Goal: Information Seeking & Learning: Compare options

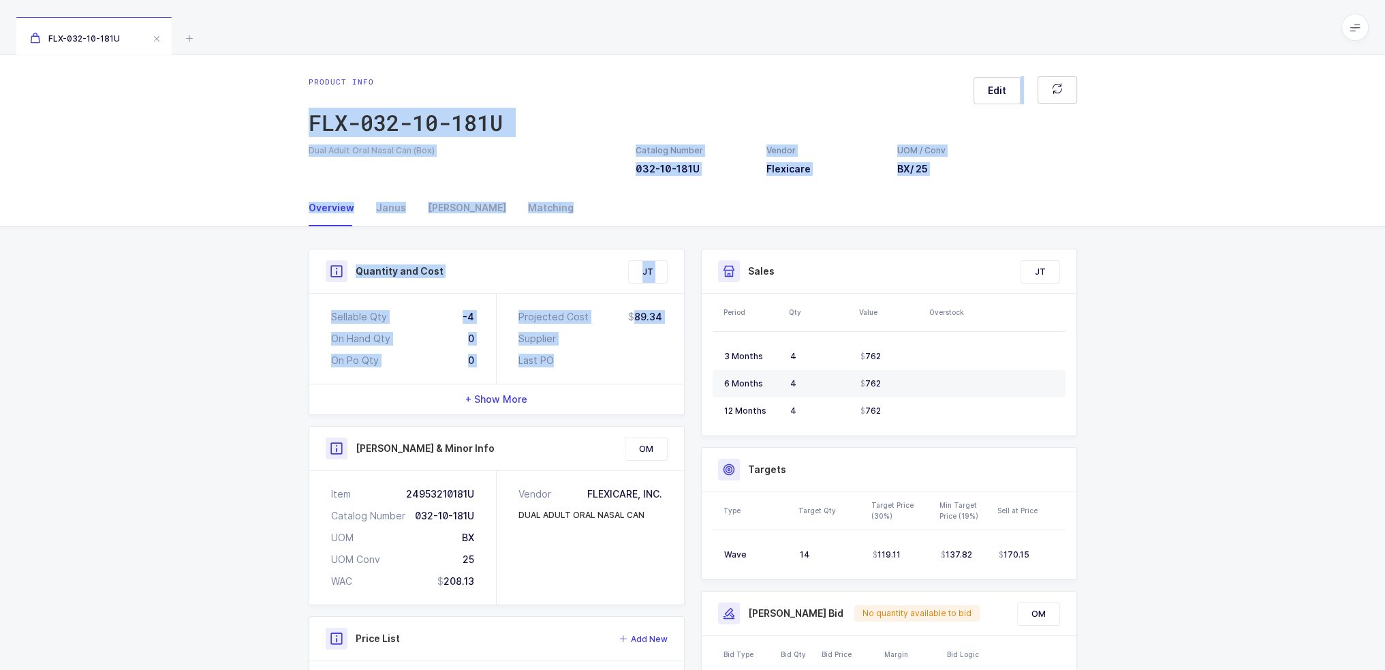
drag, startPoint x: 629, startPoint y: 362, endPoint x: 595, endPoint y: 63, distance: 301.7
click at [595, 63] on div "Product info FLX-032-10-181U Edit Dual Adult Oral Nasal Can (Box) Catalog Numbe…" at bounding box center [692, 453] width 1385 height 798
click at [595, 63] on div "Product info FLX-032-10-181U Edit Dual Adult Oral Nasal Can (Box) Catalog Numbe…" at bounding box center [692, 121] width 1385 height 135
drag, startPoint x: 595, startPoint y: 63, endPoint x: 627, endPoint y: 359, distance: 298.0
click at [627, 359] on div "Product info FLX-032-10-181U Edit Dual Adult Oral Nasal Can (Box) Catalog Numbe…" at bounding box center [692, 453] width 1385 height 798
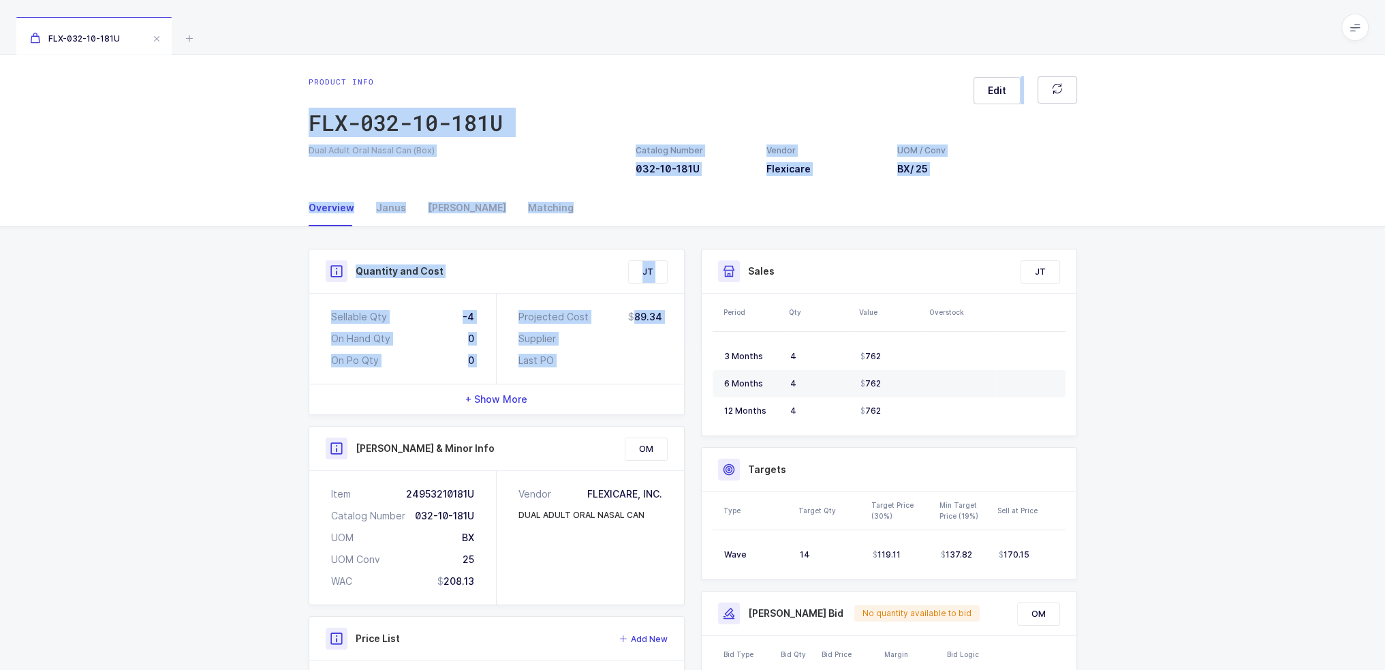
click at [627, 359] on div "Last PO" at bounding box center [590, 361] width 144 height 14
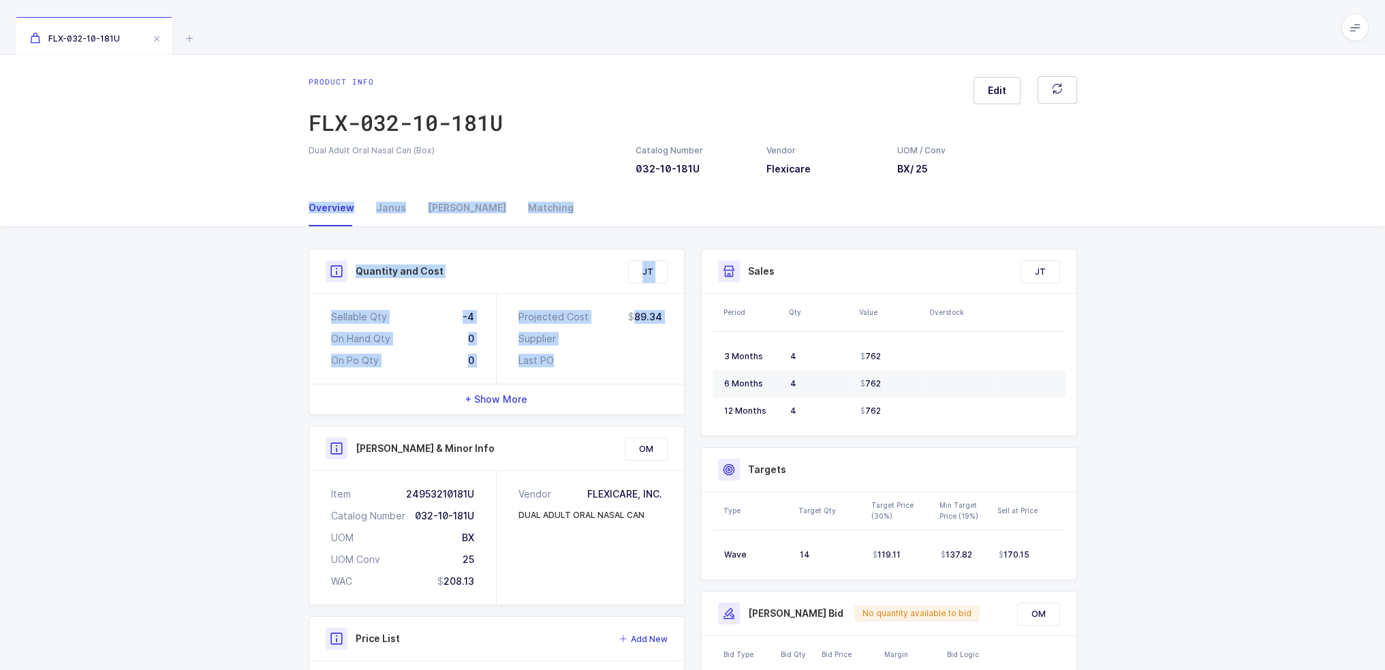
drag, startPoint x: 621, startPoint y: 363, endPoint x: 614, endPoint y: 223, distance: 140.5
click at [614, 223] on div "Overview Janus Owens Matching Quantity and Cost JT Sellable Qty -4 On Hand Qty …" at bounding box center [692, 520] width 1385 height 663
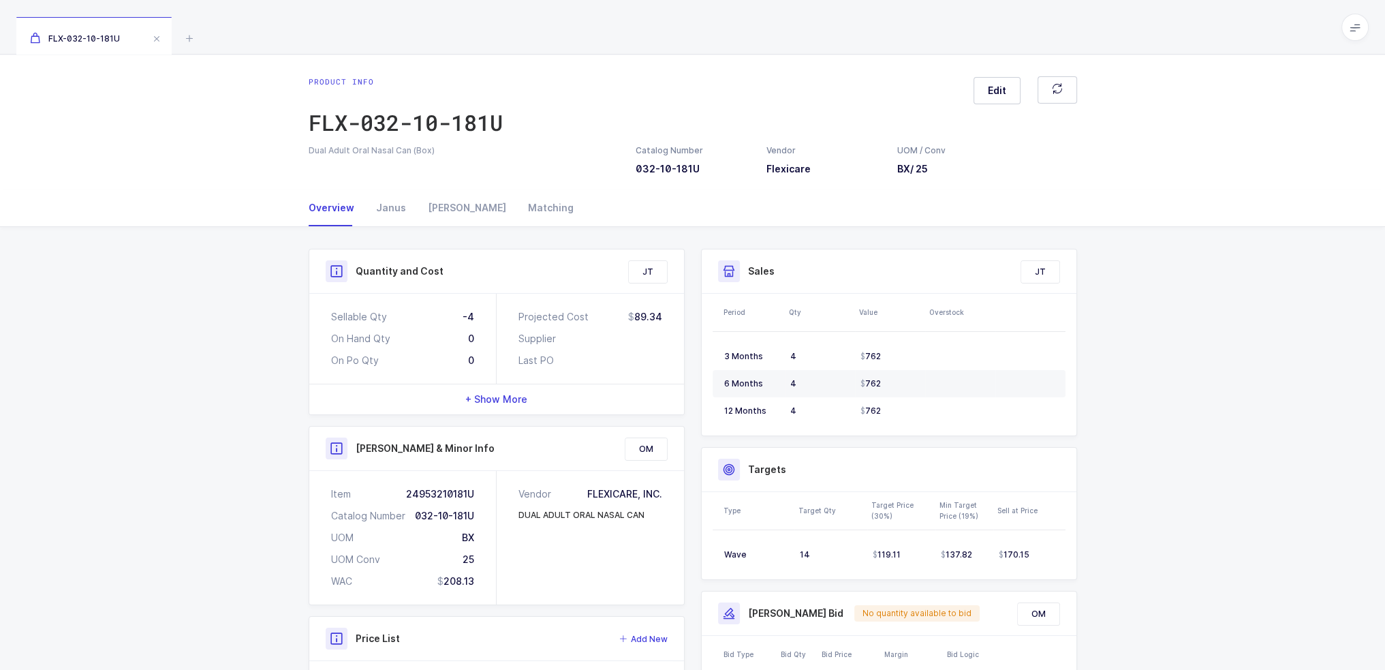
click at [614, 223] on div "Overview Janus Owens Matching" at bounding box center [693, 207] width 768 height 37
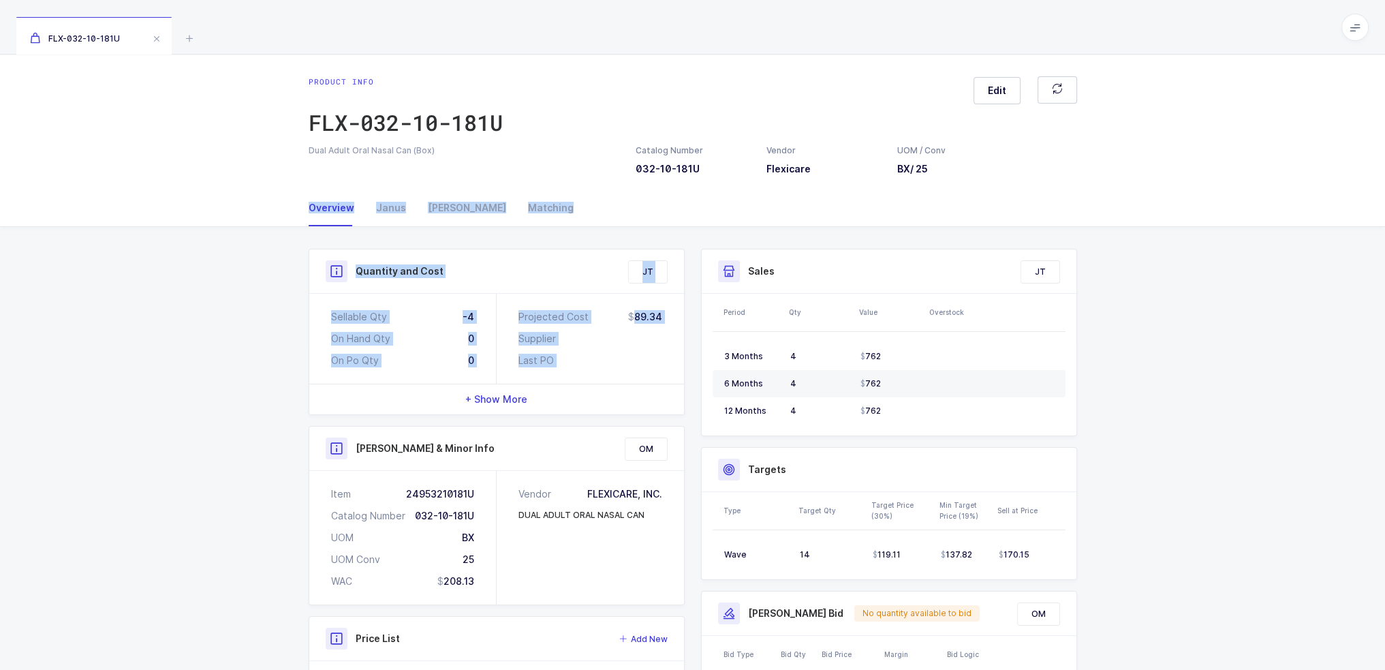
drag, startPoint x: 614, startPoint y: 223, endPoint x: 624, endPoint y: 369, distance: 146.8
click at [624, 369] on div "Overview Janus Owens Matching Quantity and Cost JT Sellable Qty -4 On Hand Qty …" at bounding box center [692, 520] width 1385 height 663
click at [624, 369] on div "Projected Cost 89.34 Supplier Last PO" at bounding box center [590, 339] width 187 height 90
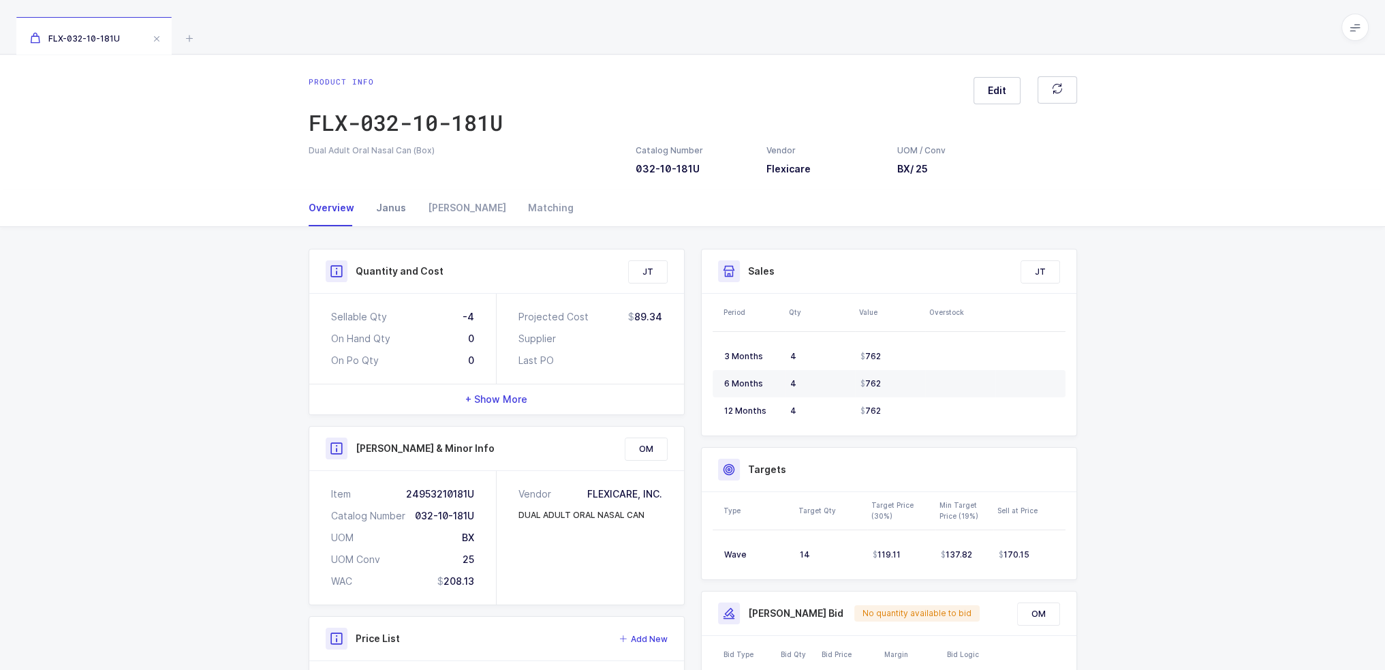
click at [401, 193] on div "Janus" at bounding box center [391, 207] width 52 height 37
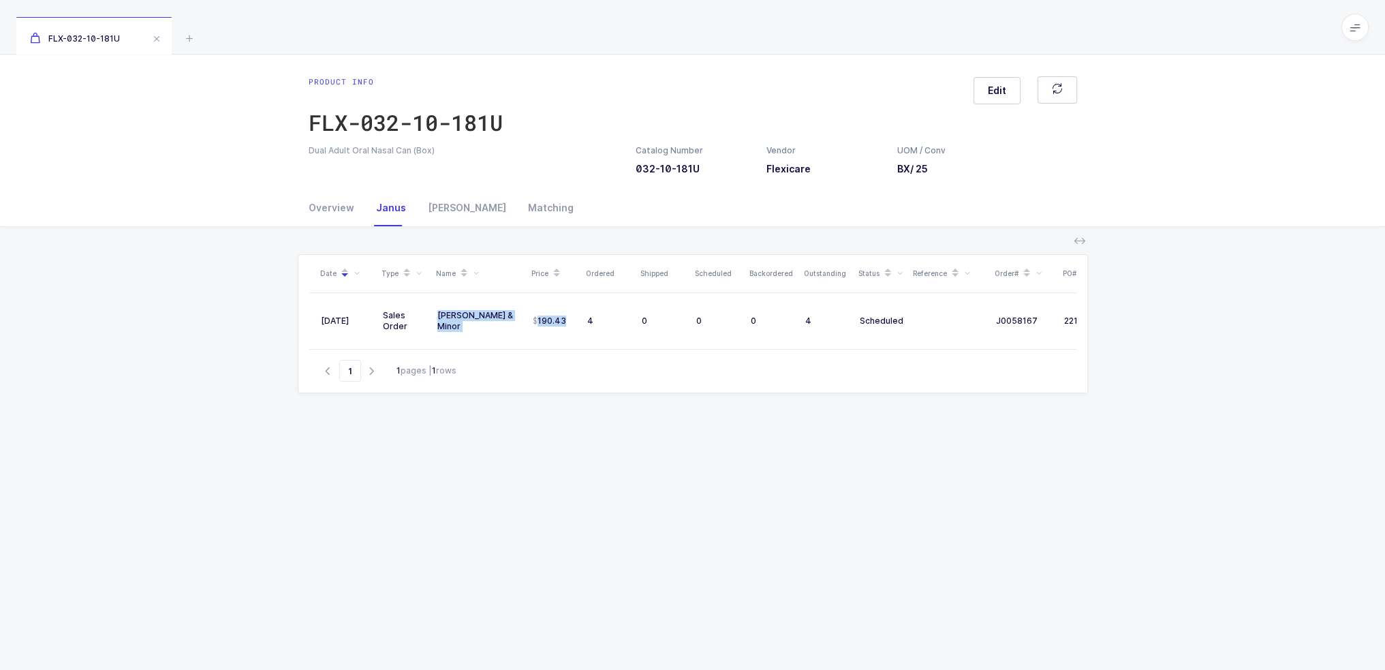
drag, startPoint x: 533, startPoint y: 347, endPoint x: 605, endPoint y: 348, distance: 72.2
click at [605, 348] on div "07/30/2025 Sales Order Owens & Minor 190.43 4 0 0 0 4 Scheduled J0058167 22197" at bounding box center [692, 321] width 767 height 56
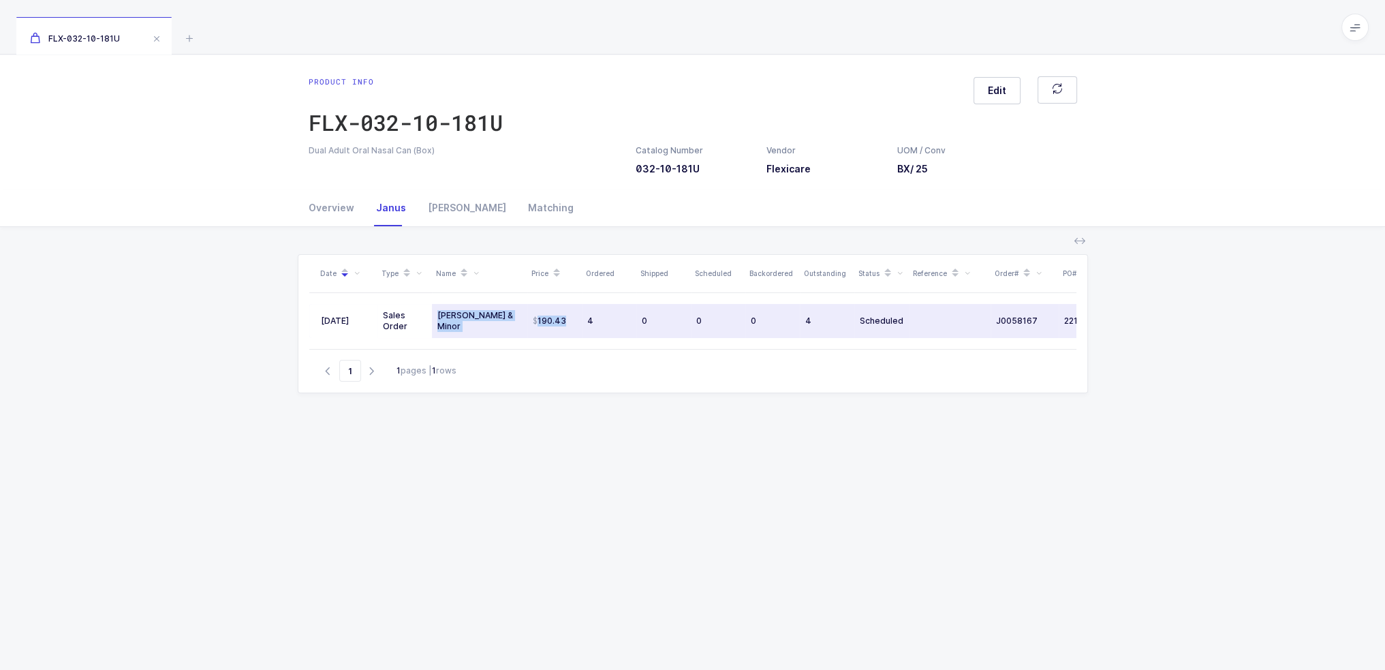
click at [433, 315] on td "[PERSON_NAME] & Minor" at bounding box center [479, 321] width 95 height 34
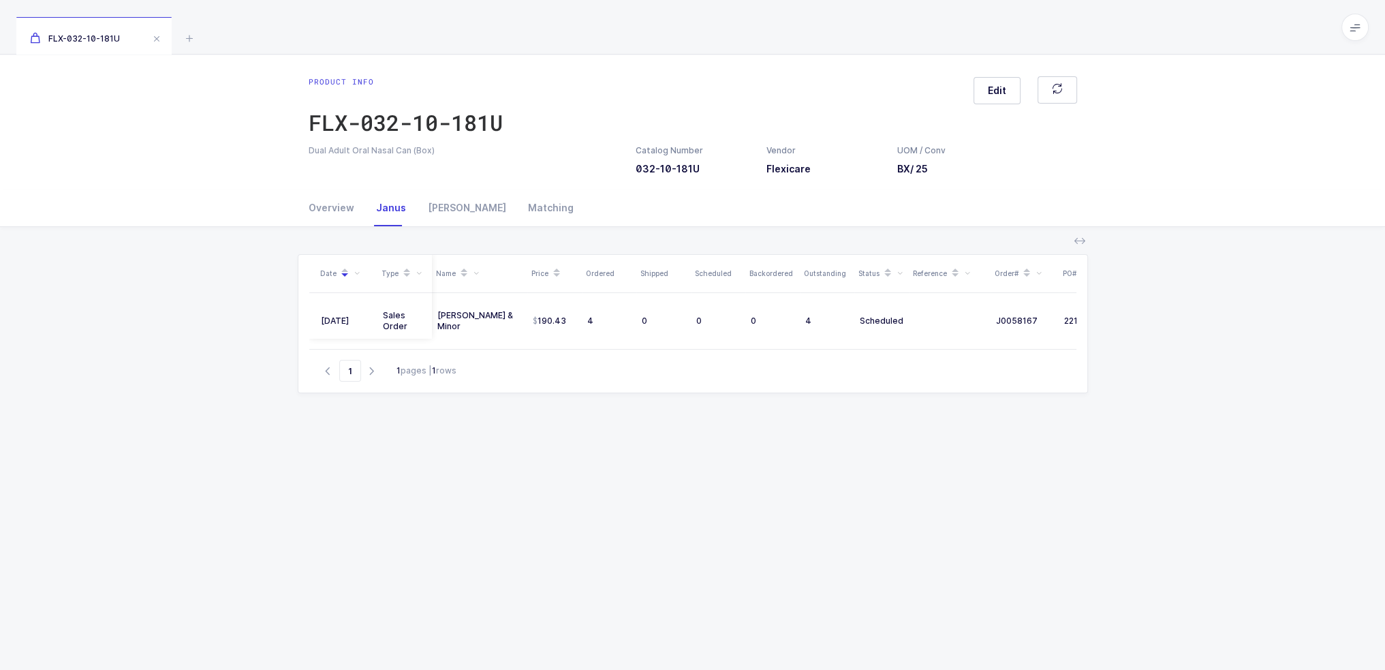
scroll to position [0, 91]
click at [330, 192] on div "Overview" at bounding box center [337, 207] width 57 height 37
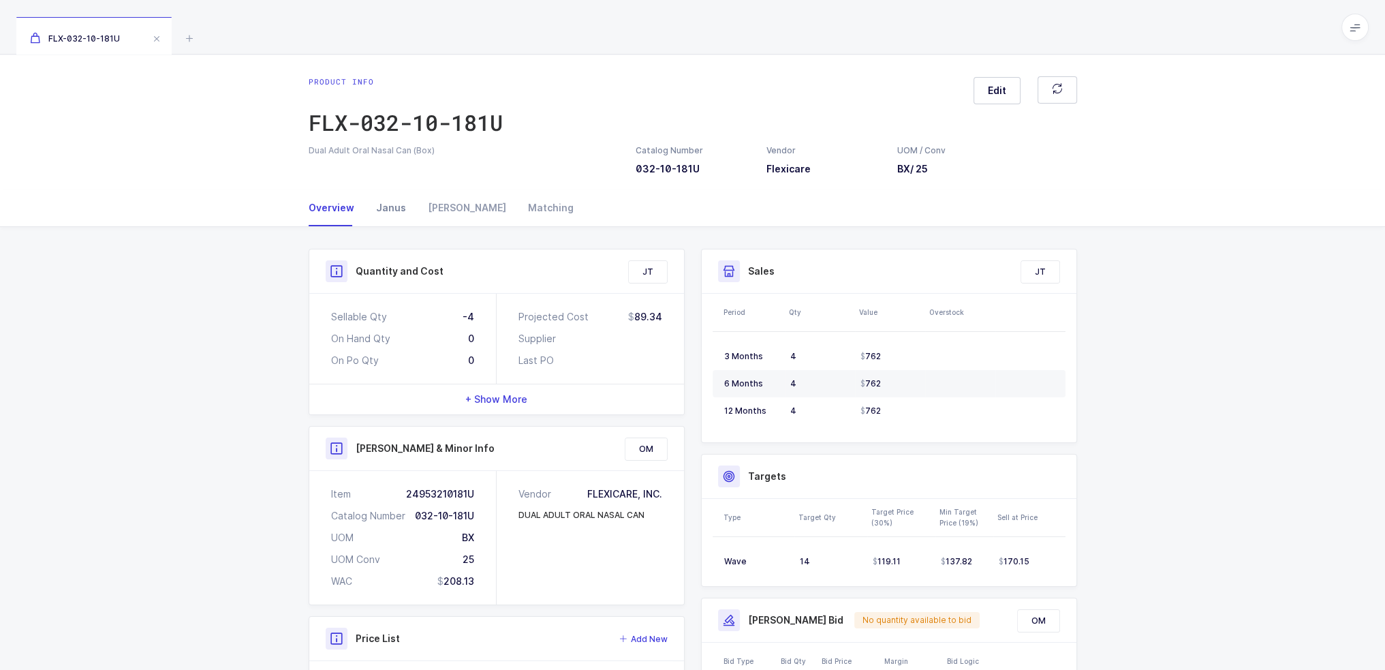
click at [383, 204] on div "Janus" at bounding box center [391, 207] width 52 height 37
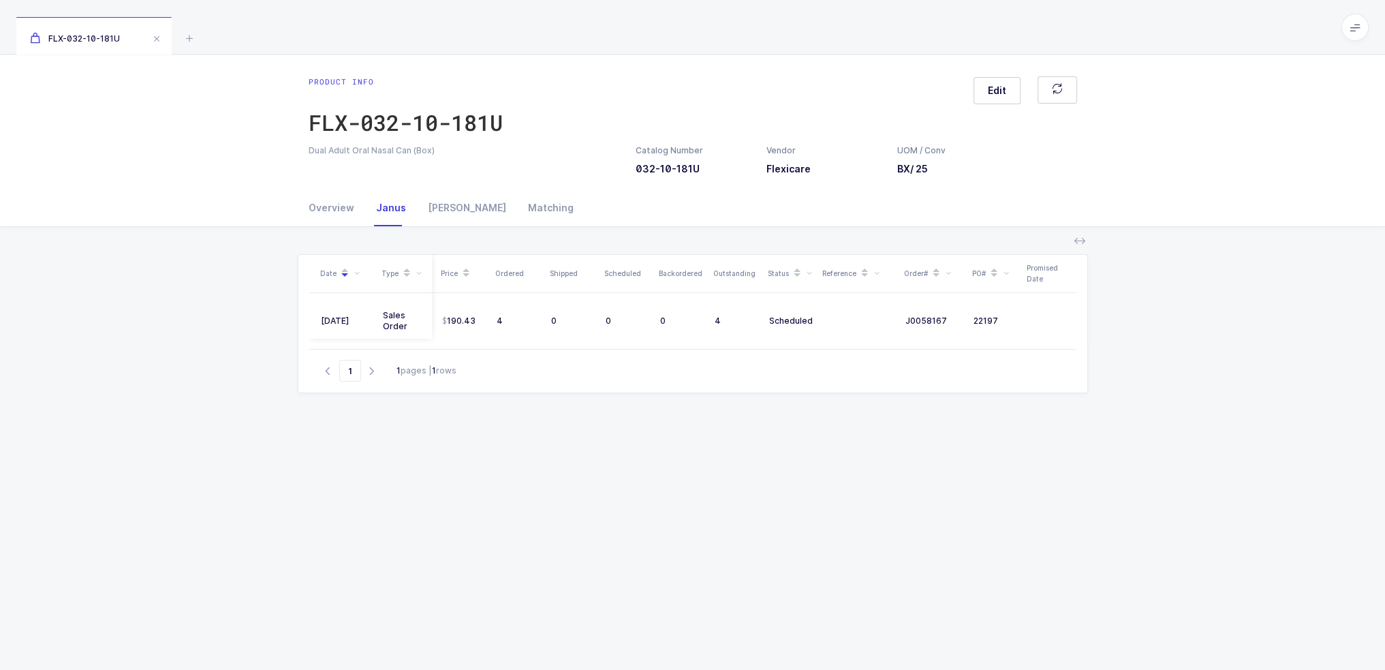
scroll to position [0, 0]
click at [316, 179] on div "Product info FLX-032-10-181U Edit Dual Adult Oral Nasal Can (Box) Catalog Numbe…" at bounding box center [692, 121] width 1385 height 135
click at [324, 204] on div "Overview" at bounding box center [337, 207] width 57 height 37
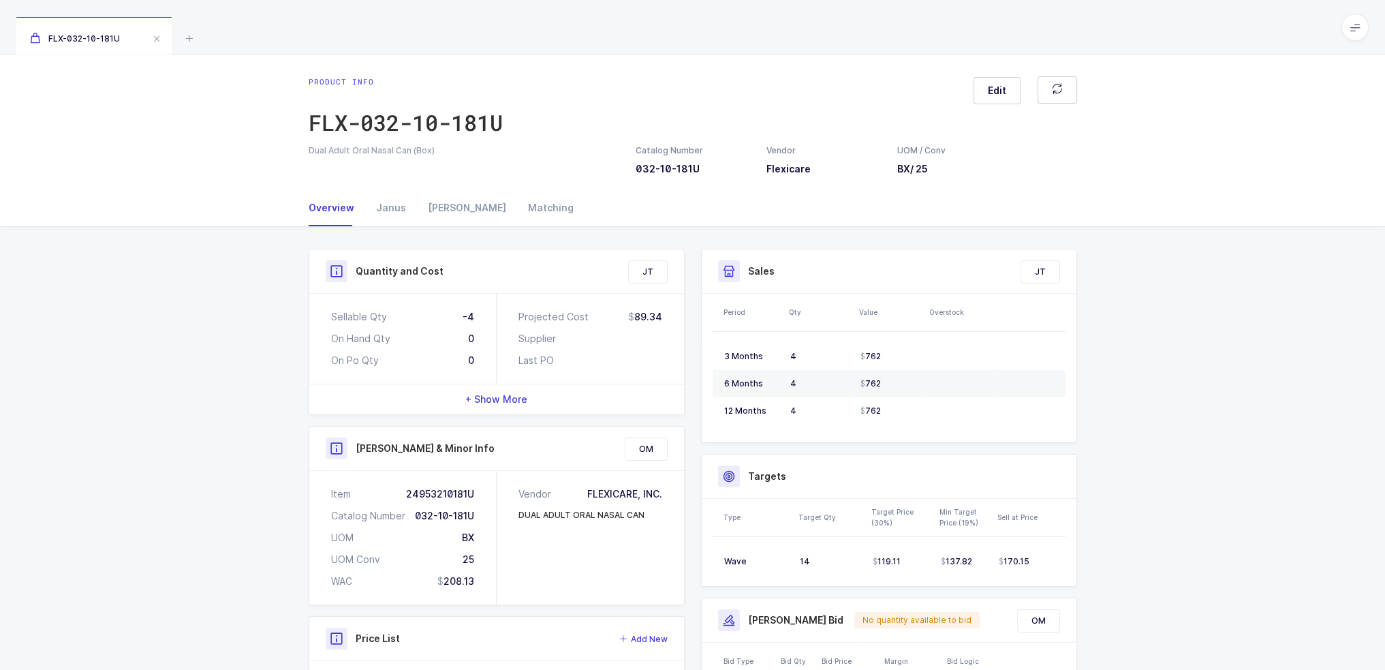
click at [109, 285] on div "Quantity and Cost JT Sellable Qty -4 On Hand Qty 0 On Po Qty 0 Projected Cost 8…" at bounding box center [692, 543] width 1385 height 632
drag, startPoint x: 490, startPoint y: 266, endPoint x: 282, endPoint y: 263, distance: 207.8
click at [282, 263] on div "Quantity and Cost JT Sellable Qty -4 On Hand Qty 0 On Po Qty 0 Projected Cost 8…" at bounding box center [692, 543] width 1385 height 632
click at [439, 207] on div "[PERSON_NAME]" at bounding box center [467, 207] width 100 height 37
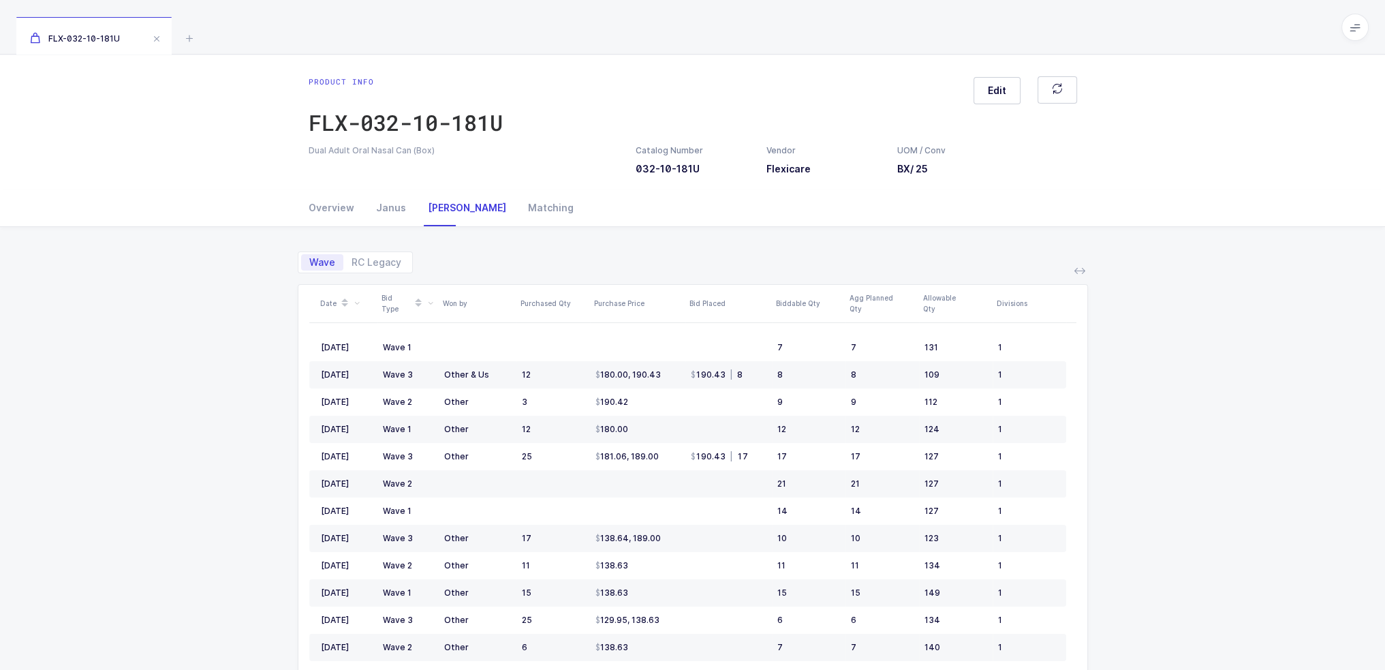
click at [419, 209] on div "[PERSON_NAME]" at bounding box center [467, 207] width 100 height 37
click at [386, 213] on div "Janus" at bounding box center [391, 207] width 52 height 37
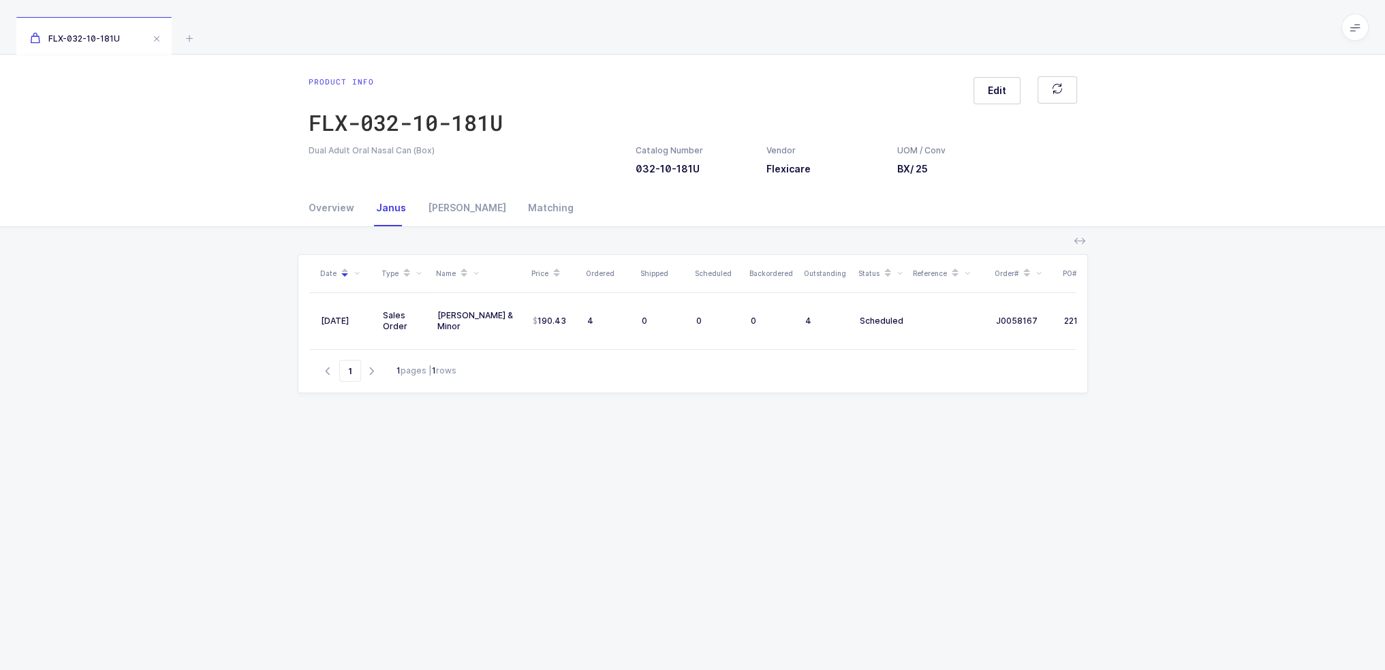
click at [179, 32] on div "FLX-032-10-181U" at bounding box center [692, 27] width 1385 height 54
click at [187, 35] on icon at bounding box center [189, 38] width 16 height 16
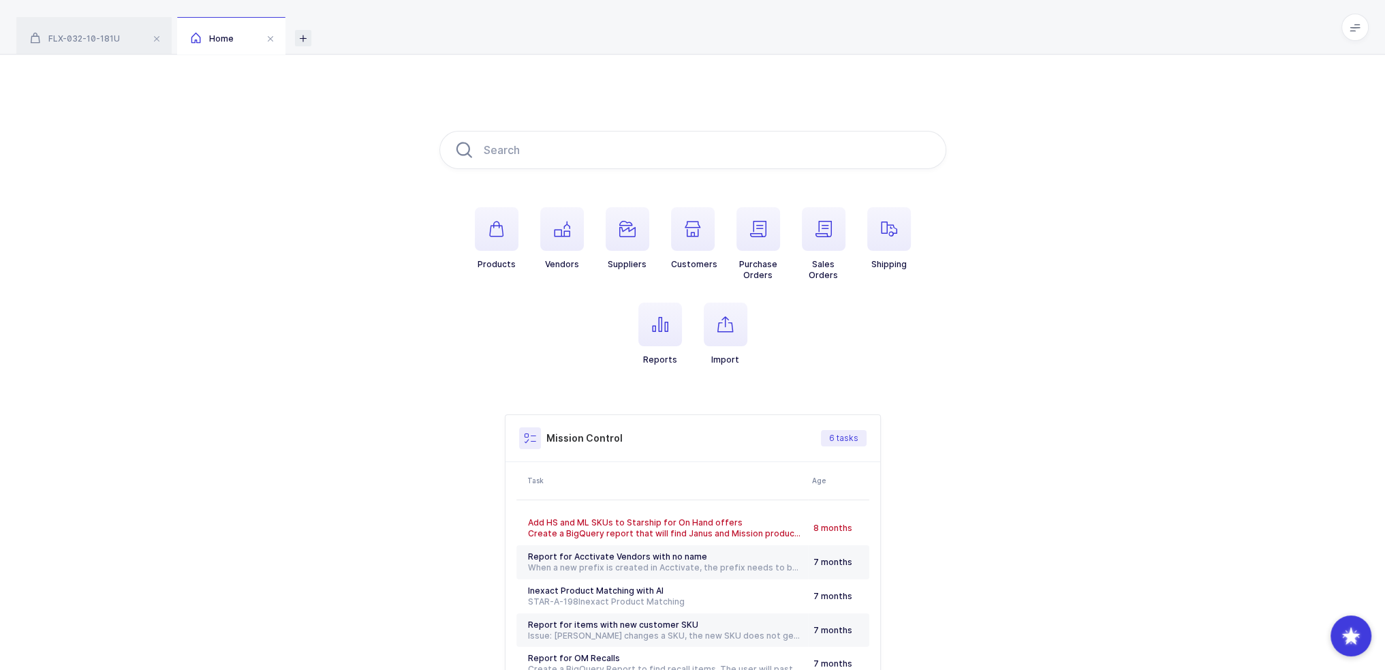
click at [307, 35] on icon at bounding box center [303, 38] width 16 height 16
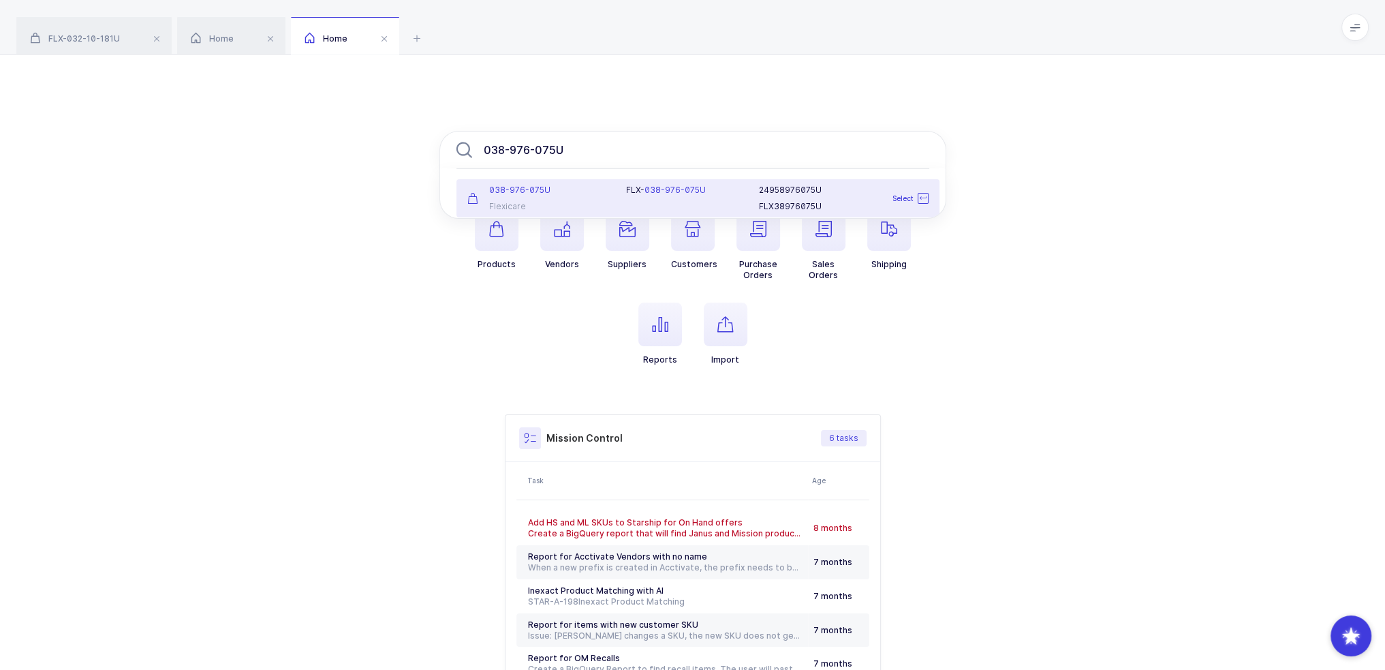
type input "038-976-075U"
click at [601, 198] on div "038-976-075U Flexicare" at bounding box center [538, 198] width 159 height 27
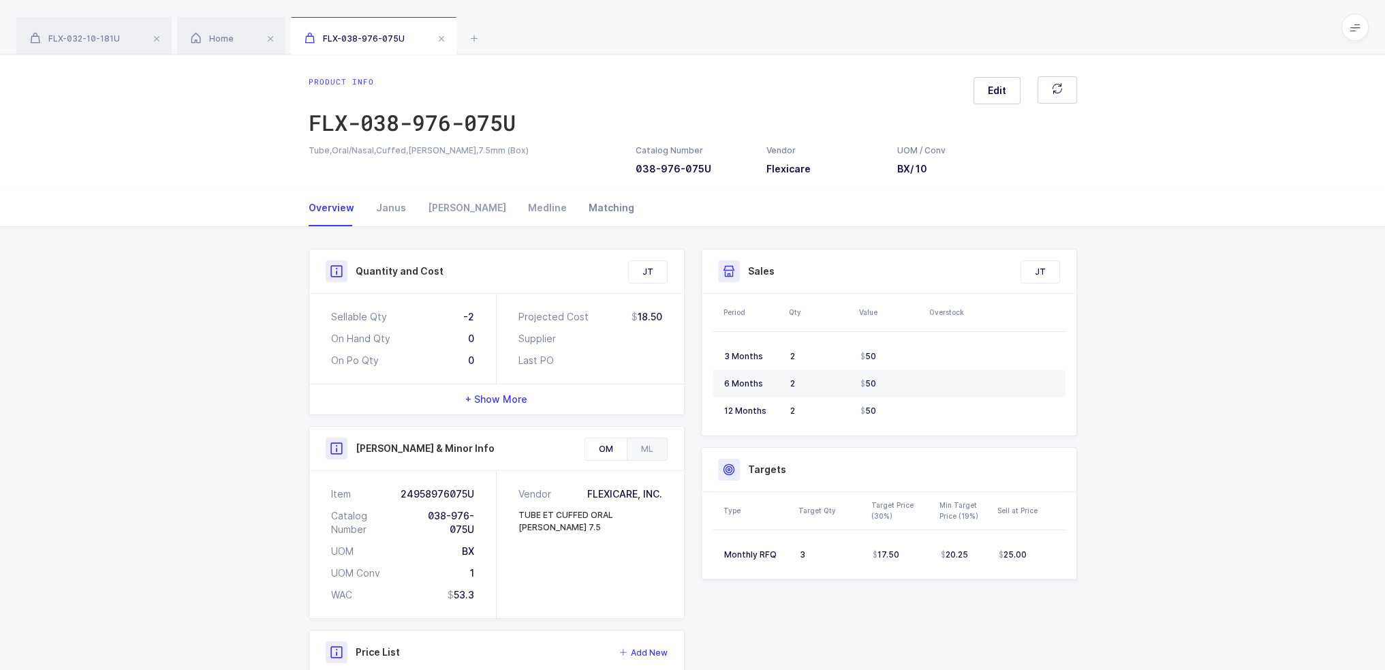
click at [458, 208] on div "[PERSON_NAME]" at bounding box center [467, 207] width 100 height 37
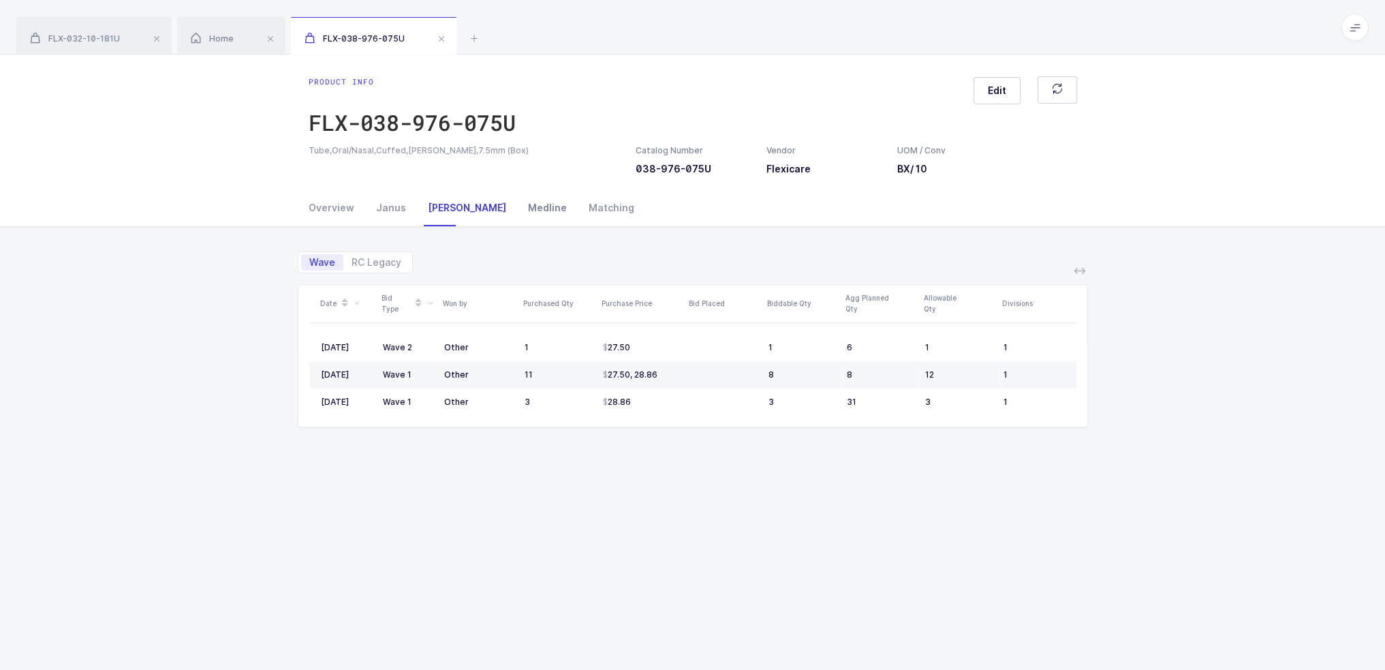
click at [517, 208] on div "Medline" at bounding box center [547, 207] width 61 height 37
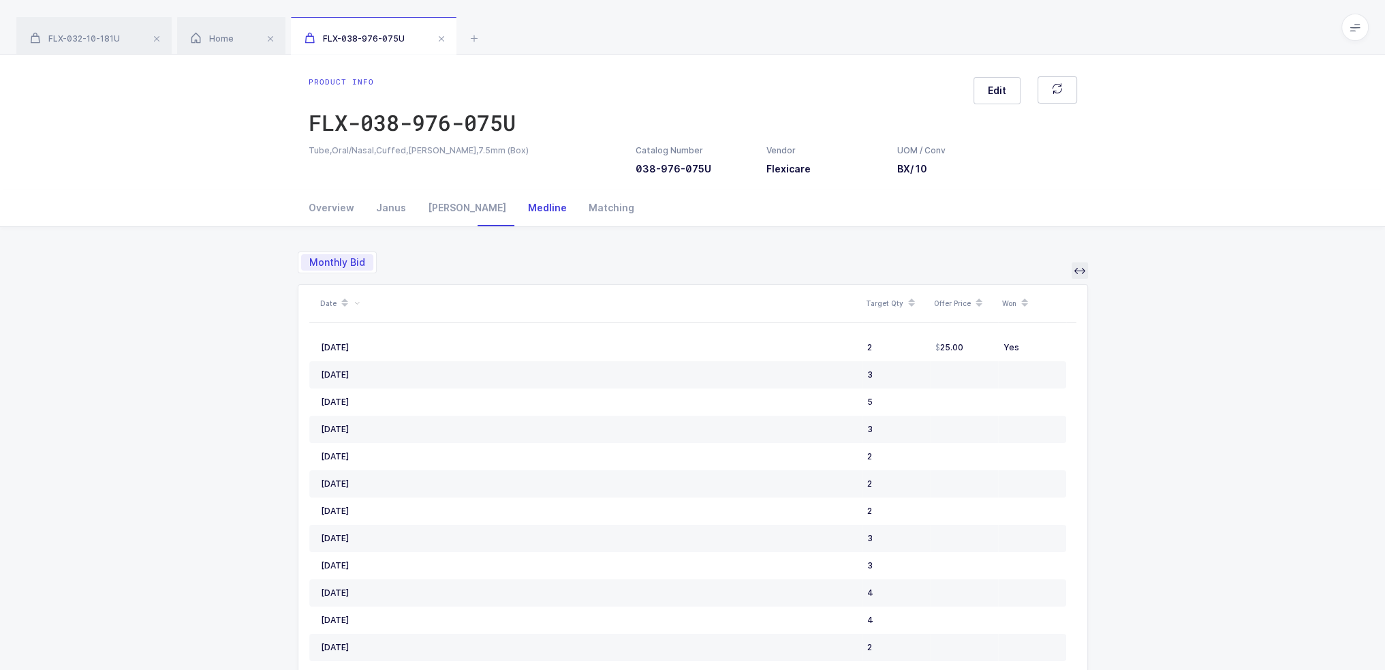
click at [1080, 267] on icon at bounding box center [1079, 270] width 11 height 11
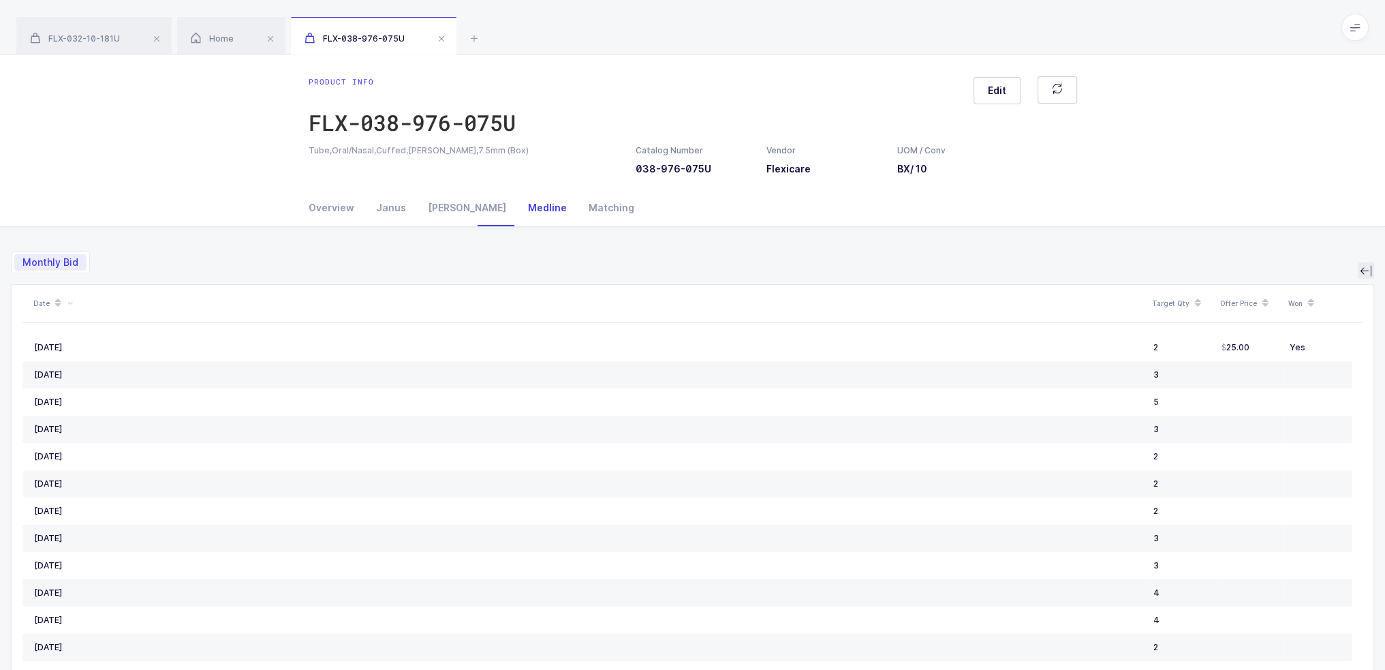
click at [1365, 267] on icon at bounding box center [1365, 270] width 11 height 11
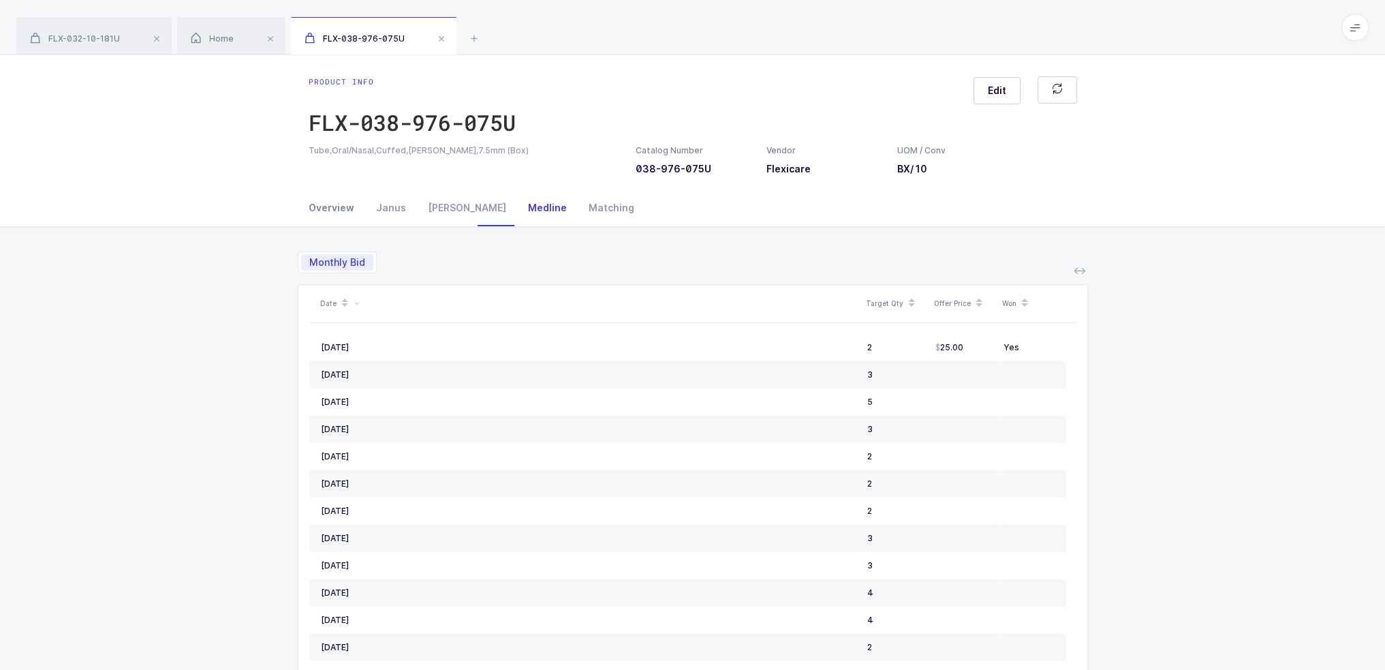
click at [311, 207] on div "Overview" at bounding box center [337, 207] width 57 height 37
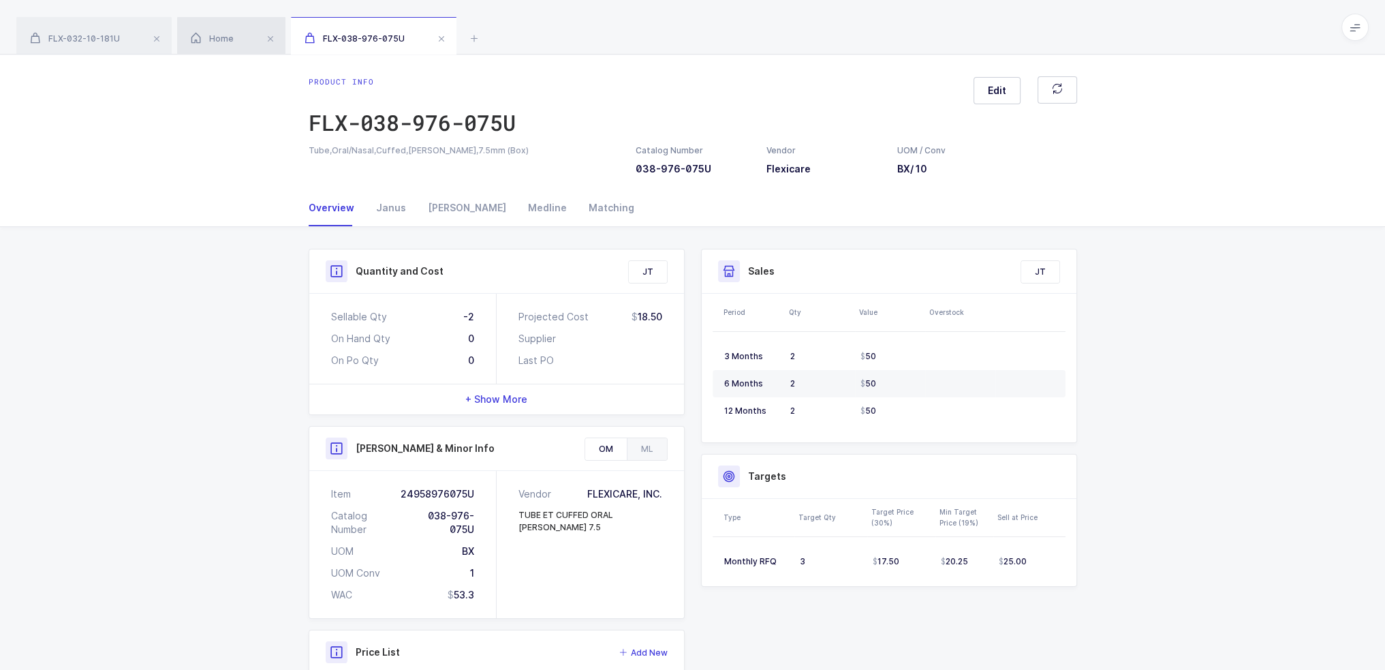
click at [225, 35] on span "Home" at bounding box center [212, 38] width 43 height 10
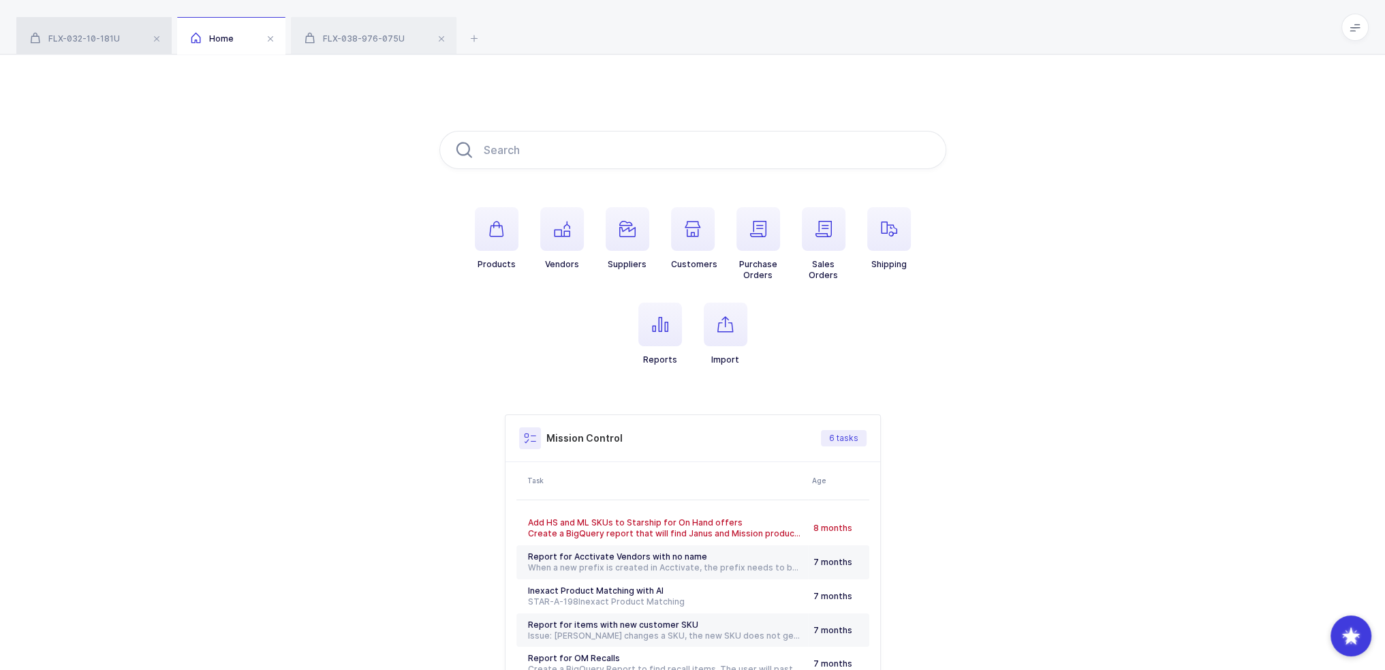
click at [95, 35] on span "FLX-032-10-181U" at bounding box center [75, 38] width 90 height 10
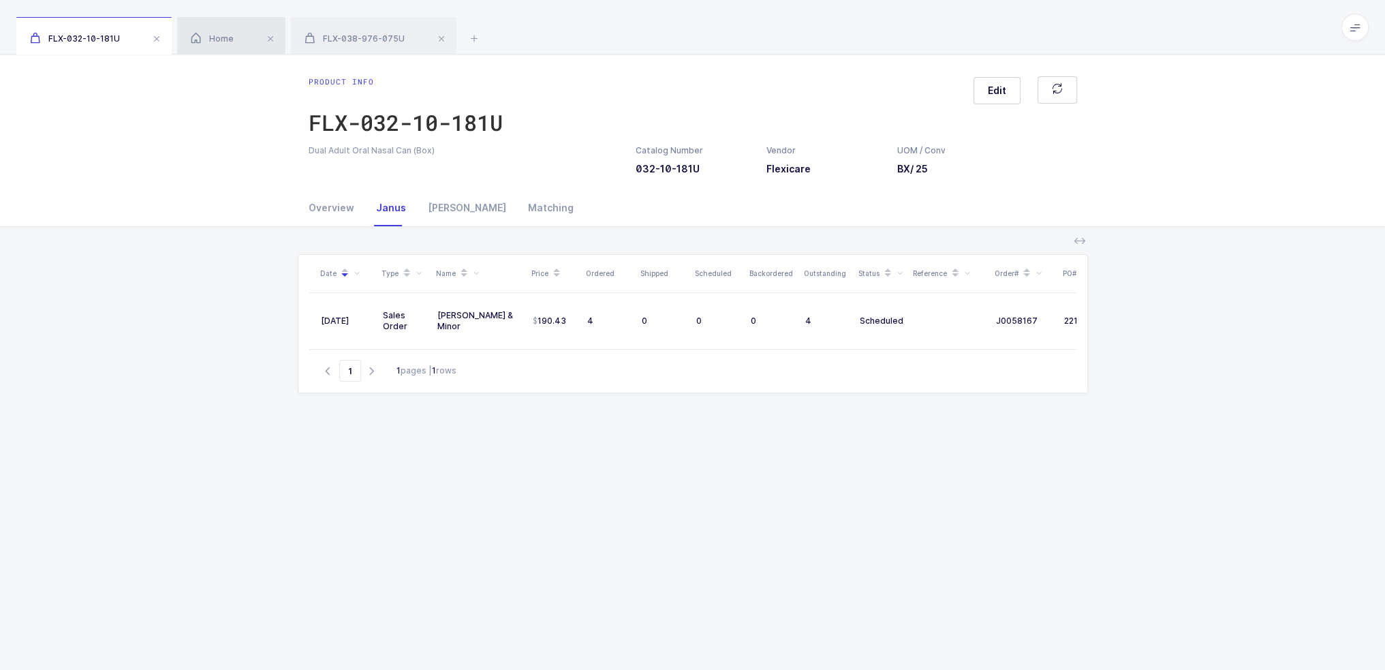
click at [199, 32] on icon at bounding box center [196, 38] width 10 height 12
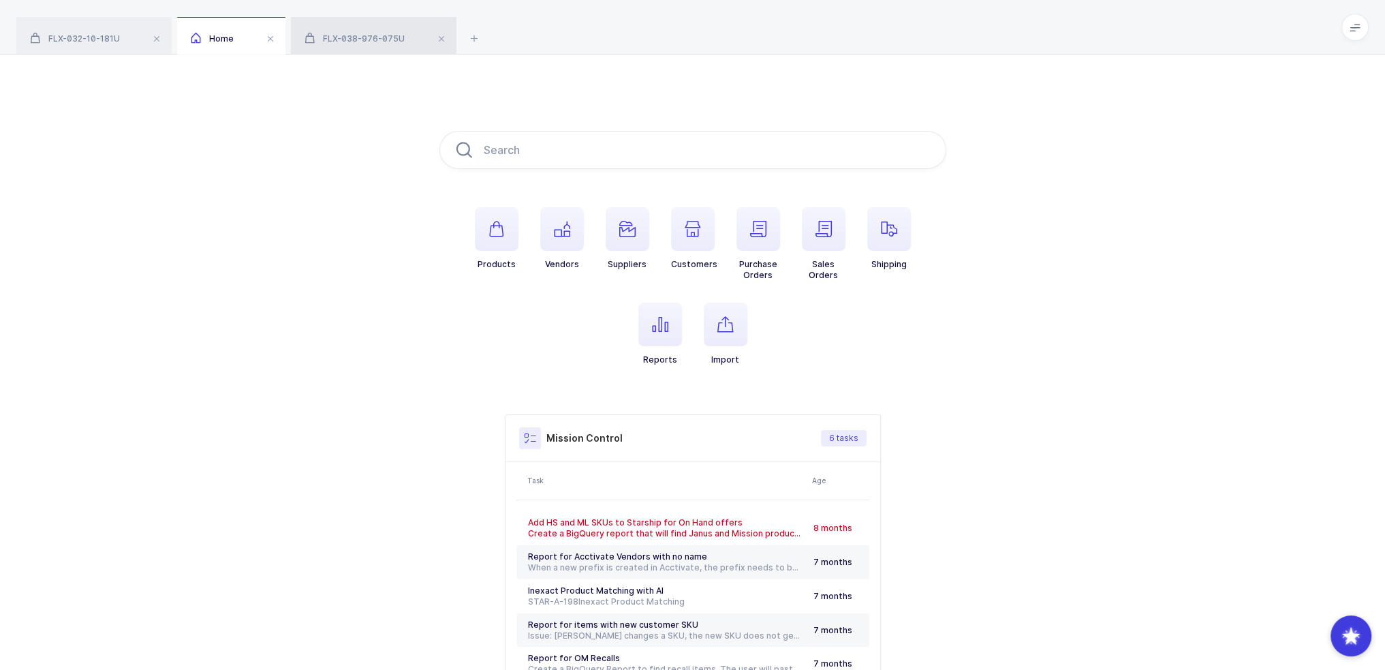
click at [366, 38] on span "FLX-038-976-075U" at bounding box center [354, 38] width 100 height 10
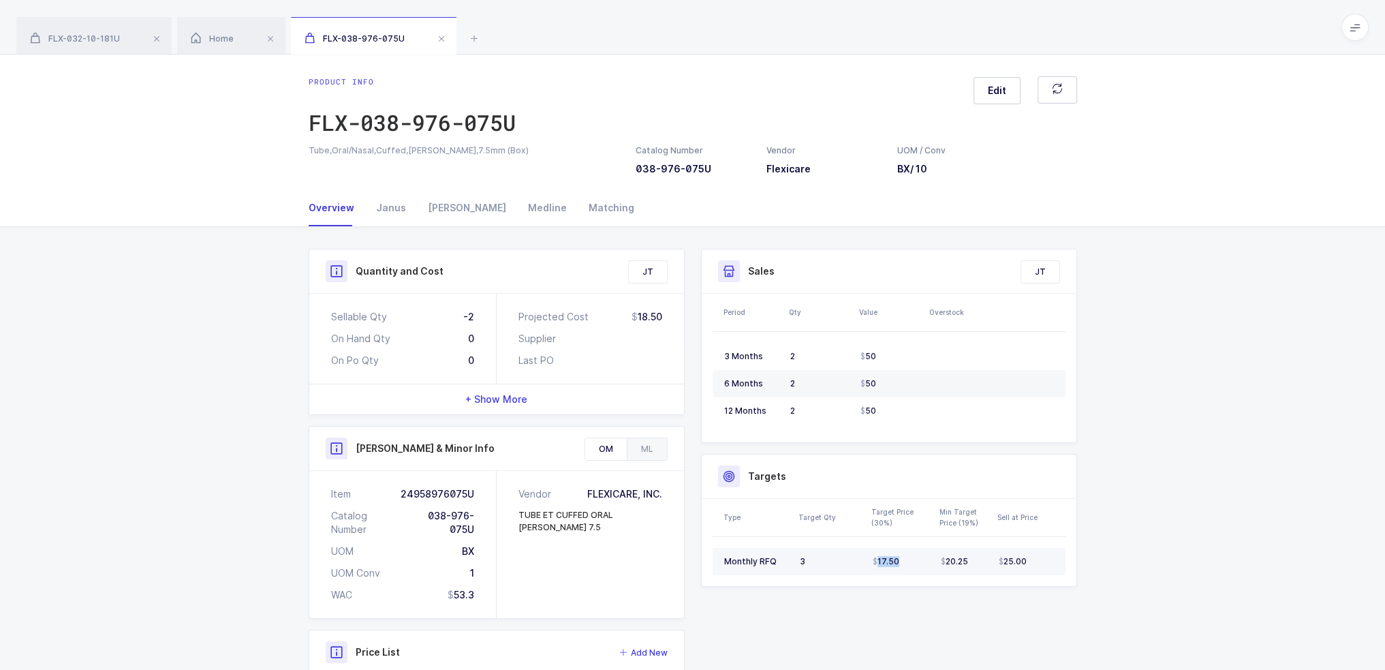
drag, startPoint x: 802, startPoint y: 560, endPoint x: 938, endPoint y: 561, distance: 136.2
click at [938, 561] on tr "Monthly RFQ 3 17.50 20.25 25.00" at bounding box center [888, 561] width 353 height 27
click at [938, 561] on td "20.25" at bounding box center [964, 561] width 58 height 27
click at [517, 214] on div "Medline" at bounding box center [547, 207] width 61 height 37
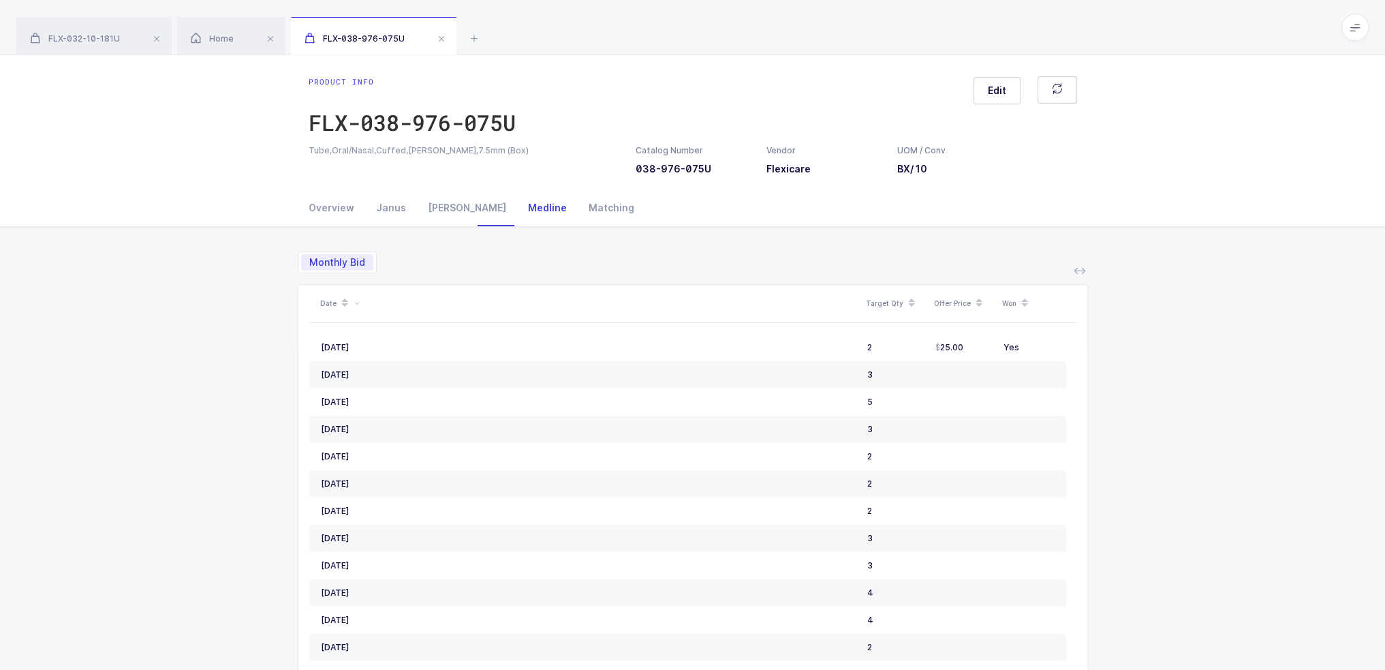
click at [349, 264] on span "Monthly Bid" at bounding box center [337, 262] width 56 height 10
click at [310, 263] on input "Monthly Bid" at bounding box center [305, 258] width 9 height 9
click at [401, 262] on div "Monthly Bid" at bounding box center [693, 256] width 790 height 33
click at [330, 200] on div "Overview" at bounding box center [337, 207] width 57 height 37
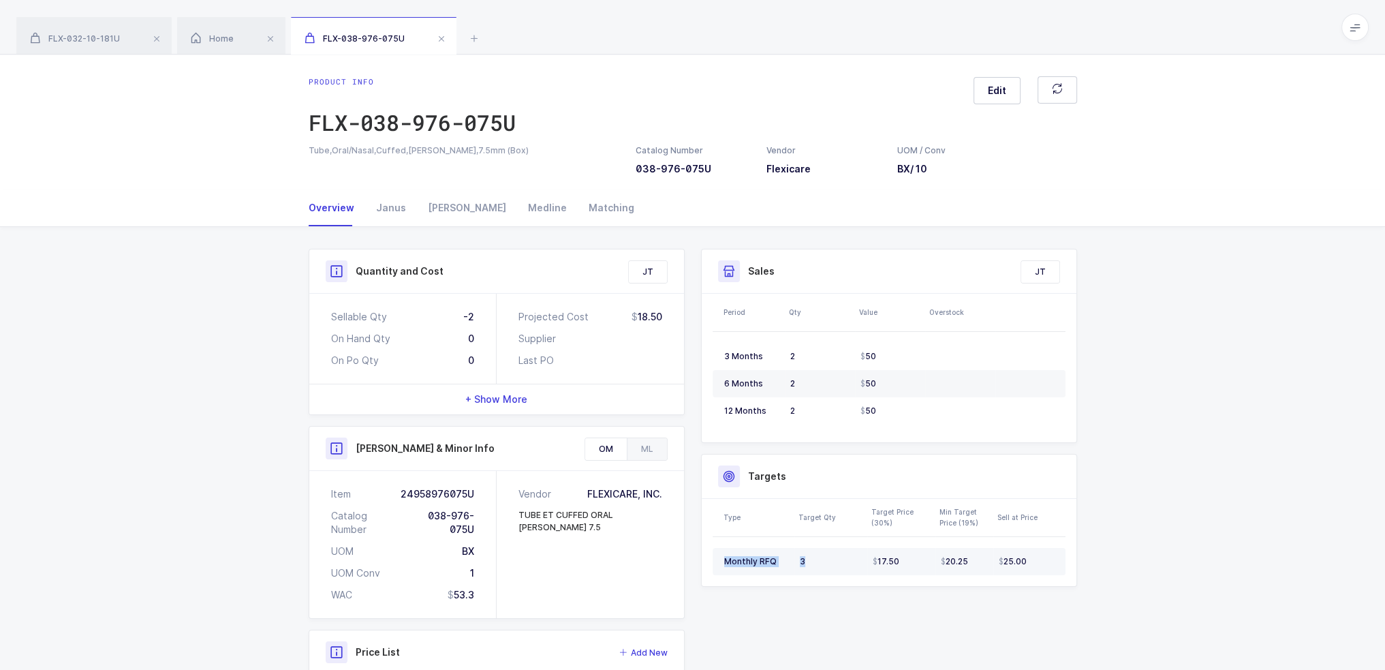
drag, startPoint x: 787, startPoint y: 557, endPoint x: 720, endPoint y: 552, distance: 67.6
click at [720, 552] on tr "Monthly RFQ 3 17.50 20.25 25.00" at bounding box center [888, 561] width 353 height 27
click at [720, 552] on td "Monthly RFQ" at bounding box center [753, 561] width 82 height 27
click at [215, 40] on span "Home" at bounding box center [212, 38] width 43 height 10
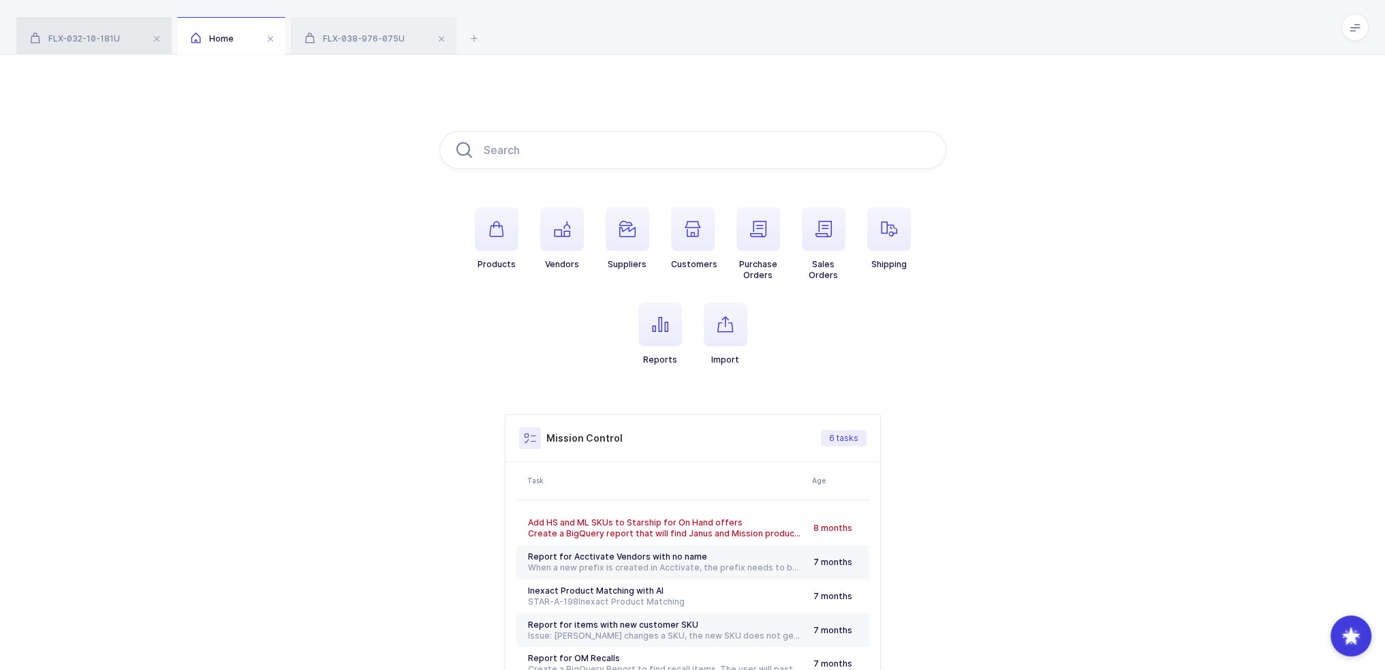
click at [82, 42] on span "FLX-032-10-181U" at bounding box center [75, 38] width 90 height 10
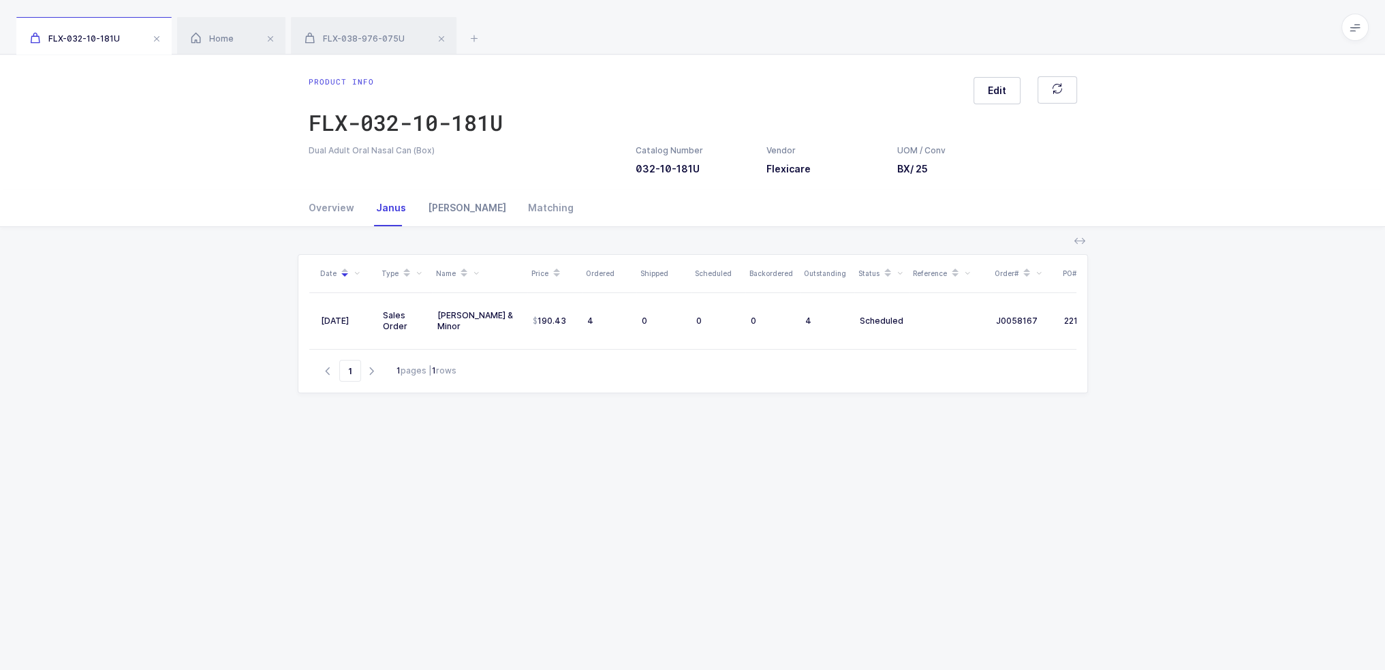
click at [442, 215] on div "[PERSON_NAME]" at bounding box center [467, 207] width 100 height 37
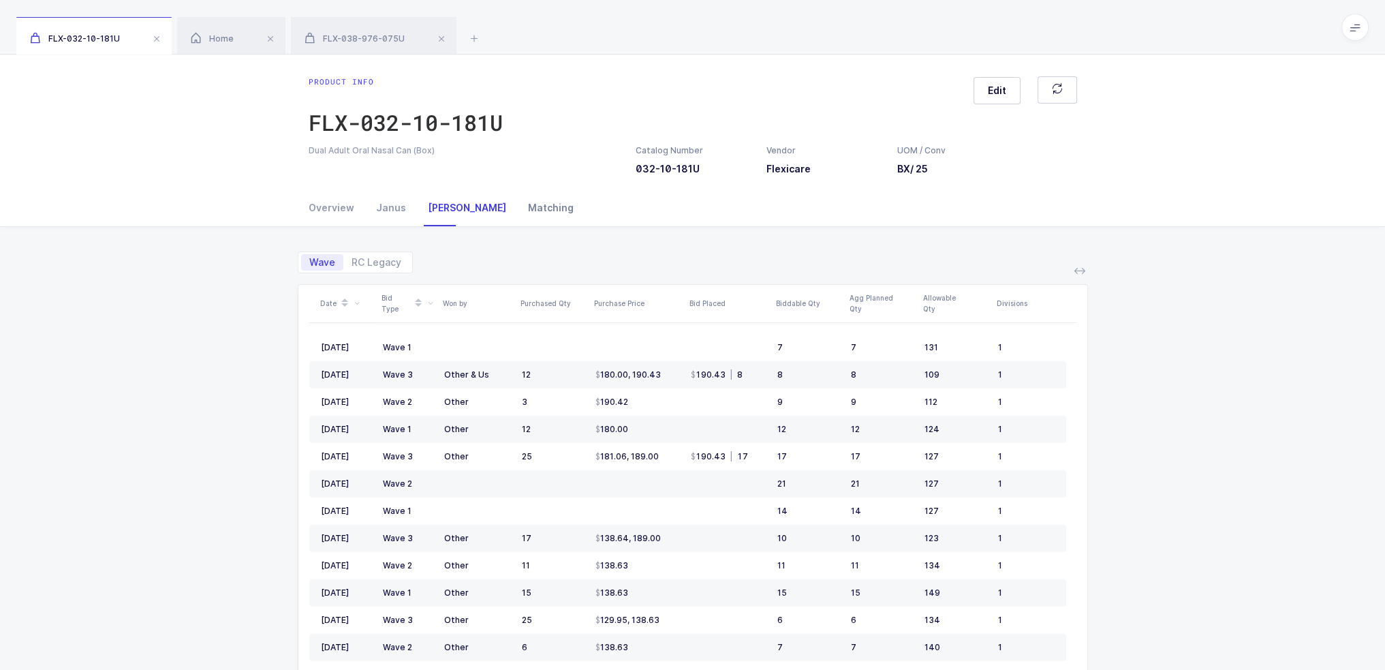
click at [517, 206] on div "Matching" at bounding box center [545, 207] width 57 height 37
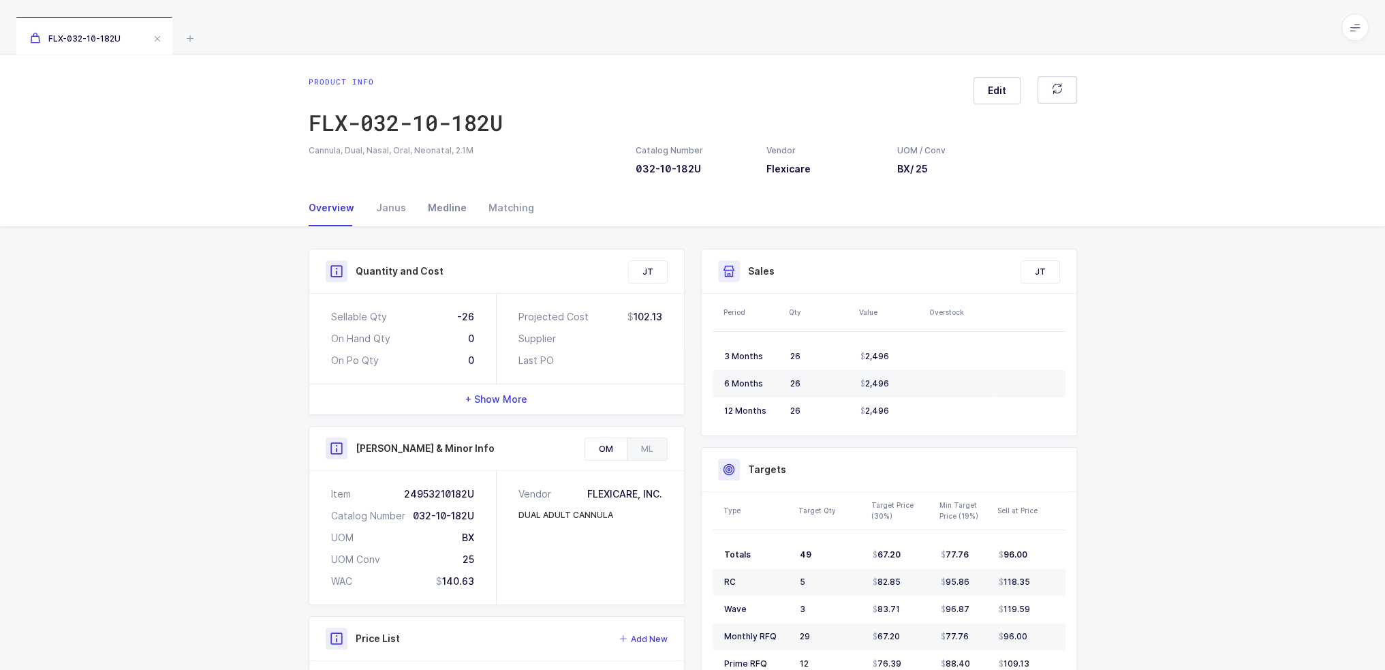
click at [443, 206] on div "Medline" at bounding box center [447, 207] width 61 height 37
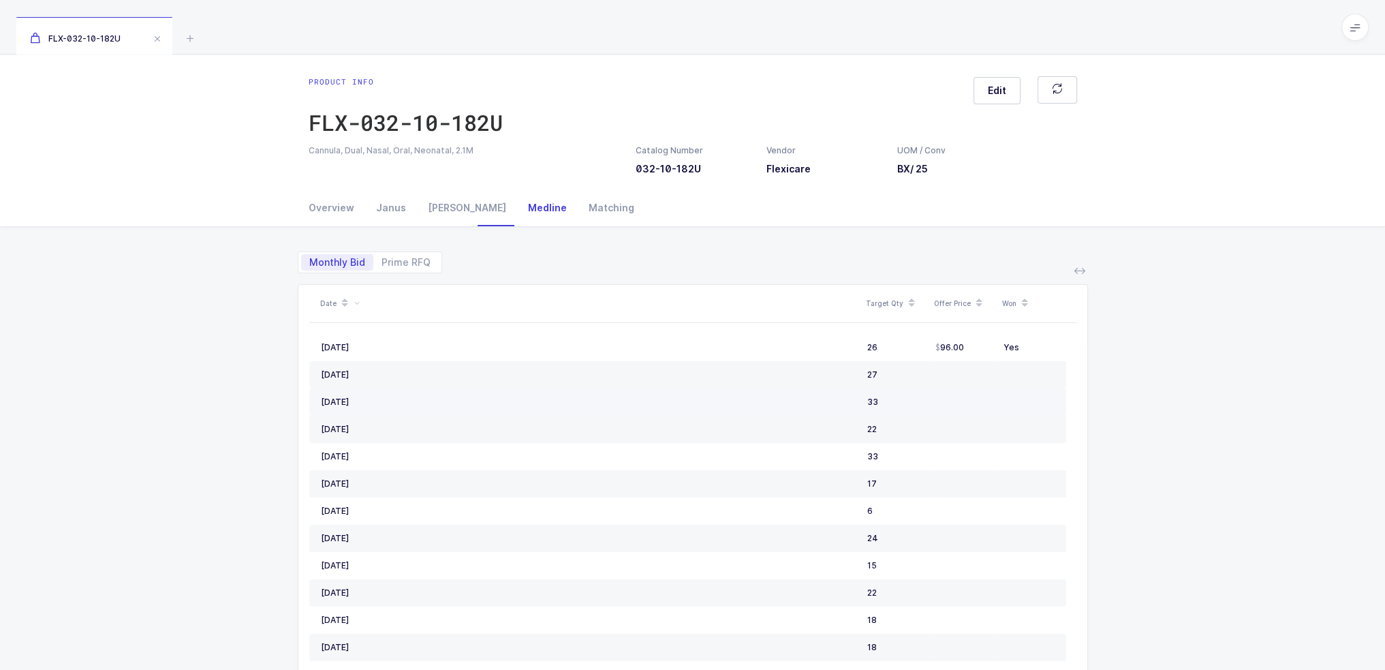
drag, startPoint x: 837, startPoint y: 347, endPoint x: 964, endPoint y: 397, distance: 136.4
click at [964, 397] on td at bounding box center [964, 401] width 68 height 27
drag, startPoint x: 987, startPoint y: 399, endPoint x: 293, endPoint y: 338, distance: 696.8
click at [293, 338] on div "Monthly Bid Prime RFQ Date Target Qty Offer Price Won August, 2025 26 96.00 Yes…" at bounding box center [692, 528] width 1363 height 602
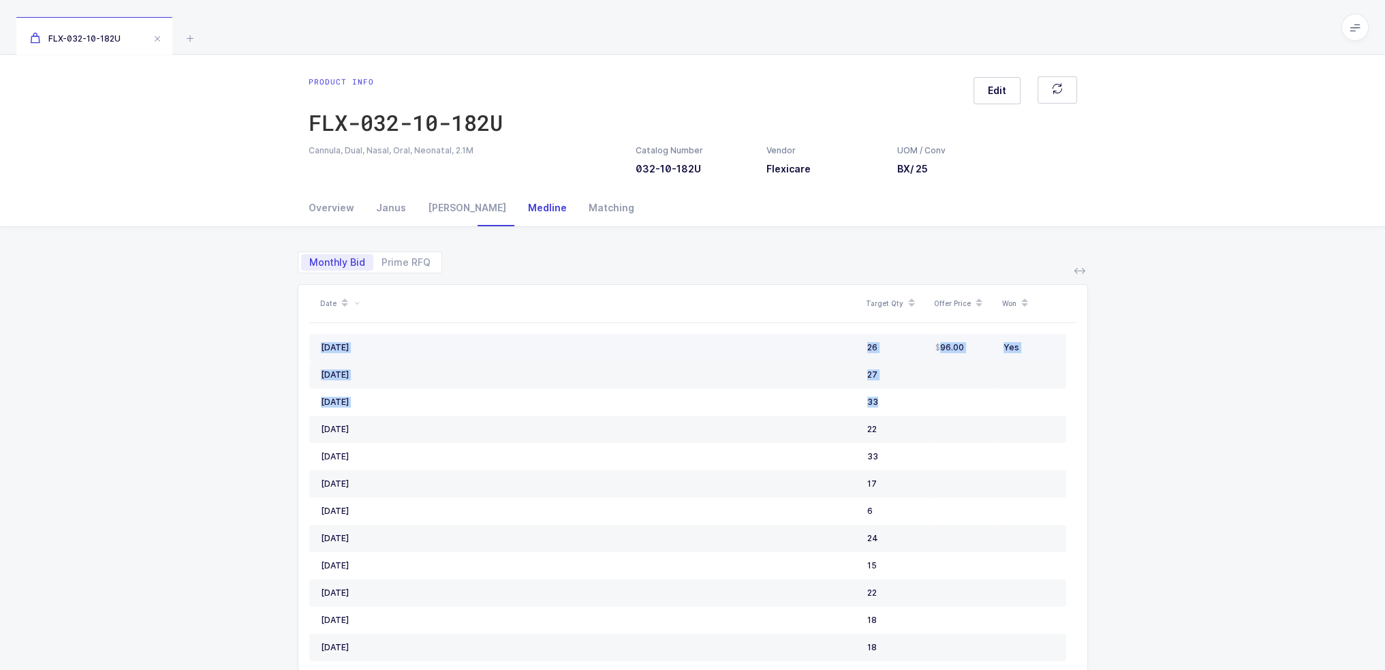
click at [347, 351] on div "August, 2025" at bounding box center [588, 347] width 535 height 11
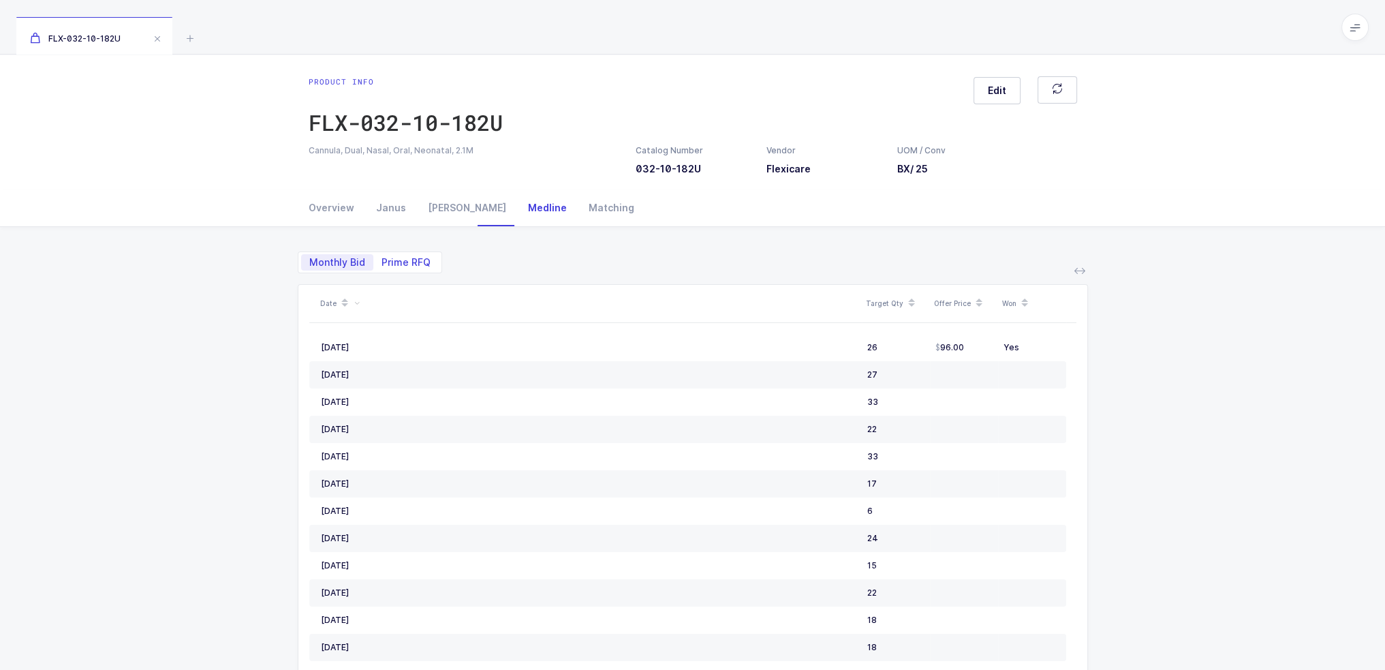
click at [417, 262] on span "Prime RFQ" at bounding box center [405, 262] width 49 height 10
click at [382, 262] on input "Prime RFQ" at bounding box center [377, 258] width 9 height 9
radio input "true"
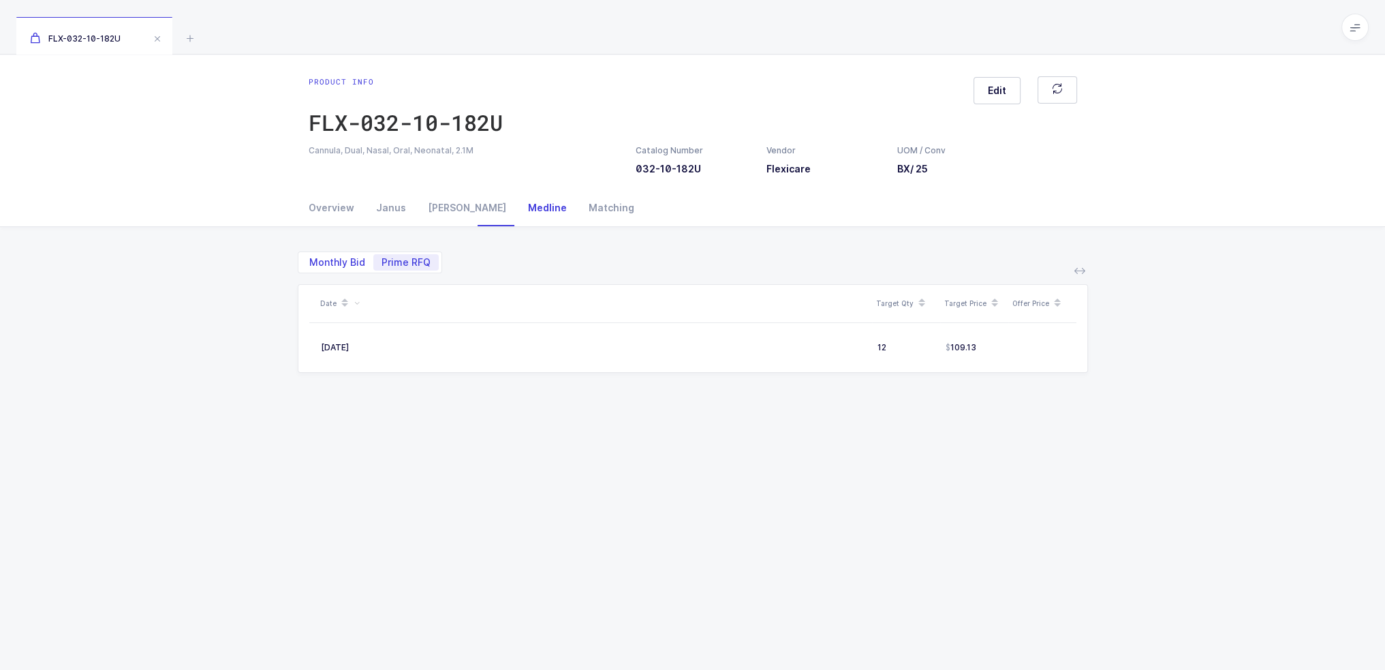
click at [327, 257] on span "Monthly Bid" at bounding box center [337, 262] width 56 height 10
click at [310, 257] on input "Monthly Bid" at bounding box center [305, 258] width 9 height 9
radio input "true"
radio input "false"
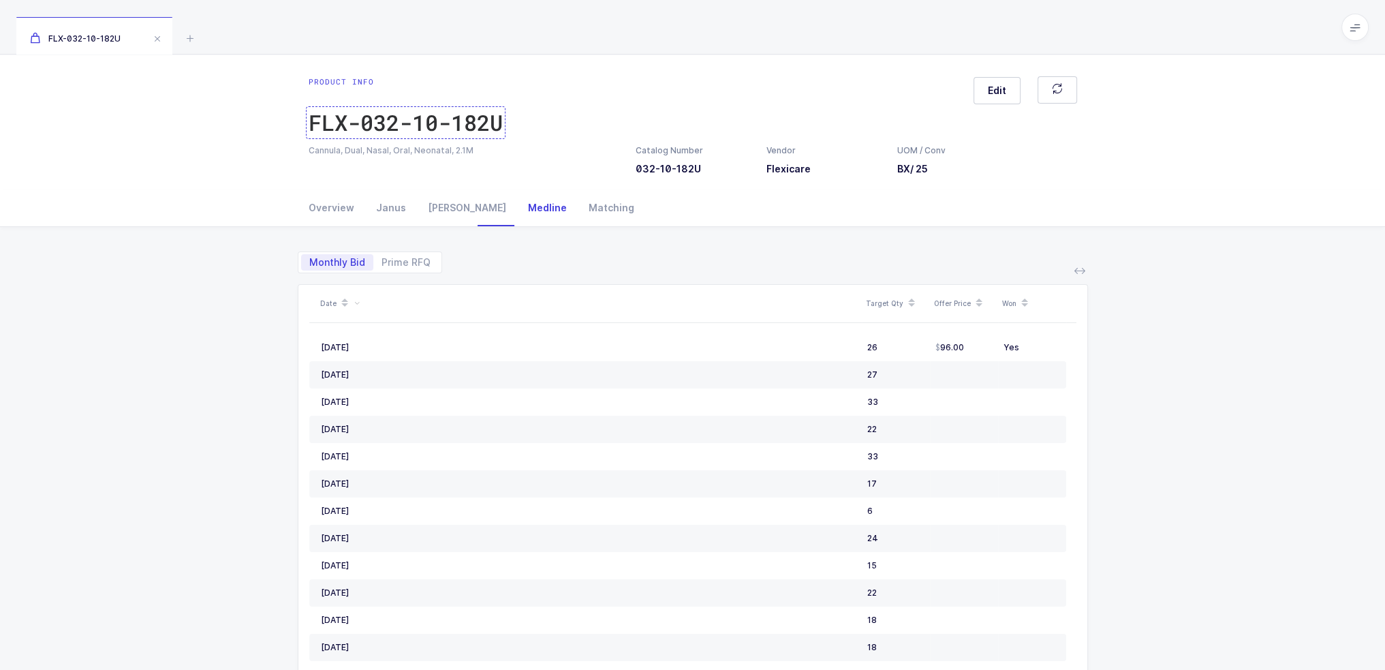
click at [360, 118] on div "FLX-032-10-182U" at bounding box center [406, 122] width 194 height 27
click at [665, 169] on div "Catalog Number 032-10-182U" at bounding box center [669, 159] width 67 height 31
click at [193, 40] on icon at bounding box center [190, 38] width 16 height 16
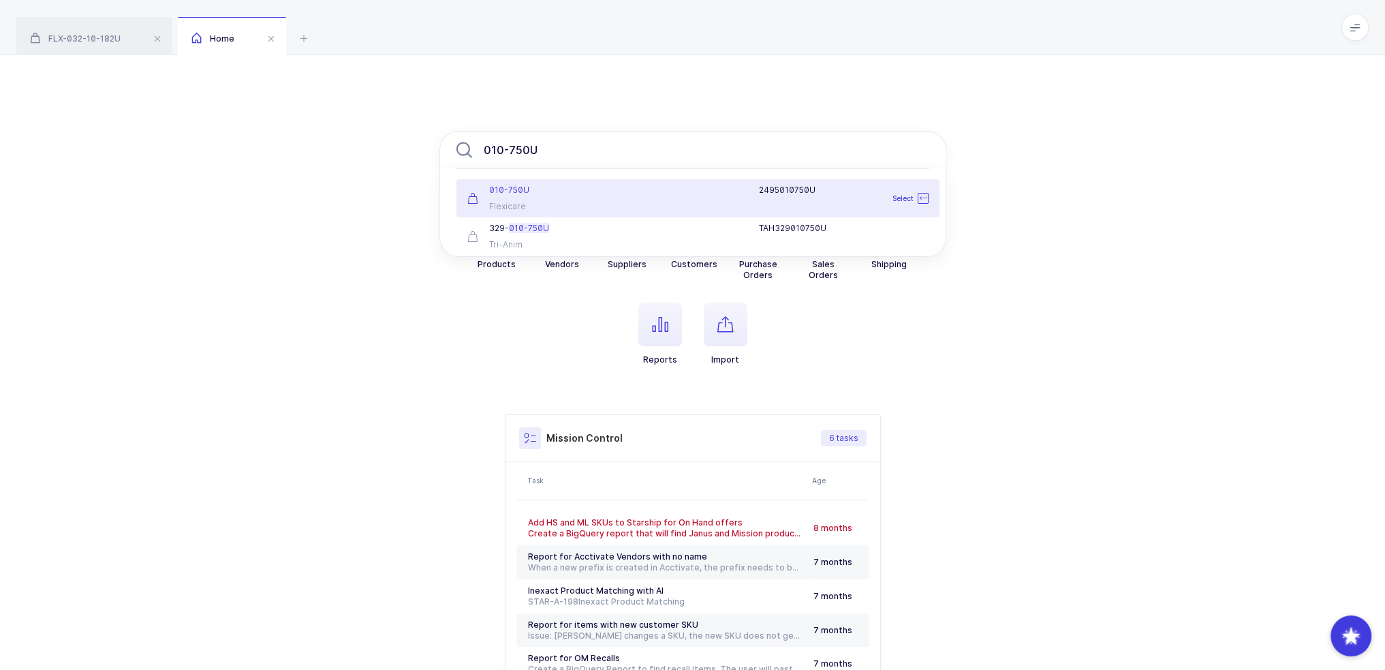
type input "010-750U"
click at [571, 183] on li "010-750U Flexicare 2495010750U Select" at bounding box center [697, 198] width 483 height 38
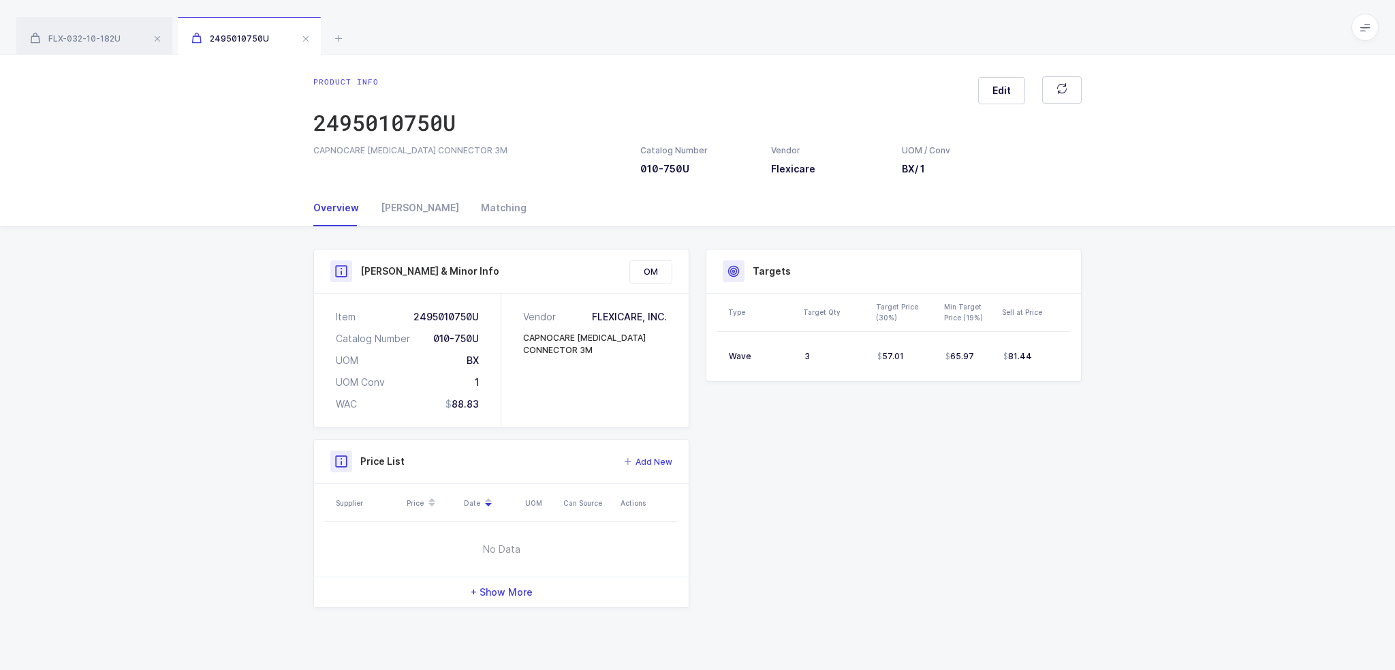
click at [243, 297] on div "Product Info Catalog Number 010-750U Vendor Flexicare UOM / Conv BX / 1 Descrip…" at bounding box center [697, 433] width 1395 height 413
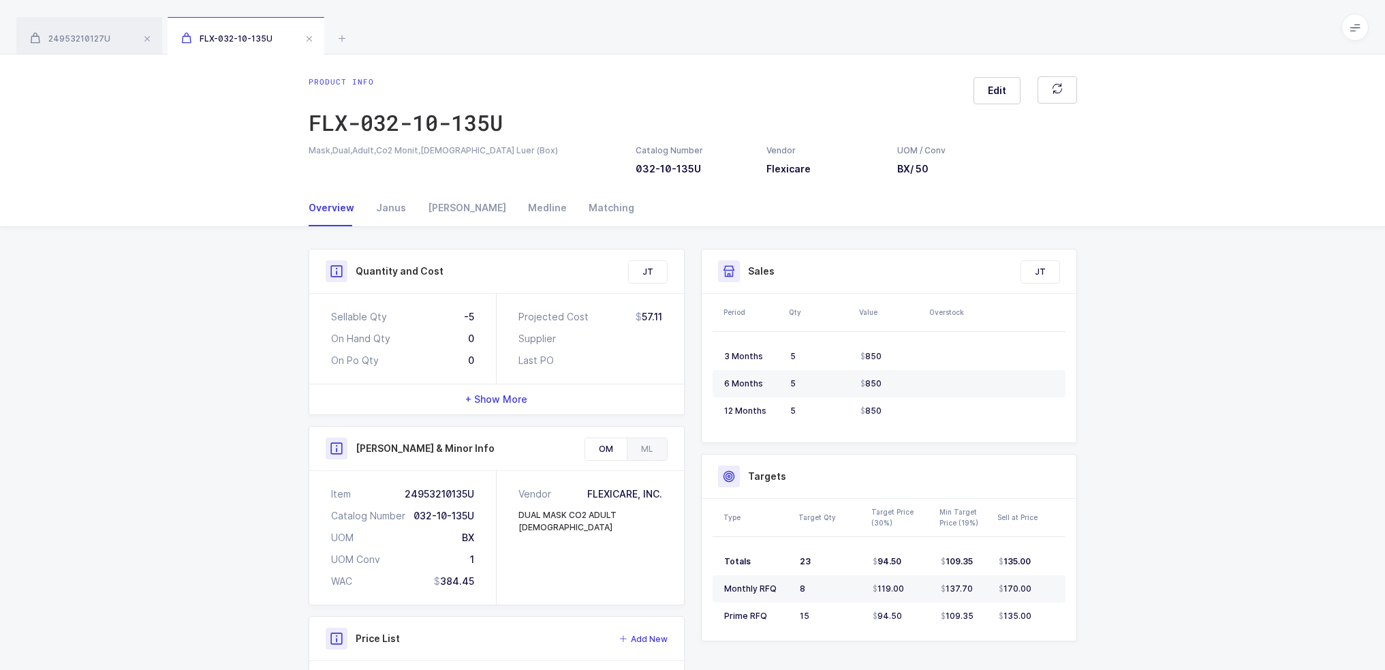
scroll to position [281, 0]
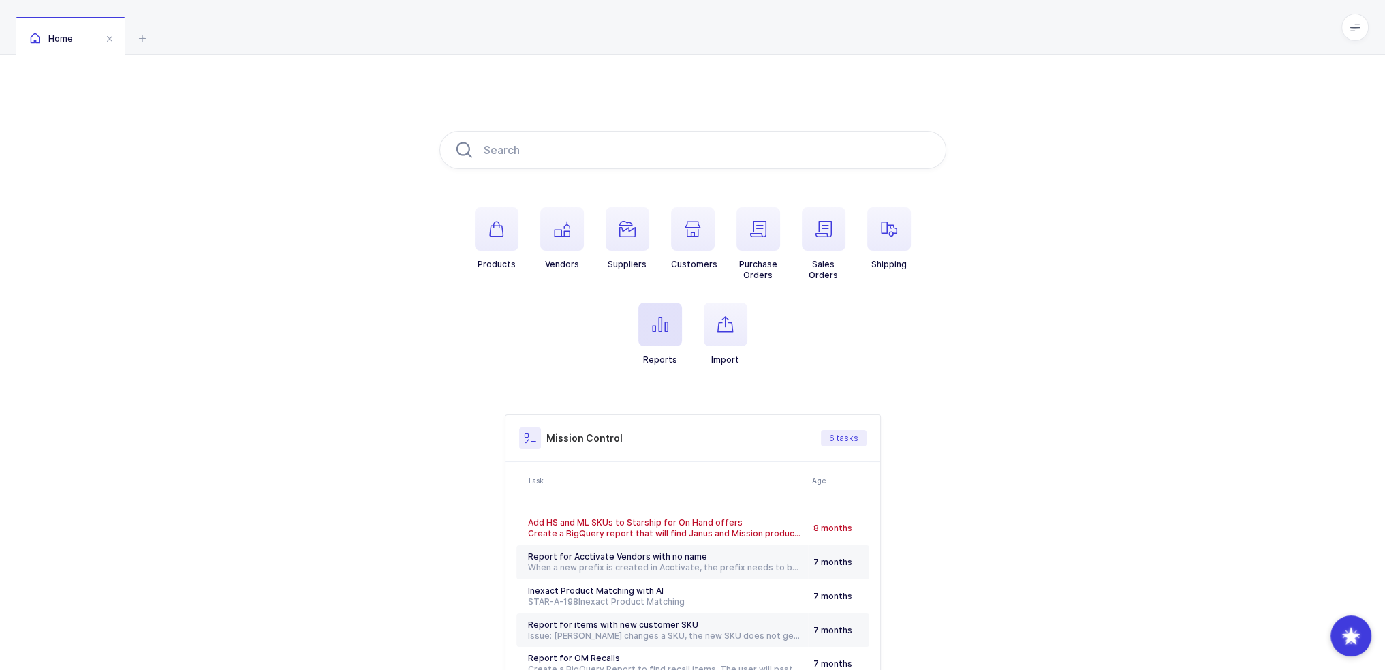
click at [663, 339] on span "button" at bounding box center [660, 324] width 44 height 44
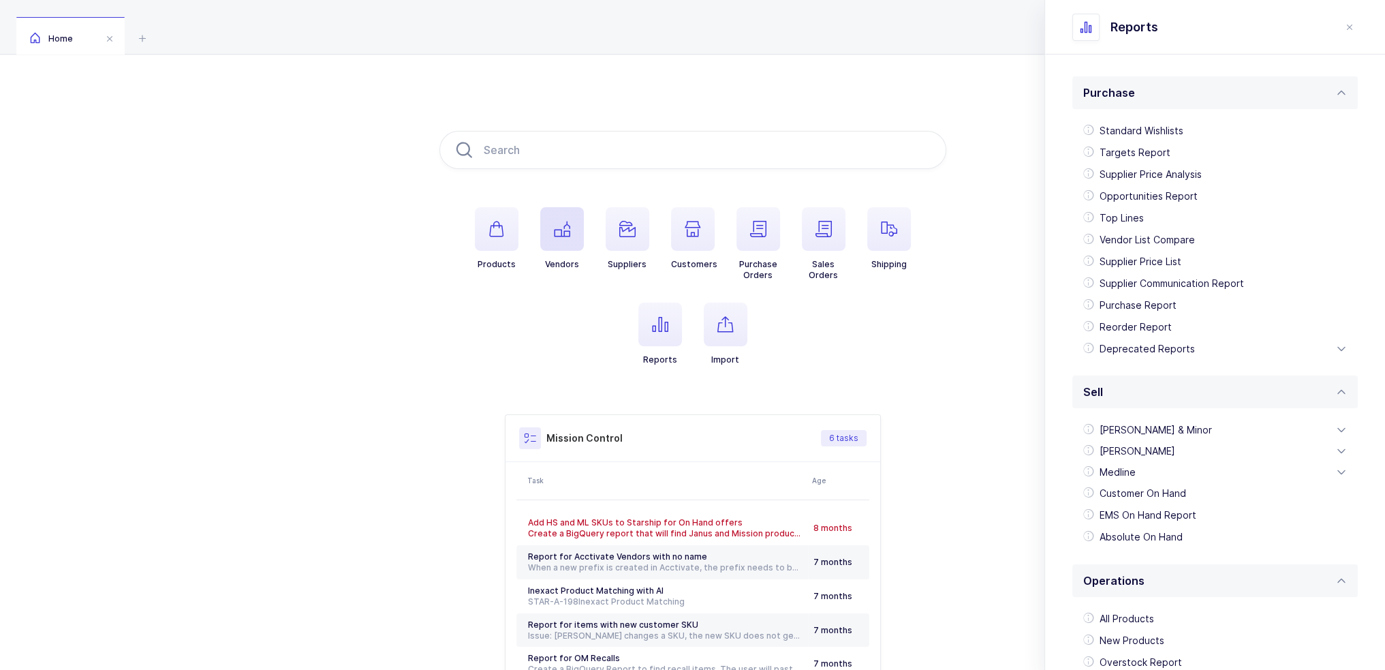
click at [554, 234] on icon "button" at bounding box center [562, 229] width 16 height 16
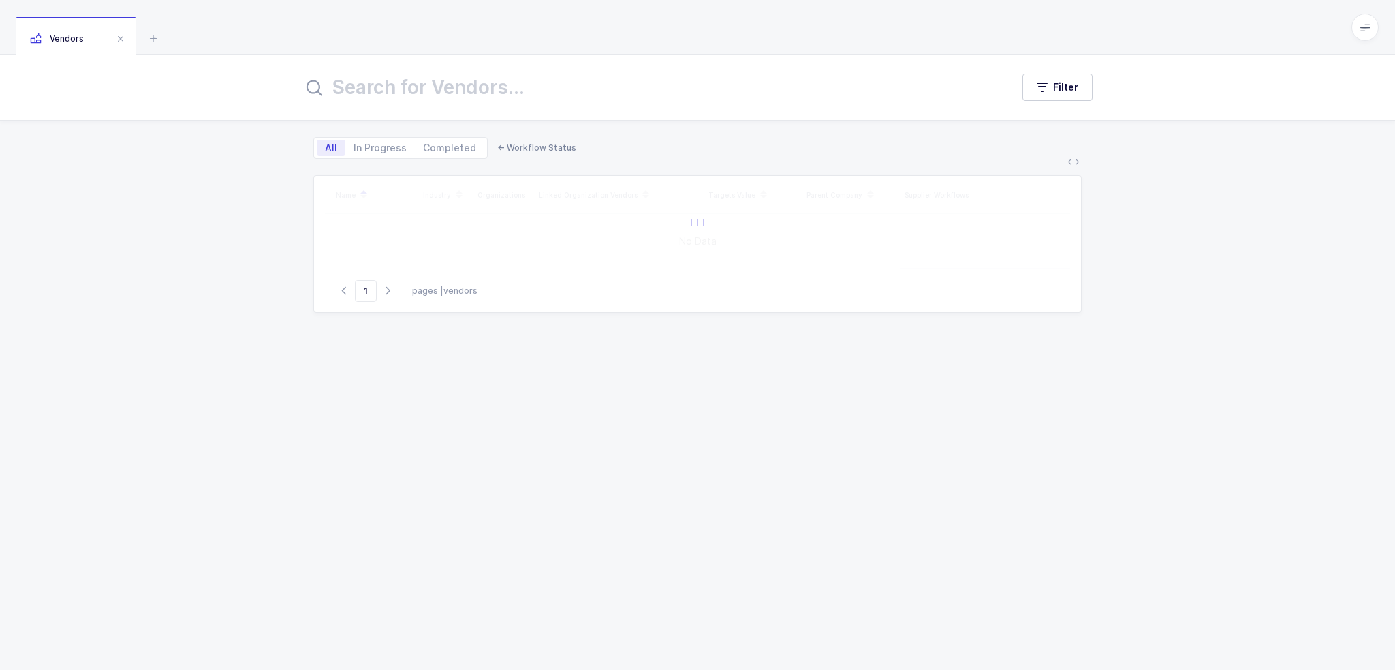
click at [512, 96] on input "text" at bounding box center [648, 87] width 693 height 33
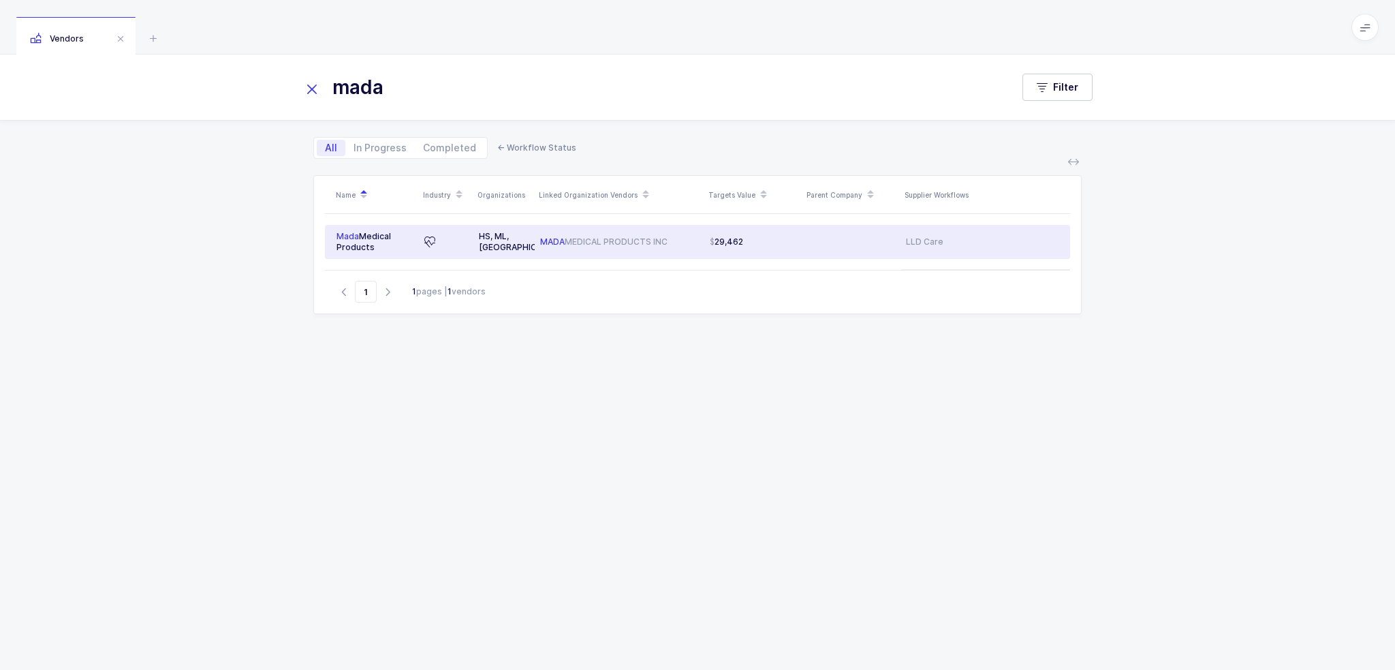
type input "mada"
click at [677, 238] on div "MADA MEDICAL PRODUCTS INC" at bounding box center [619, 241] width 159 height 11
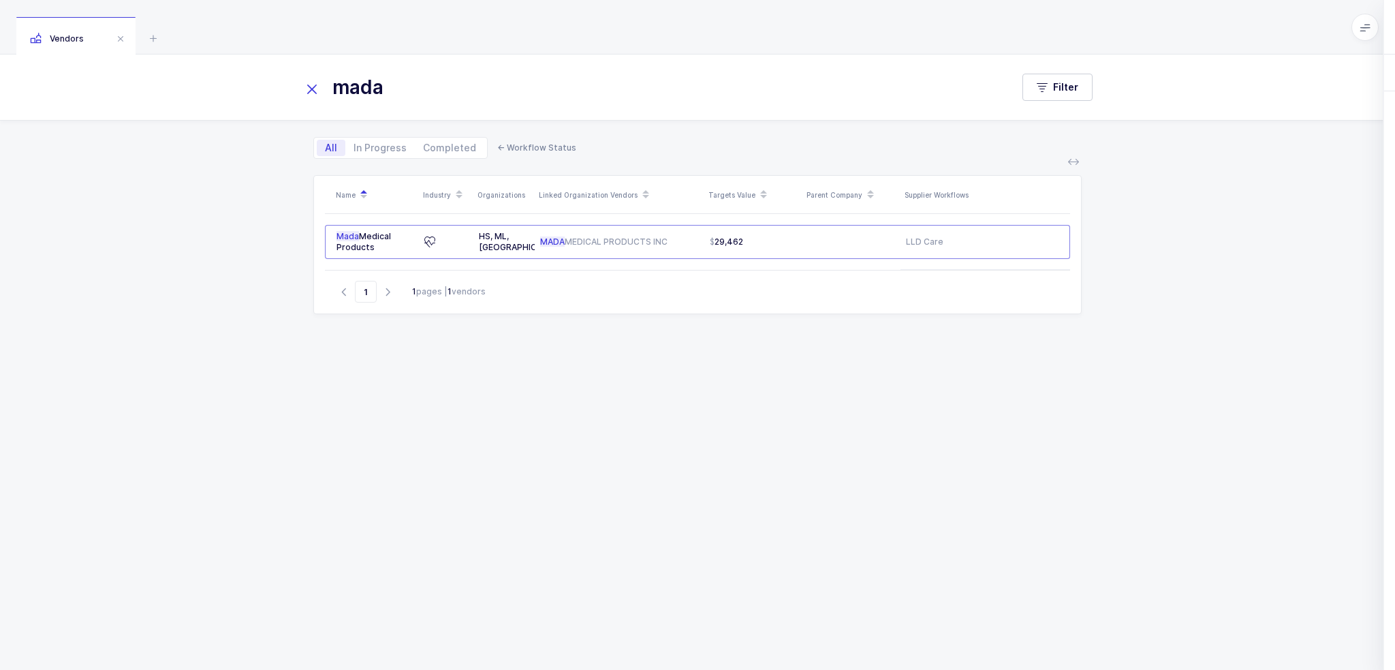
click at [1223, 63] on div "Workflows" at bounding box center [1244, 72] width 63 height 37
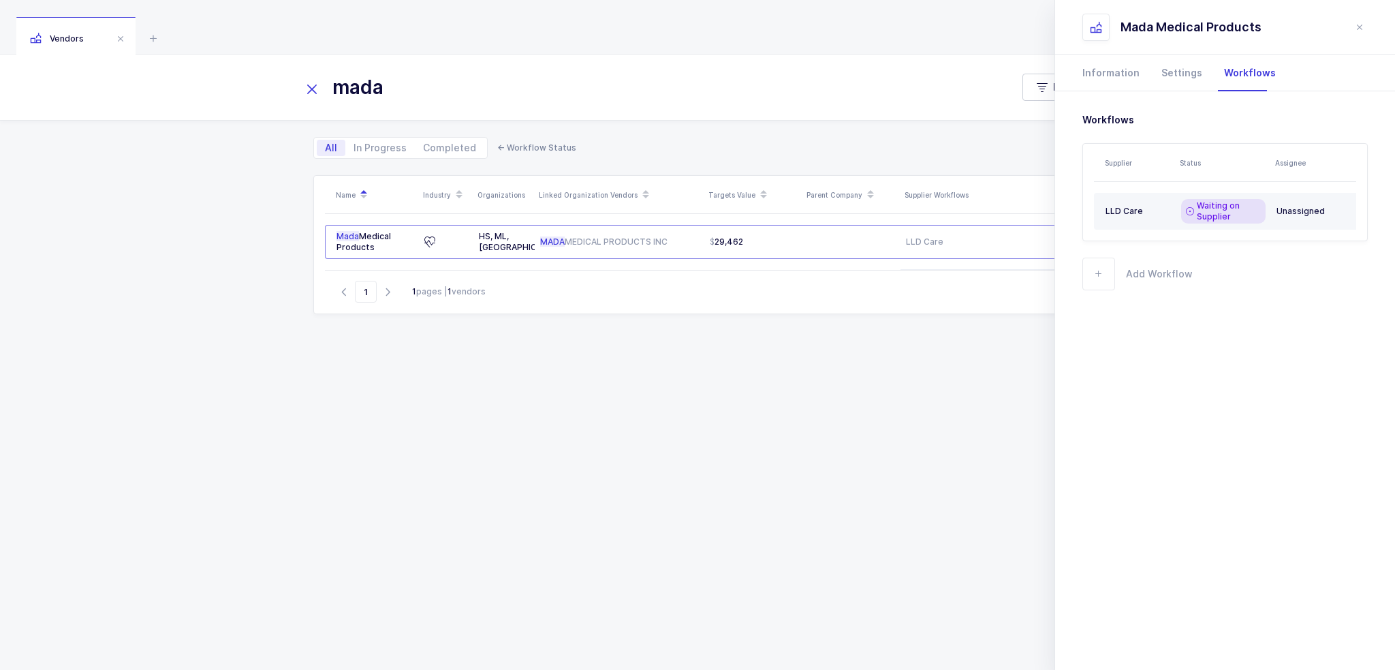
click at [1173, 206] on td "LLD Care" at bounding box center [1135, 211] width 82 height 37
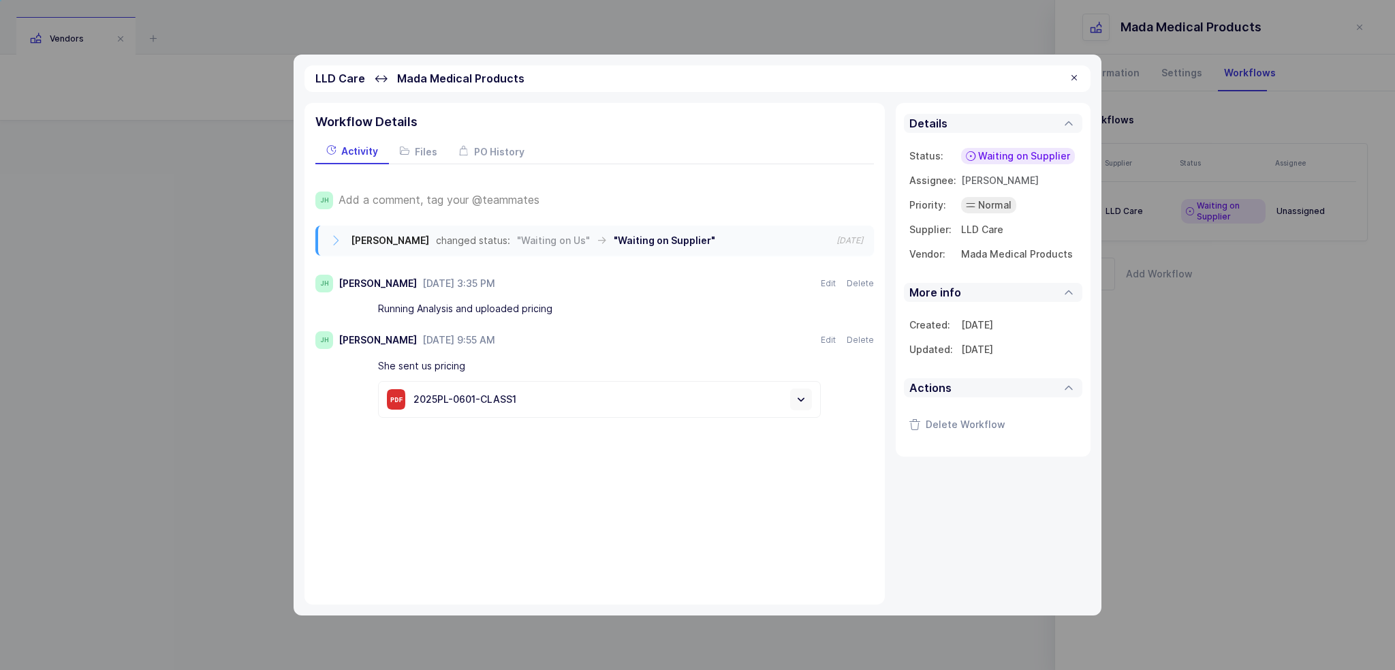
click at [502, 197] on span "Add a comment, tag your @teammates" at bounding box center [439, 199] width 201 height 12
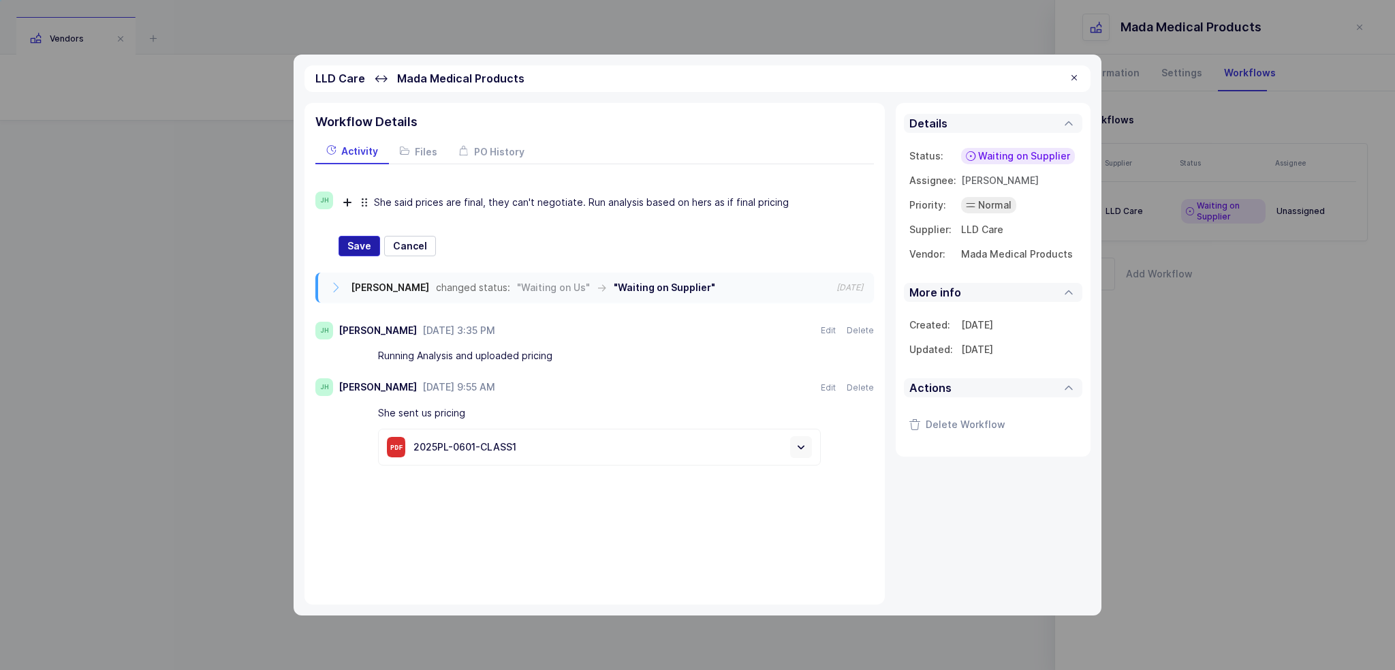
click at [364, 242] on span "Save" at bounding box center [359, 246] width 24 height 14
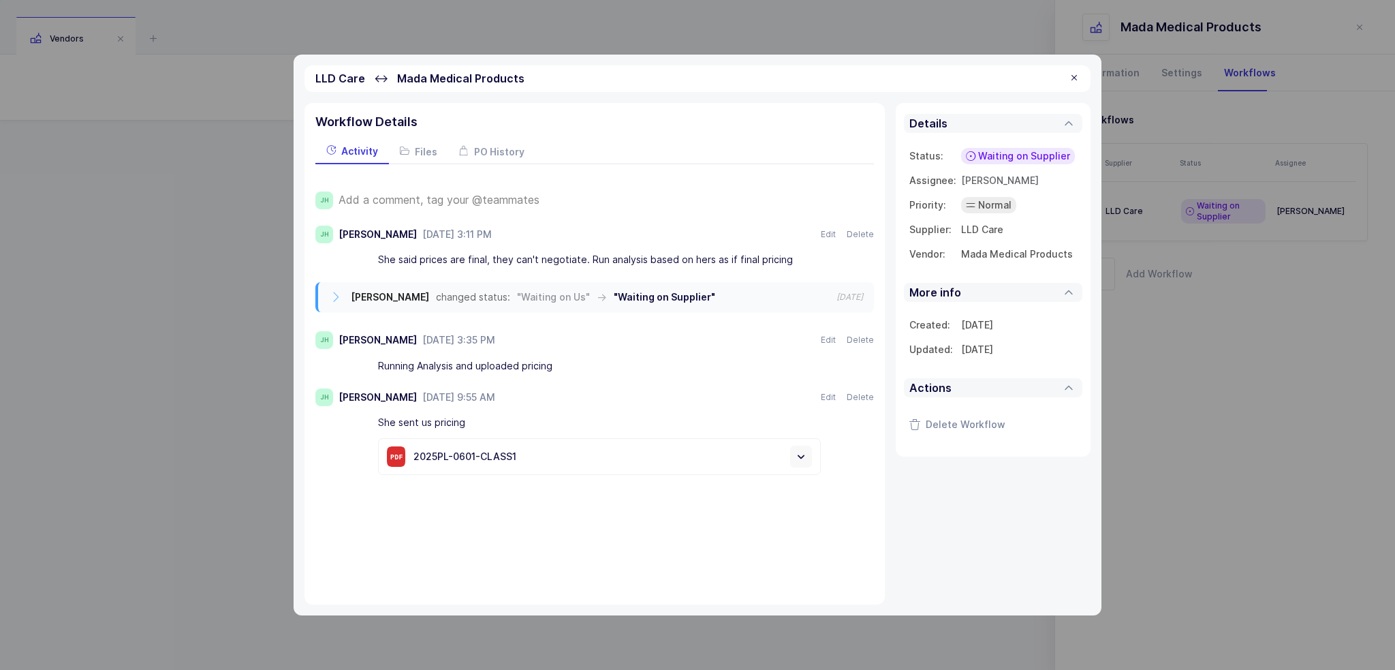
click at [1034, 153] on span "Waiting on Supplier" at bounding box center [1024, 156] width 92 height 14
click at [1030, 280] on div "Waiting on Us" at bounding box center [989, 284] width 87 height 16
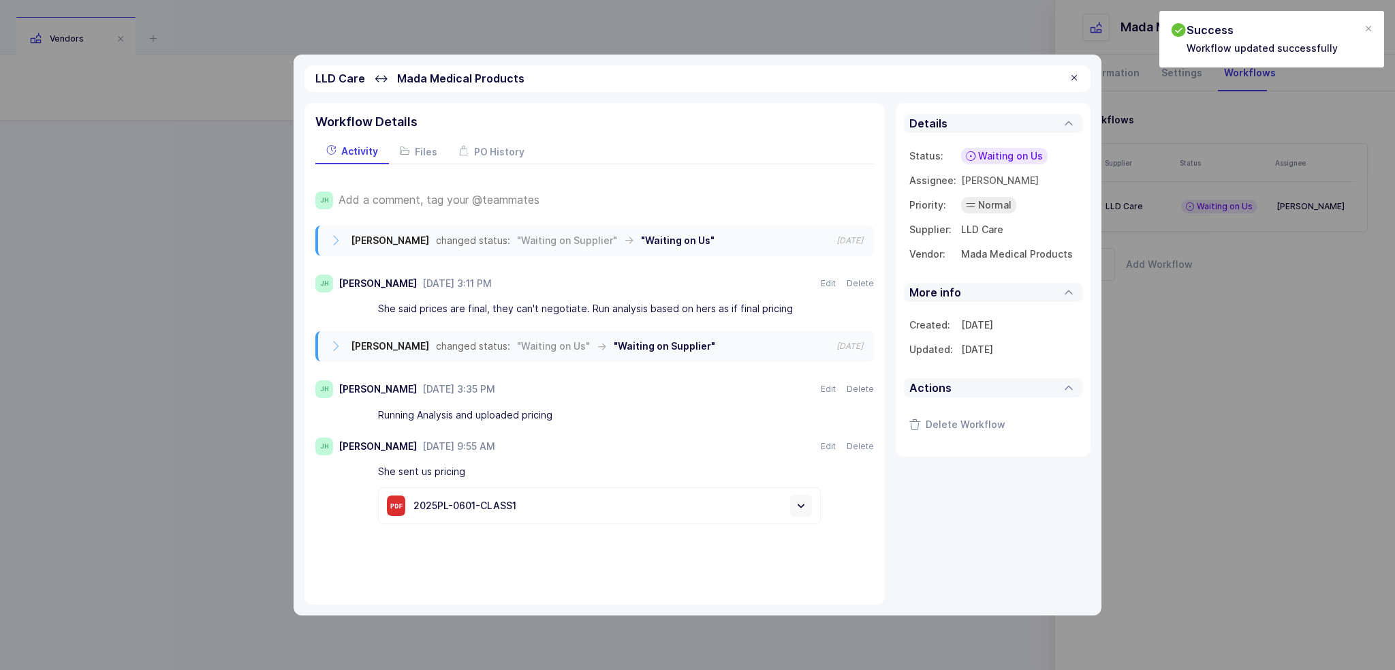
click at [1077, 80] on div at bounding box center [1074, 78] width 11 height 12
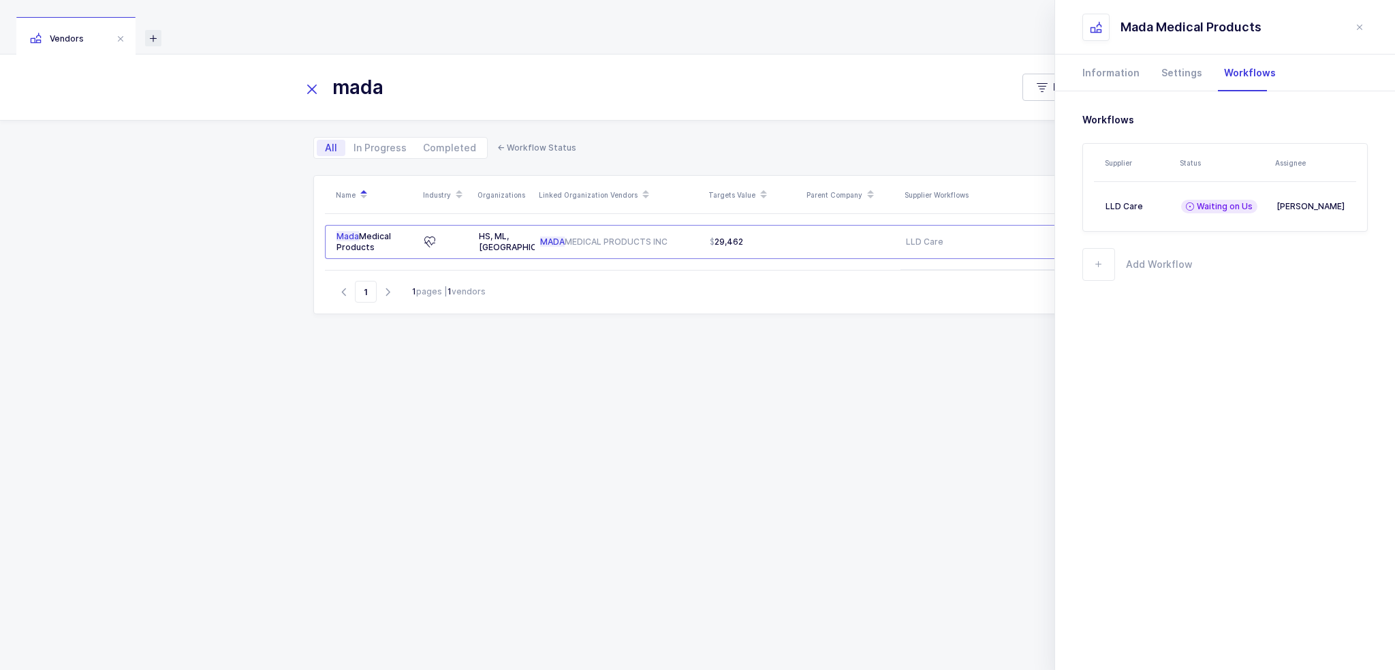
click at [144, 38] on div "Vendors" at bounding box center [697, 27] width 1395 height 54
click at [148, 38] on icon at bounding box center [153, 38] width 16 height 16
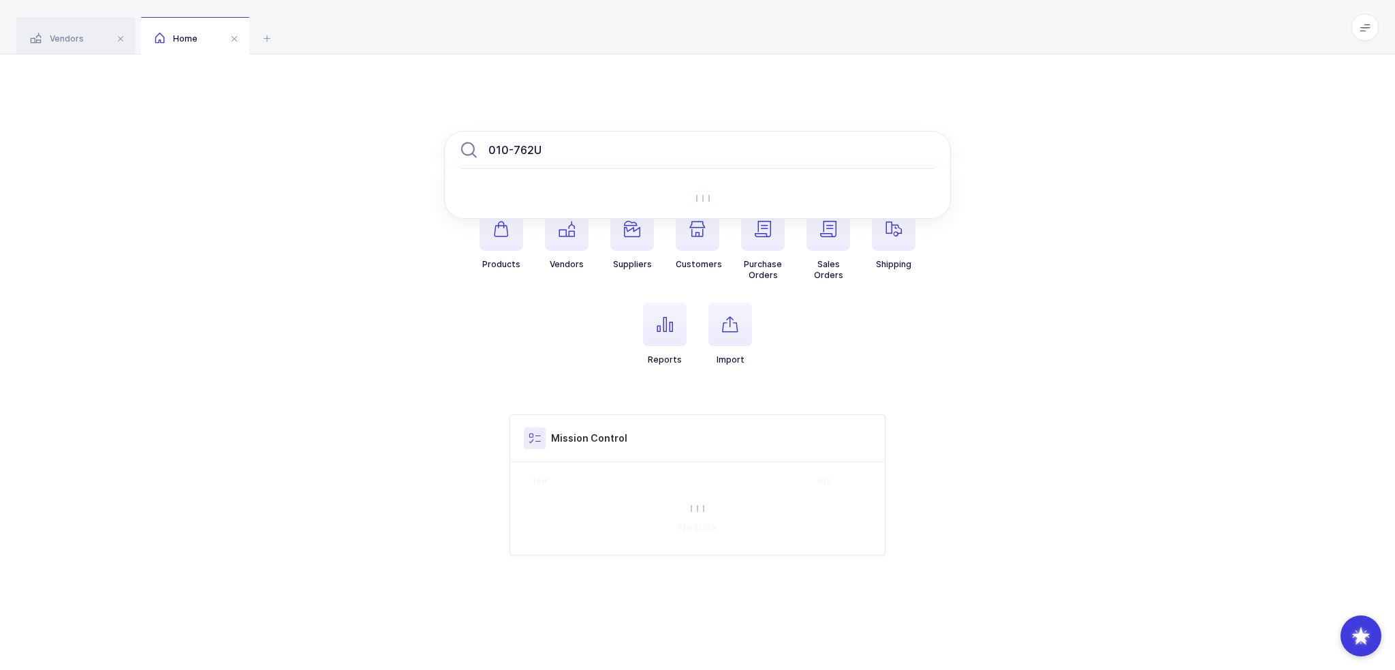
type input "010-762U"
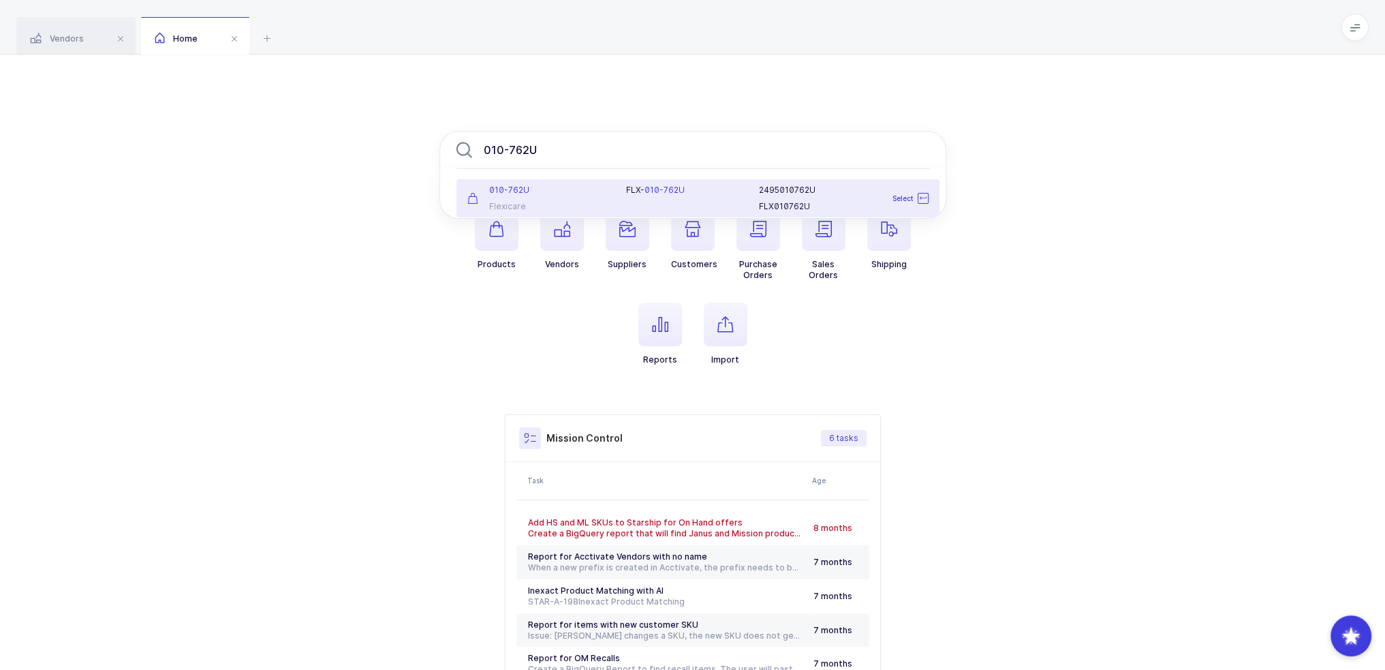
click at [572, 195] on div "010-762U" at bounding box center [538, 190] width 143 height 11
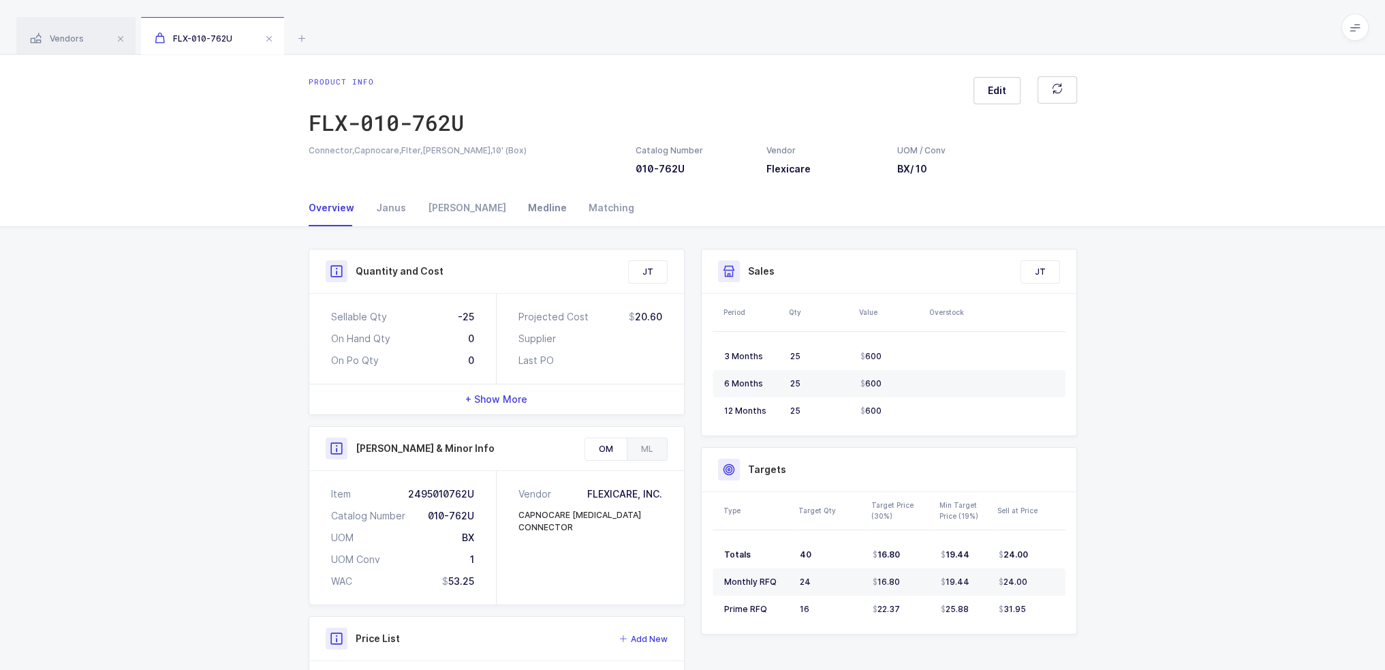
click at [517, 204] on div "Medline" at bounding box center [547, 207] width 61 height 37
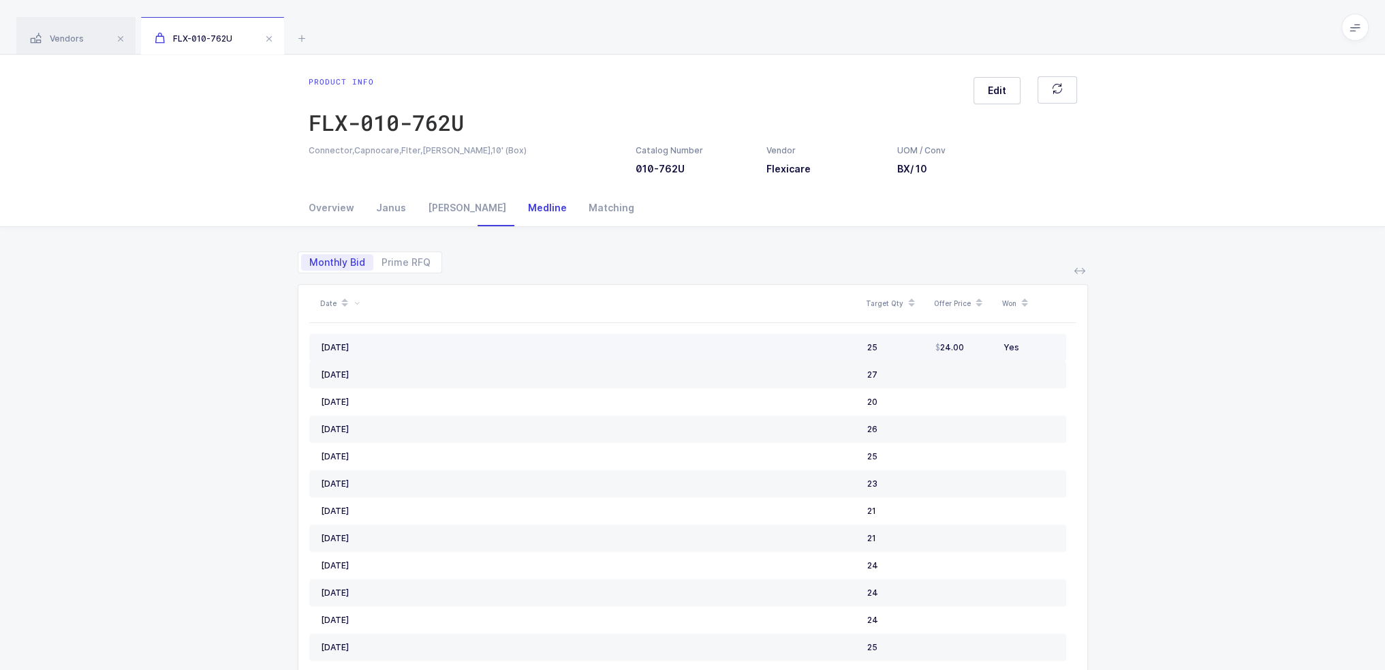
drag, startPoint x: 1041, startPoint y: 347, endPoint x: 1024, endPoint y: 343, distance: 16.9
click at [1024, 343] on div "Yes" at bounding box center [1028, 347] width 51 height 11
drag, startPoint x: 1031, startPoint y: 345, endPoint x: 1040, endPoint y: 348, distance: 9.3
click at [1040, 348] on div "Yes" at bounding box center [1028, 347] width 51 height 11
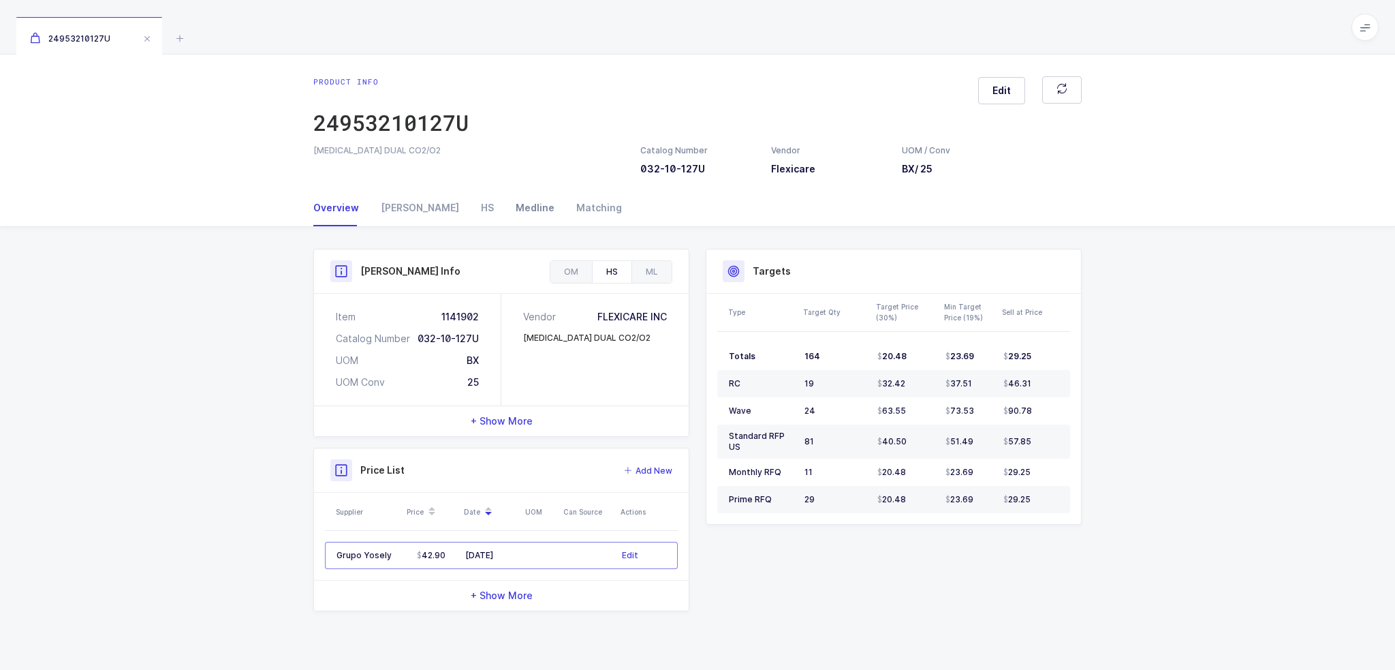
click at [505, 207] on div "Medline" at bounding box center [535, 207] width 61 height 37
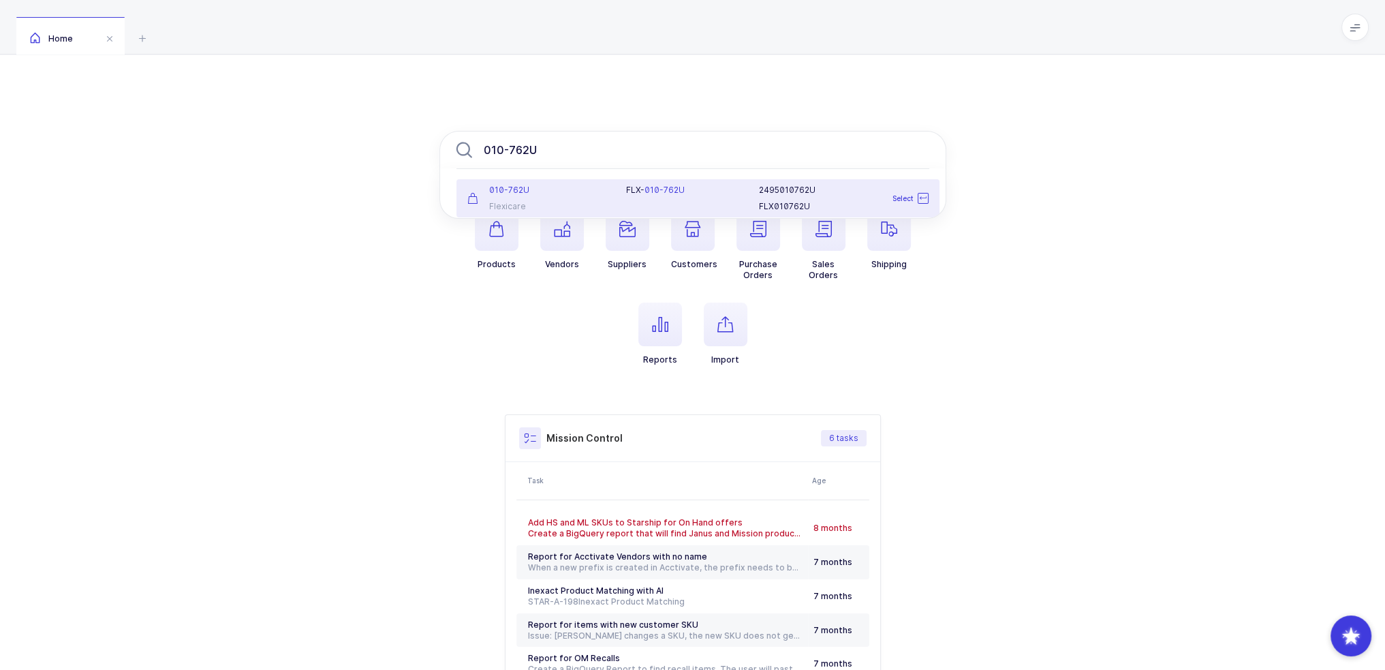
type input "010-762U"
click at [616, 201] on div "010-762U Flexicare" at bounding box center [538, 198] width 159 height 27
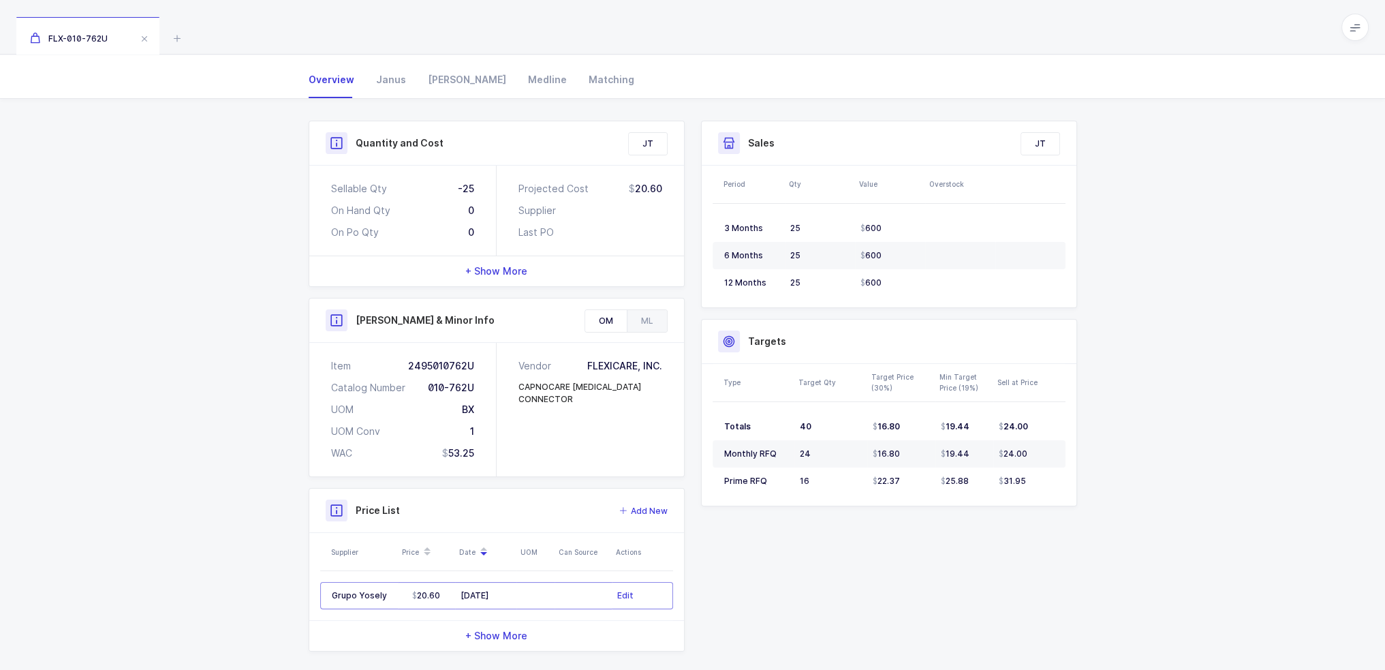
scroll to position [140, 0]
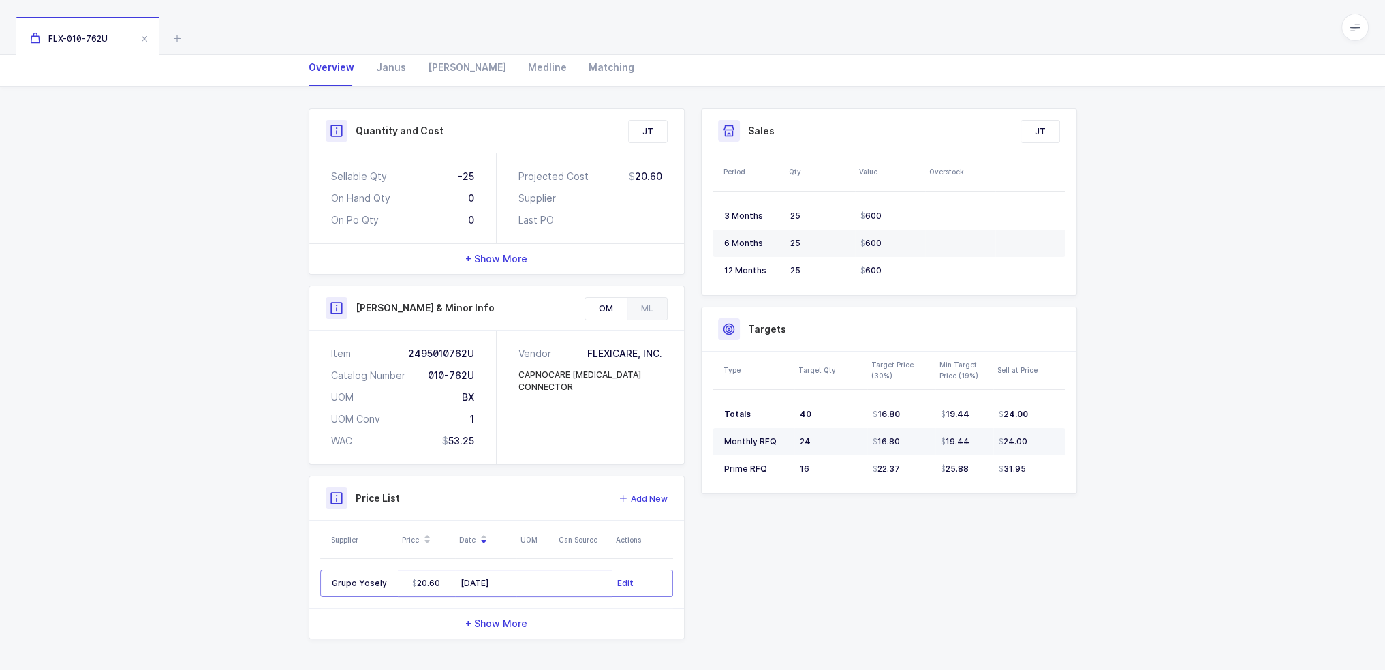
drag, startPoint x: 842, startPoint y: 403, endPoint x: 1032, endPoint y: 453, distance: 196.4
click at [1032, 453] on tbody "Totals 40 16.80 19.44 24.00 Monthly RFQ 24 16.80 19.44 24.00 Prime RFQ 16 22.37…" at bounding box center [888, 442] width 353 height 82
click at [1032, 453] on td "24.00" at bounding box center [1029, 441] width 72 height 27
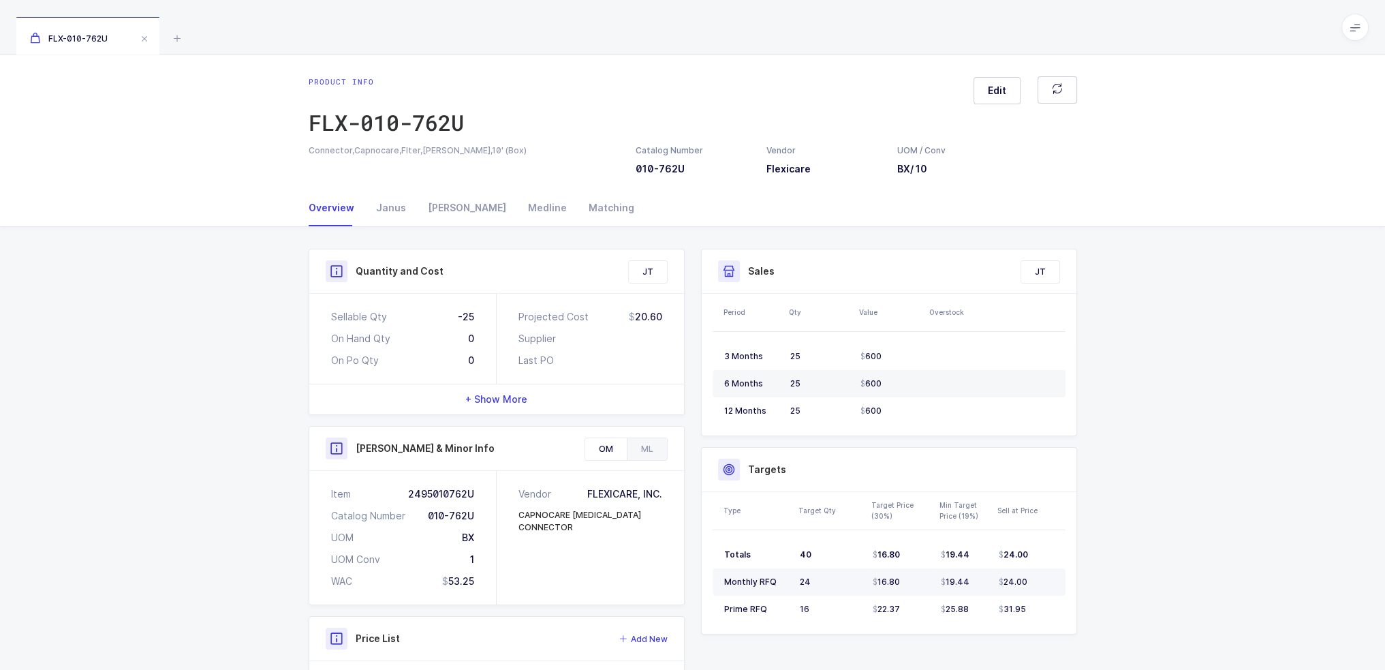
click at [820, 582] on div "24" at bounding box center [831, 581] width 62 height 11
drag, startPoint x: 832, startPoint y: 582, endPoint x: 820, endPoint y: 581, distance: 12.3
click at [820, 581] on div "24" at bounding box center [831, 581] width 62 height 11
click at [517, 198] on div "Medline" at bounding box center [547, 207] width 61 height 37
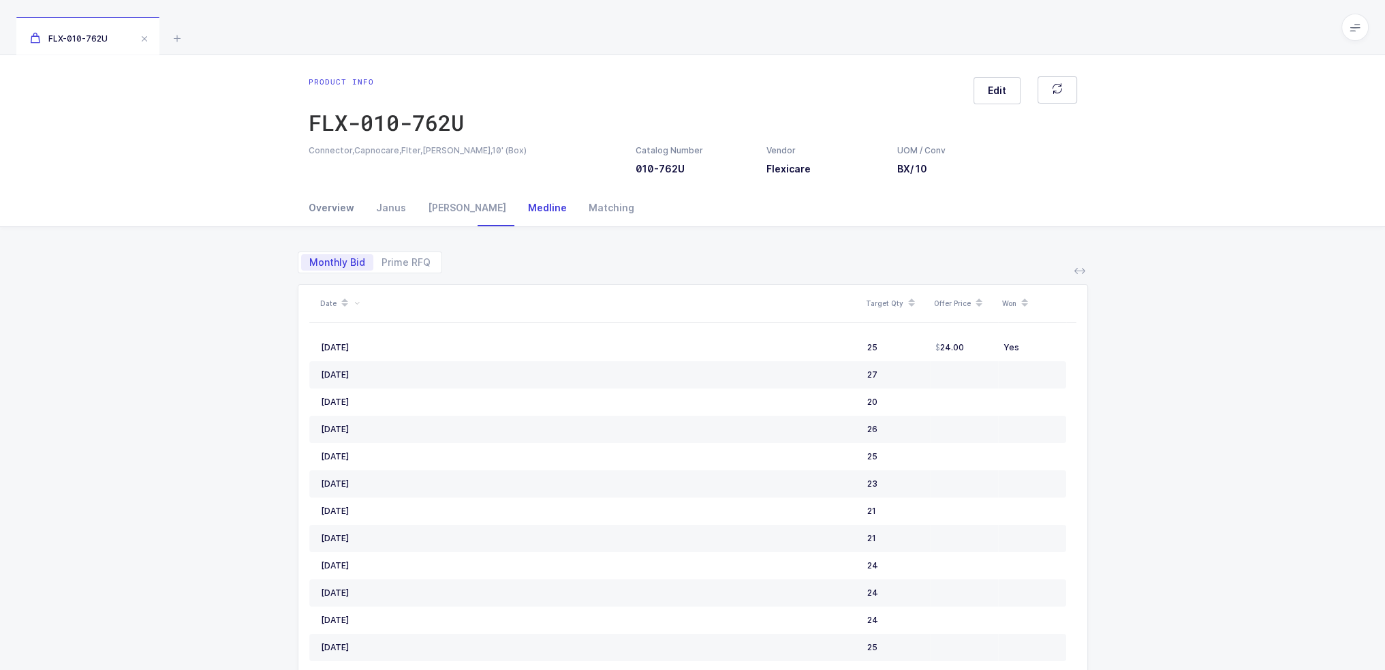
click at [334, 219] on div "Overview" at bounding box center [337, 207] width 57 height 37
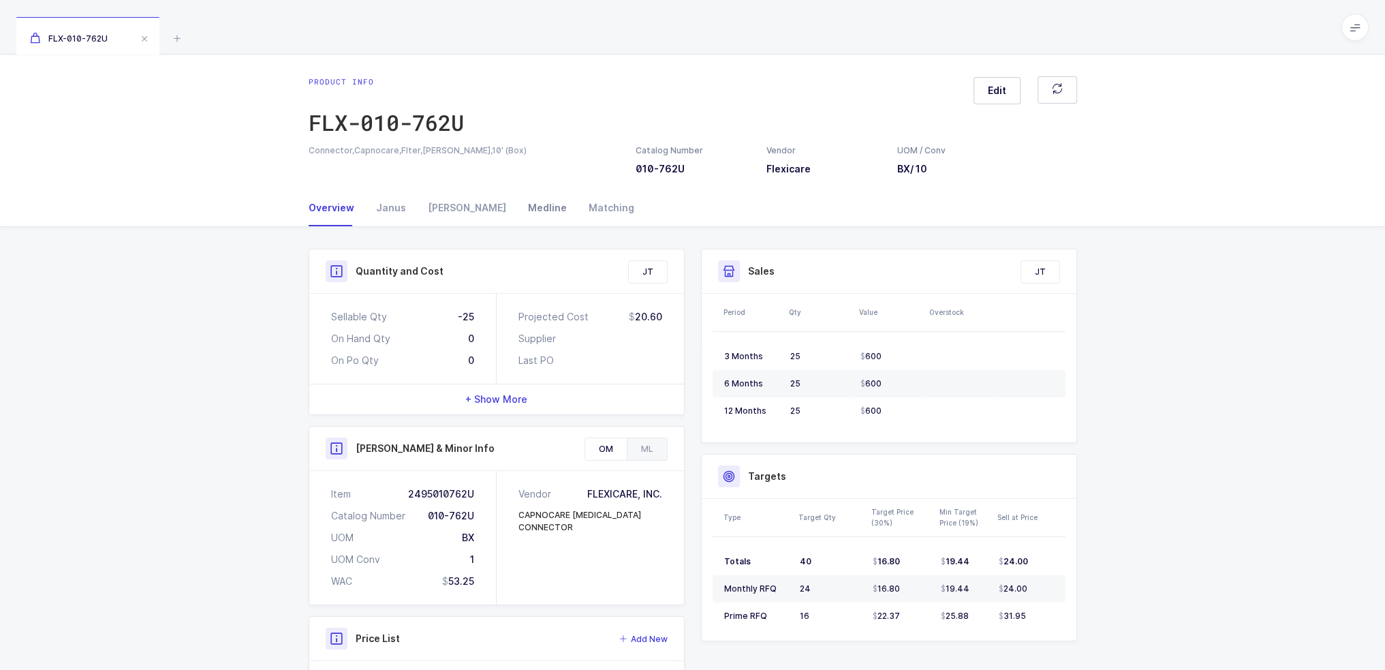
click at [517, 210] on div "Medline" at bounding box center [547, 207] width 61 height 37
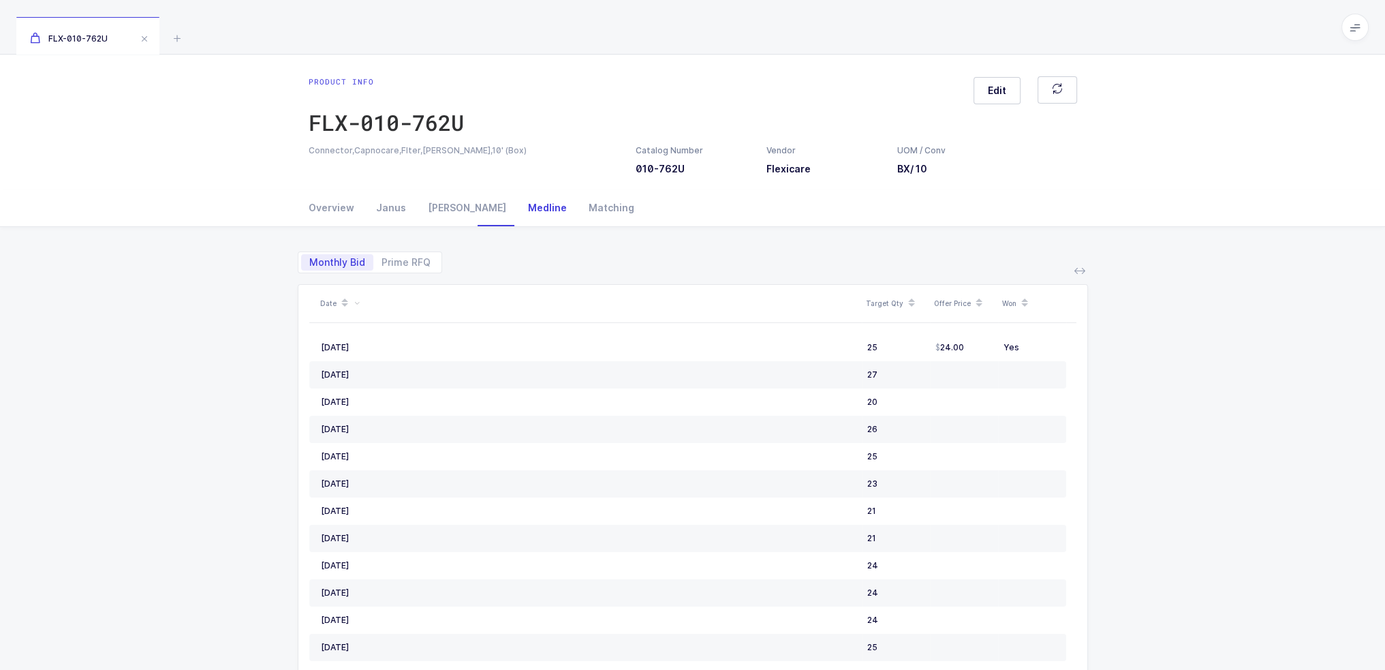
click at [166, 34] on div "FLX-010-762U" at bounding box center [692, 27] width 1385 height 54
click at [177, 34] on icon at bounding box center [177, 38] width 16 height 16
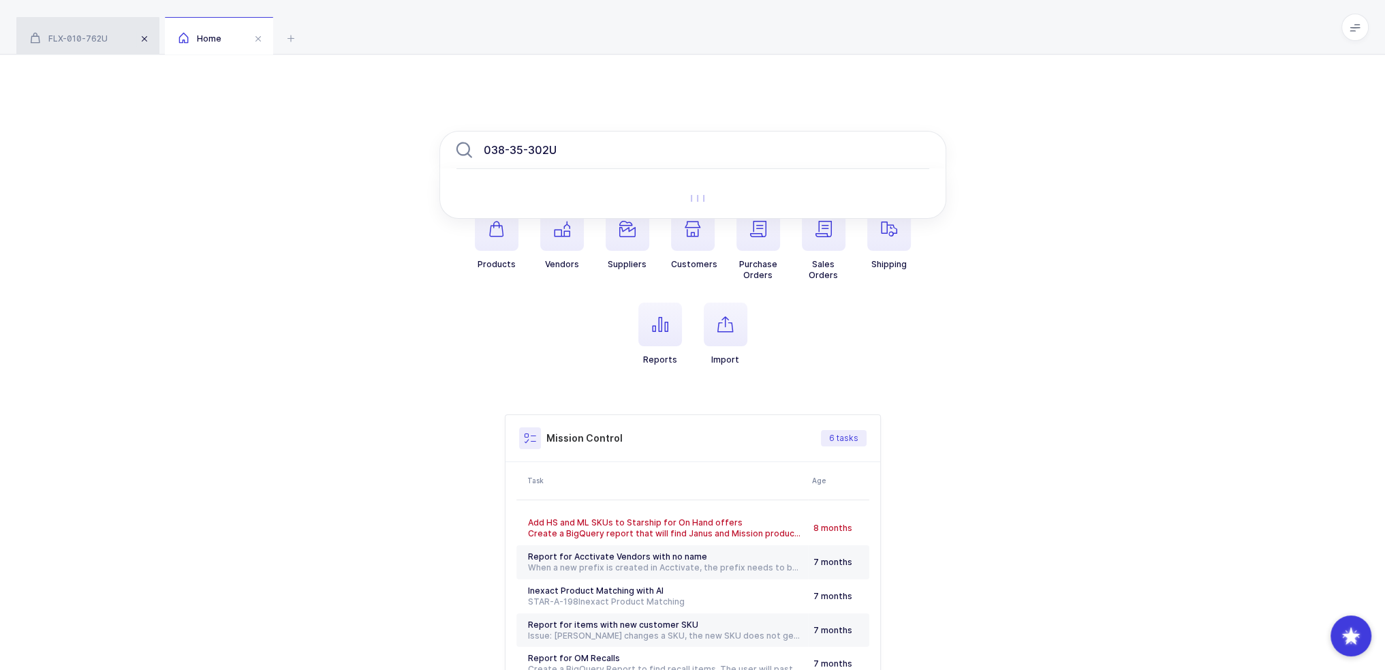
type input "038-35-302U"
click at [146, 40] on span at bounding box center [144, 39] width 16 height 16
click at [630, 159] on input "038-35-302U" at bounding box center [692, 150] width 507 height 38
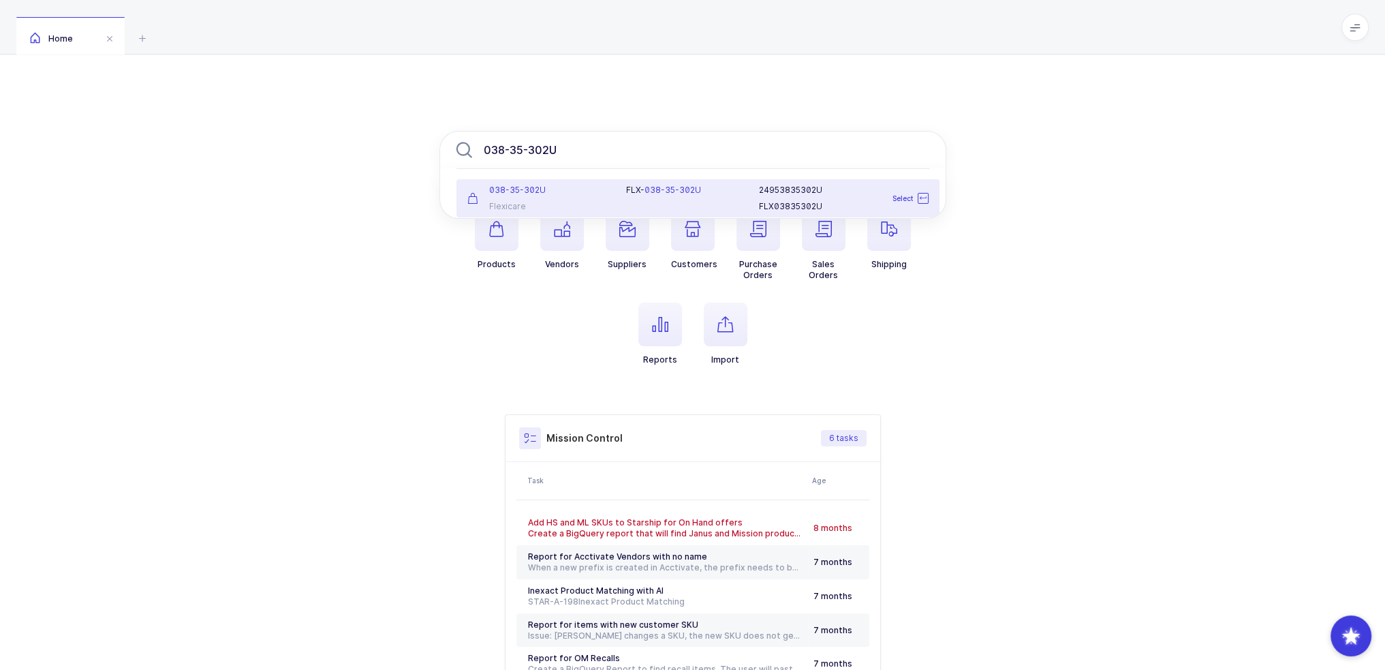
click at [627, 193] on div "FLX- 038-35-302U" at bounding box center [684, 190] width 116 height 11
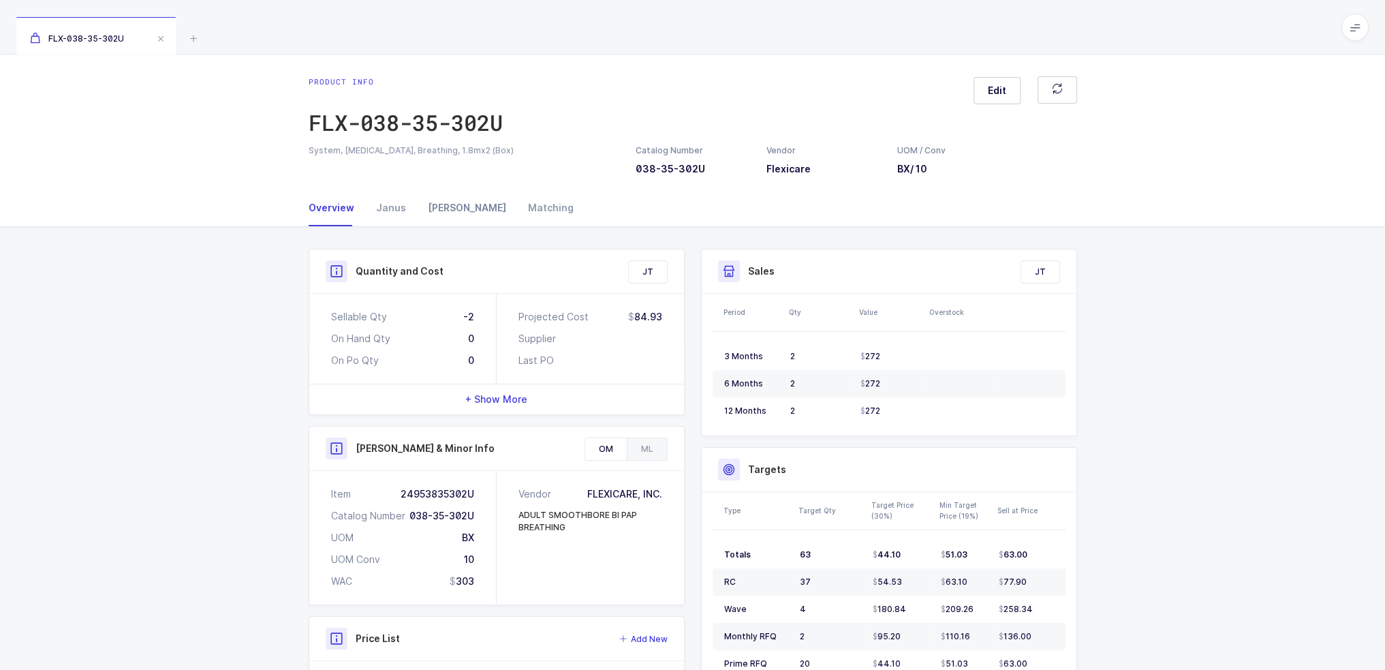
click at [450, 209] on div "[PERSON_NAME]" at bounding box center [467, 207] width 100 height 37
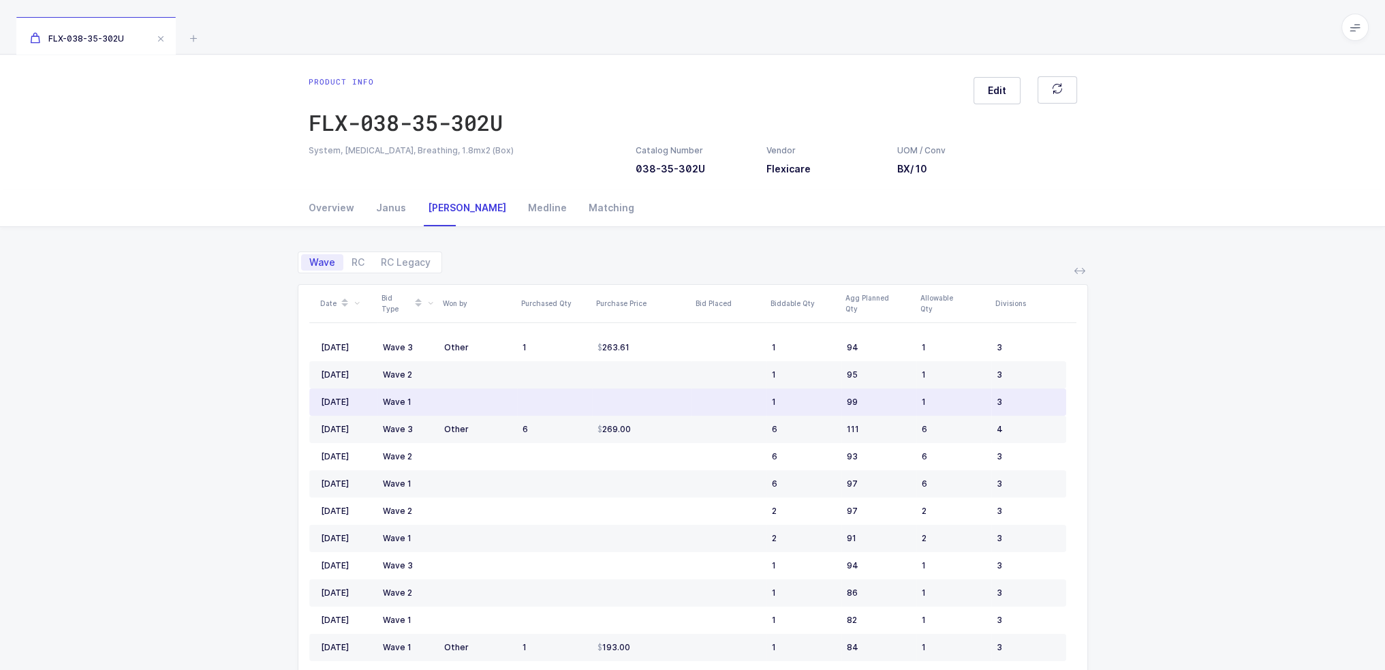
drag, startPoint x: 635, startPoint y: 351, endPoint x: 1018, endPoint y: 389, distance: 385.4
click at [1018, 389] on td "3" at bounding box center [1028, 401] width 75 height 27
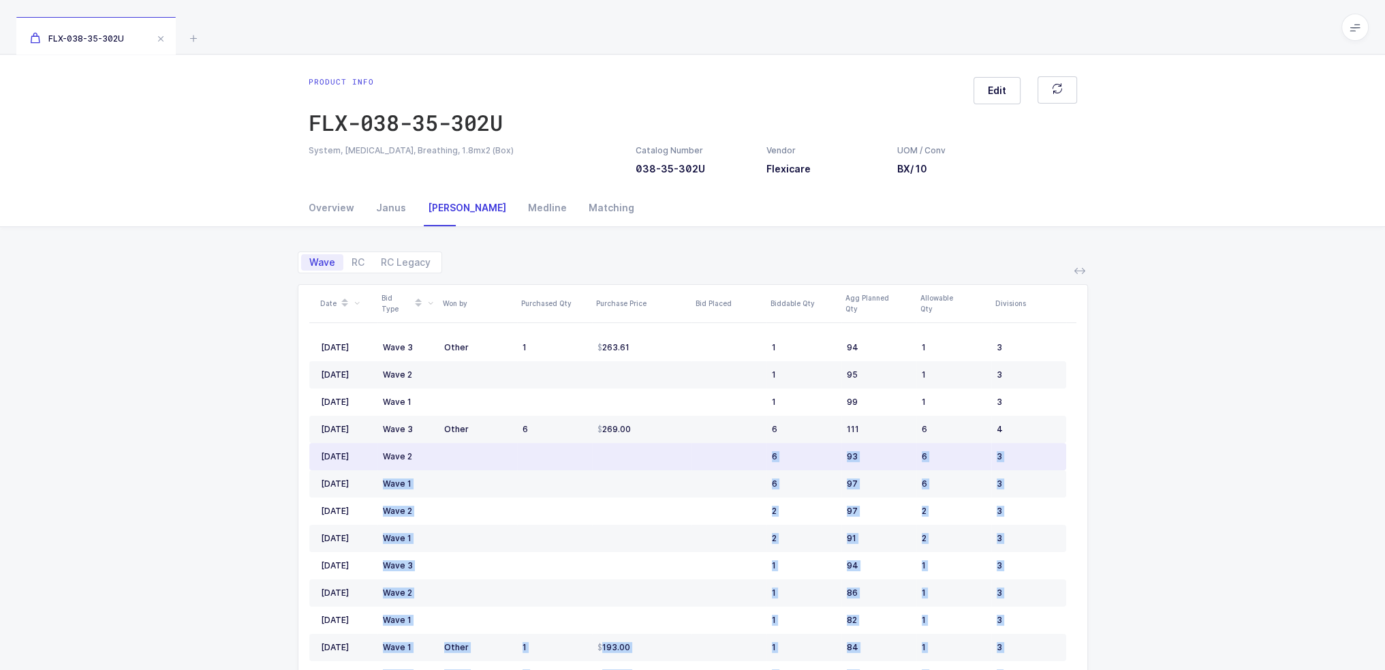
drag, startPoint x: 316, startPoint y: 344, endPoint x: 430, endPoint y: 465, distance: 166.7
click at [430, 465] on div "Date Bid Type Won by Purchased Qty Purchase Price Bid Placed Biddable Qty Agg P…" at bounding box center [692, 541] width 767 height 512
click at [430, 465] on td "Wave 2" at bounding box center [407, 456] width 61 height 27
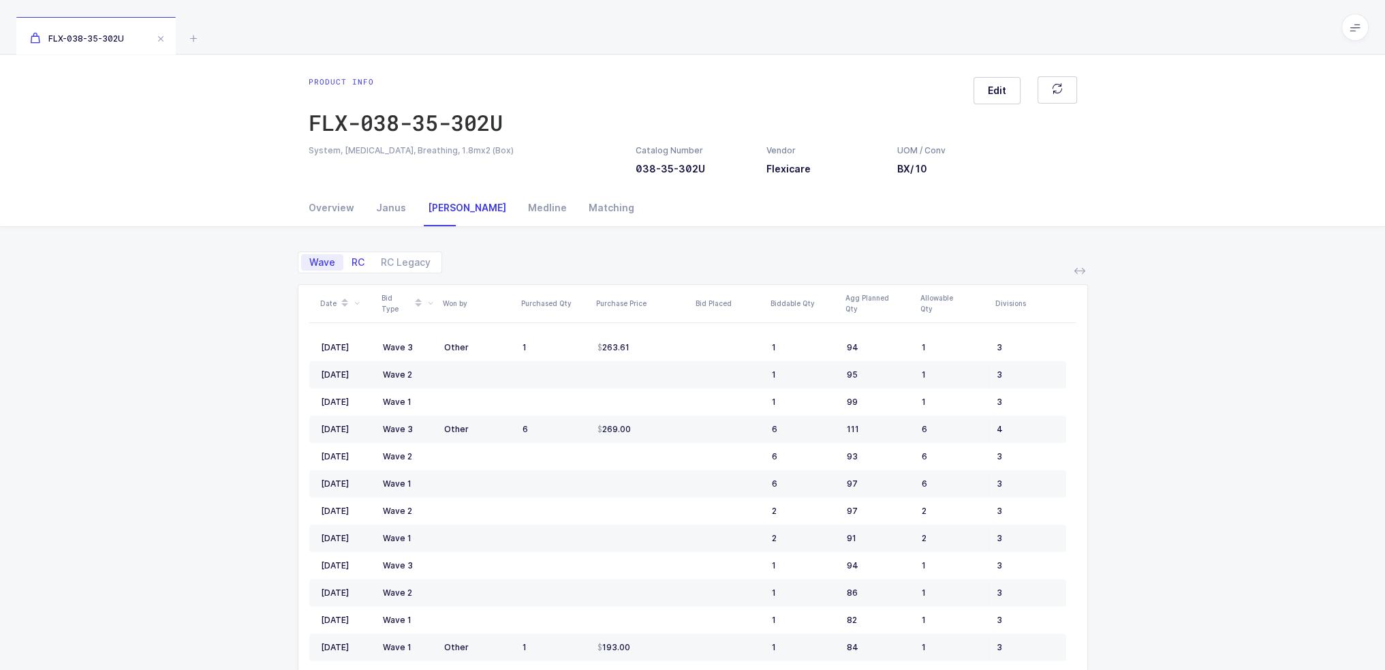
click at [351, 266] on span "RC" at bounding box center [357, 262] width 13 height 10
click at [351, 263] on input "RC" at bounding box center [347, 258] width 9 height 9
radio input "true"
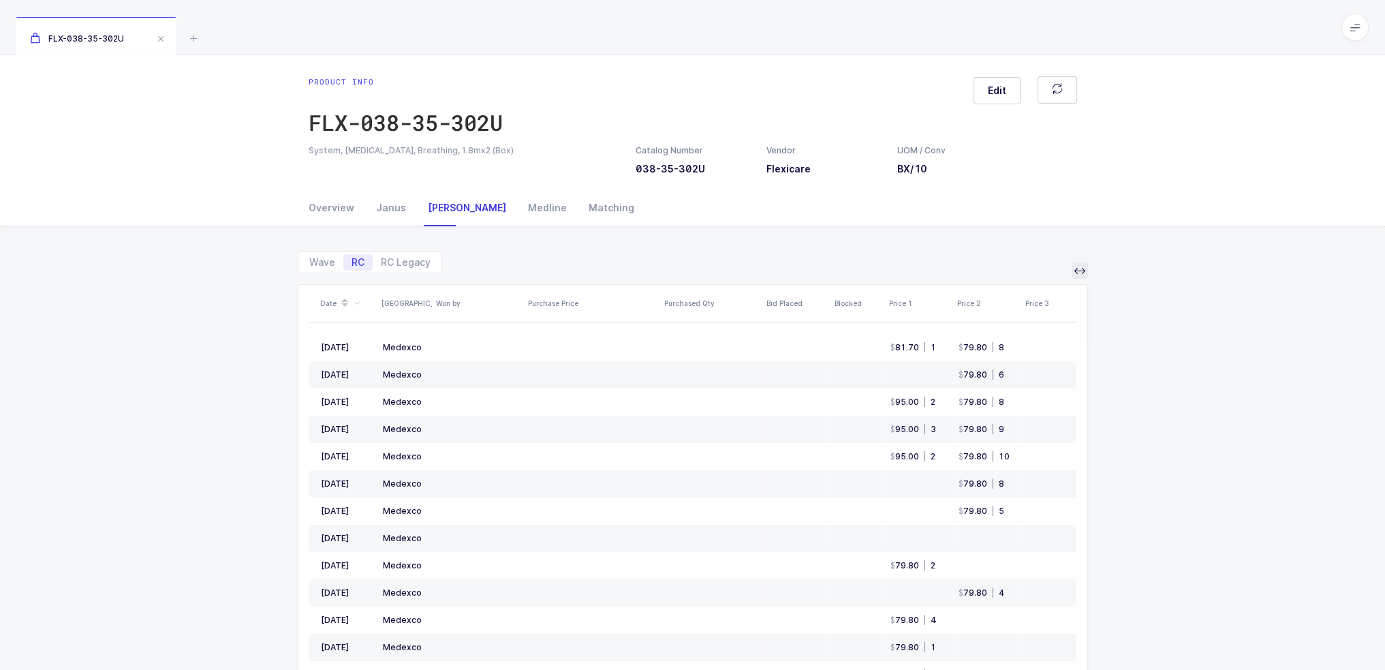
click at [1082, 270] on icon at bounding box center [1079, 270] width 11 height 11
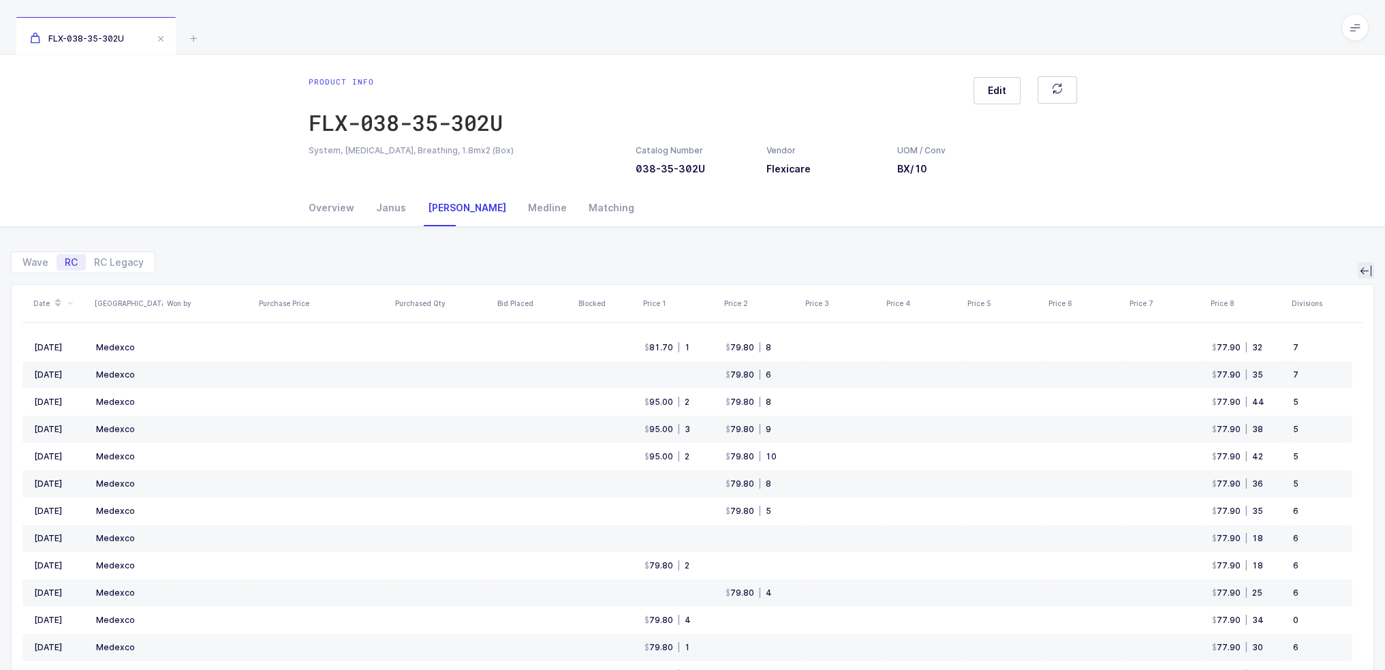
click at [1358, 266] on button at bounding box center [1366, 270] width 16 height 16
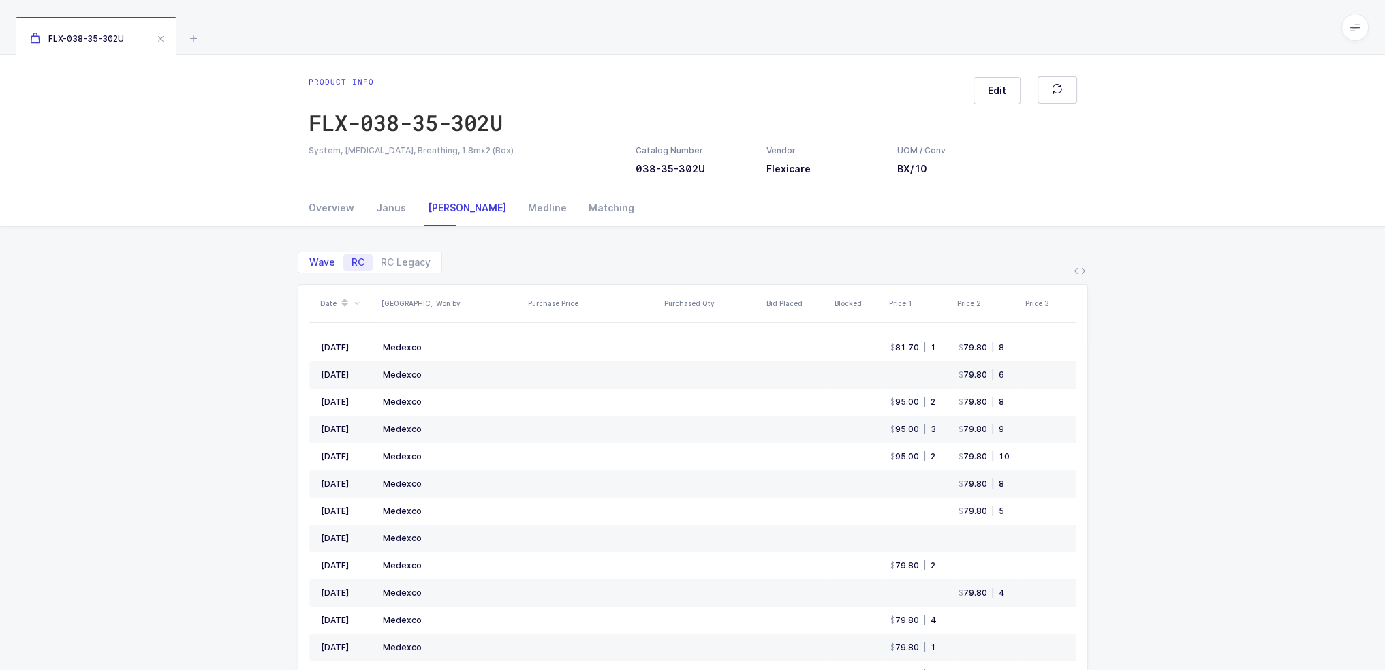
click at [324, 260] on span "Wave" at bounding box center [322, 262] width 26 height 10
click at [310, 260] on input "Wave" at bounding box center [305, 258] width 9 height 9
radio input "true"
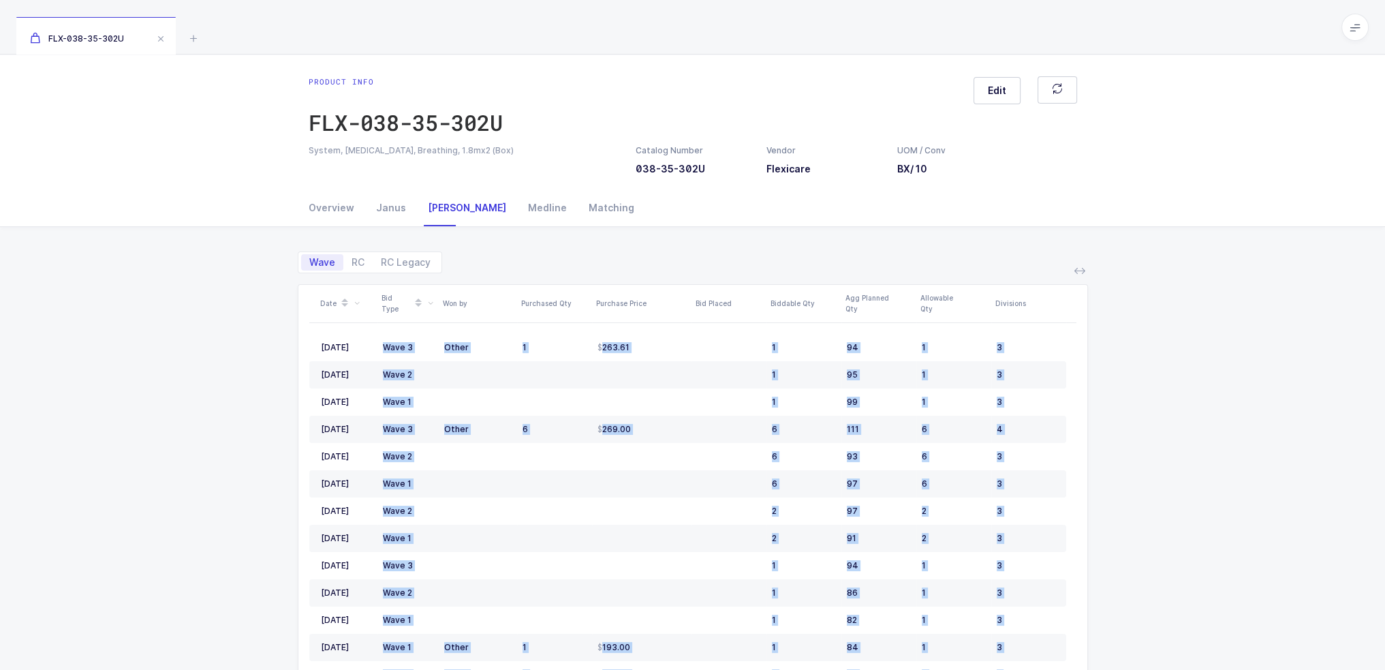
drag, startPoint x: 321, startPoint y: 343, endPoint x: 1022, endPoint y: 285, distance: 703.3
click at [1022, 285] on div "Date Bid Type Won by Purchased Qty Purchase Price Bid Placed Biddable Qty Agg P…" at bounding box center [692, 541] width 767 height 512
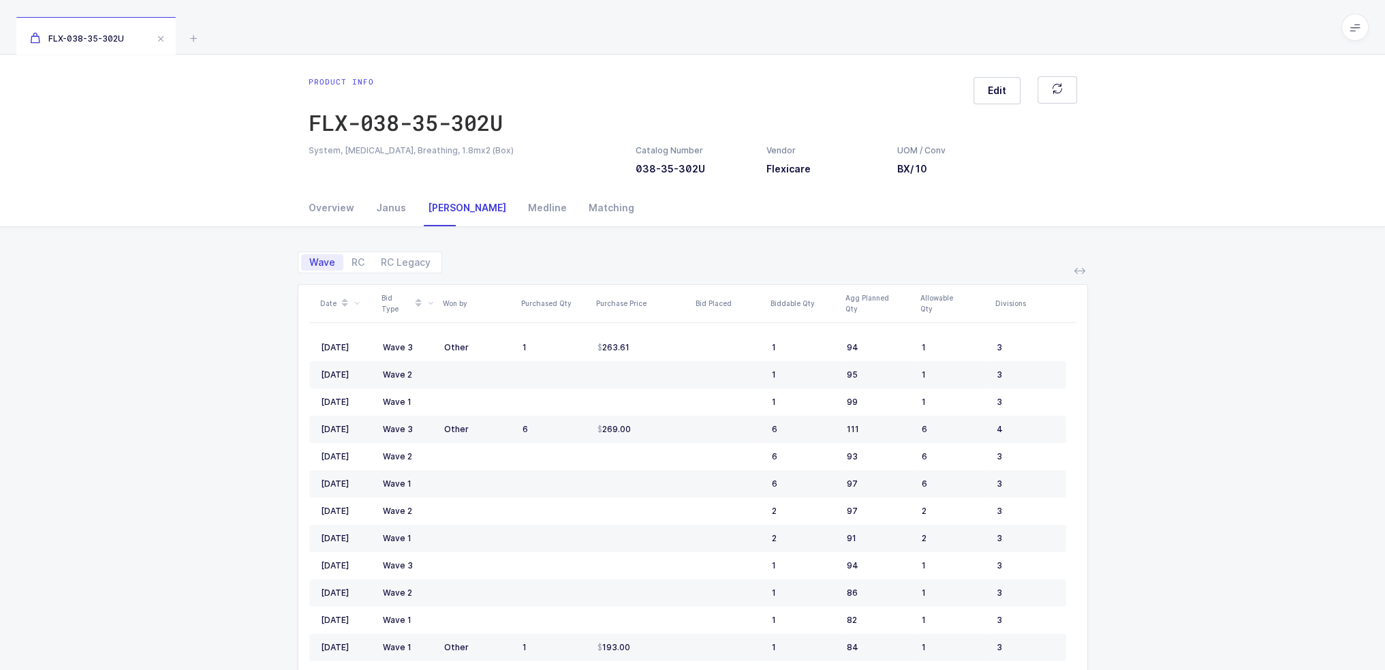
click at [1023, 189] on div "Overview Janus Owens Medline Matching" at bounding box center [693, 207] width 768 height 37
drag, startPoint x: 947, startPoint y: 248, endPoint x: 1163, endPoint y: 514, distance: 342.9
click at [1161, 516] on div "Wave RC RC Legacy Date Bid Type Won by Purchased Qty Purchase Price Bid Placed …" at bounding box center [692, 528] width 1363 height 602
click at [1163, 514] on div "Wave RC RC Legacy Date Bid Type Won by Purchased Qty Purchase Price Bid Placed …" at bounding box center [692, 528] width 1363 height 602
drag, startPoint x: 1209, startPoint y: 512, endPoint x: 259, endPoint y: 249, distance: 985.7
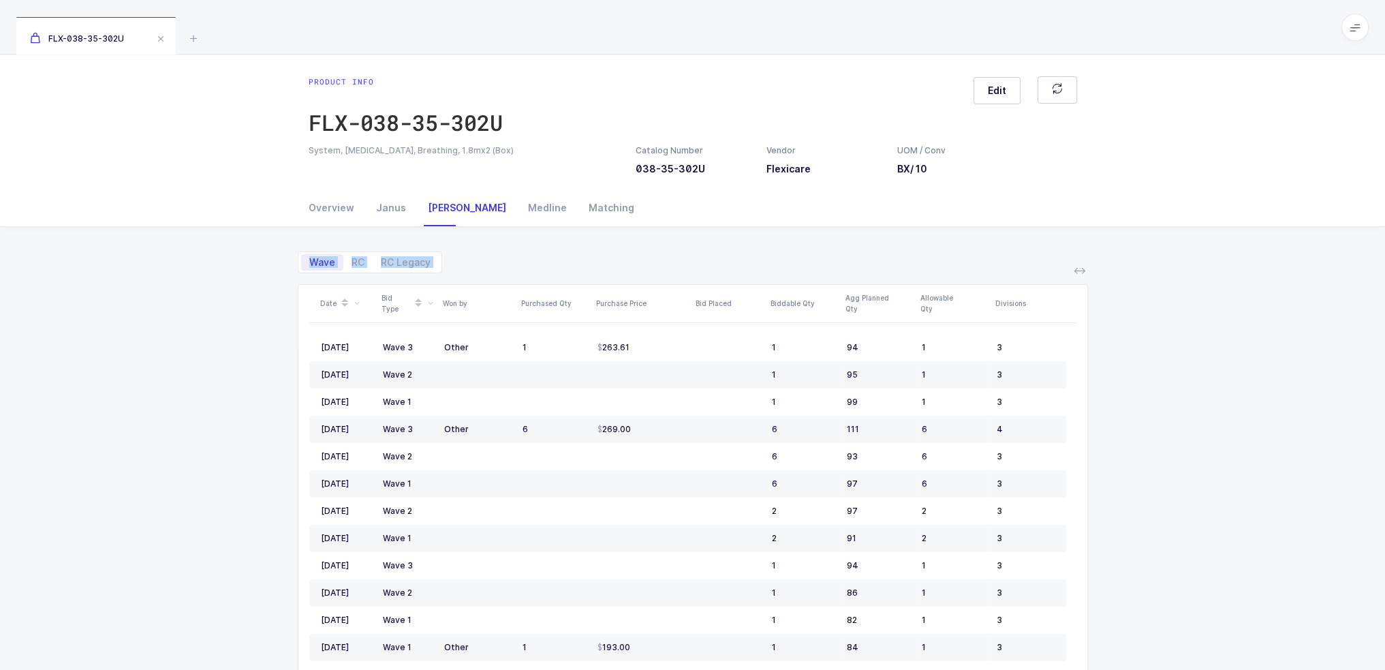
click at [259, 249] on div "Wave RC RC Legacy Date Bid Type Won by Purchased Qty Purchase Price Bid Placed …" at bounding box center [692, 528] width 1363 height 602
click at [1218, 400] on div "Wave RC RC Legacy Date Bid Type Won by Purchased Qty Purchase Price Bid Placed …" at bounding box center [692, 528] width 1363 height 602
click at [362, 259] on span "RC" at bounding box center [357, 262] width 13 height 10
click at [352, 259] on input "RC" at bounding box center [347, 258] width 9 height 9
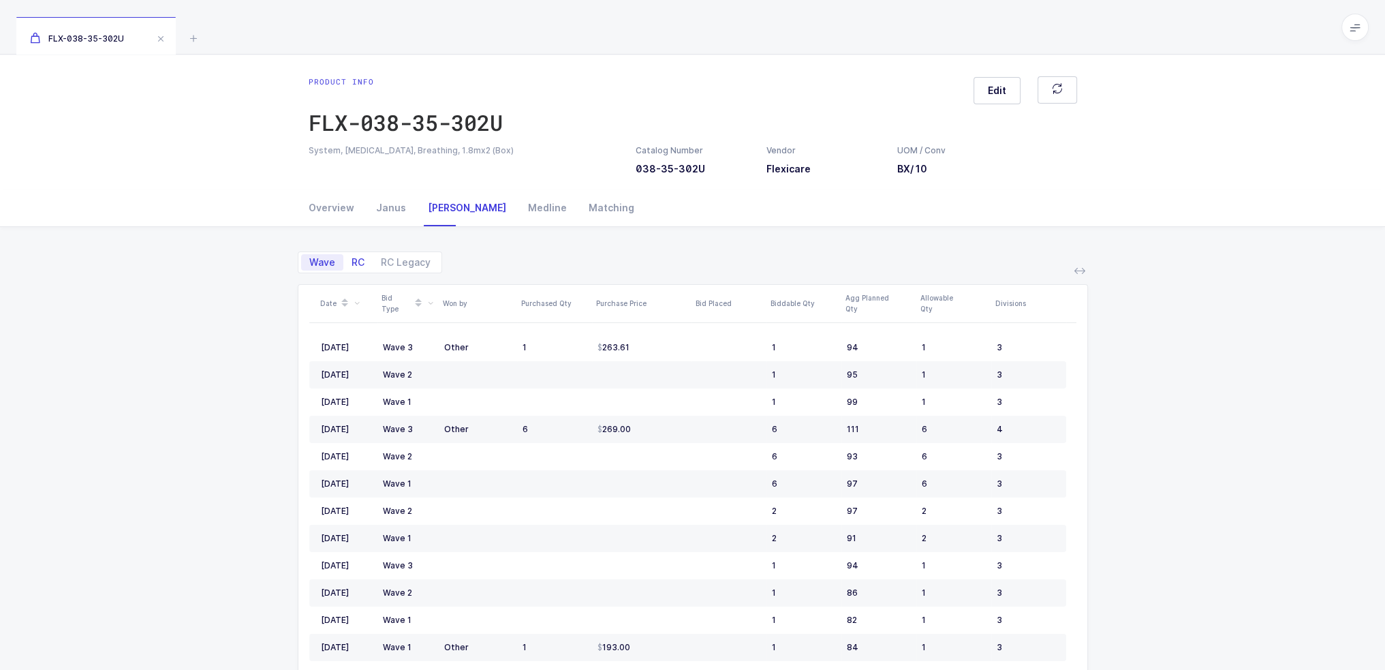
radio input "true"
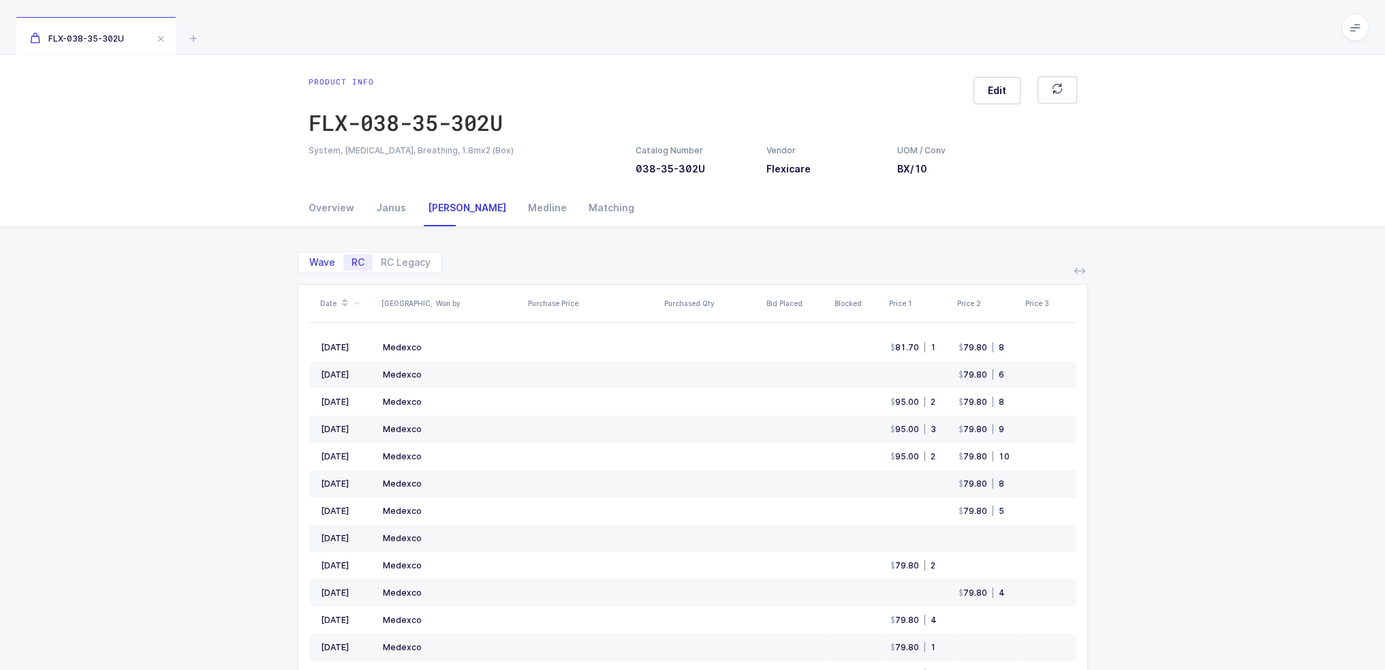
click at [326, 260] on span "Wave" at bounding box center [322, 262] width 26 height 10
click at [310, 260] on input "Wave" at bounding box center [305, 258] width 9 height 9
radio input "true"
radio input "false"
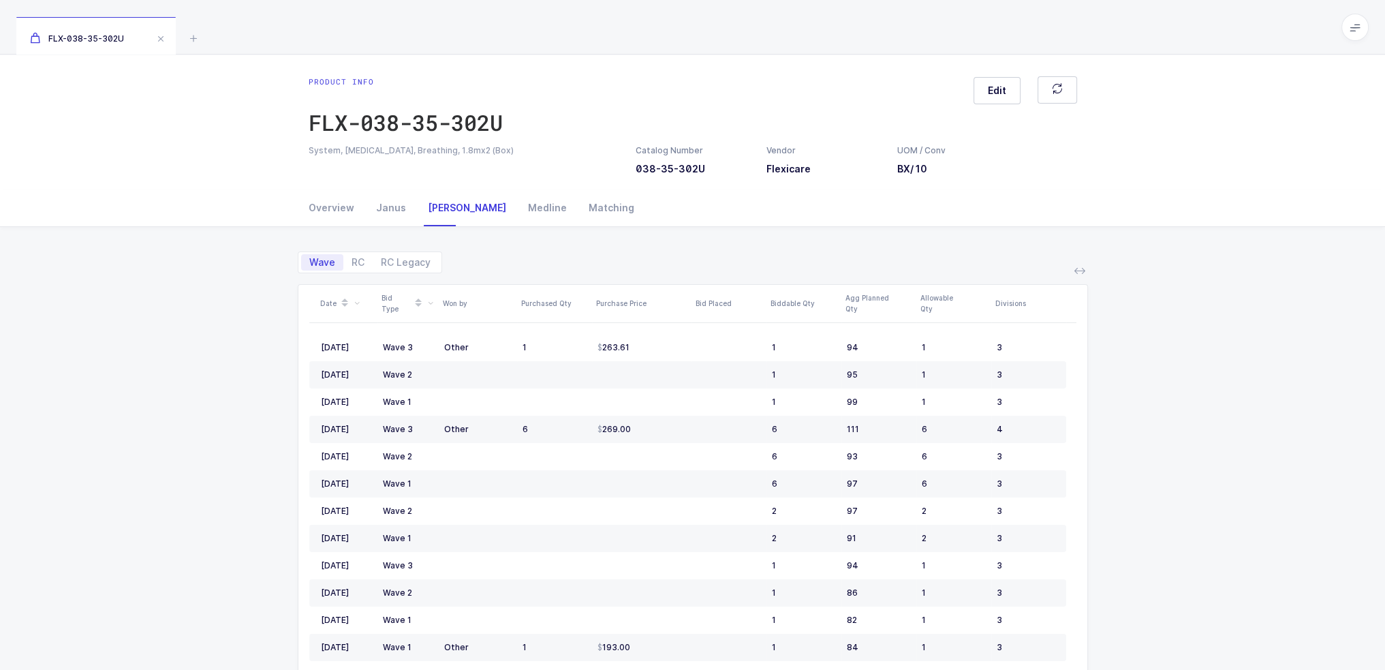
drag, startPoint x: 806, startPoint y: 255, endPoint x: 1163, endPoint y: 558, distance: 467.8
click at [1163, 558] on div "Wave RC RC Legacy Date Bid Type Won by Purchased Qty Purchase Price Bid Placed …" at bounding box center [692, 528] width 1363 height 602
drag, startPoint x: 1137, startPoint y: 578, endPoint x: 982, endPoint y: 229, distance: 382.1
click at [982, 229] on div "Wave RC RC Legacy Date Bid Type Won by Purchased Qty Purchase Price Bid Placed …" at bounding box center [692, 528] width 1363 height 602
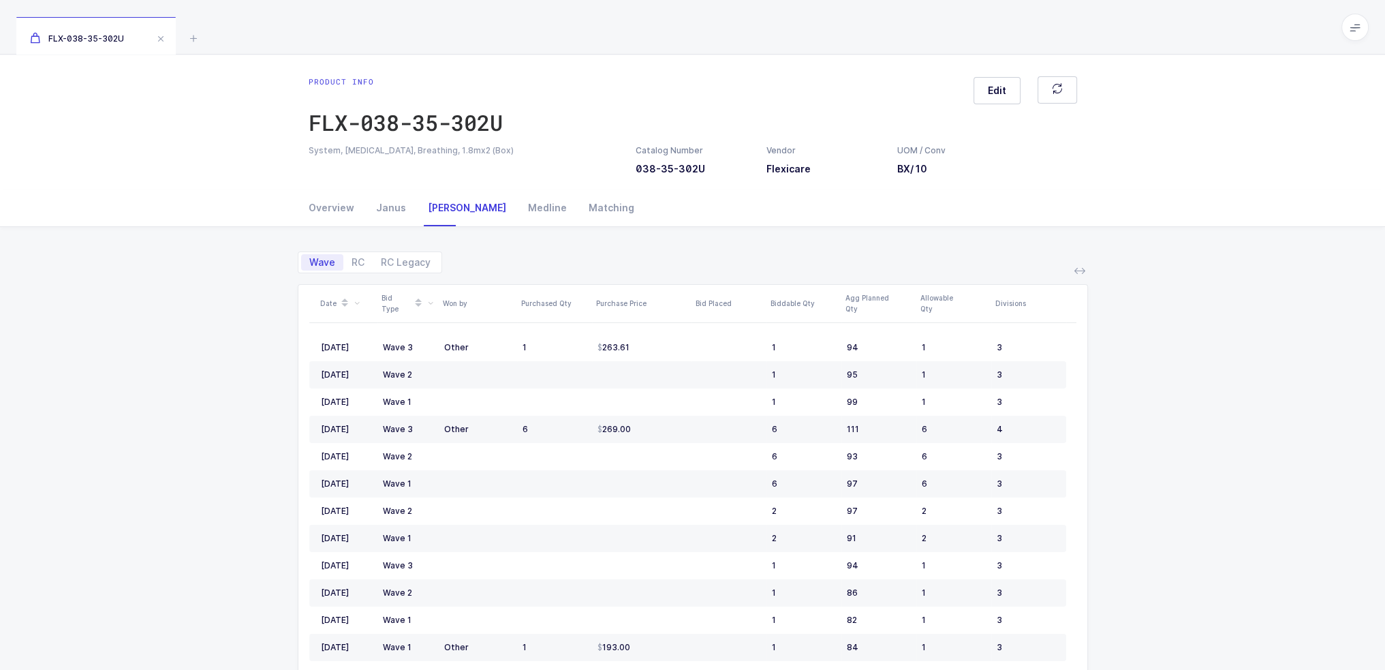
click at [659, 254] on div "Wave RC RC Legacy" at bounding box center [693, 256] width 790 height 33
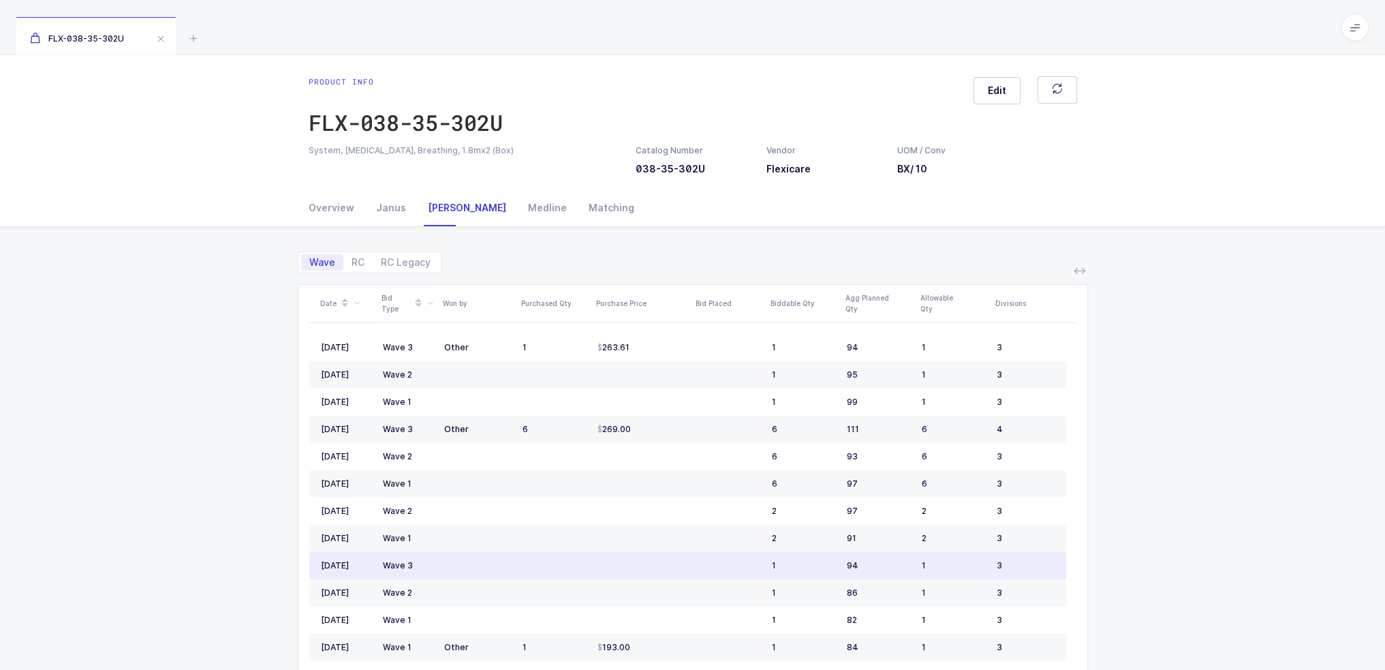
drag, startPoint x: 627, startPoint y: 237, endPoint x: 1213, endPoint y: 544, distance: 662.1
click at [1213, 544] on div "Wave RC RC Legacy Date Bid Type Won by Purchased Qty Purchase Price Bid Placed …" at bounding box center [692, 528] width 1363 height 602
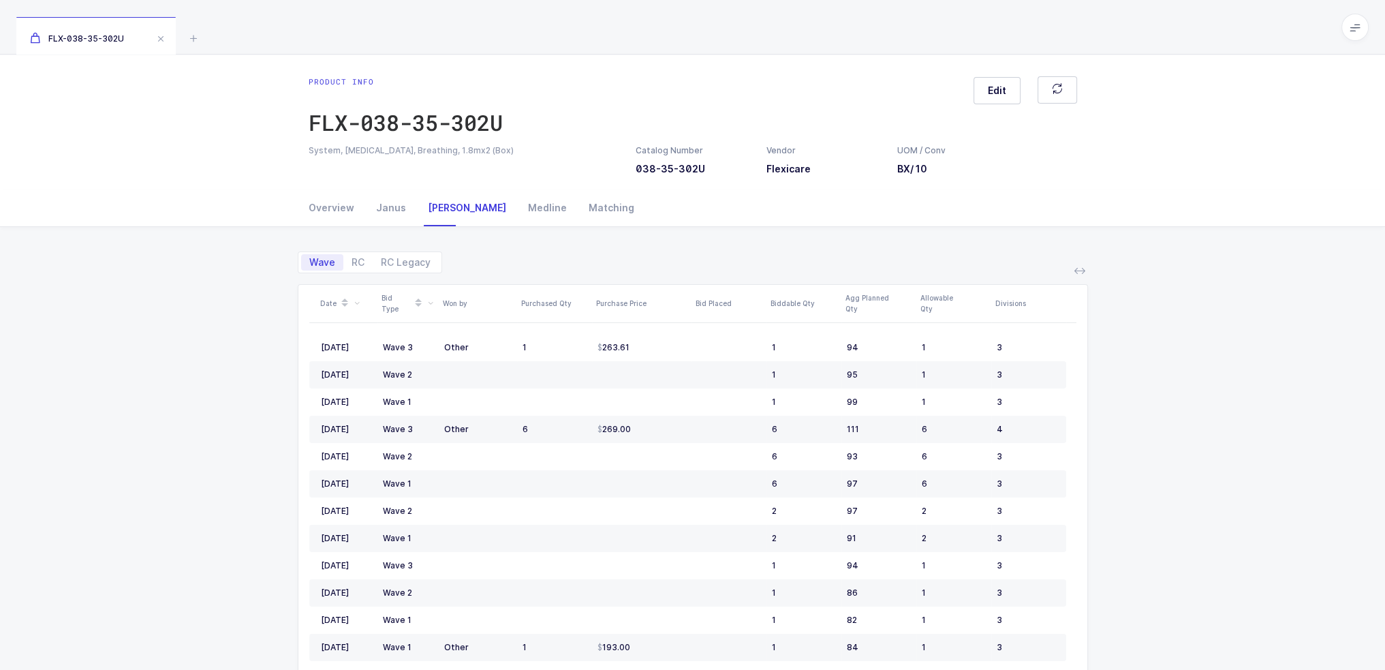
click at [219, 345] on div "Wave RC RC Legacy Date Bid Type Won by Purchased Qty Purchase Price Bid Placed …" at bounding box center [692, 528] width 1363 height 602
click at [664, 168] on div "Catalog Number 038-35-302U" at bounding box center [670, 159] width 69 height 31
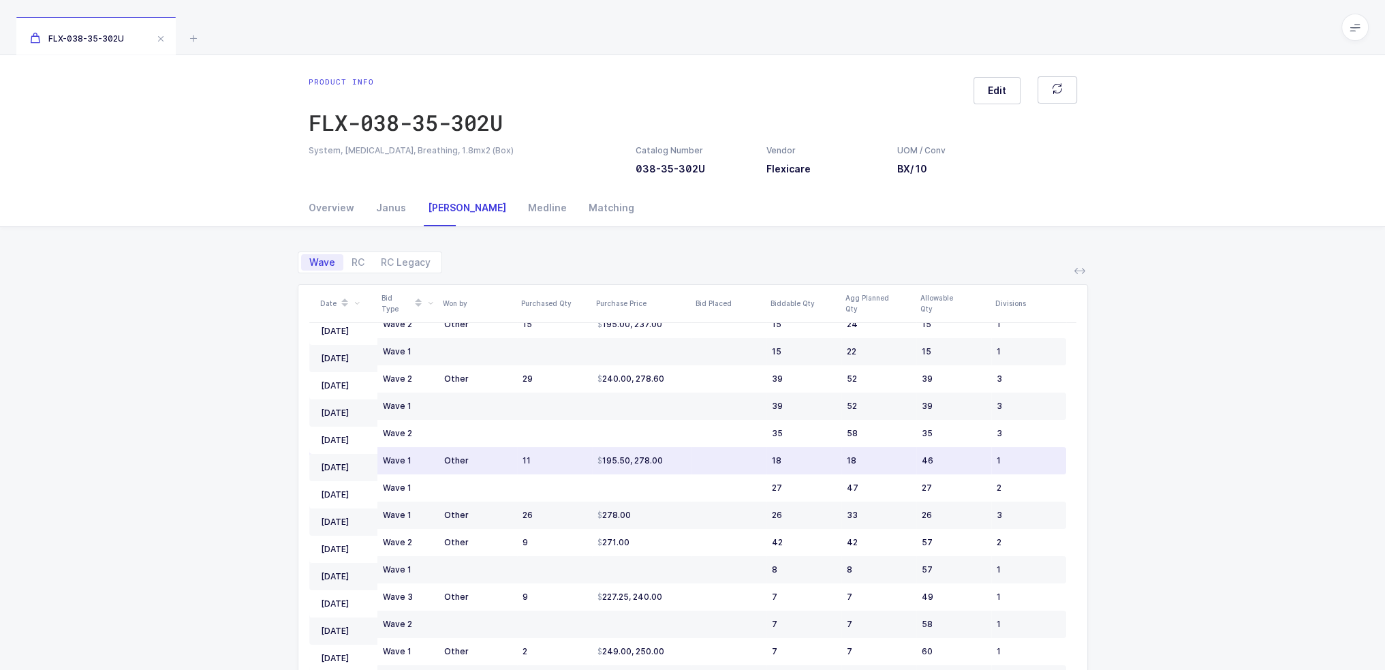
scroll to position [409, 0]
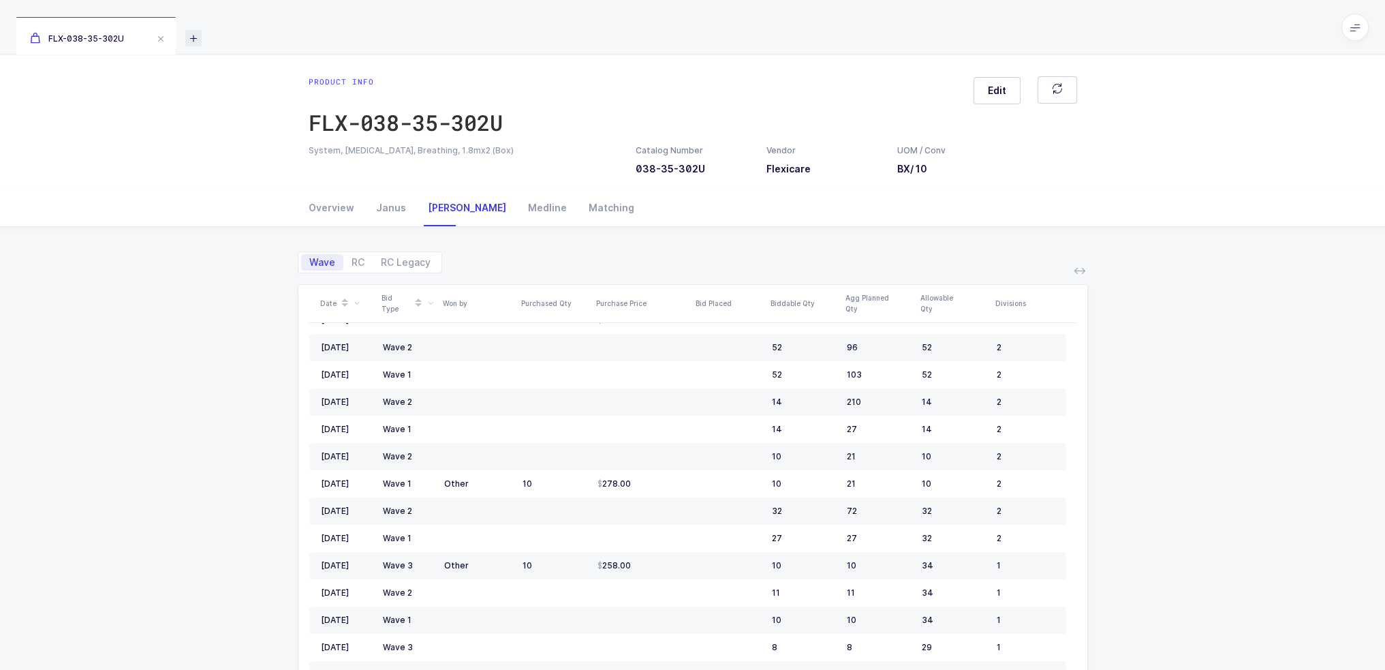
click at [194, 37] on icon at bounding box center [193, 38] width 16 height 16
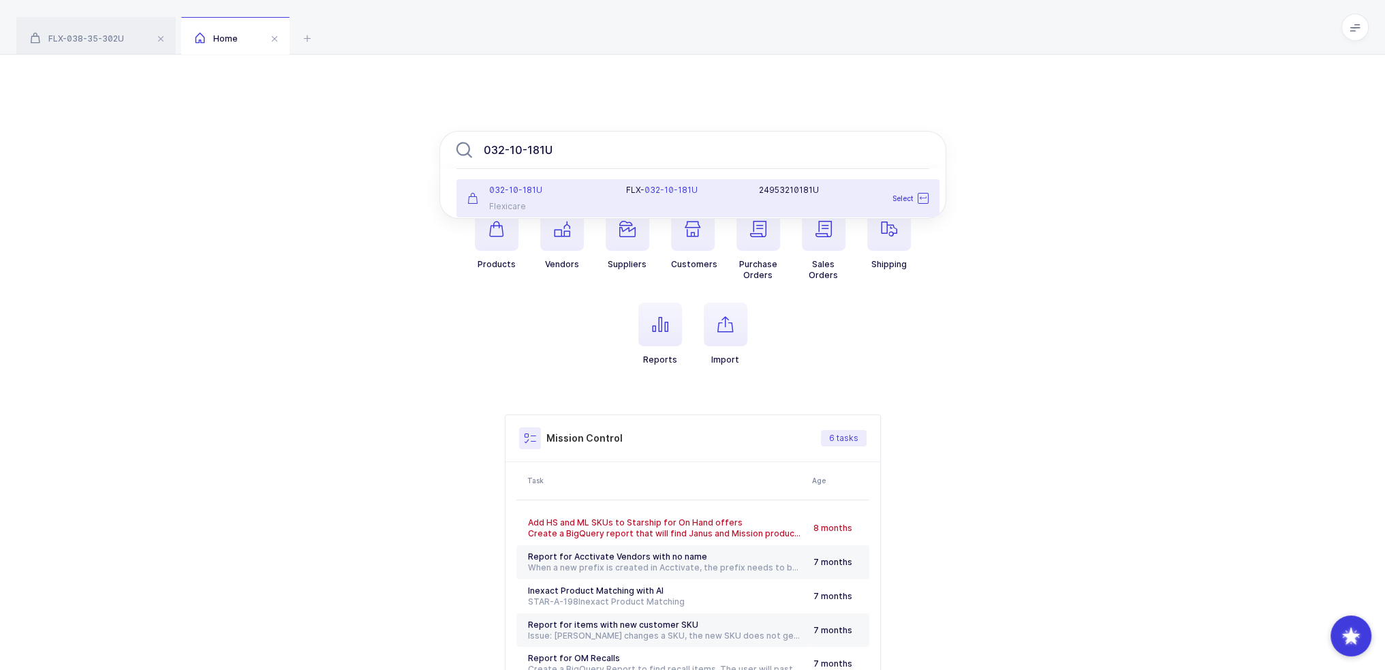
type input "032-10-181U"
click at [627, 201] on div "FLX- 032-10-181U 24953210181U" at bounding box center [777, 198] width 318 height 27
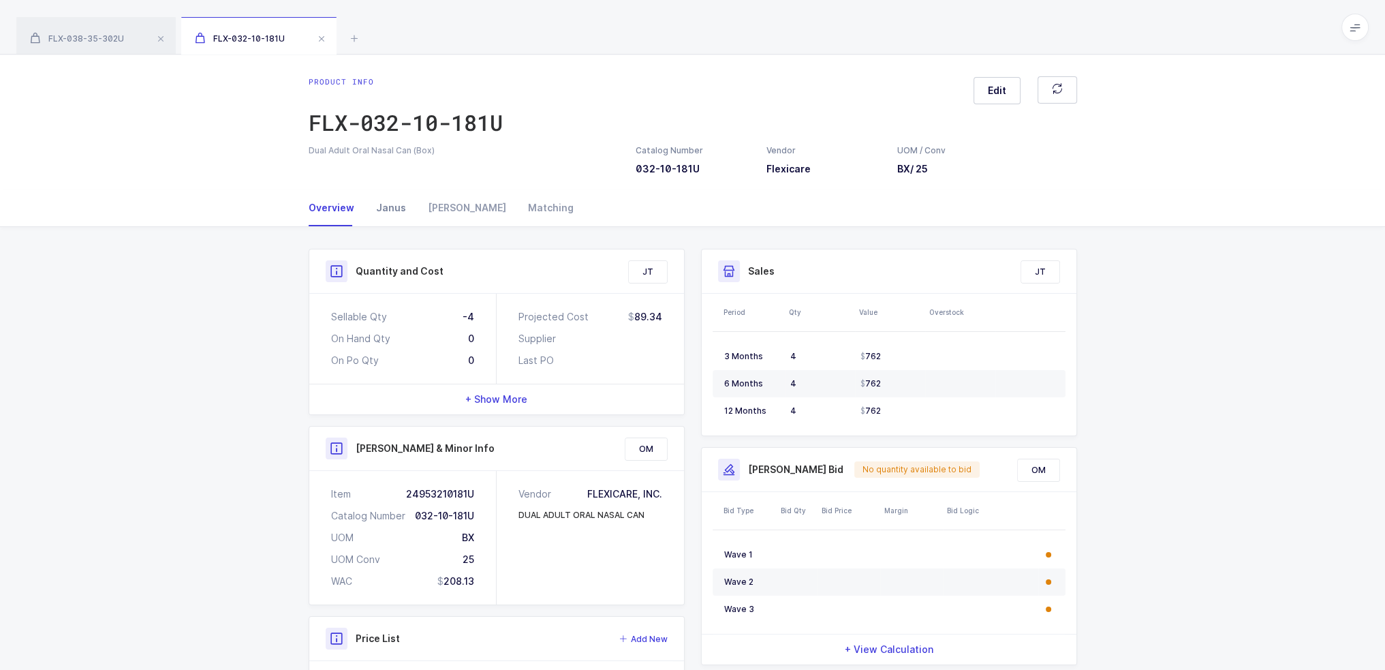
click at [394, 210] on div "Janus" at bounding box center [391, 207] width 52 height 37
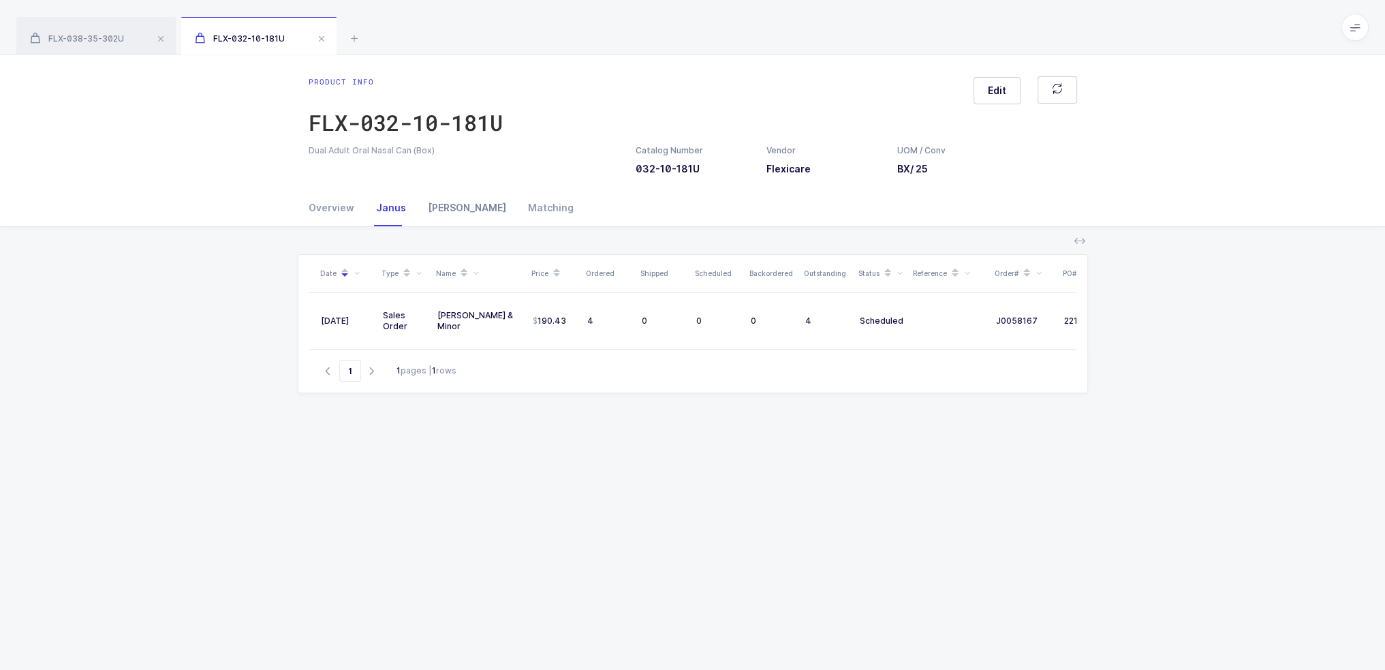
click at [445, 215] on div "[PERSON_NAME]" at bounding box center [467, 207] width 100 height 37
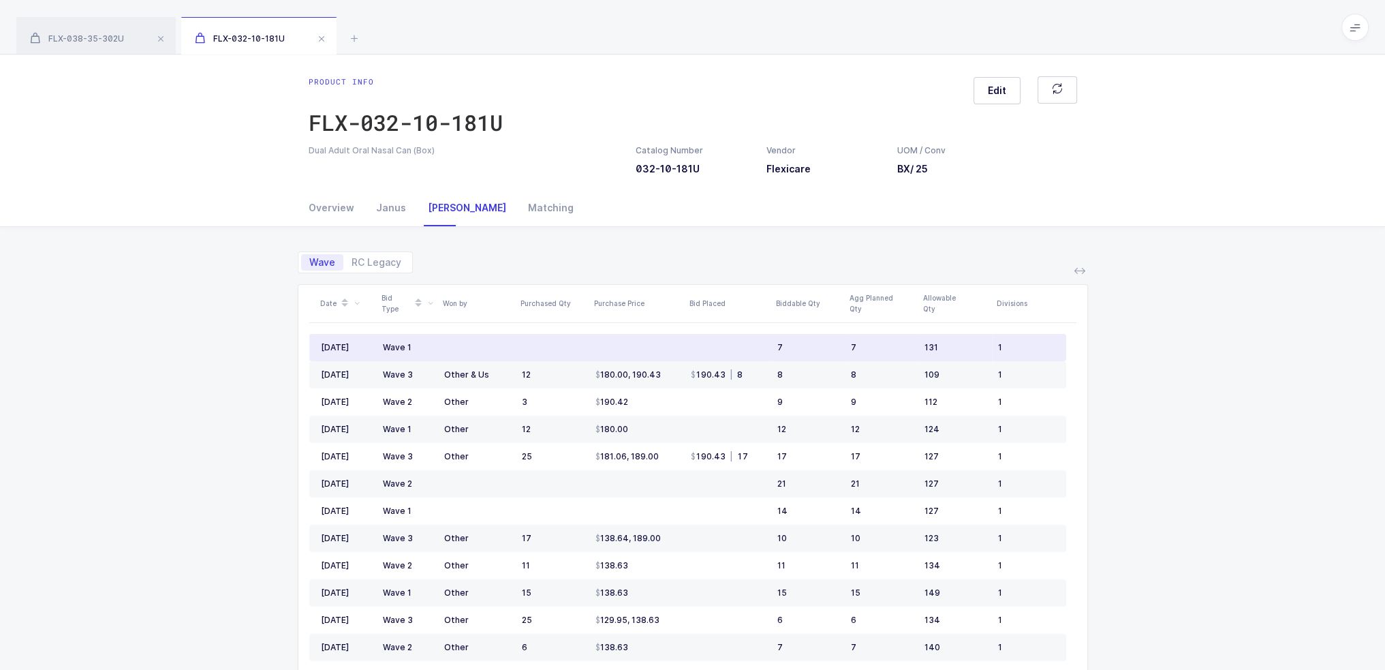
drag, startPoint x: 490, startPoint y: 349, endPoint x: 503, endPoint y: 351, distance: 13.1
click at [503, 351] on td at bounding box center [478, 347] width 78 height 27
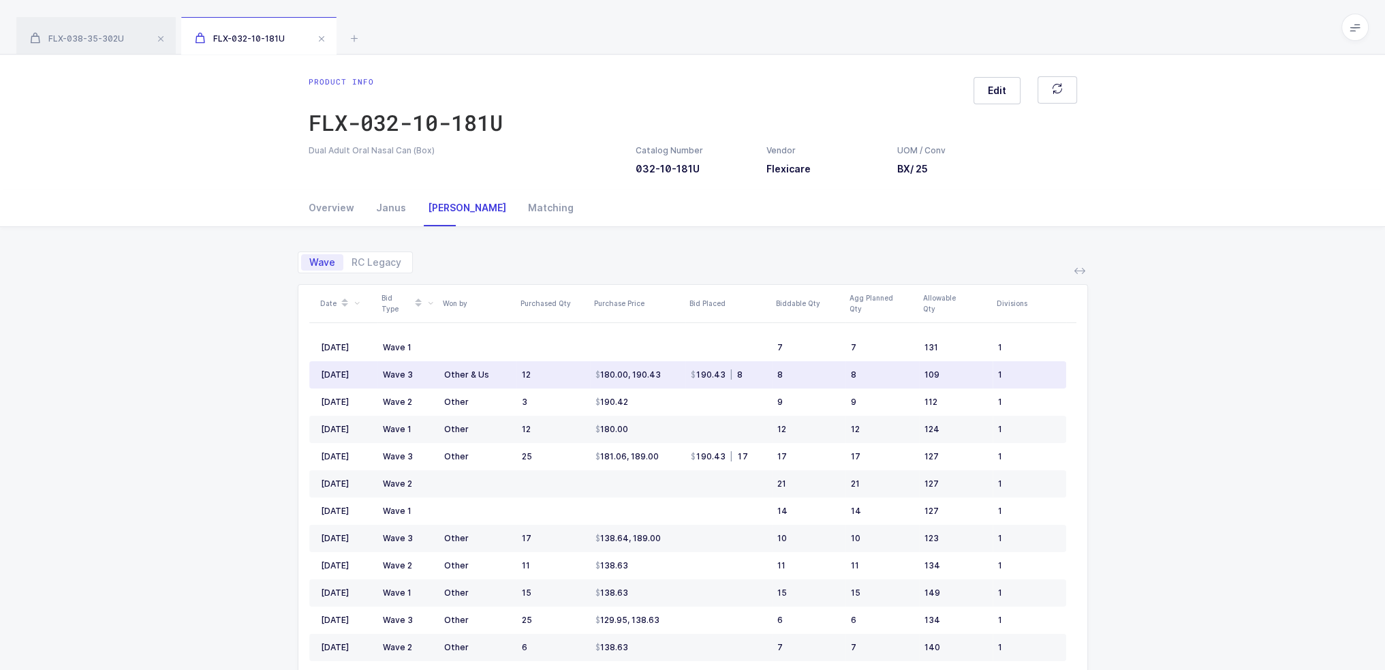
drag, startPoint x: 584, startPoint y: 370, endPoint x: 779, endPoint y: 379, distance: 195.0
click at [779, 379] on tr "Jul 2025 Wave 3 Other & Us 12 180.00, 190.43 190.43 | 8 8 8 109 1" at bounding box center [687, 374] width 757 height 27
click at [779, 379] on div "8" at bounding box center [808, 374] width 63 height 11
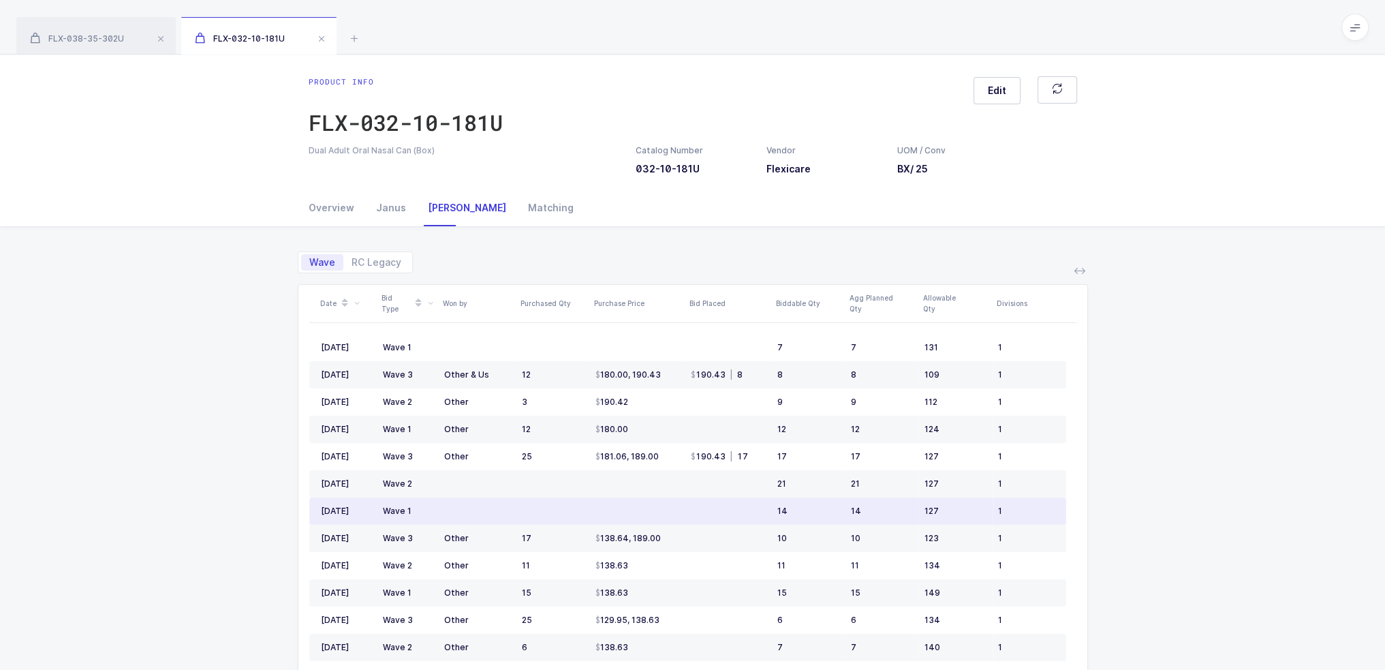
drag, startPoint x: 488, startPoint y: 514, endPoint x: 417, endPoint y: 507, distance: 71.8
click at [417, 507] on tr "Jun 2025 Wave 1 14 14 127 1" at bounding box center [687, 510] width 757 height 27
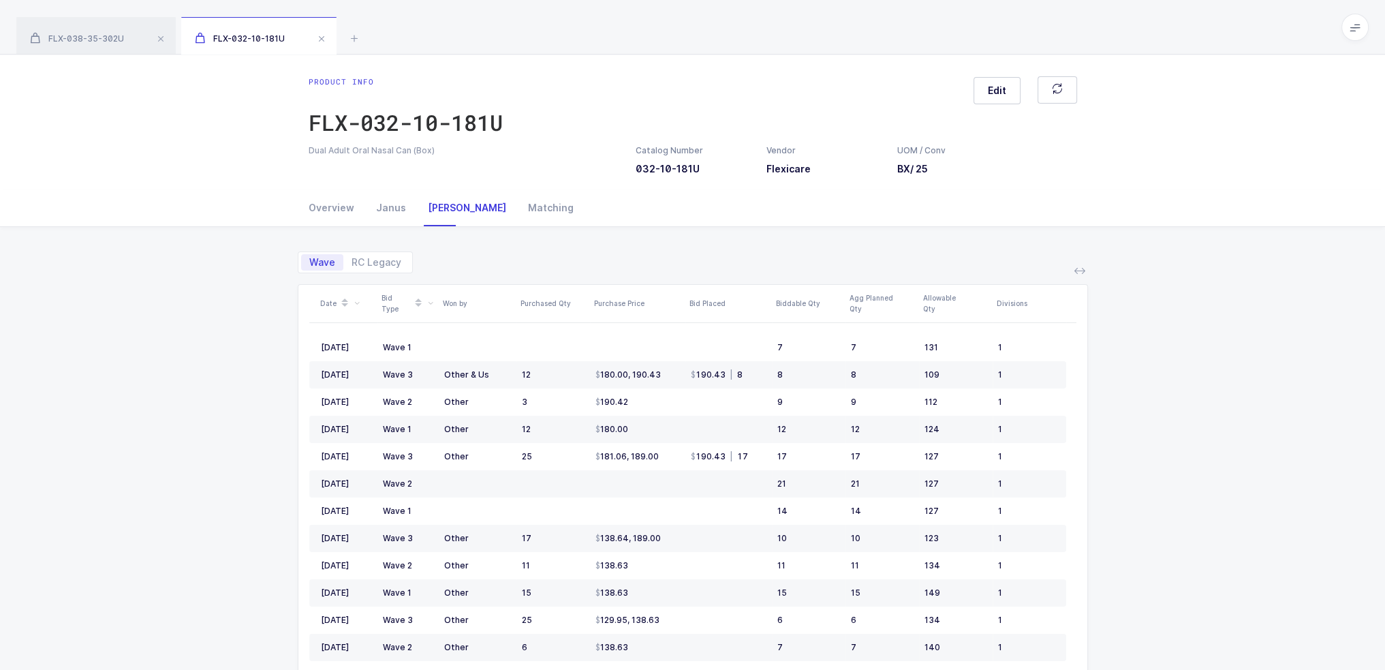
click at [1147, 430] on div "Wave RC Legacy Date Bid Type Won by Purchased Qty Purchase Price Bid Placed Bid…" at bounding box center [692, 528] width 1363 height 602
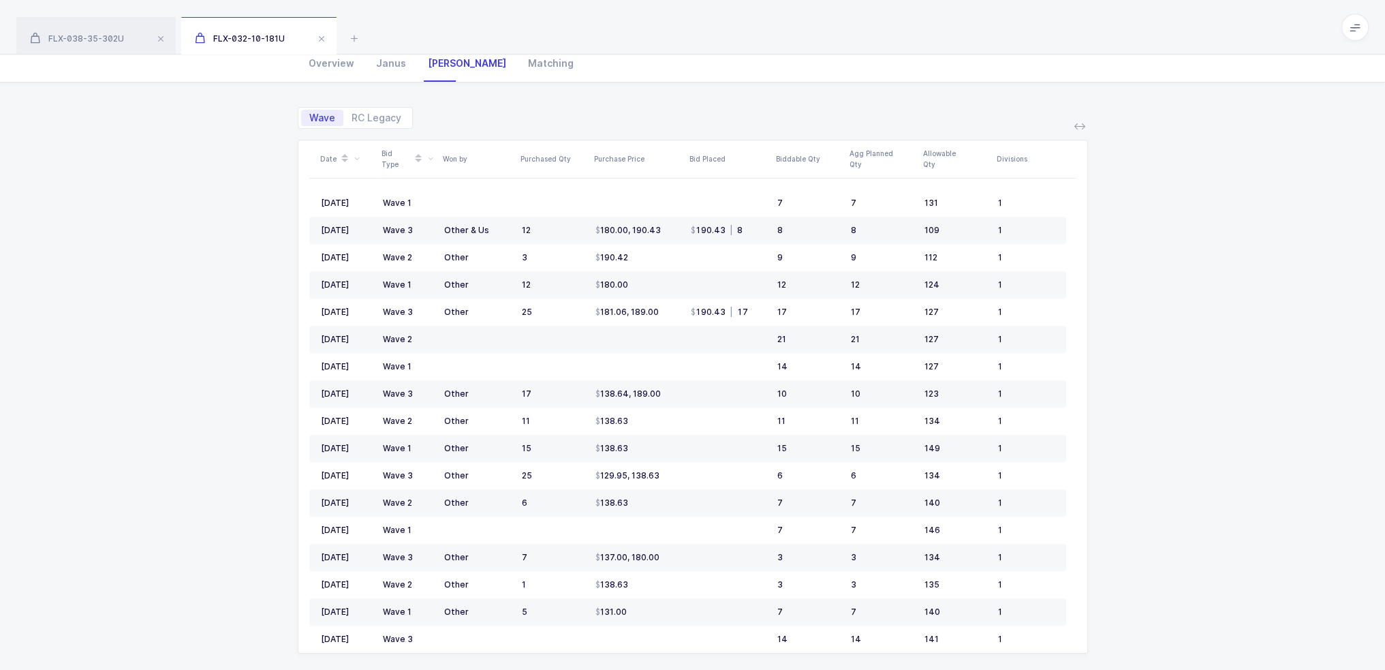
scroll to position [158, 0]
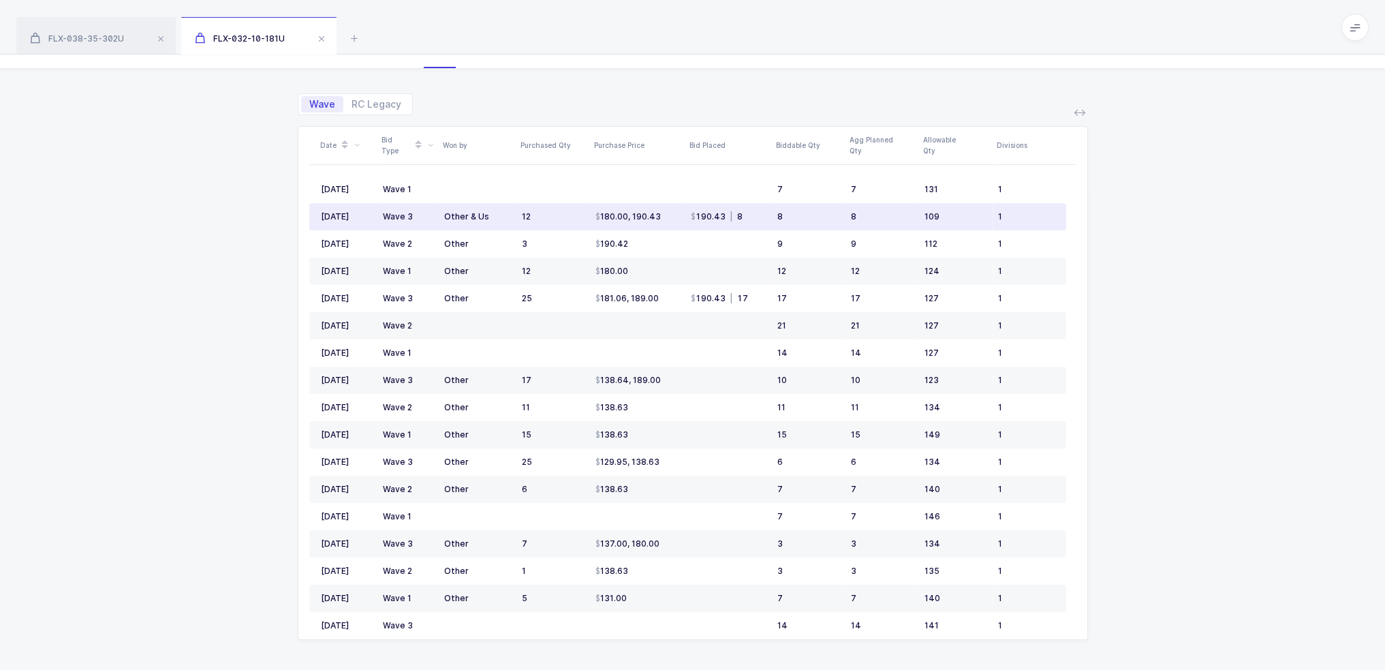
drag, startPoint x: 638, startPoint y: 215, endPoint x: 724, endPoint y: 217, distance: 86.5
click at [724, 217] on tr "Jul 2025 Wave 3 Other & Us 12 180.00, 190.43 190.43 | 8 8 8 109 1" at bounding box center [687, 216] width 757 height 27
click at [725, 217] on span "|" at bounding box center [731, 216] width 12 height 10
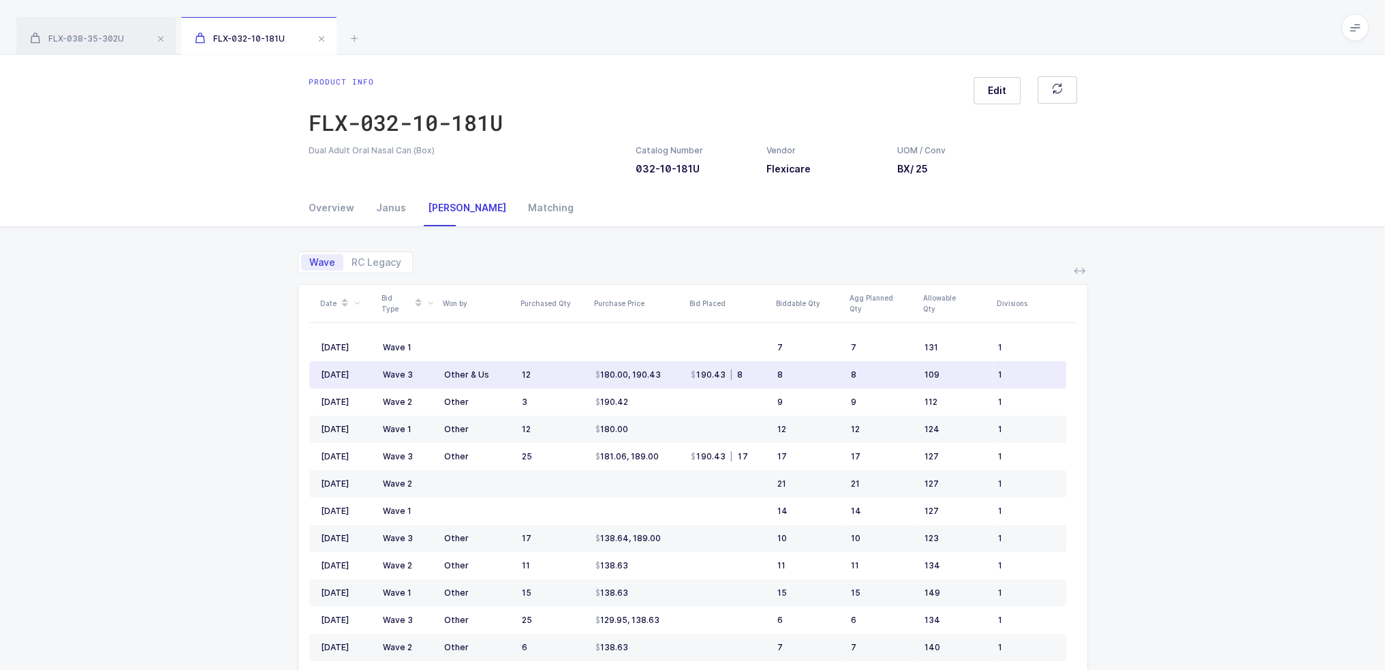
scroll to position [0, 0]
click at [647, 160] on div "Catalog Number 032-10-181U" at bounding box center [669, 159] width 67 height 31
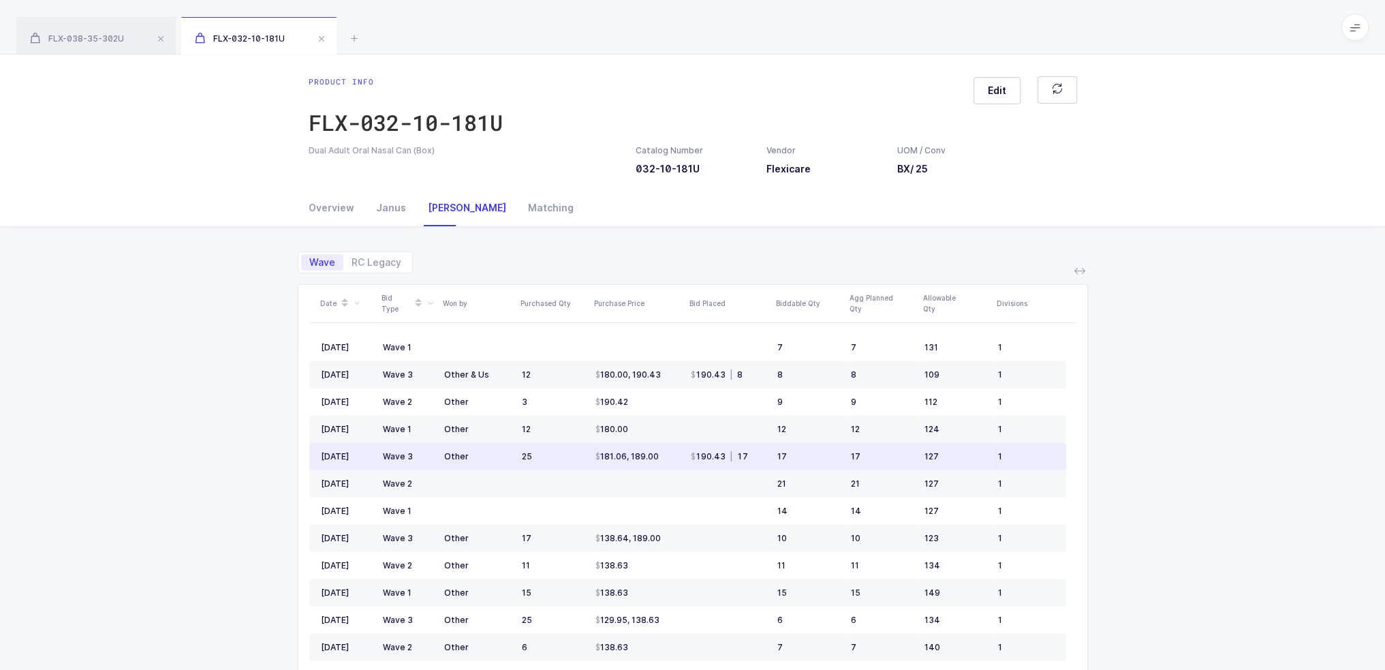
drag, startPoint x: 815, startPoint y: 464, endPoint x: 873, endPoint y: 467, distance: 57.3
click at [873, 467] on tr "Jun 2025 Wave 3 Other 25 181.06, 189.00 190.43 | 17 17 17 127 1" at bounding box center [687, 456] width 757 height 27
click at [873, 467] on td "17" at bounding box center [882, 456] width 74 height 27
drag, startPoint x: 774, startPoint y: 459, endPoint x: 686, endPoint y: 460, distance: 88.6
click at [686, 460] on tr "Jun 2025 Wave 3 Other 25 181.06, 189.00 190.43 | 17 17 17 127 1" at bounding box center [687, 456] width 757 height 27
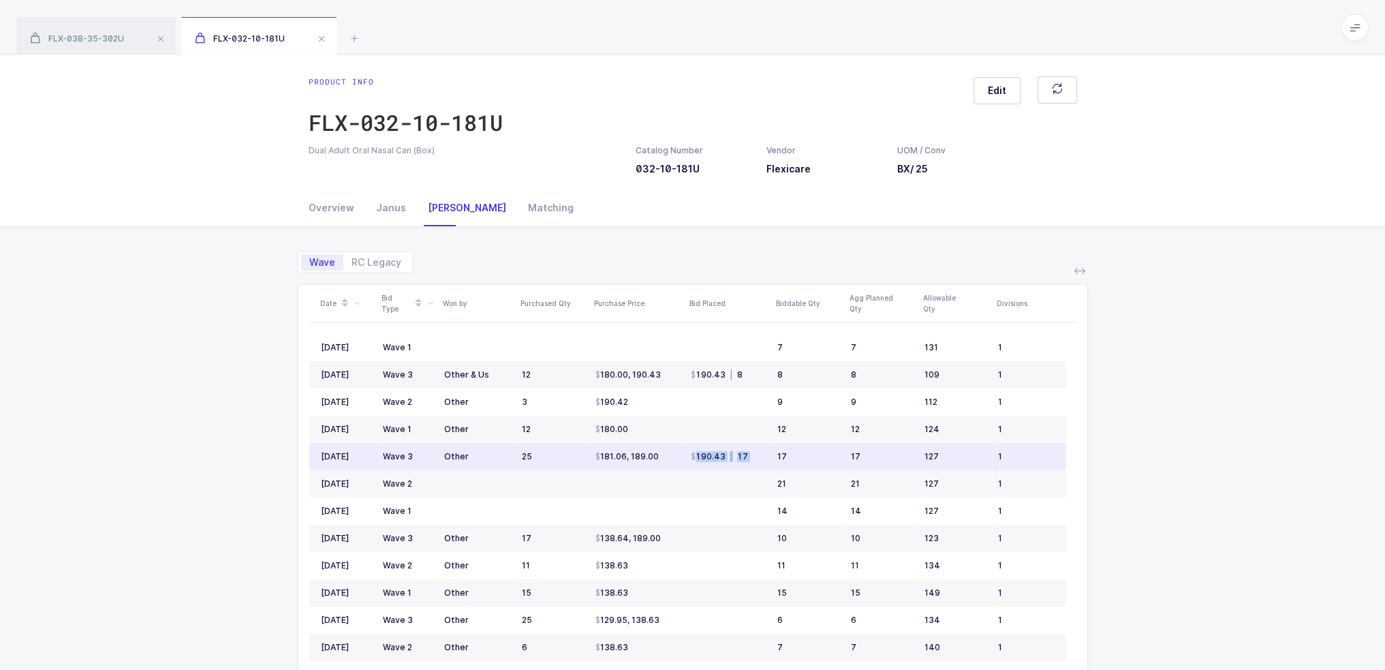
click at [687, 460] on td "190.43 | 17" at bounding box center [728, 456] width 87 height 27
drag, startPoint x: 687, startPoint y: 460, endPoint x: 768, endPoint y: 460, distance: 81.1
click at [768, 460] on td "190.43 | 17" at bounding box center [728, 456] width 87 height 27
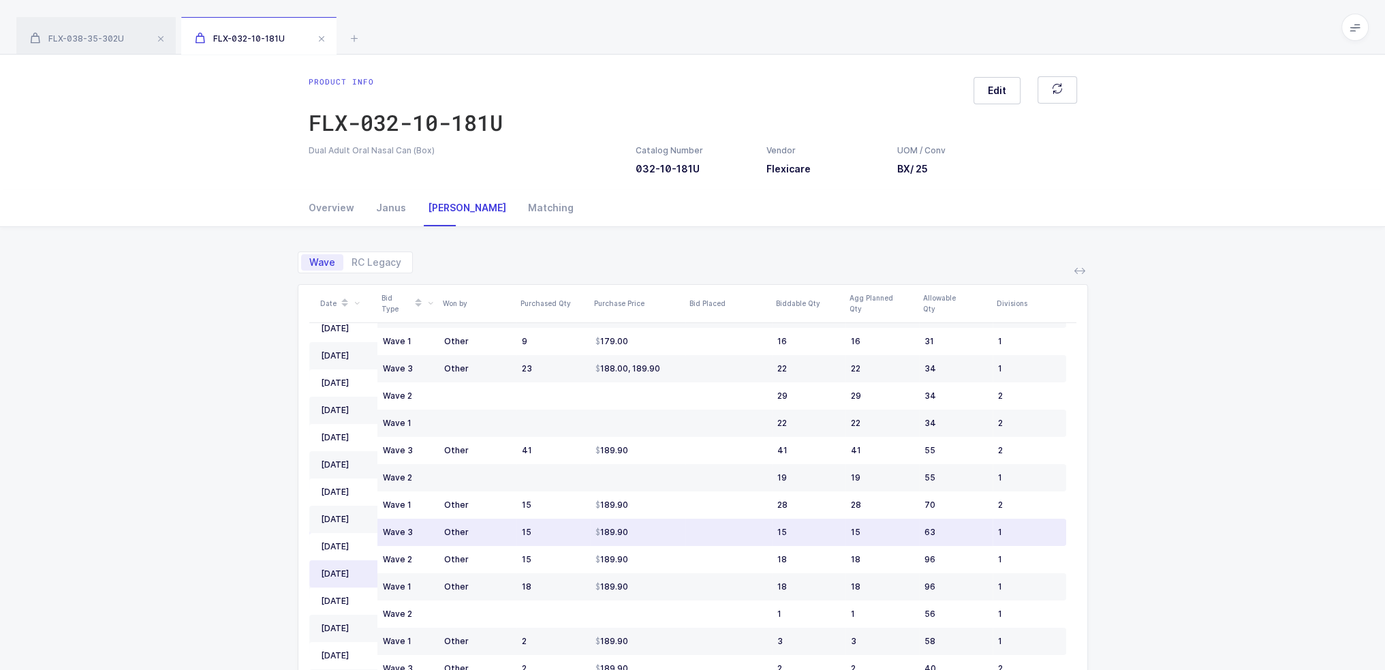
scroll to position [1226, 0]
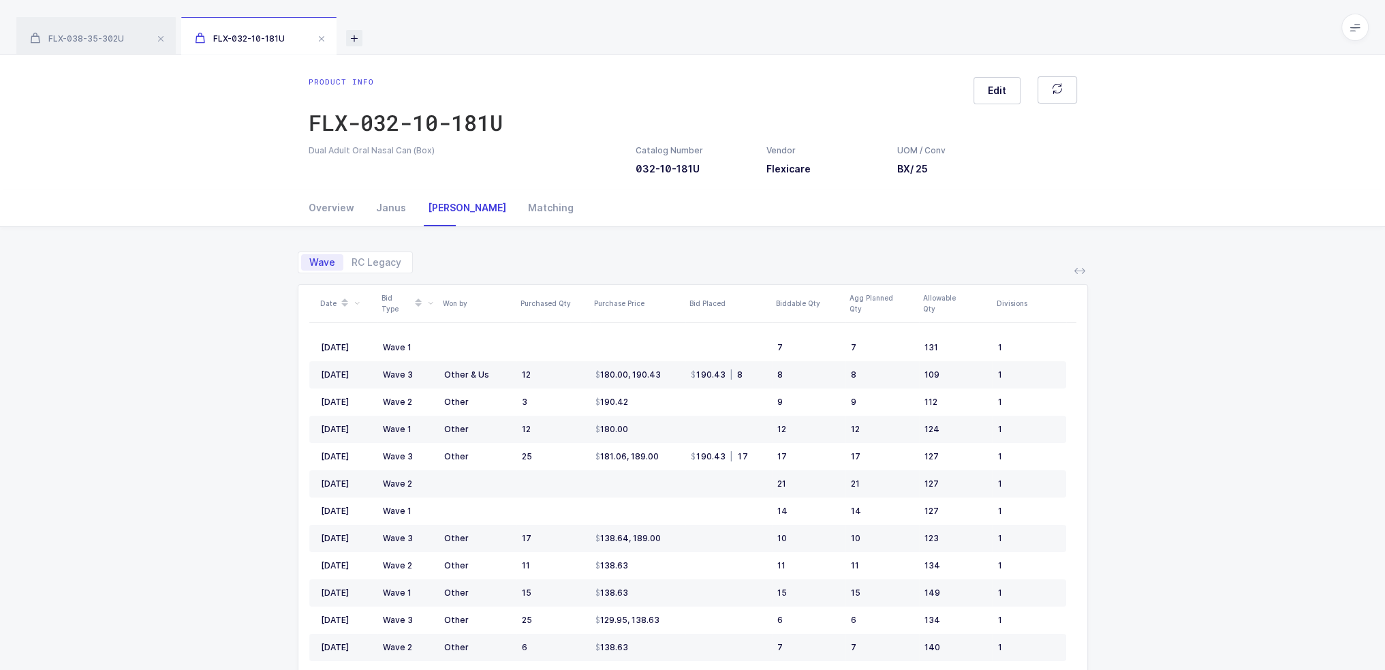
click at [349, 36] on icon at bounding box center [354, 38] width 16 height 16
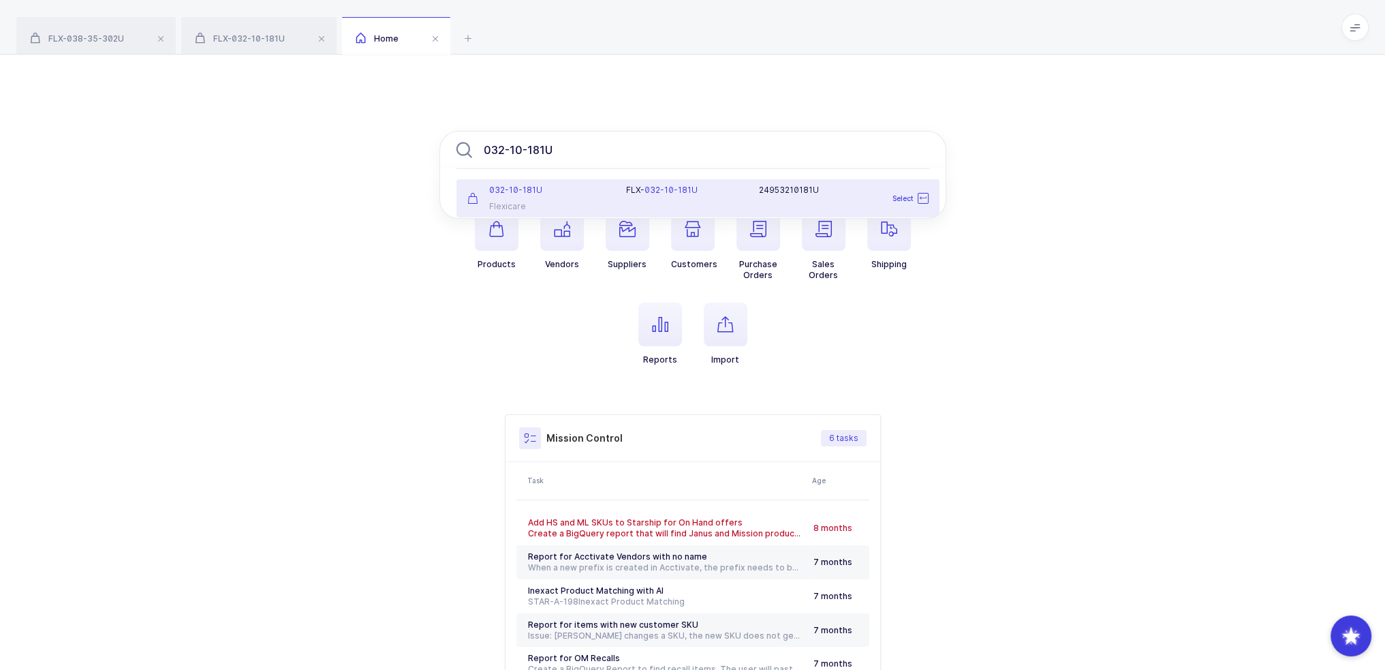
type input "032-10-181U"
click at [660, 189] on span "032-10-181U" at bounding box center [670, 190] width 53 height 10
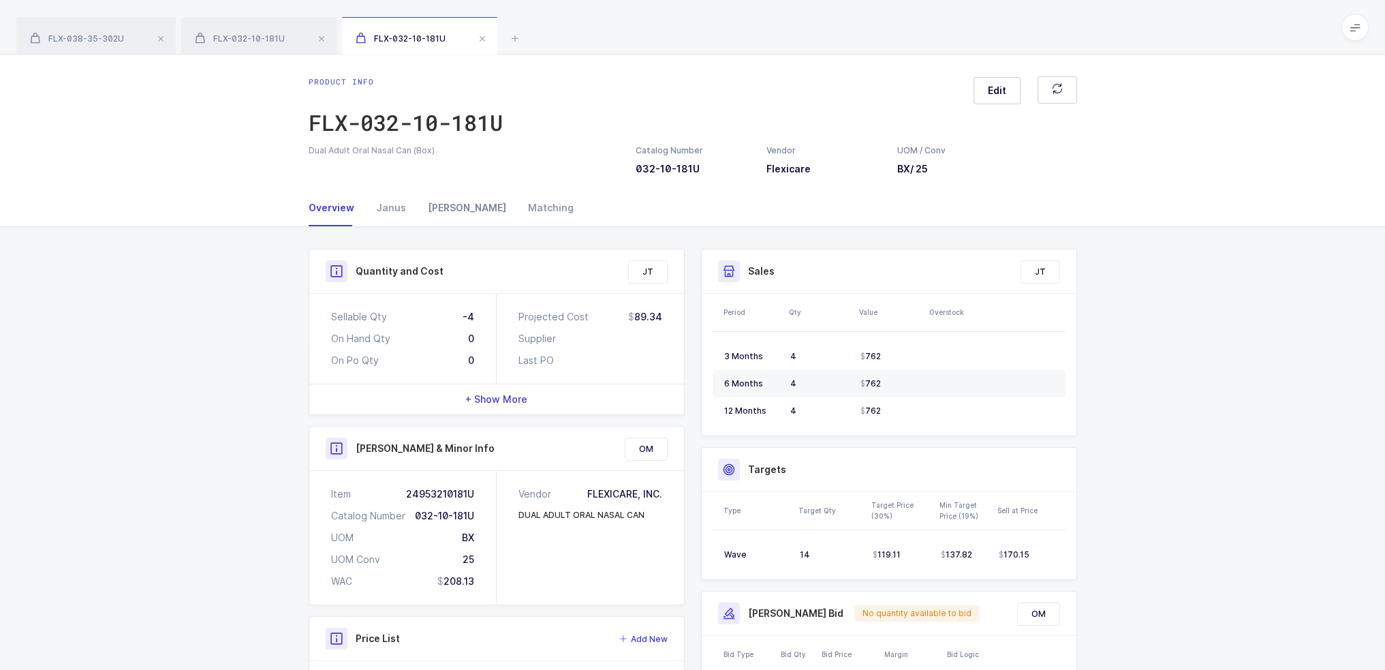
click at [429, 215] on div "[PERSON_NAME]" at bounding box center [467, 207] width 100 height 37
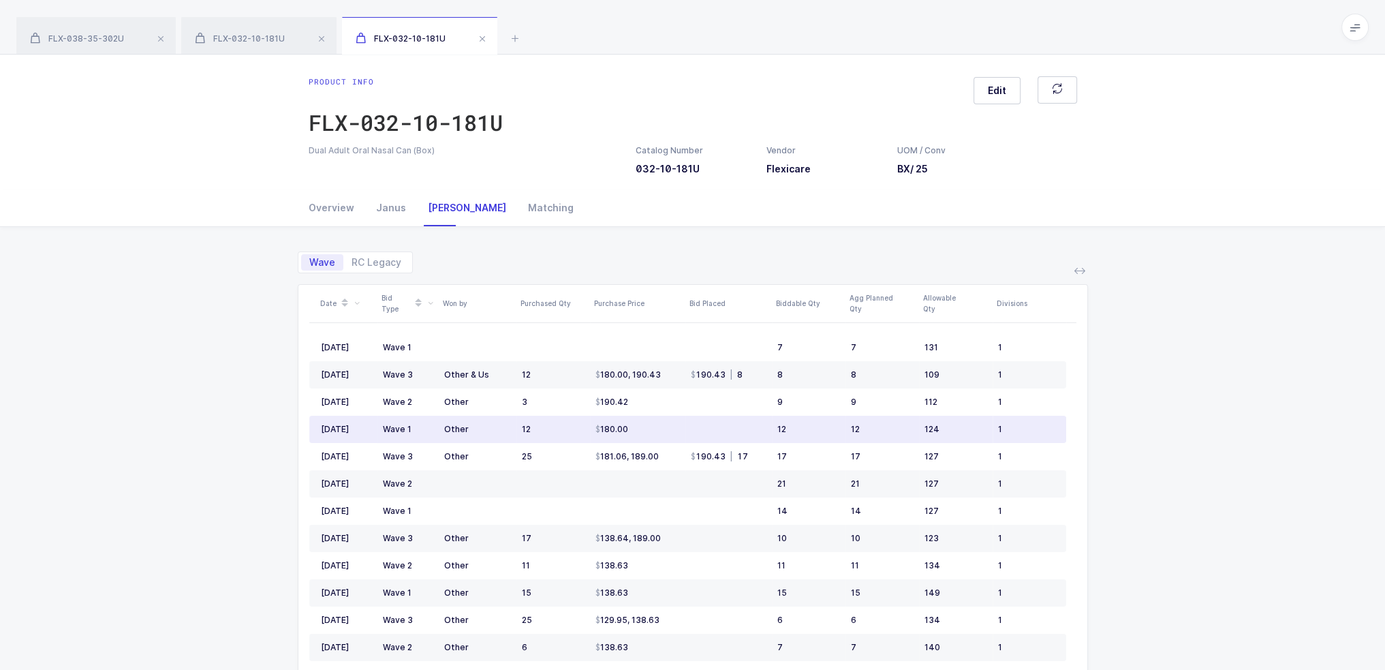
drag, startPoint x: 322, startPoint y: 372, endPoint x: 593, endPoint y: 418, distance: 275.7
click at [593, 418] on div "Date Bid Type Won by Purchased Qty Purchase Price Bid Placed Biddable Qty Agg P…" at bounding box center [692, 541] width 767 height 512
click at [430, 367] on td "Wave 3" at bounding box center [407, 374] width 61 height 27
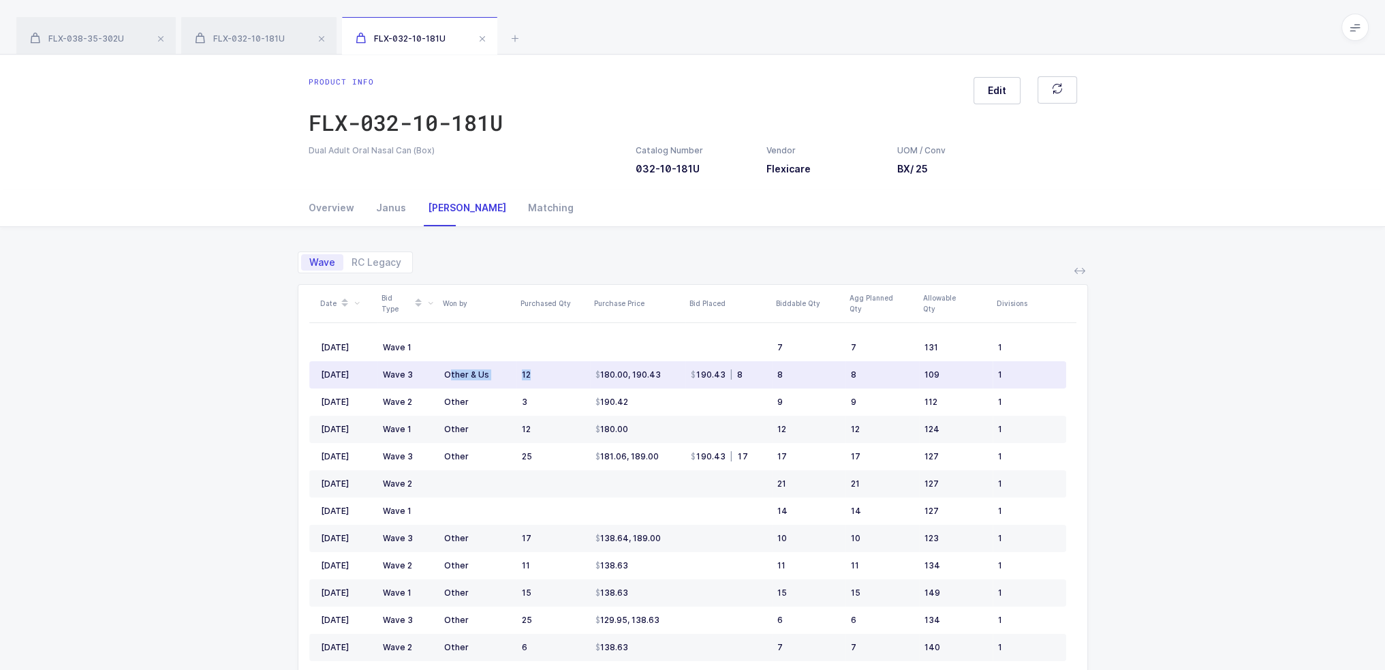
drag, startPoint x: 476, startPoint y: 368, endPoint x: 539, endPoint y: 370, distance: 63.4
click at [539, 370] on tr "Jul 2025 Wave 3 Other & Us 12 180.00, 190.43 190.43 | 8 8 8 109 1" at bounding box center [687, 374] width 757 height 27
click at [539, 370] on td "12" at bounding box center [553, 374] width 74 height 27
drag, startPoint x: 557, startPoint y: 371, endPoint x: 757, endPoint y: 370, distance: 199.6
click at [757, 370] on tr "Jul 2025 Wave 3 Other & Us 12 180.00, 190.43 190.43 | 8 8 8 109 1" at bounding box center [687, 374] width 757 height 27
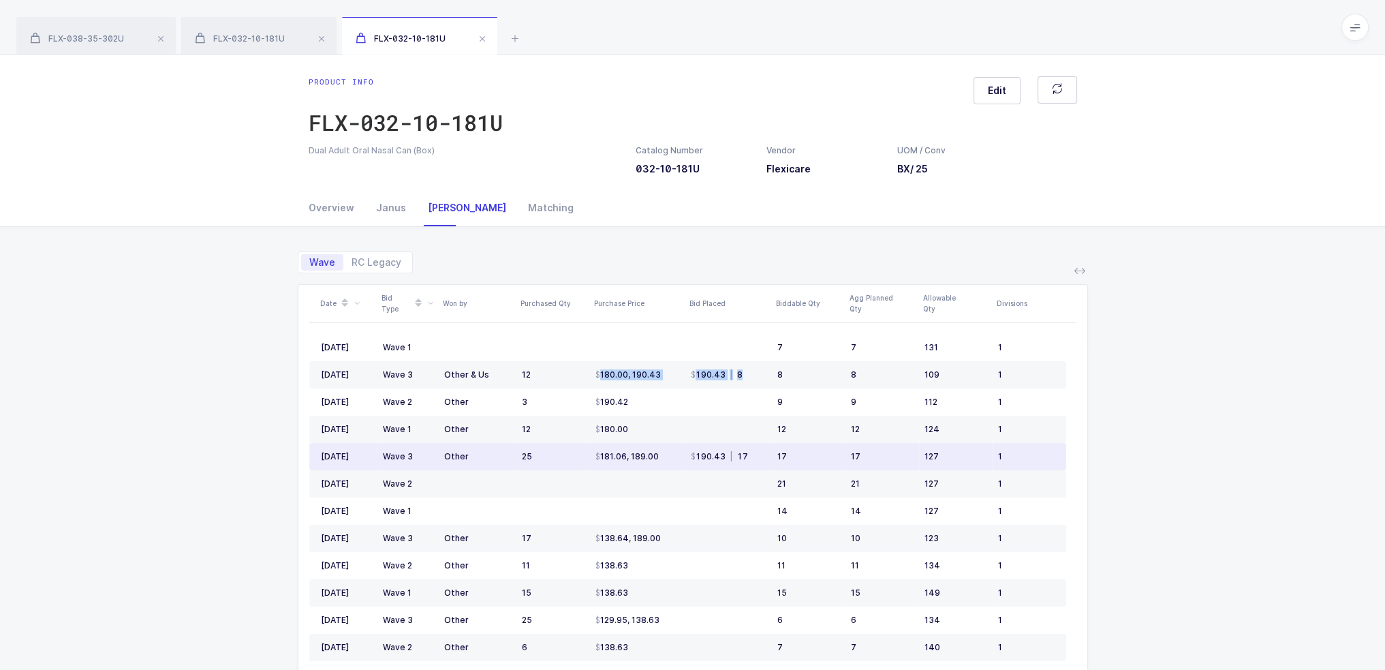
drag, startPoint x: 371, startPoint y: 455, endPoint x: 584, endPoint y: 455, distance: 213.9
click at [584, 455] on div "Date Bid Type Won by Purchased Qty Purchase Price Bid Placed Biddable Qty Agg P…" at bounding box center [692, 541] width 767 height 512
click at [584, 455] on td "25" at bounding box center [553, 456] width 74 height 27
drag, startPoint x: 584, startPoint y: 455, endPoint x: 873, endPoint y: 456, distance: 288.1
click at [873, 456] on tr "Jun 2025 Wave 3 Other 25 181.06, 189.00 190.43 | 17 17 17 127 1" at bounding box center [687, 456] width 757 height 27
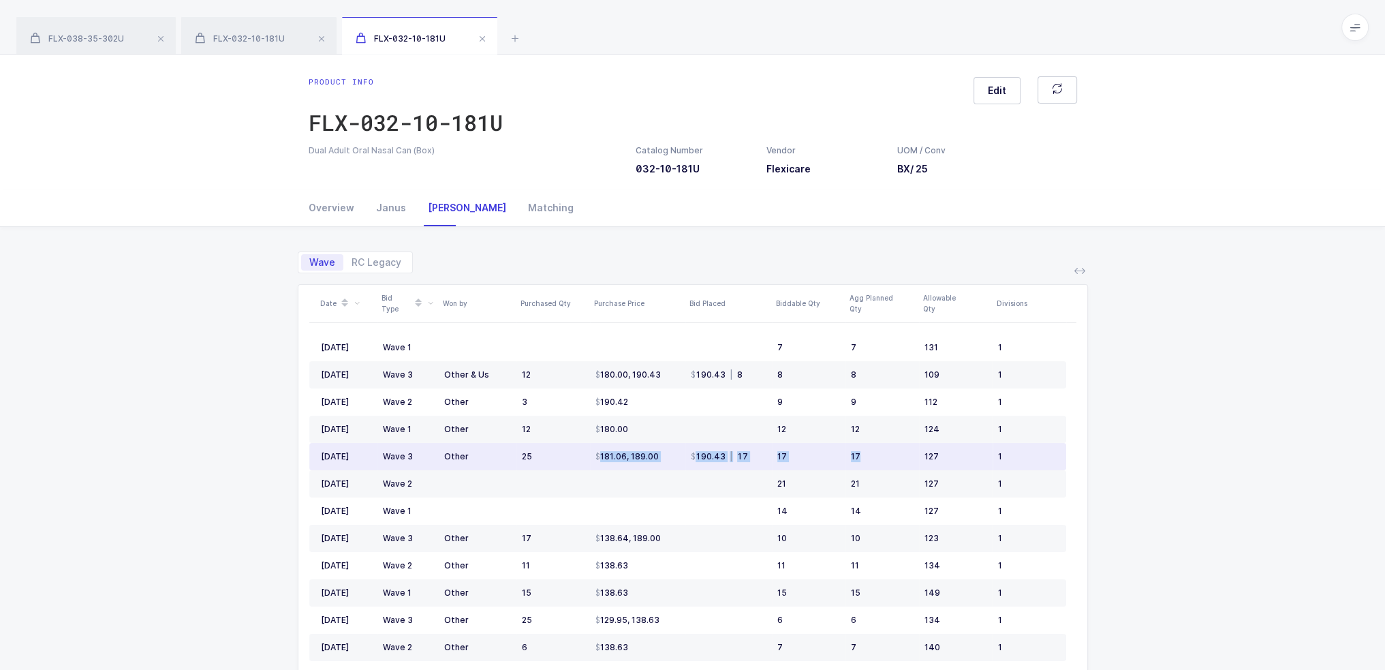
click at [873, 456] on div "17" at bounding box center [882, 456] width 63 height 11
click at [872, 454] on div "17" at bounding box center [882, 456] width 63 height 11
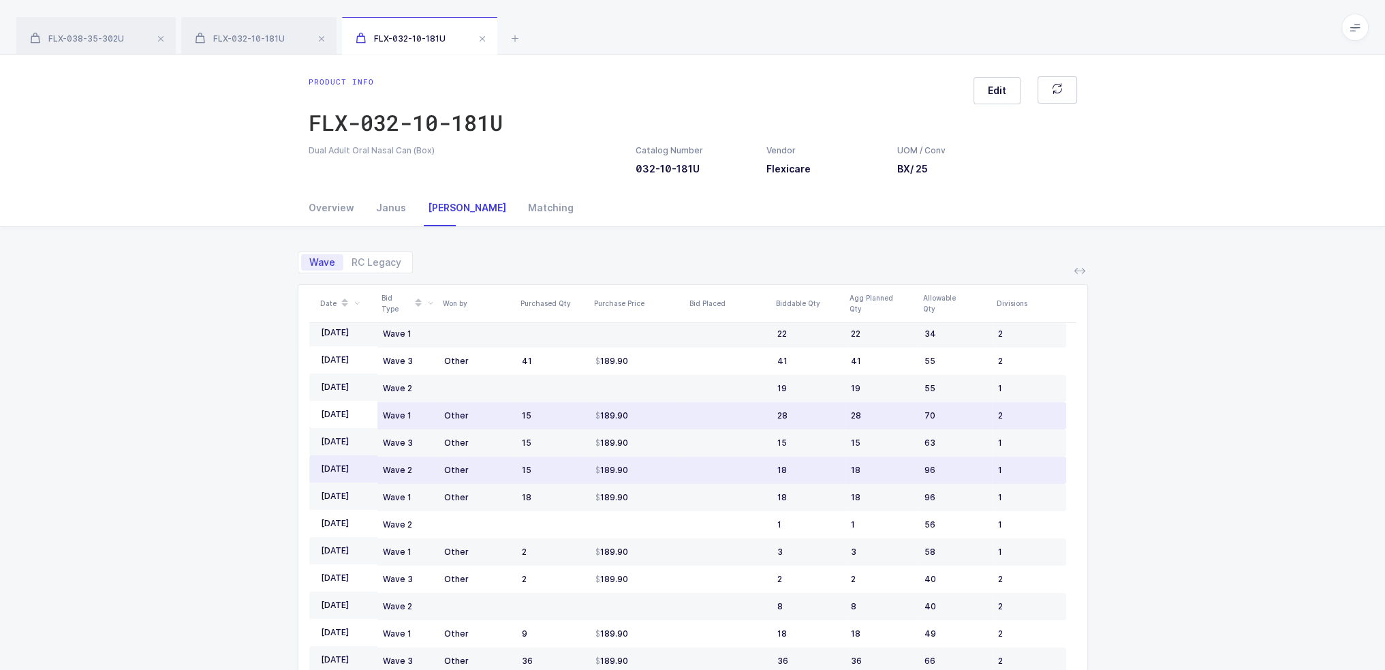
scroll to position [1294, 0]
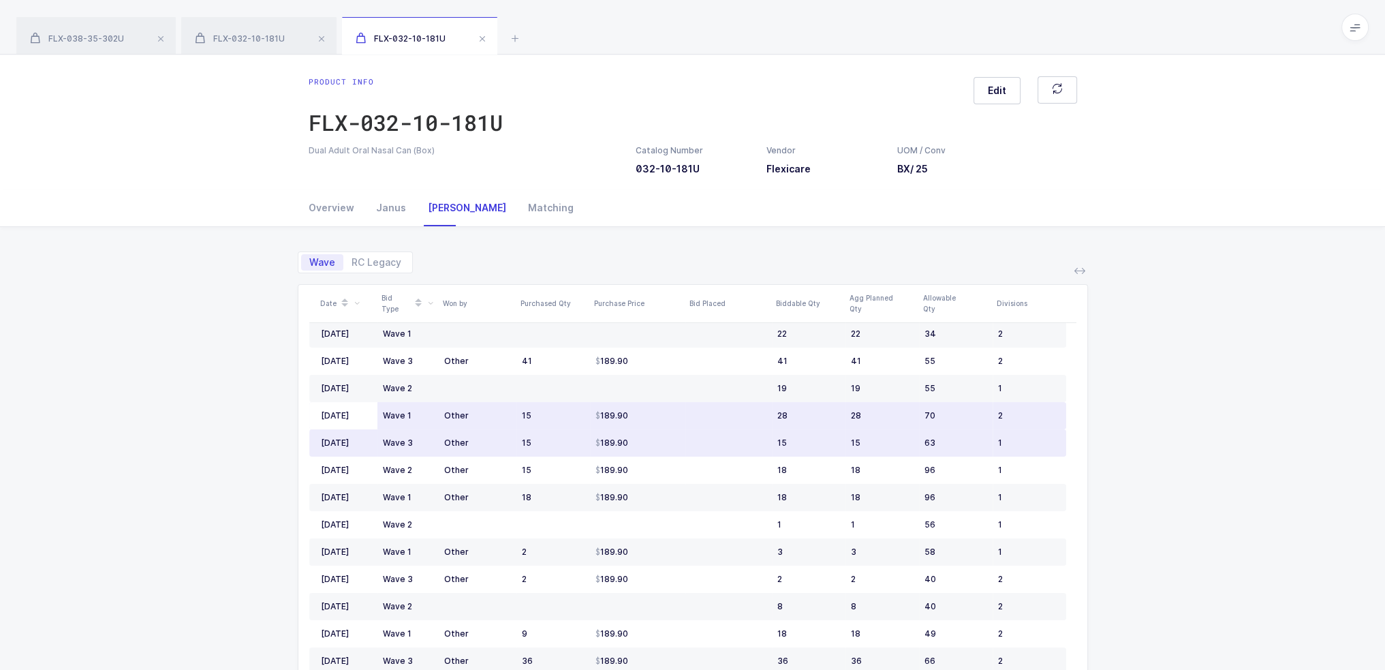
drag, startPoint x: 1022, startPoint y: 420, endPoint x: 637, endPoint y: 420, distance: 384.9
click at [637, 420] on tr "Mar 2023 Wave 1 Other 15 189.90 28 28 70 2" at bounding box center [687, 415] width 757 height 27
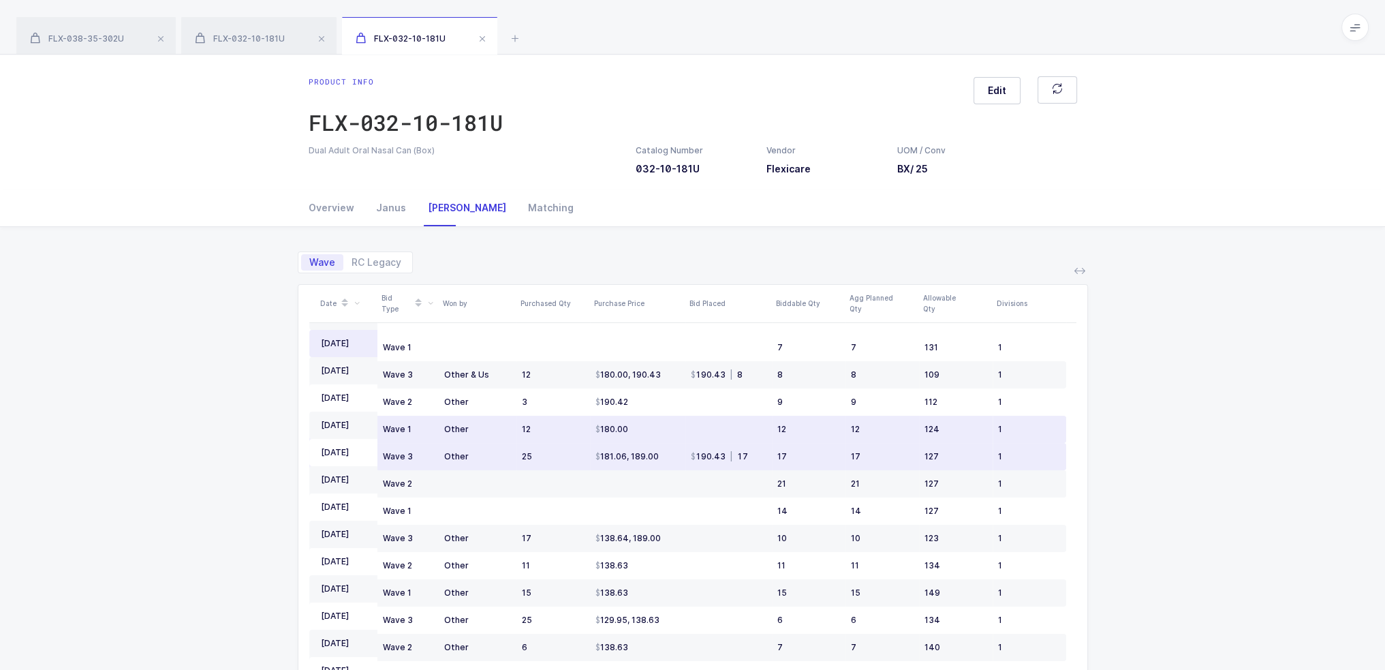
scroll to position [0, 0]
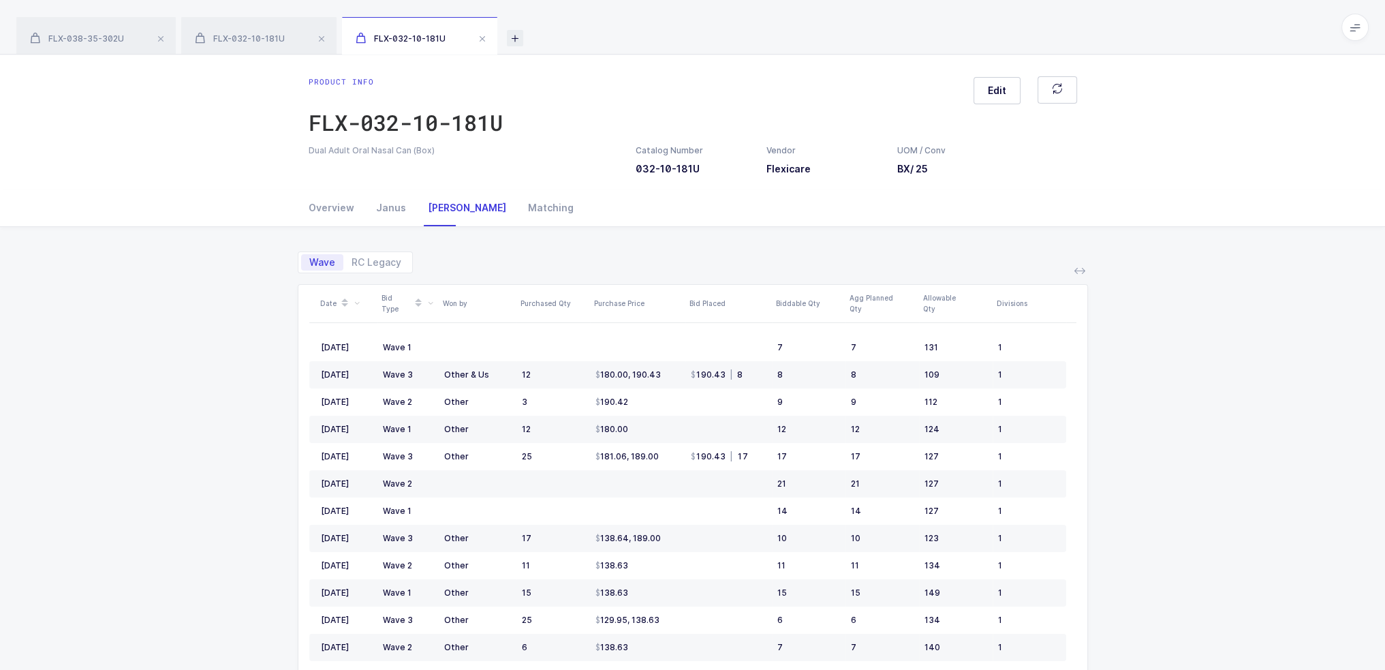
click at [518, 39] on icon at bounding box center [515, 38] width 16 height 16
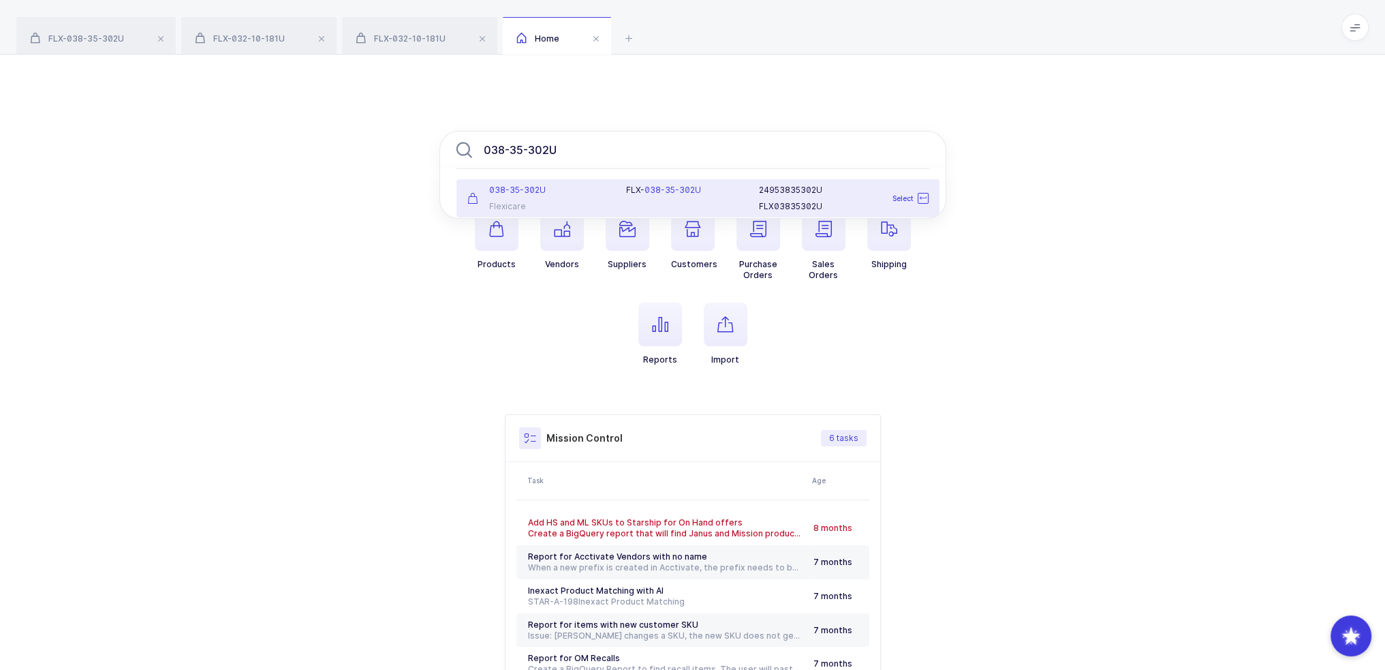
type input "038-35-302U"
click at [600, 187] on div "038-35-302U" at bounding box center [538, 190] width 143 height 11
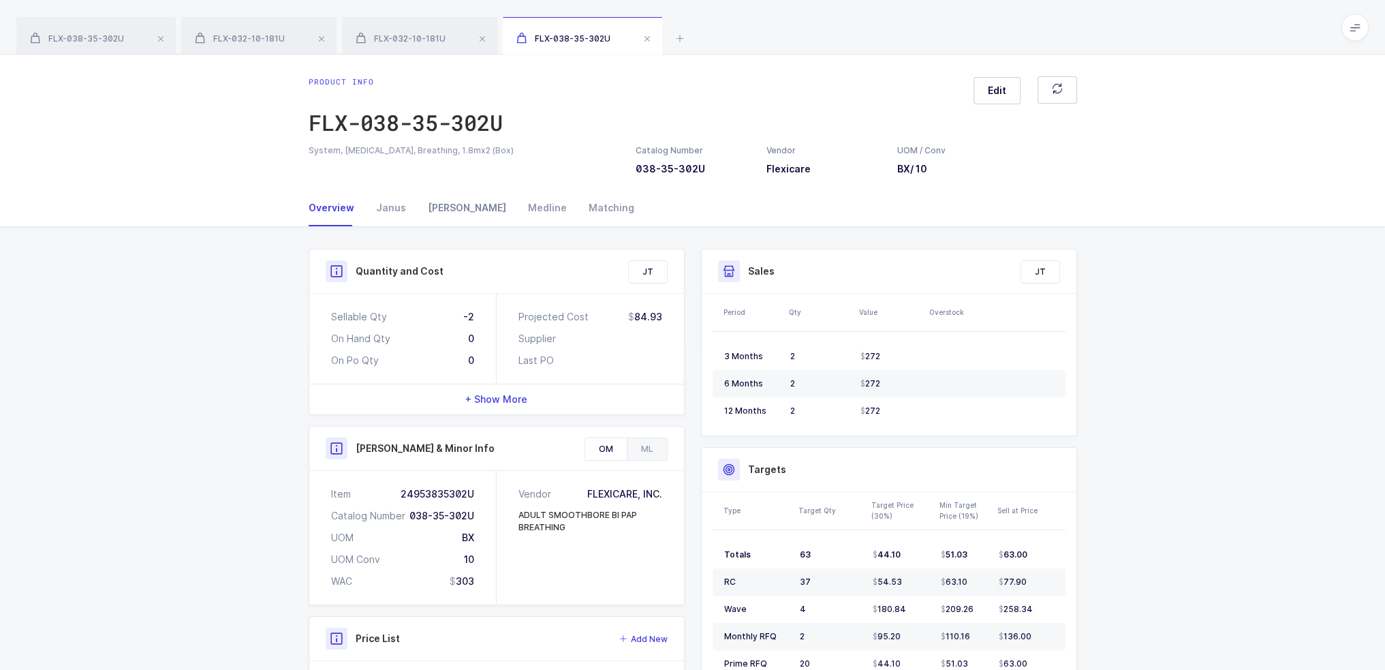
click at [449, 208] on div "[PERSON_NAME]" at bounding box center [467, 207] width 100 height 37
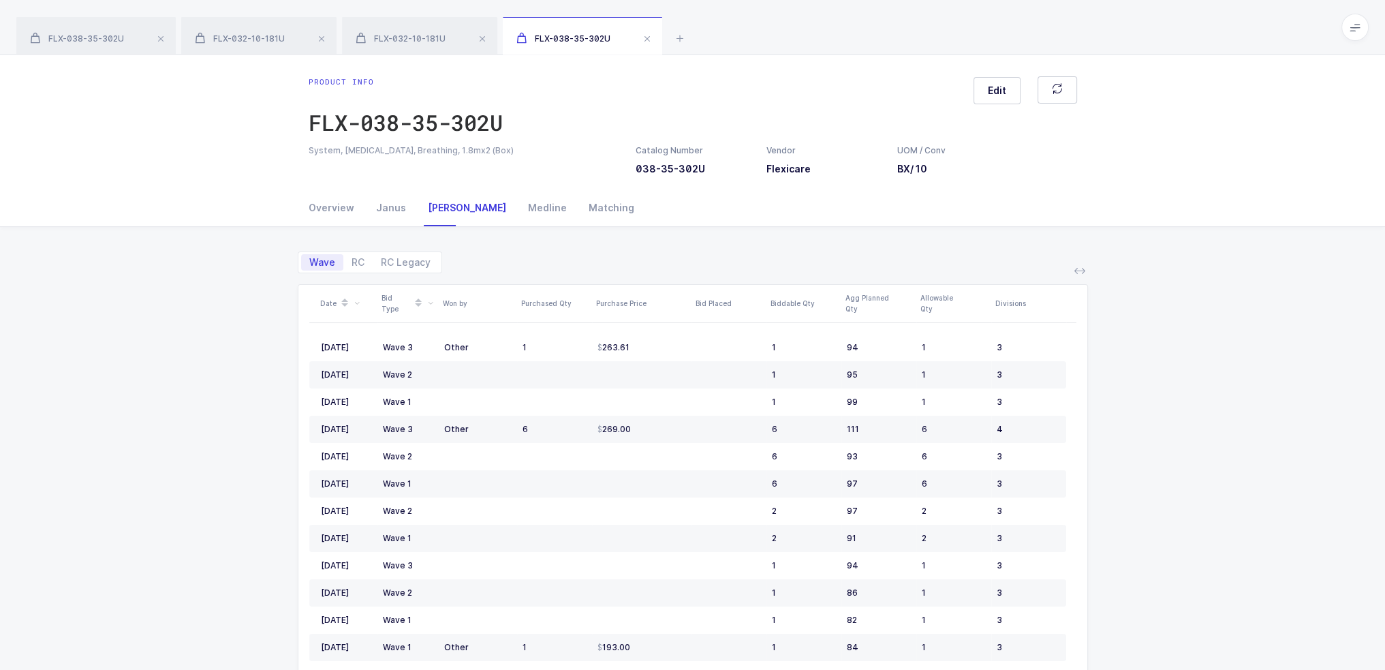
click at [991, 254] on div "Wave RC RC Legacy" at bounding box center [693, 256] width 790 height 33
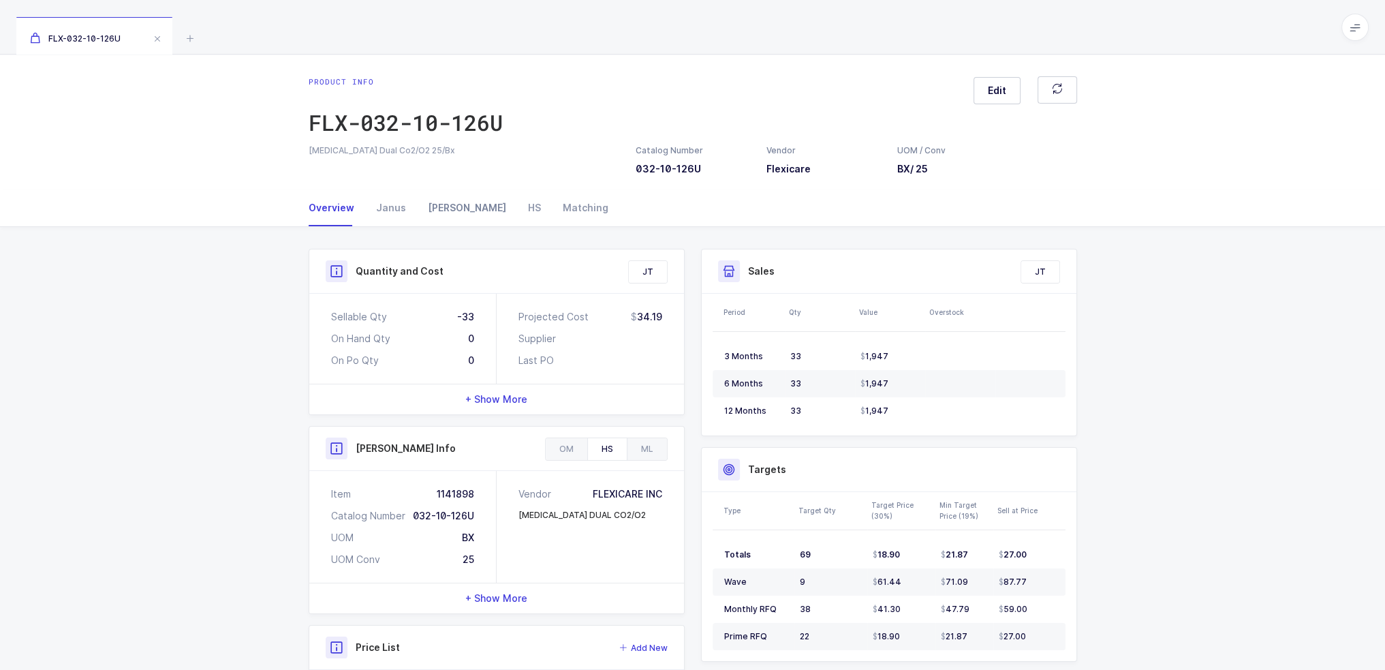
click at [452, 205] on div "[PERSON_NAME]" at bounding box center [467, 207] width 100 height 37
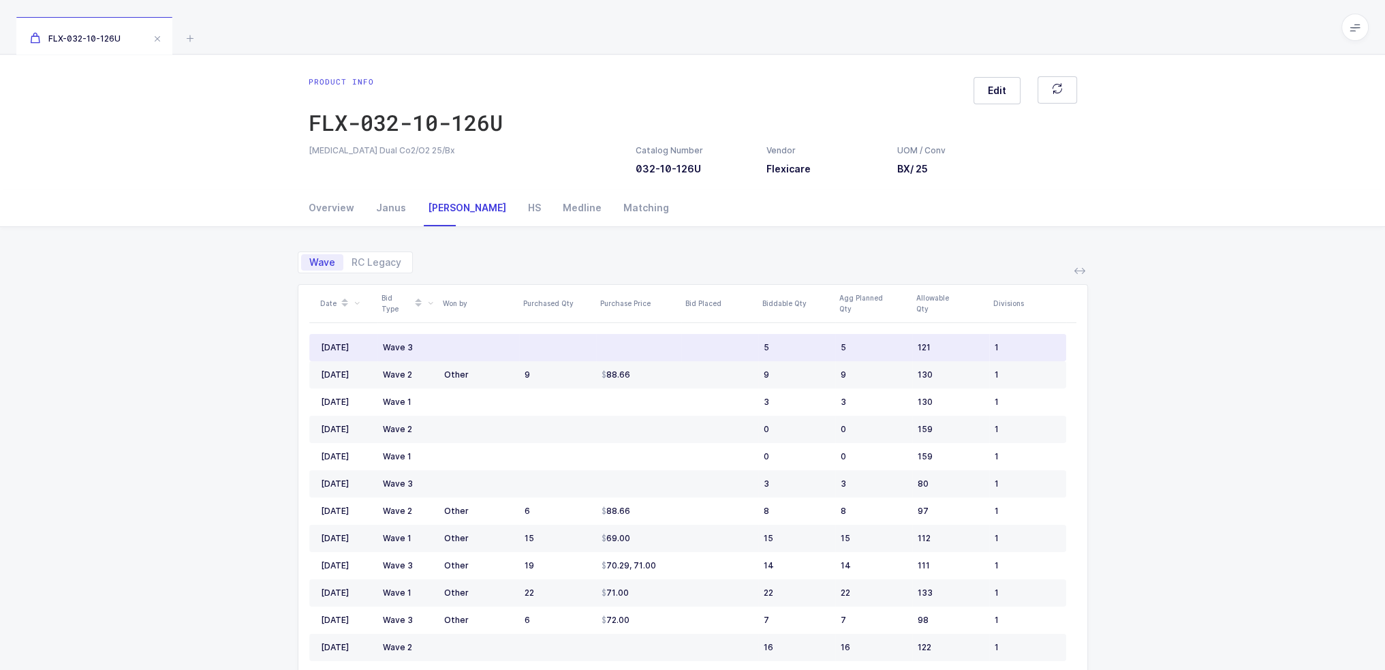
drag, startPoint x: 444, startPoint y: 405, endPoint x: 348, endPoint y: 354, distance: 109.1
click at [348, 354] on div "Date Bid Type Won by Purchased Qty Purchase Price Bid Placed Biddable Qty Agg P…" at bounding box center [692, 541] width 767 height 512
click at [348, 354] on td "[DATE]" at bounding box center [343, 347] width 68 height 27
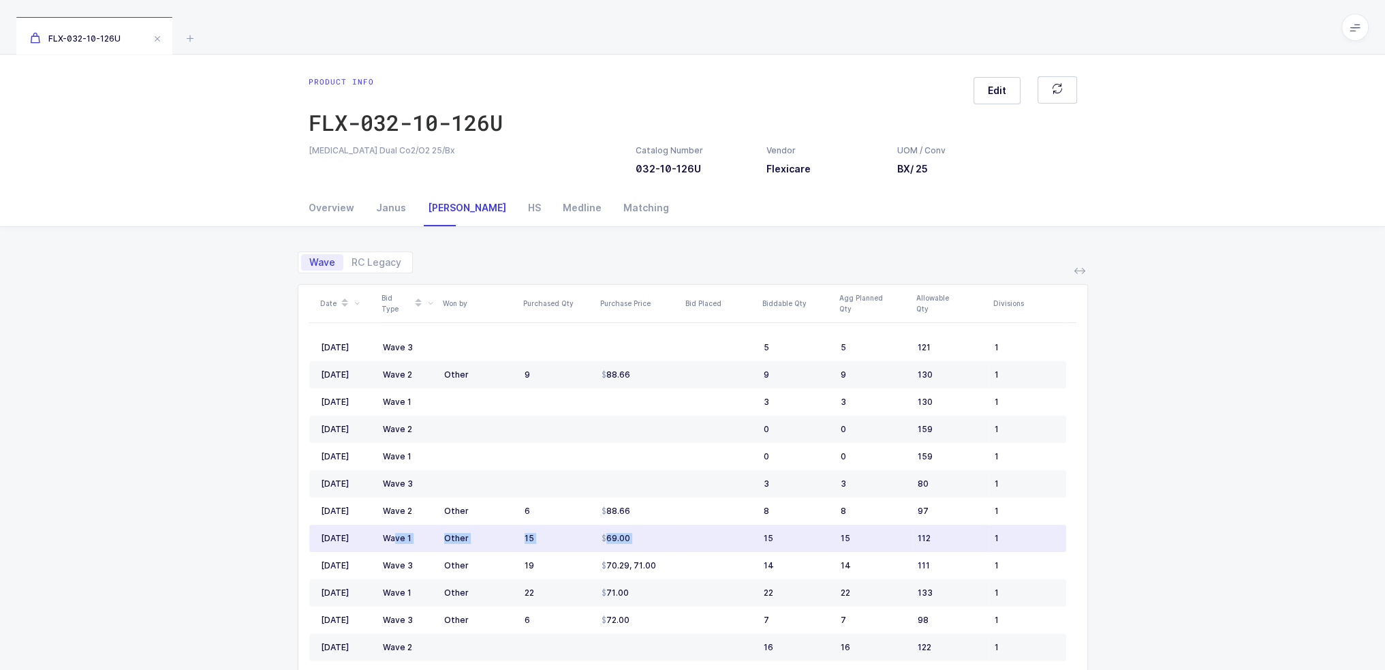
drag, startPoint x: 687, startPoint y: 544, endPoint x: 394, endPoint y: 539, distance: 292.3
click at [394, 539] on tr "[DATE] Wave 1 Other 15 69.00 15 15 112 1" at bounding box center [687, 537] width 757 height 27
click at [394, 539] on div "Wave 1" at bounding box center [408, 538] width 50 height 11
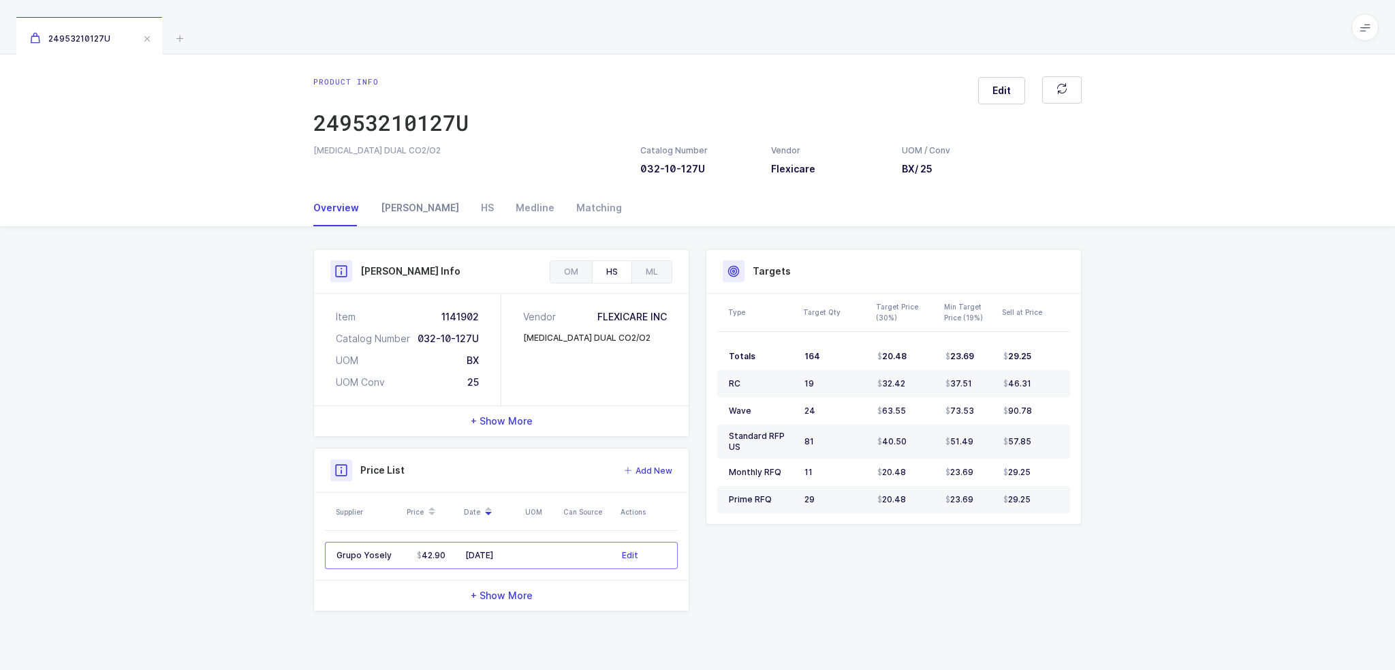
click at [402, 208] on div "[PERSON_NAME]" at bounding box center [420, 207] width 100 height 37
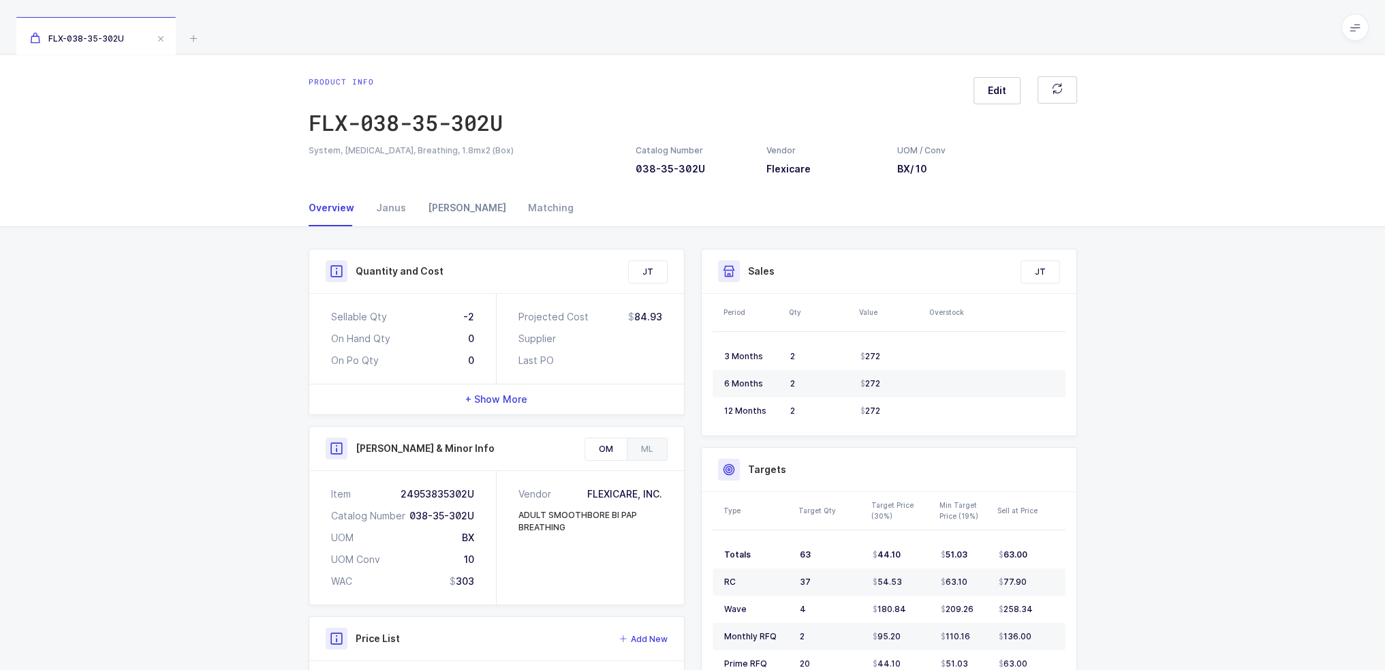
click at [429, 200] on div "[PERSON_NAME]" at bounding box center [467, 207] width 100 height 37
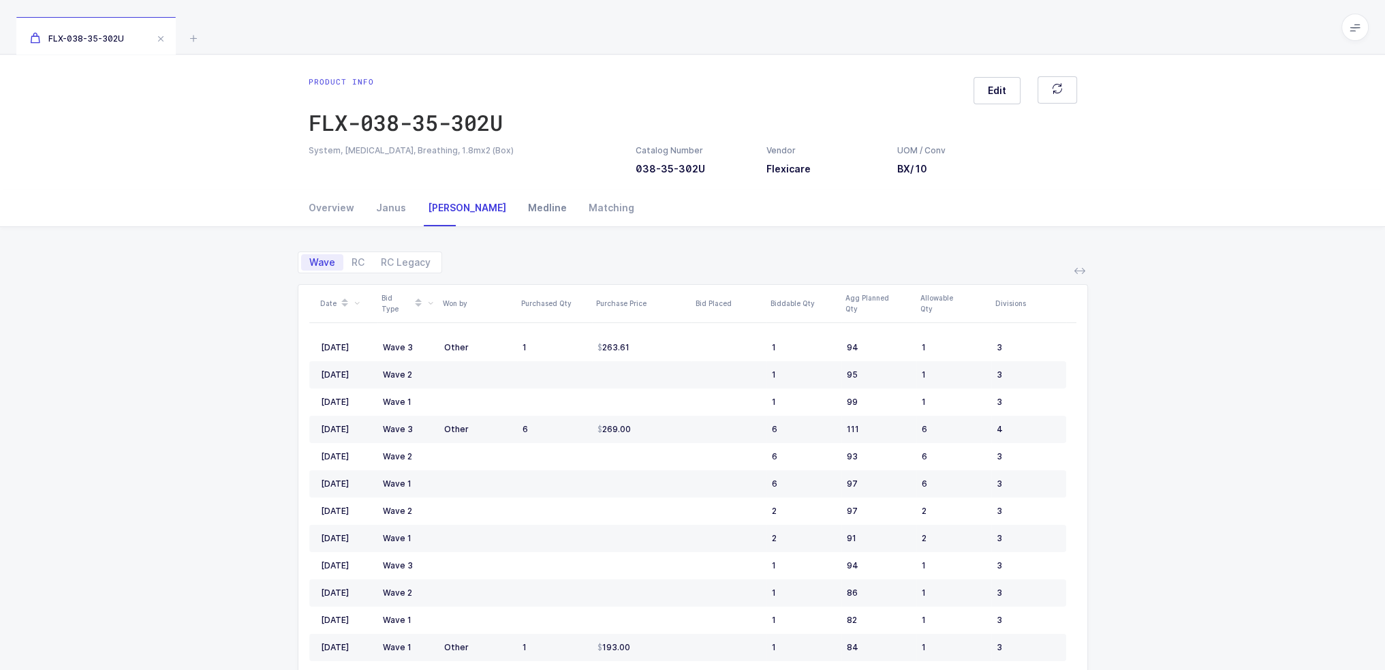
click at [517, 209] on div "Medline" at bounding box center [547, 207] width 61 height 37
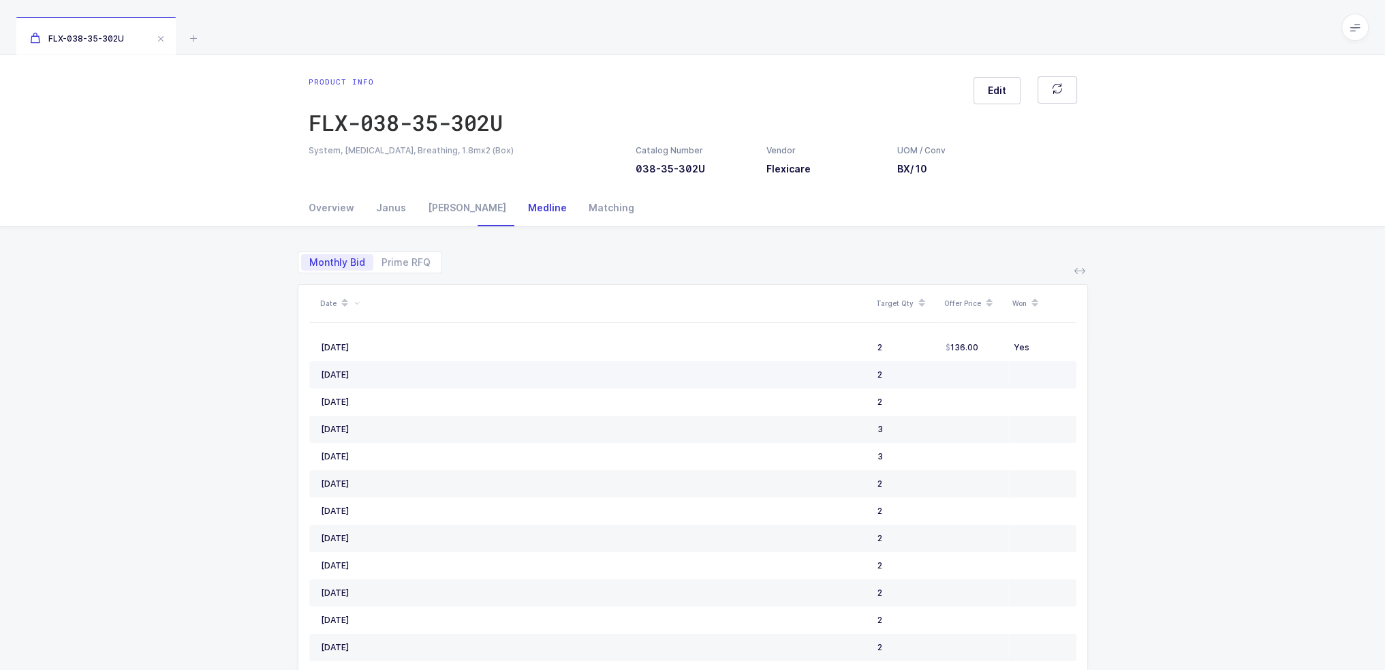
drag, startPoint x: 321, startPoint y: 342, endPoint x: 502, endPoint y: 377, distance: 184.5
click at [502, 377] on tbody "August, 2025 2 136.00 Yes April, 2025 2 March, 2025 2 January, 2025 3 October, …" at bounding box center [692, 524] width 767 height 381
click at [502, 377] on div "April, 2025" at bounding box center [594, 374] width 546 height 11
click at [406, 255] on span "Prime RFQ" at bounding box center [405, 262] width 65 height 16
click at [382, 255] on input "Prime RFQ" at bounding box center [377, 258] width 9 height 9
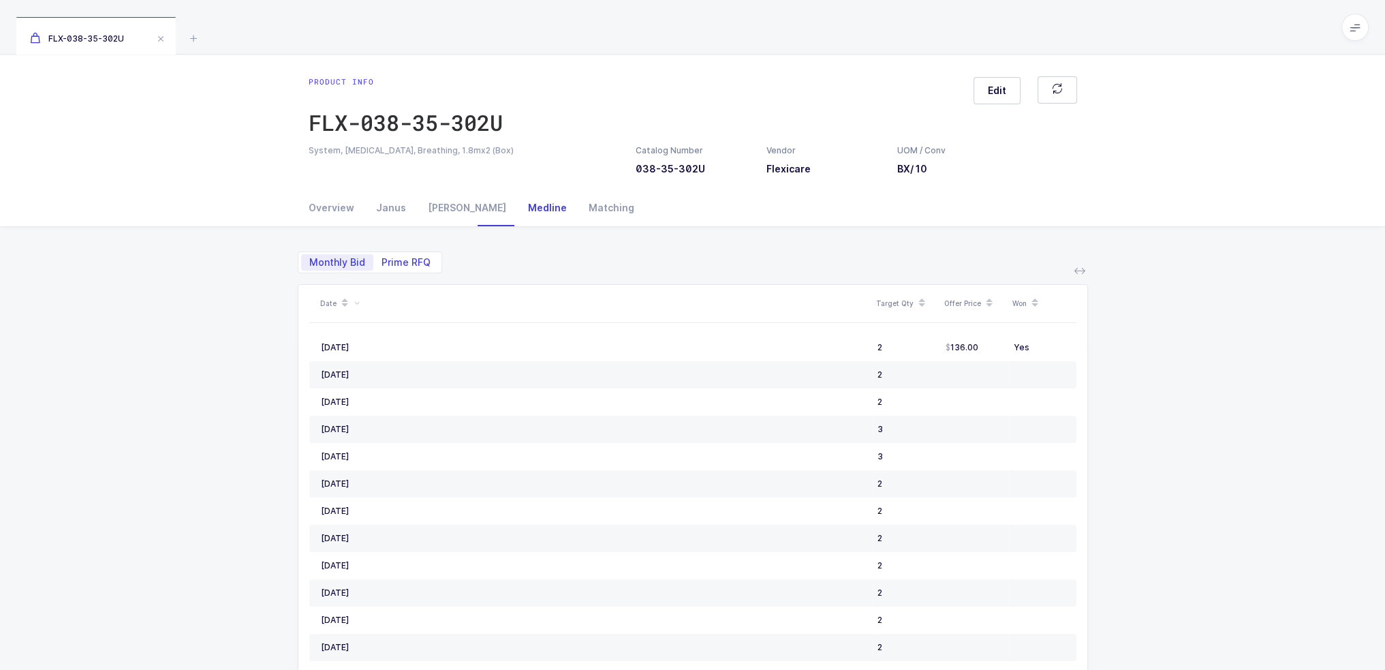
radio input "true"
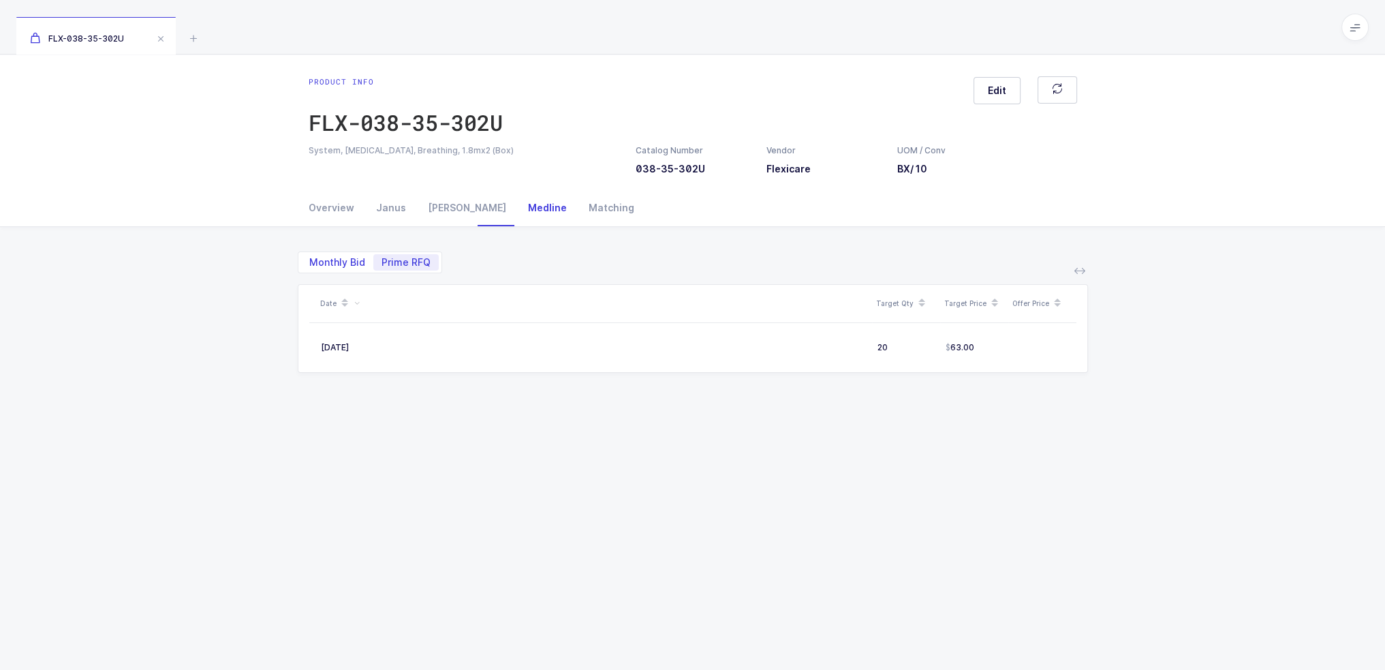
click at [339, 257] on span "Monthly Bid" at bounding box center [337, 262] width 56 height 10
click at [310, 255] on input "Monthly Bid" at bounding box center [305, 258] width 9 height 9
radio input "true"
radio input "false"
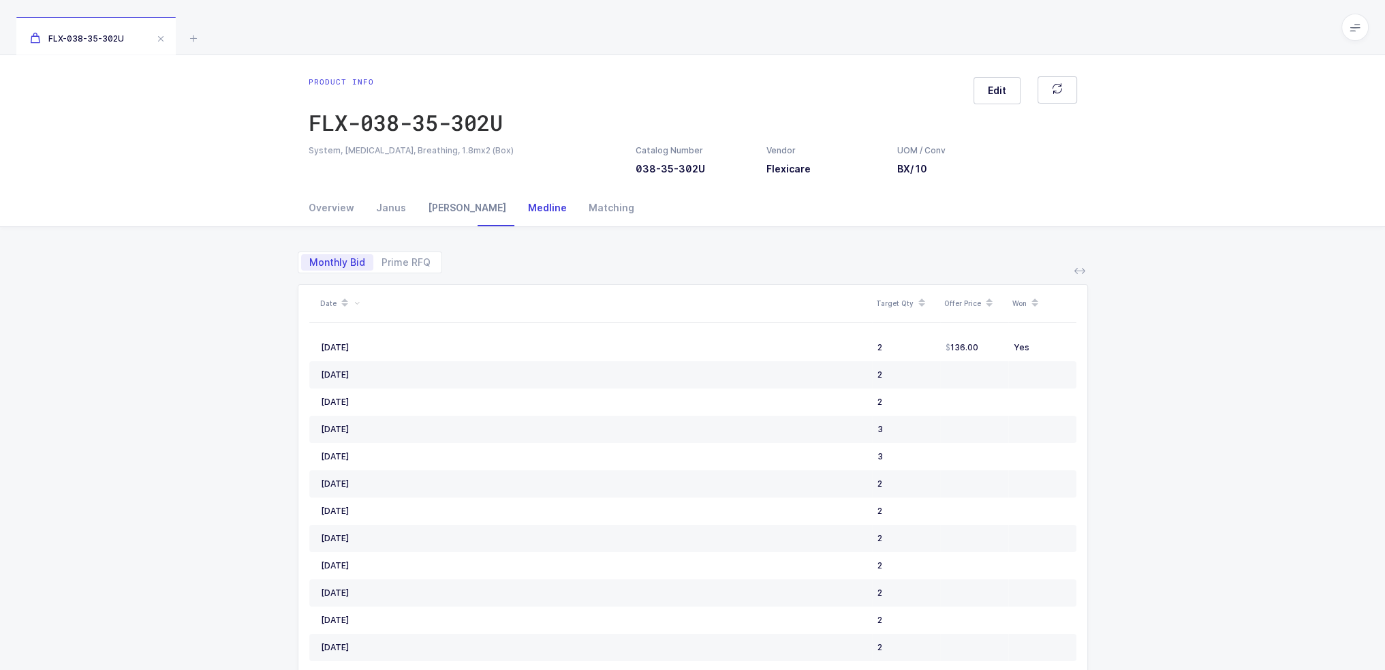
click at [433, 210] on div "[PERSON_NAME]" at bounding box center [467, 207] width 100 height 37
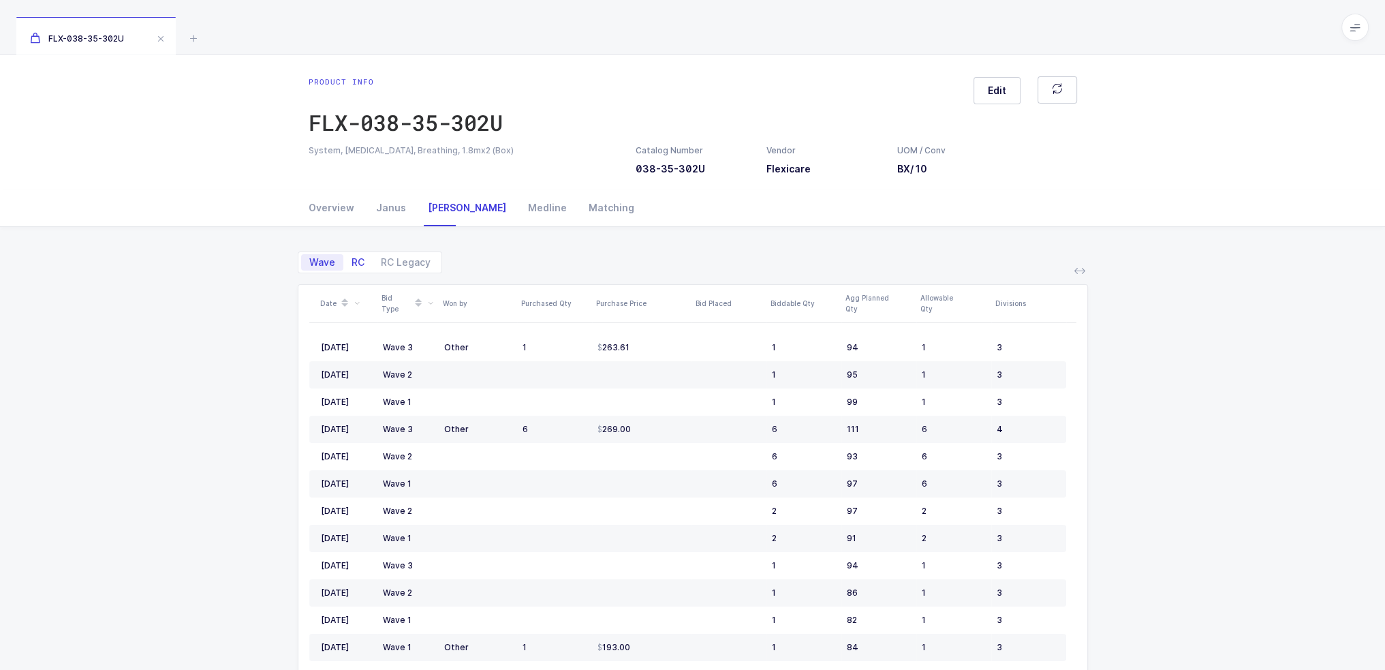
click at [365, 262] on span "RC" at bounding box center [357, 262] width 29 height 16
click at [352, 262] on input "RC" at bounding box center [347, 258] width 9 height 9
radio input "true"
radio input "false"
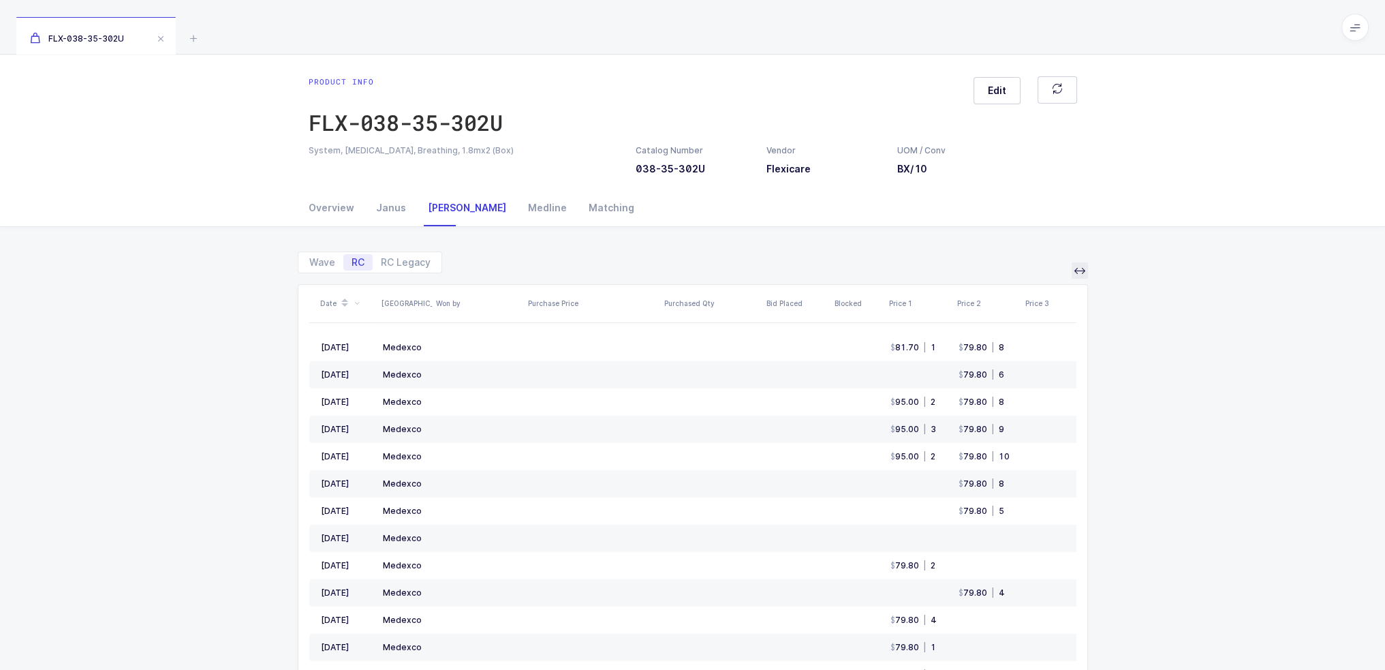
click at [1079, 271] on icon at bounding box center [1079, 270] width 11 height 11
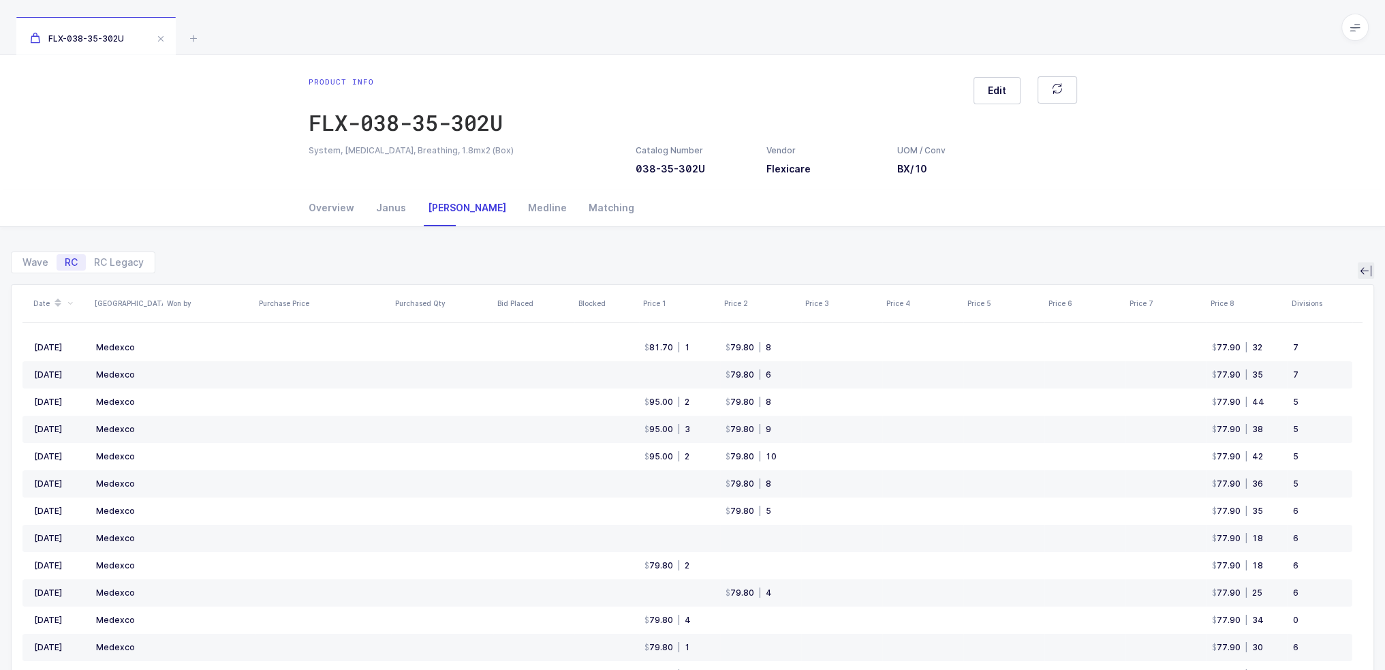
click at [1373, 264] on button at bounding box center [1366, 270] width 16 height 16
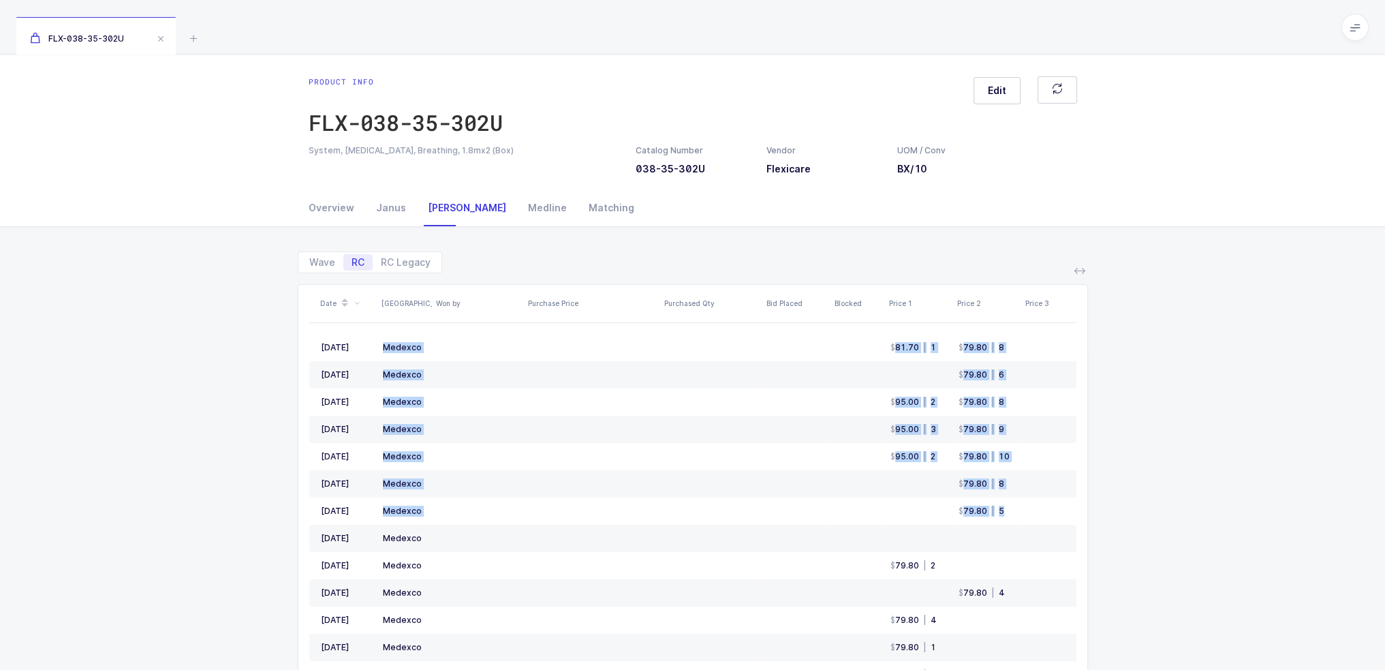
drag, startPoint x: 858, startPoint y: 248, endPoint x: 1155, endPoint y: 522, distance: 404.9
click at [1155, 522] on div "Wave RC RC Legacy Date ASV Won by Purchase Price Purchased Qty Bid Placed Block…" at bounding box center [692, 528] width 1363 height 602
drag, startPoint x: 1161, startPoint y: 555, endPoint x: 1015, endPoint y: 249, distance: 338.8
click at [1015, 249] on div "Wave RC RC Legacy Date ASV Won by Purchase Price Purchased Qty Bid Placed Block…" at bounding box center [692, 528] width 1363 height 602
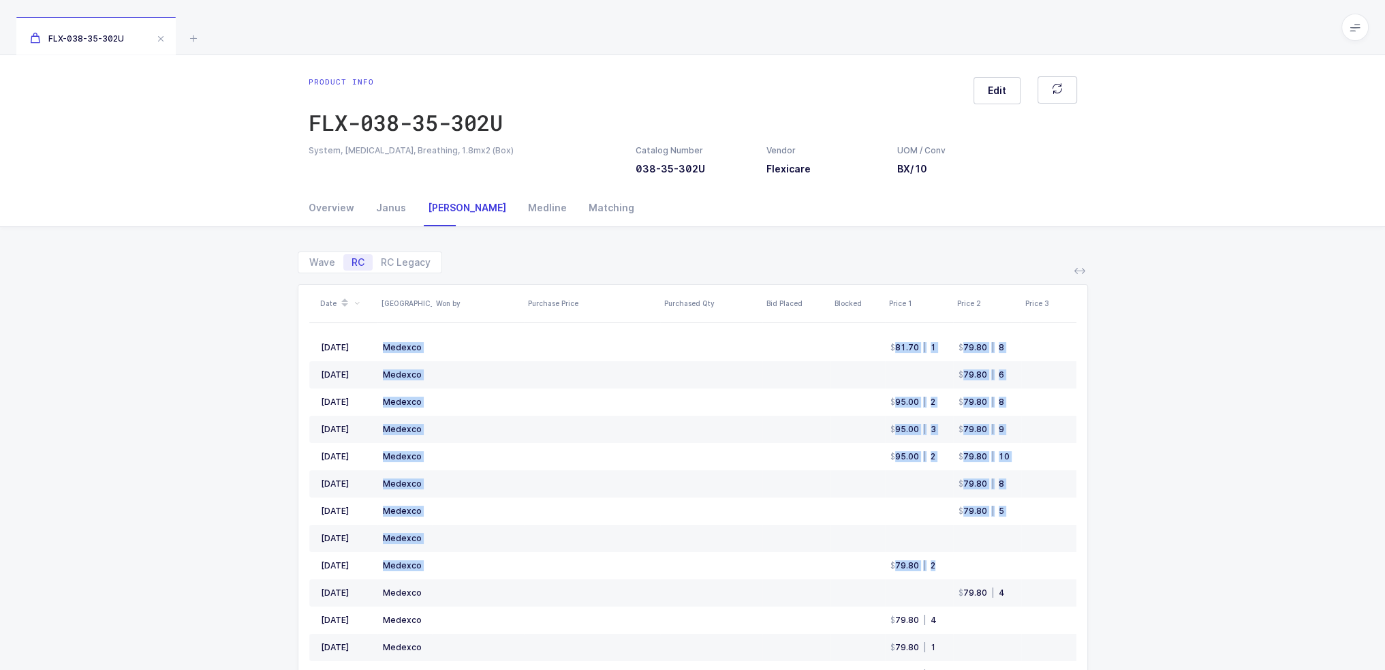
click at [1015, 249] on div "Wave RC RC Legacy" at bounding box center [693, 256] width 790 height 33
drag, startPoint x: 1015, startPoint y: 249, endPoint x: 1178, endPoint y: 561, distance: 351.6
click at [1178, 561] on div "Wave RC RC Legacy Date ASV Won by Purchase Price Purchased Qty Bid Placed Block…" at bounding box center [692, 528] width 1363 height 602
click at [1209, 551] on div "Wave RC RC Legacy Date ASV Won by Purchase Price Purchased Qty Bid Placed Block…" at bounding box center [692, 528] width 1363 height 602
drag, startPoint x: 1206, startPoint y: 596, endPoint x: 985, endPoint y: 242, distance: 417.3
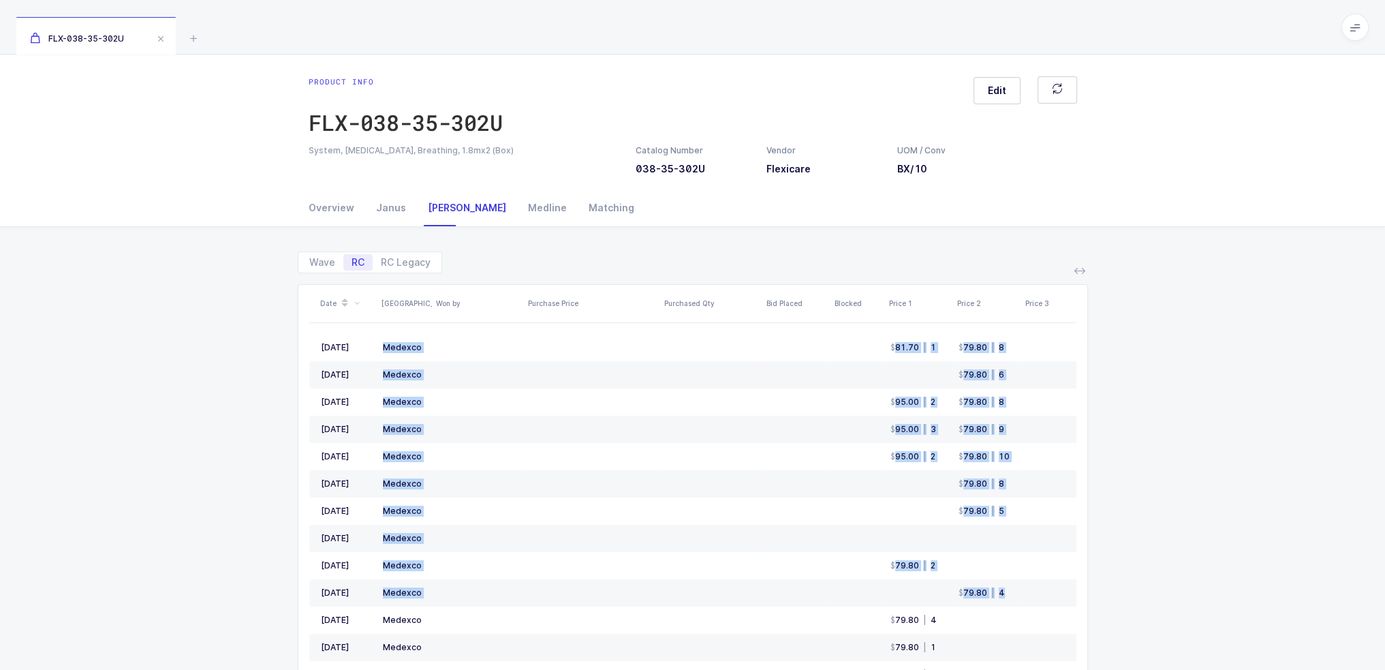
click at [985, 242] on div "Wave RC RC Legacy Date ASV Won by Purchase Price Purchased Qty Bid Placed Block…" at bounding box center [692, 528] width 1363 height 602
click at [985, 242] on div "Wave RC RC Legacy" at bounding box center [693, 256] width 790 height 33
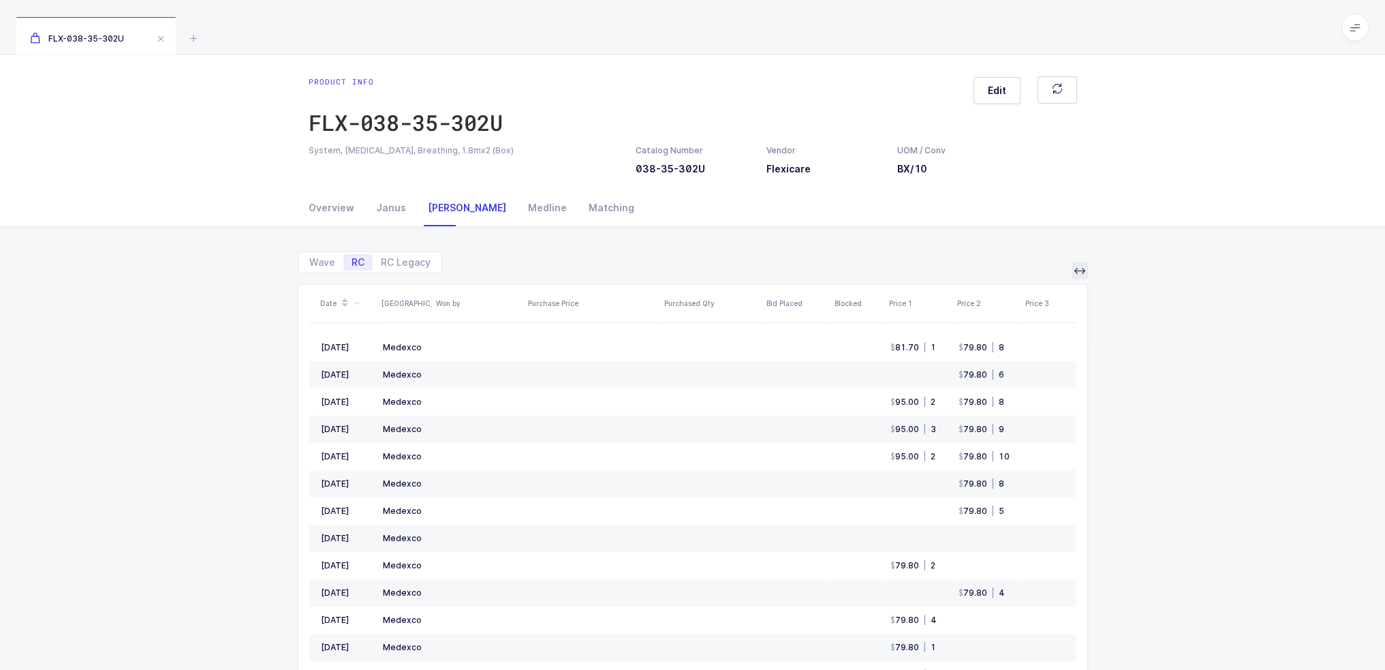
click at [1075, 276] on button at bounding box center [1079, 270] width 16 height 16
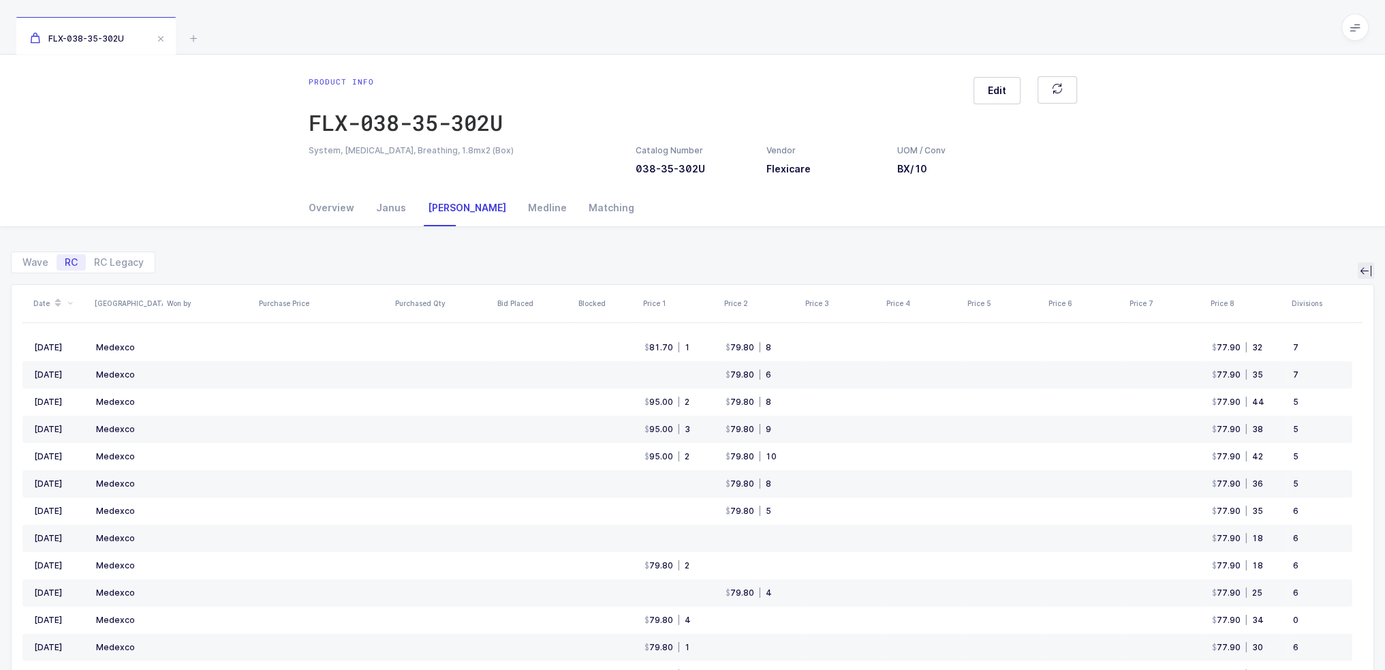
click at [1368, 266] on icon at bounding box center [1365, 270] width 11 height 11
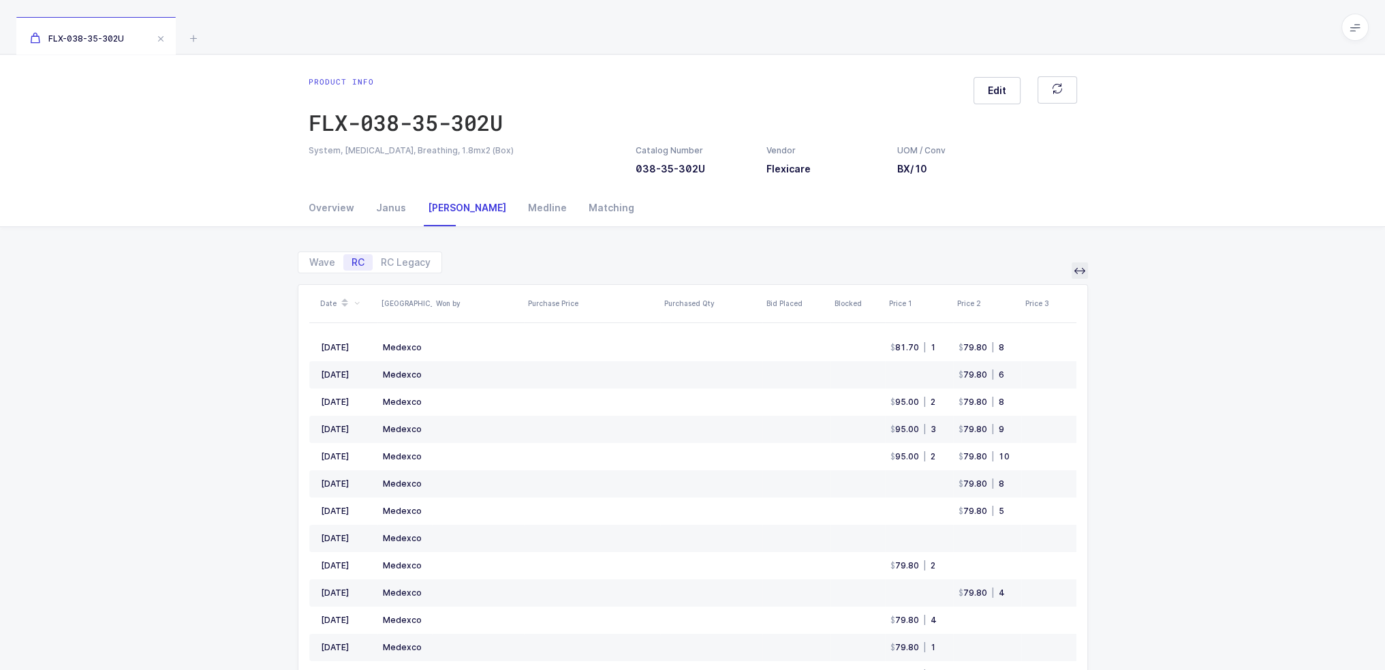
click at [1087, 275] on button at bounding box center [1079, 270] width 16 height 16
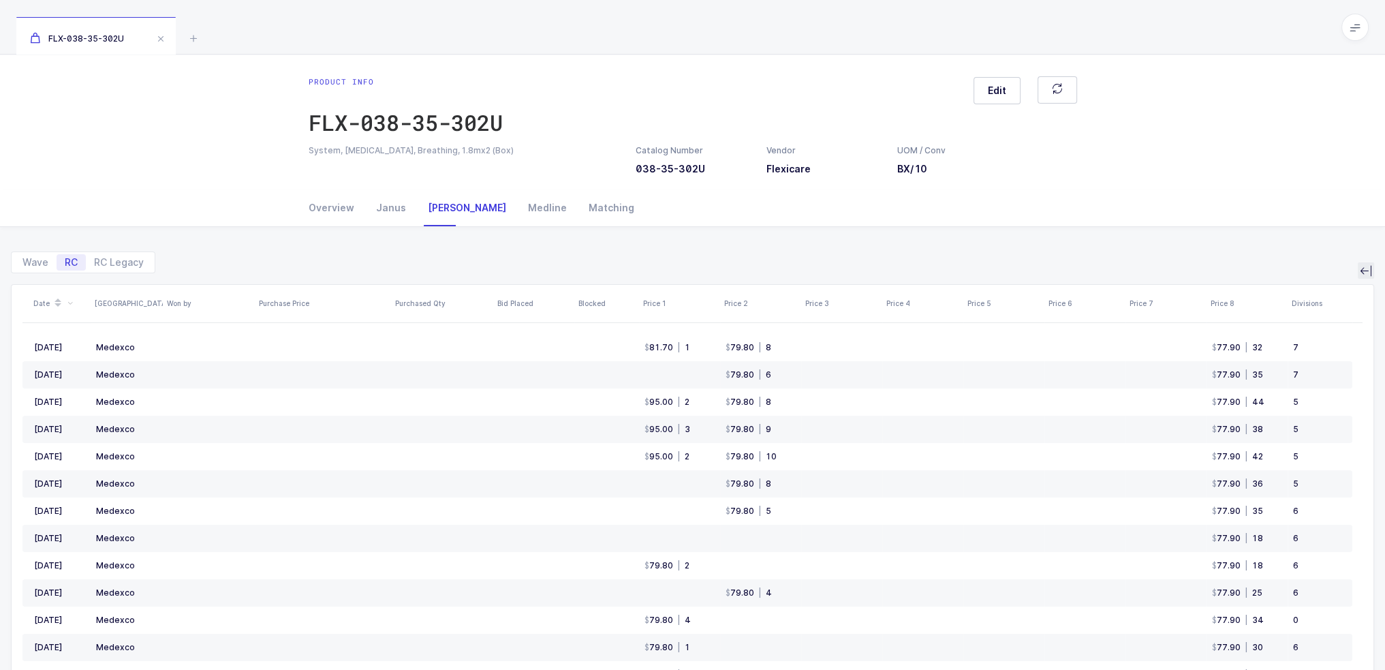
click at [1365, 272] on icon at bounding box center [1365, 270] width 11 height 11
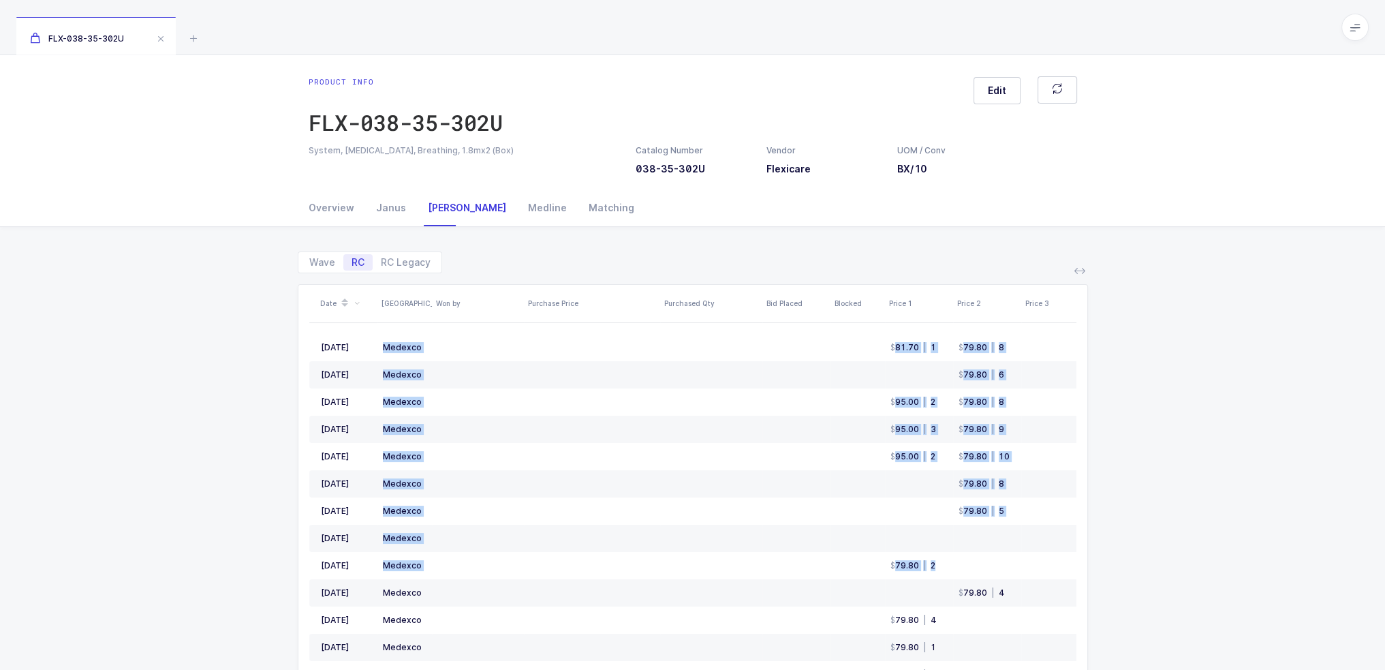
drag, startPoint x: 1014, startPoint y: 263, endPoint x: 1163, endPoint y: 561, distance: 332.7
click at [1163, 561] on div "Wave RC RC Legacy Date ASV Won by Purchase Price Purchased Qty Bid Placed Block…" at bounding box center [692, 528] width 1363 height 602
drag, startPoint x: 1174, startPoint y: 602, endPoint x: 796, endPoint y: 283, distance: 495.0
click at [951, 285] on div "Wave RC RC Legacy Date ASV Won by Purchase Price Purchased Qty Bid Placed Block…" at bounding box center [692, 528] width 1363 height 602
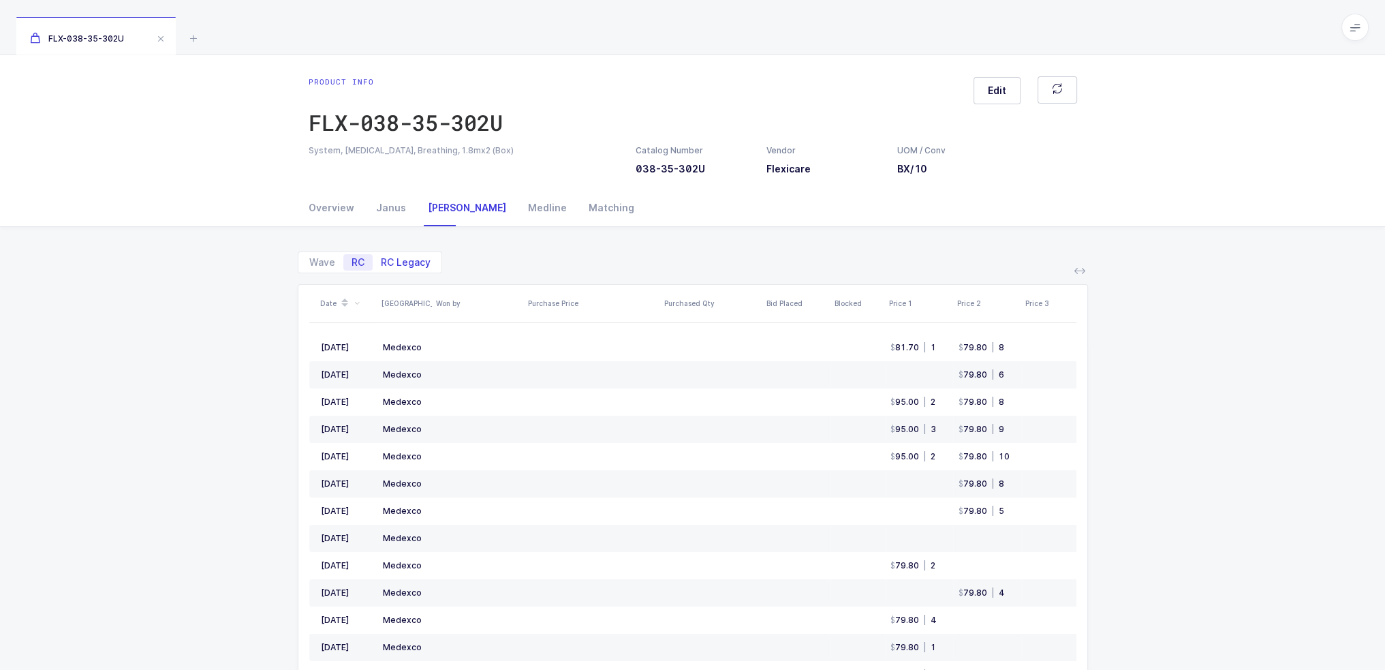
click at [403, 254] on span "RC Legacy" at bounding box center [406, 262] width 66 height 16
click at [381, 254] on input "RC Legacy" at bounding box center [377, 258] width 9 height 9
radio input "true"
radio input "false"
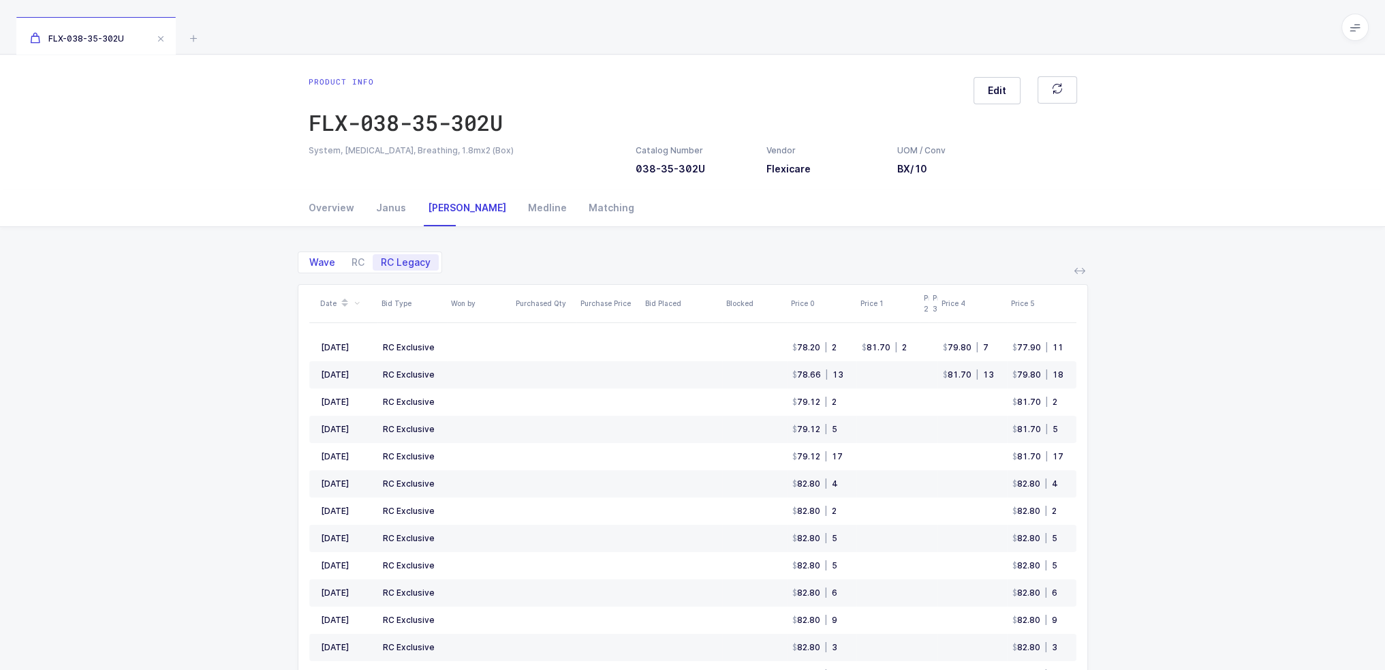
click at [319, 260] on span "Wave" at bounding box center [322, 262] width 26 height 10
click at [310, 260] on input "Wave" at bounding box center [305, 258] width 9 height 9
radio input "true"
radio input "false"
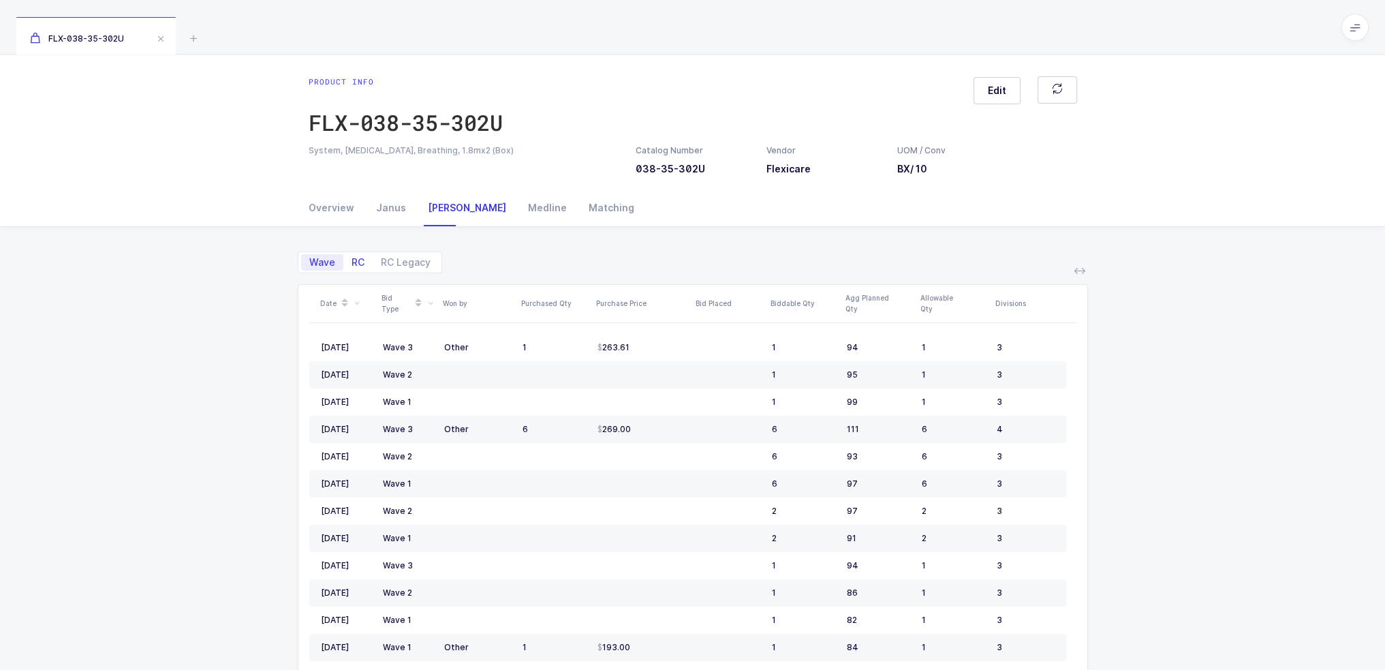
click at [349, 263] on span "RC" at bounding box center [357, 262] width 29 height 16
click at [349, 263] on input "RC" at bounding box center [347, 258] width 9 height 9
radio input "true"
radio input "false"
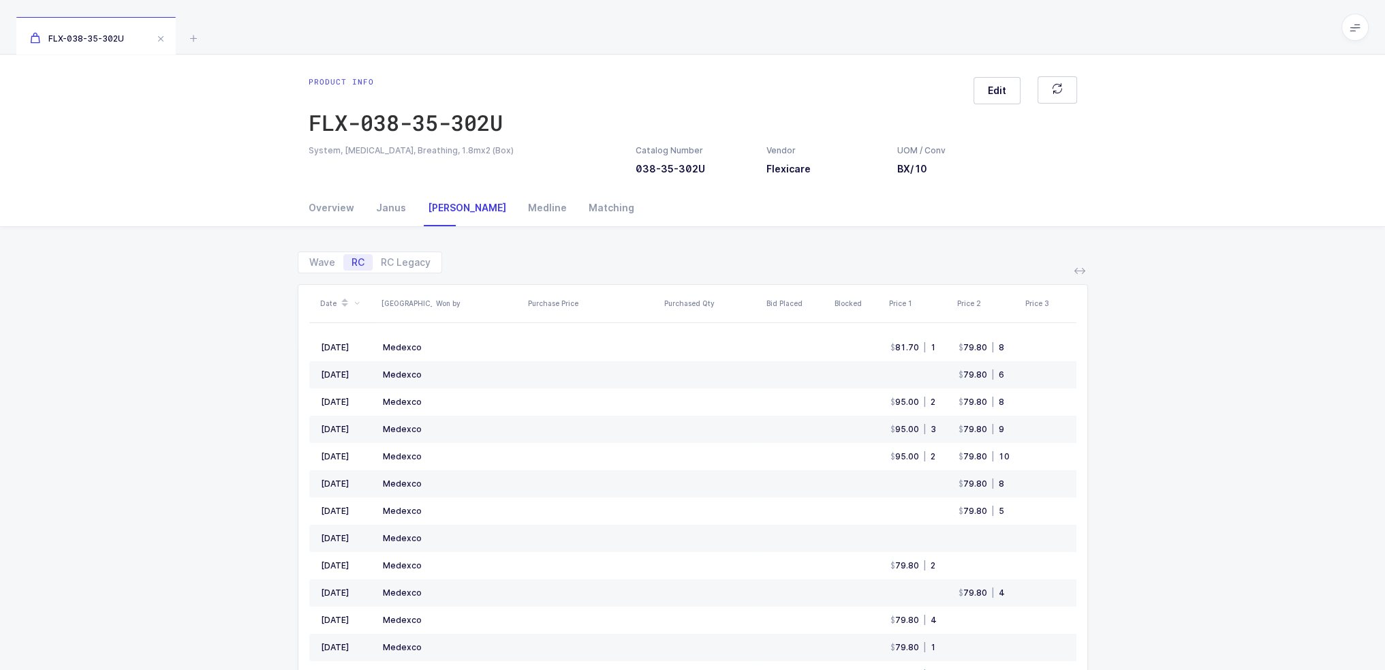
click at [230, 330] on div "Wave RC RC Legacy Date ASV Won by Purchase Price Purchased Qty Bid Placed Block…" at bounding box center [692, 528] width 1363 height 602
click at [1086, 268] on button at bounding box center [1079, 270] width 16 height 16
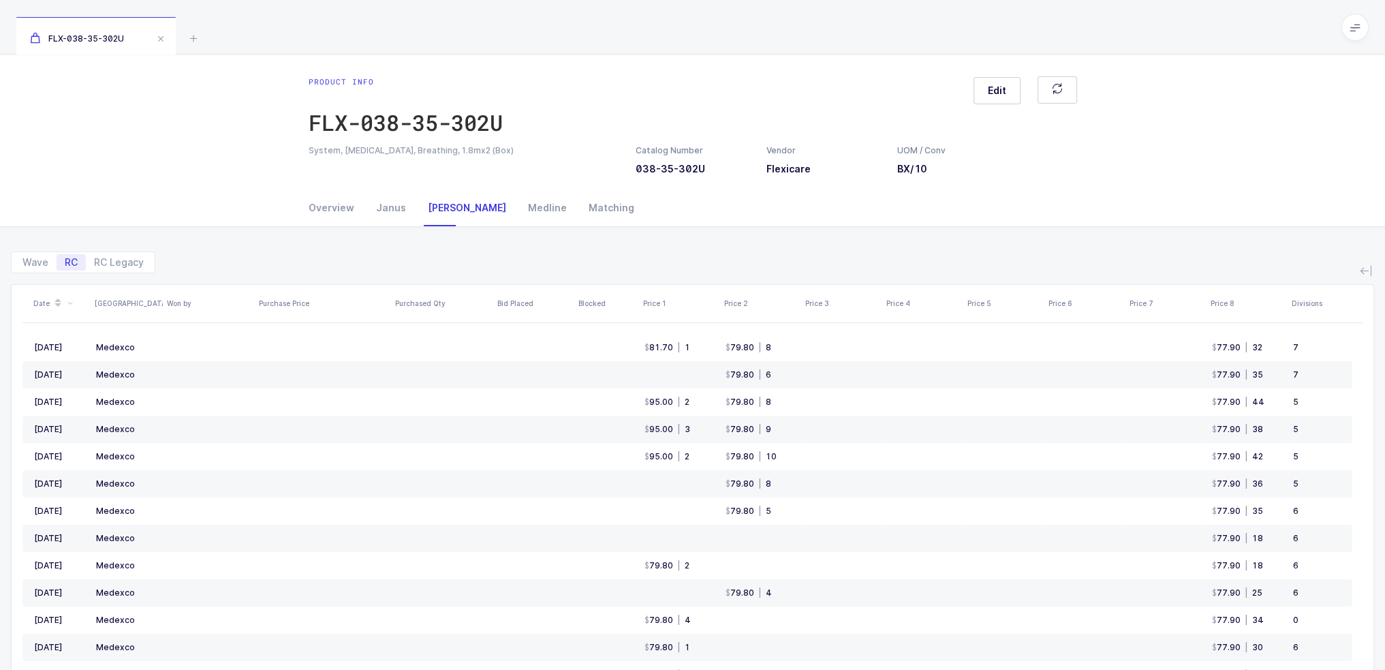
click at [923, 255] on div "Wave RC RC Legacy" at bounding box center [692, 256] width 1363 height 33
click at [653, 275] on div "Wave RC RC Legacy Date ASV Won by Purchase Price Purchased Qty Bid Placed Block…" at bounding box center [692, 511] width 1363 height 569
drag, startPoint x: 752, startPoint y: 266, endPoint x: 811, endPoint y: 255, distance: 59.6
click at [811, 255] on div "Wave RC RC Legacy" at bounding box center [692, 256] width 1363 height 33
drag, startPoint x: 811, startPoint y: 255, endPoint x: 805, endPoint y: 261, distance: 7.7
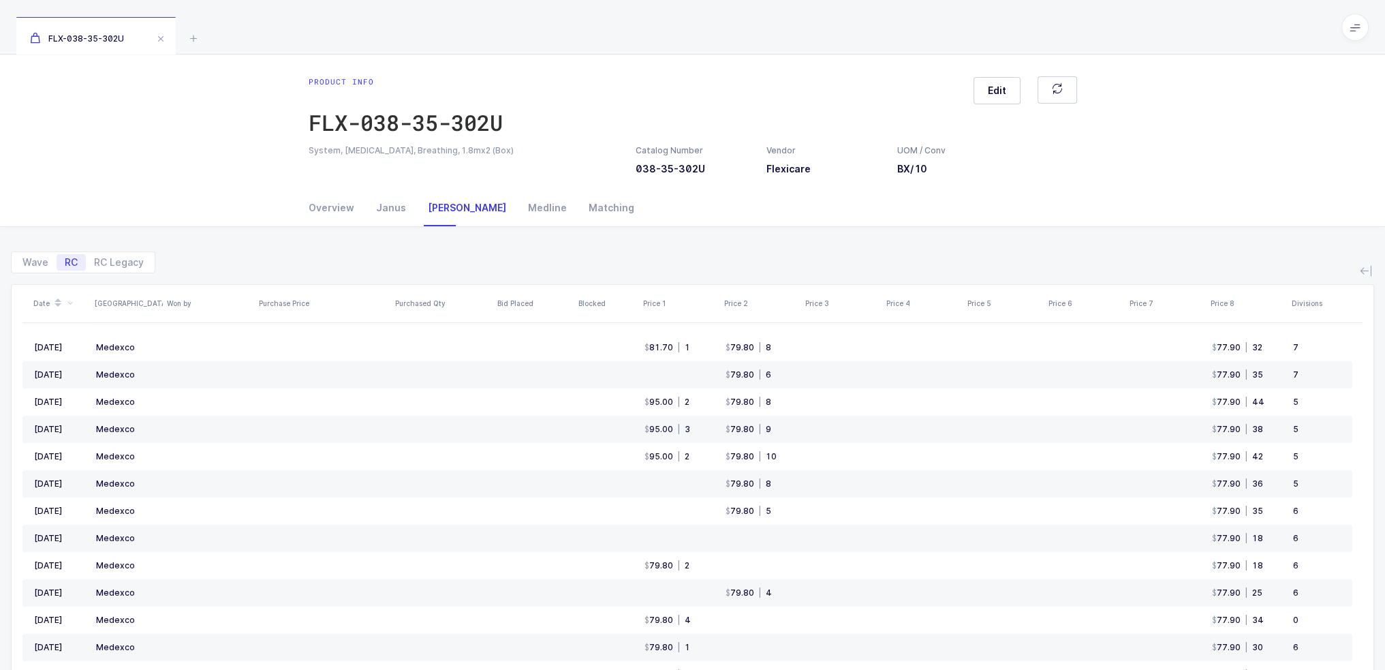
click at [805, 261] on div "Wave RC RC Legacy" at bounding box center [692, 256] width 1363 height 33
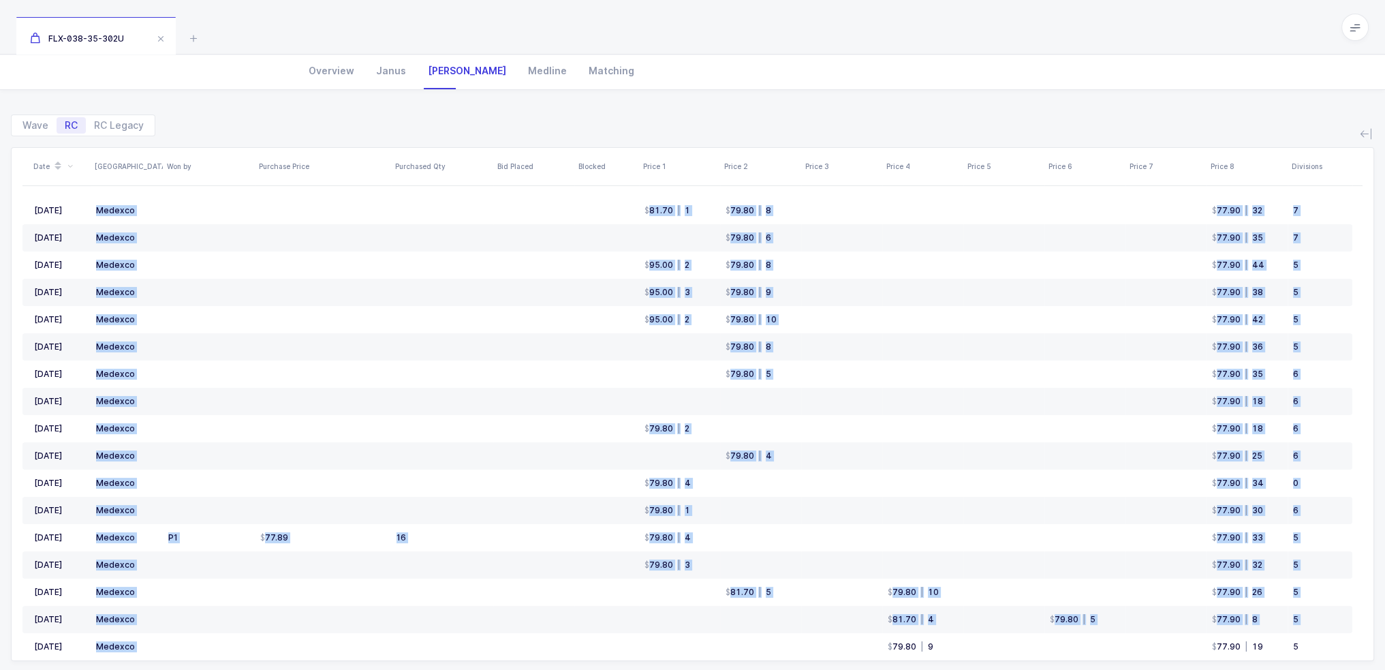
scroll to position [158, 0]
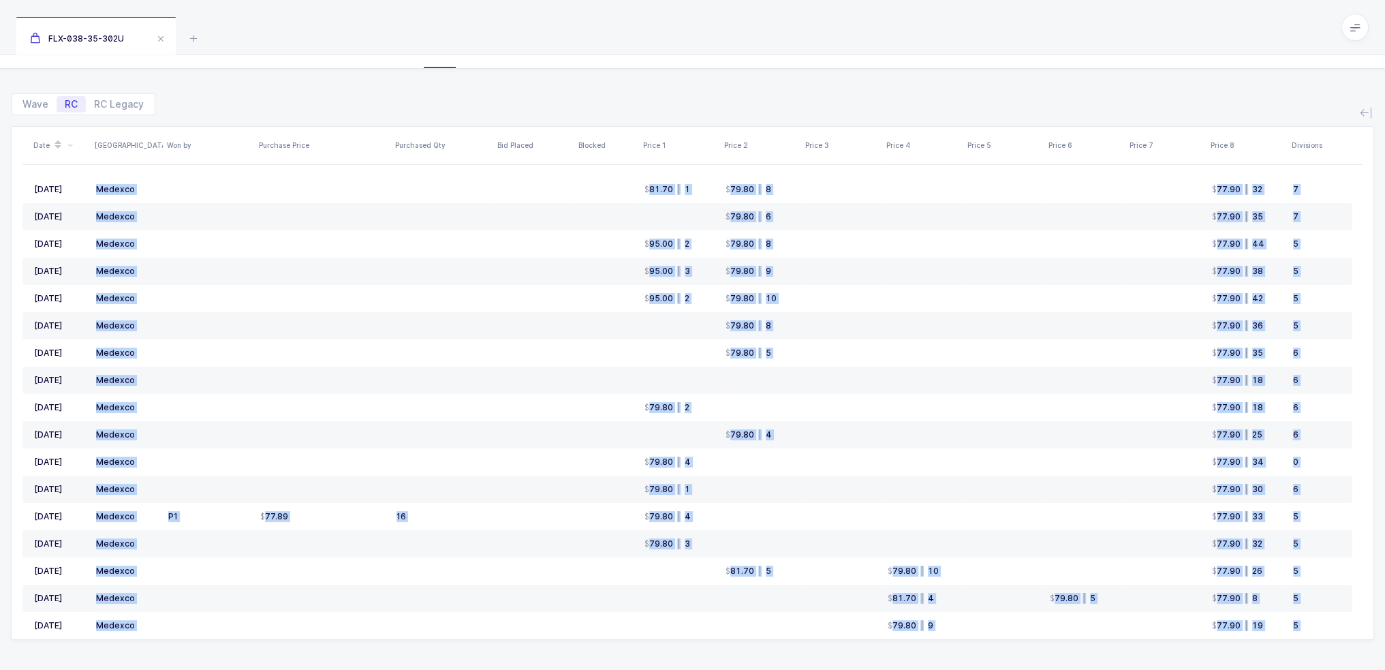
drag, startPoint x: 805, startPoint y: 261, endPoint x: 814, endPoint y: 661, distance: 400.6
click at [814, 661] on div "Wave RC RC Legacy Date ASV Won by Purchase Price Purchased Qty Bid Placed Block…" at bounding box center [692, 370] width 1363 height 602
click at [815, 657] on div "Wave RC RC Legacy Date ASV Won by Purchase Price Purchased Qty Bid Placed Block…" at bounding box center [692, 370] width 1363 height 602
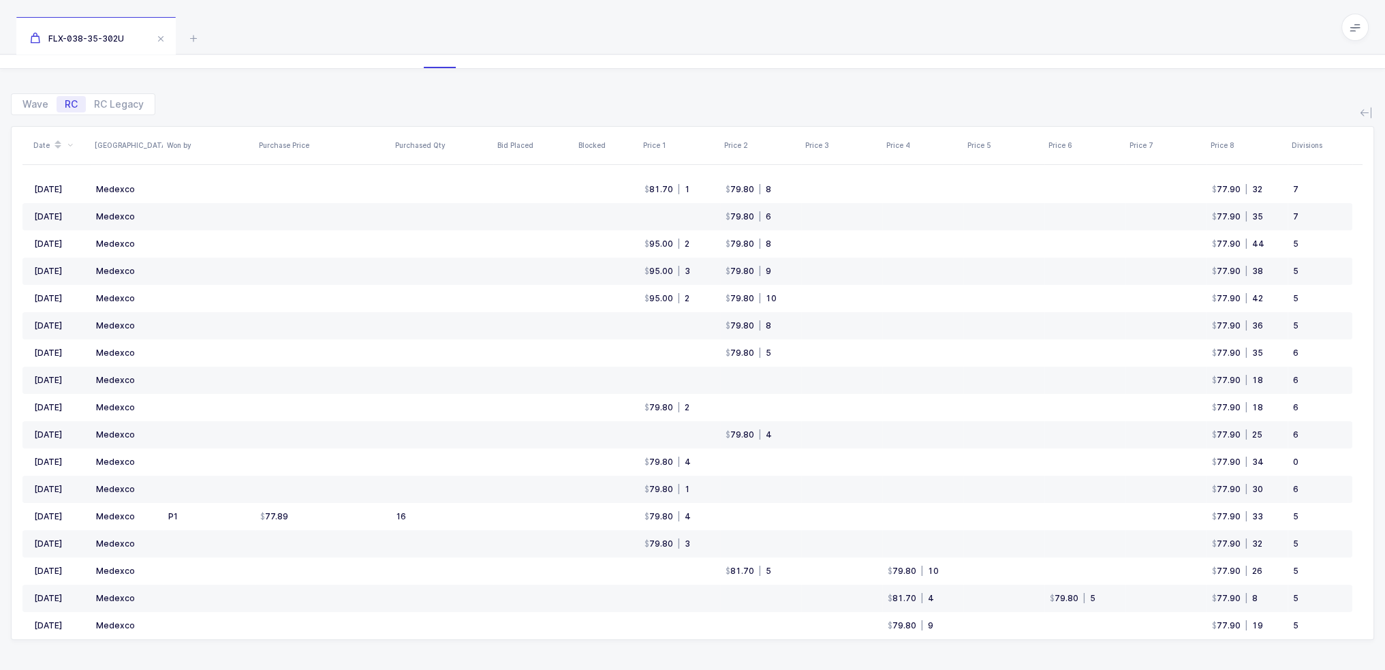
click at [815, 657] on div "Wave RC RC Legacy Date ASV Won by Purchase Price Purchased Qty Bid Placed Block…" at bounding box center [692, 370] width 1363 height 602
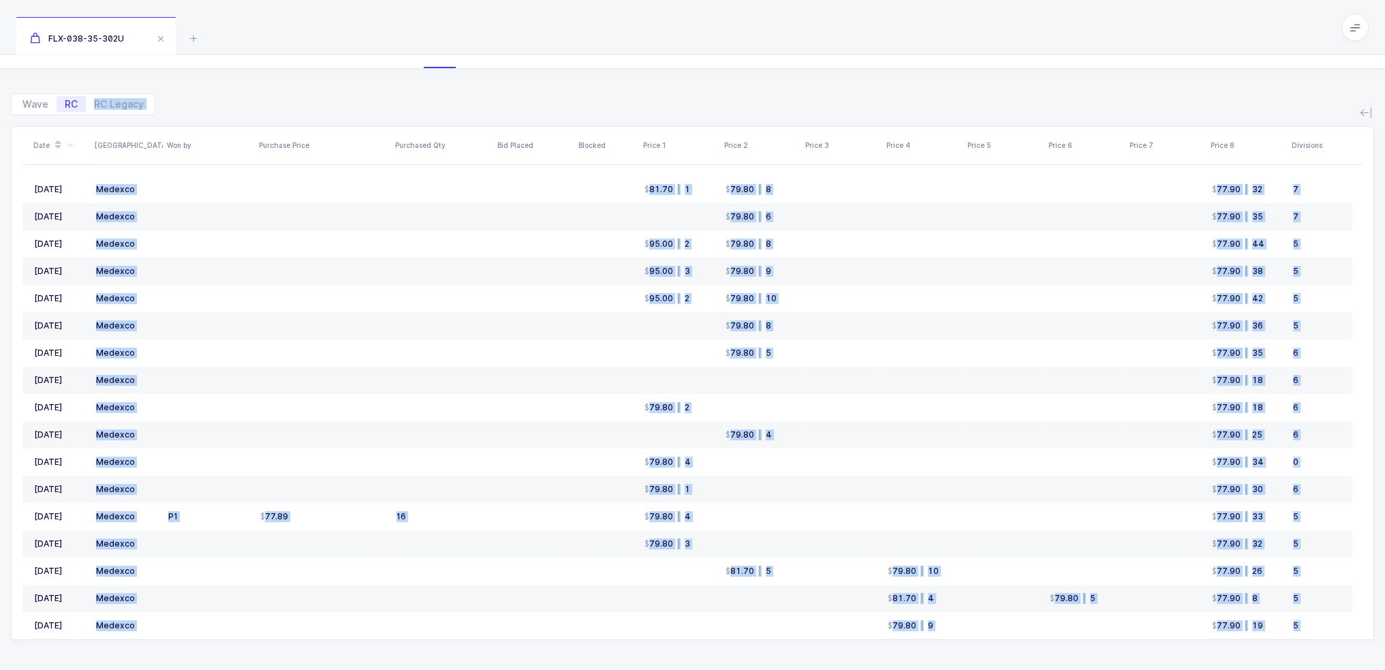
drag, startPoint x: 815, startPoint y: 657, endPoint x: 709, endPoint y: 113, distance: 553.7
click at [709, 113] on div "Wave RC RC Legacy Date ASV Won by Purchase Price Purchased Qty Bid Placed Block…" at bounding box center [692, 370] width 1363 height 602
click at [709, 113] on div "Wave RC RC Legacy" at bounding box center [692, 98] width 1363 height 33
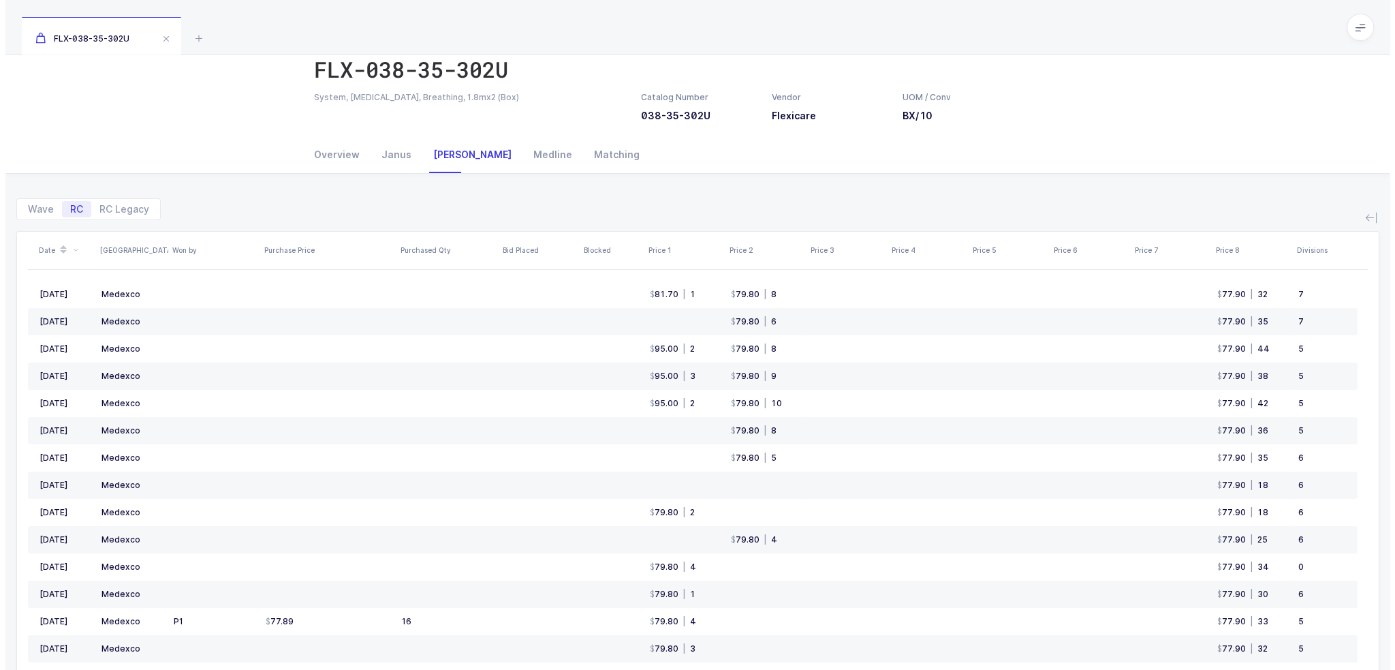
scroll to position [0, 0]
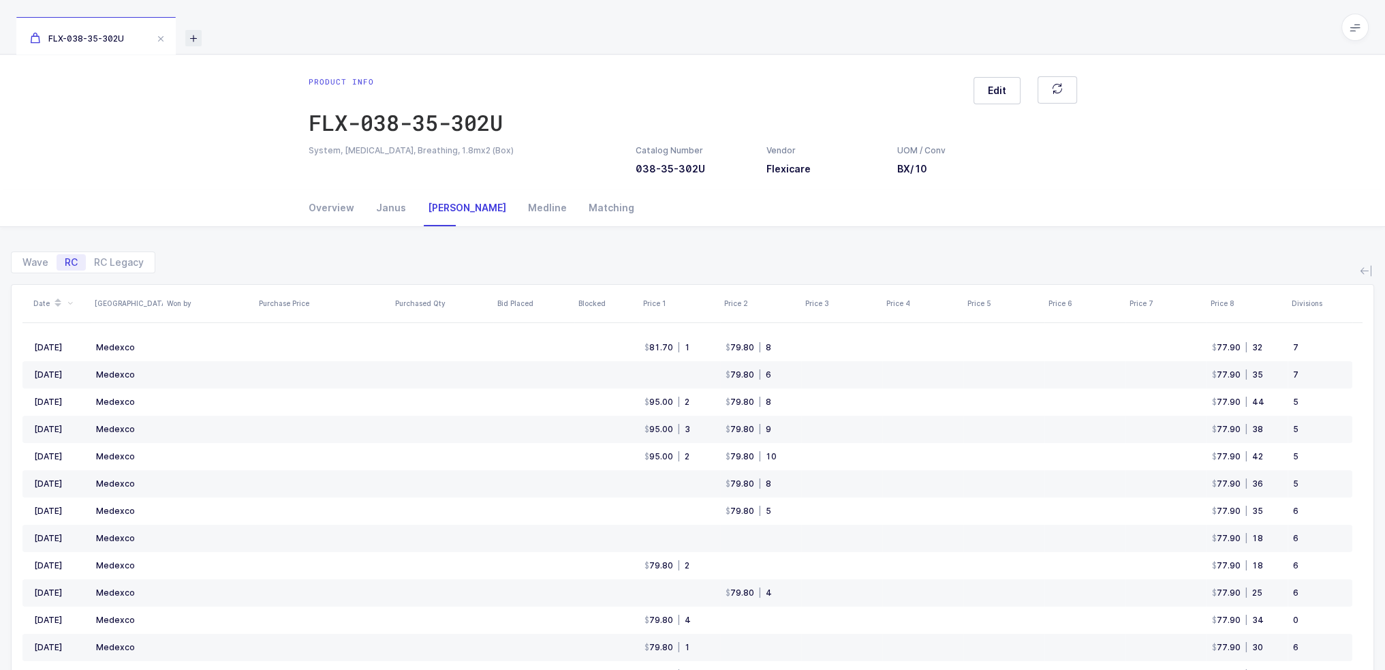
click at [200, 40] on icon at bounding box center [193, 38] width 16 height 16
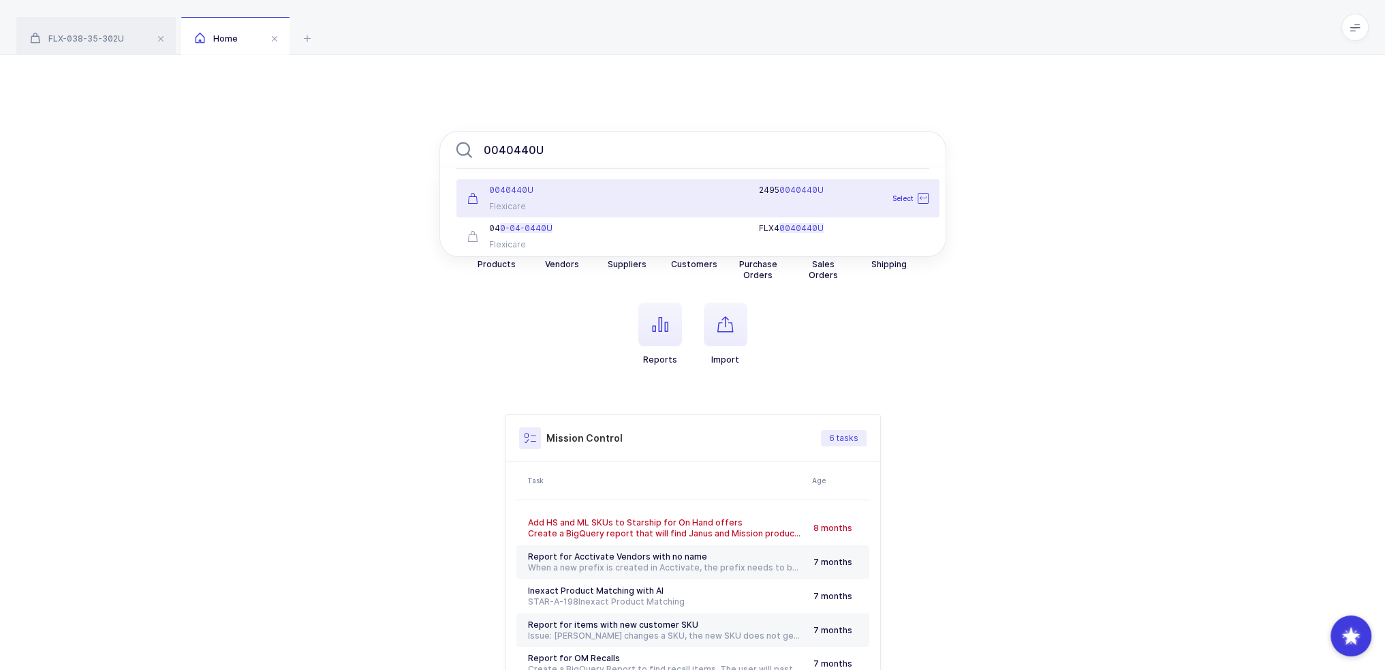
type input "0040440U"
click at [618, 202] on div "2495 0040440U" at bounding box center [777, 198] width 318 height 27
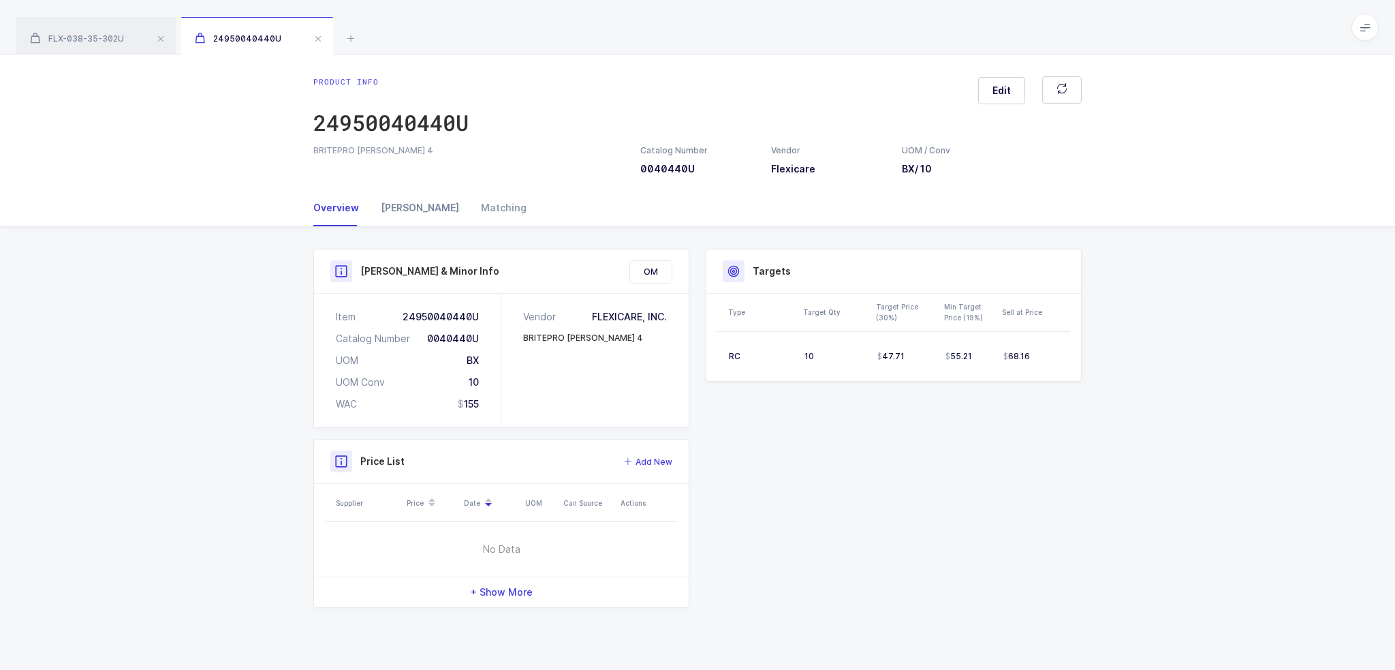
click at [401, 203] on div "[PERSON_NAME]" at bounding box center [420, 207] width 100 height 37
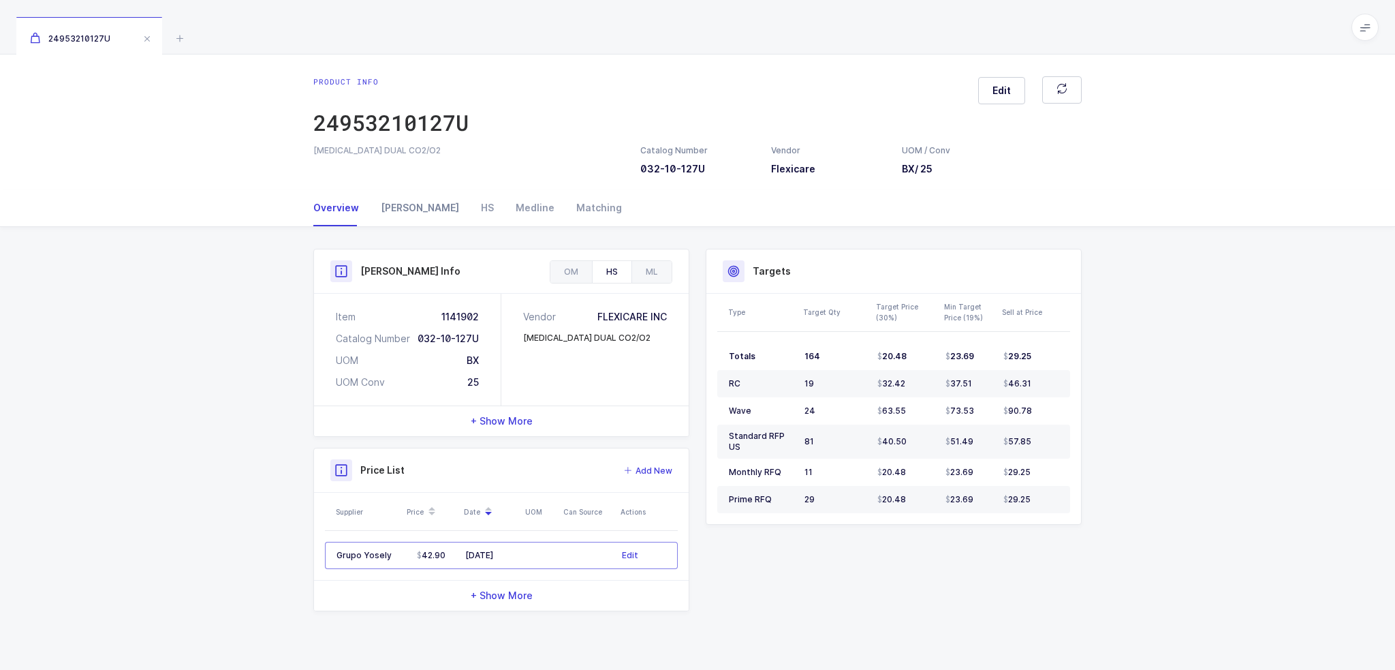
click at [394, 205] on div "[PERSON_NAME]" at bounding box center [420, 207] width 100 height 37
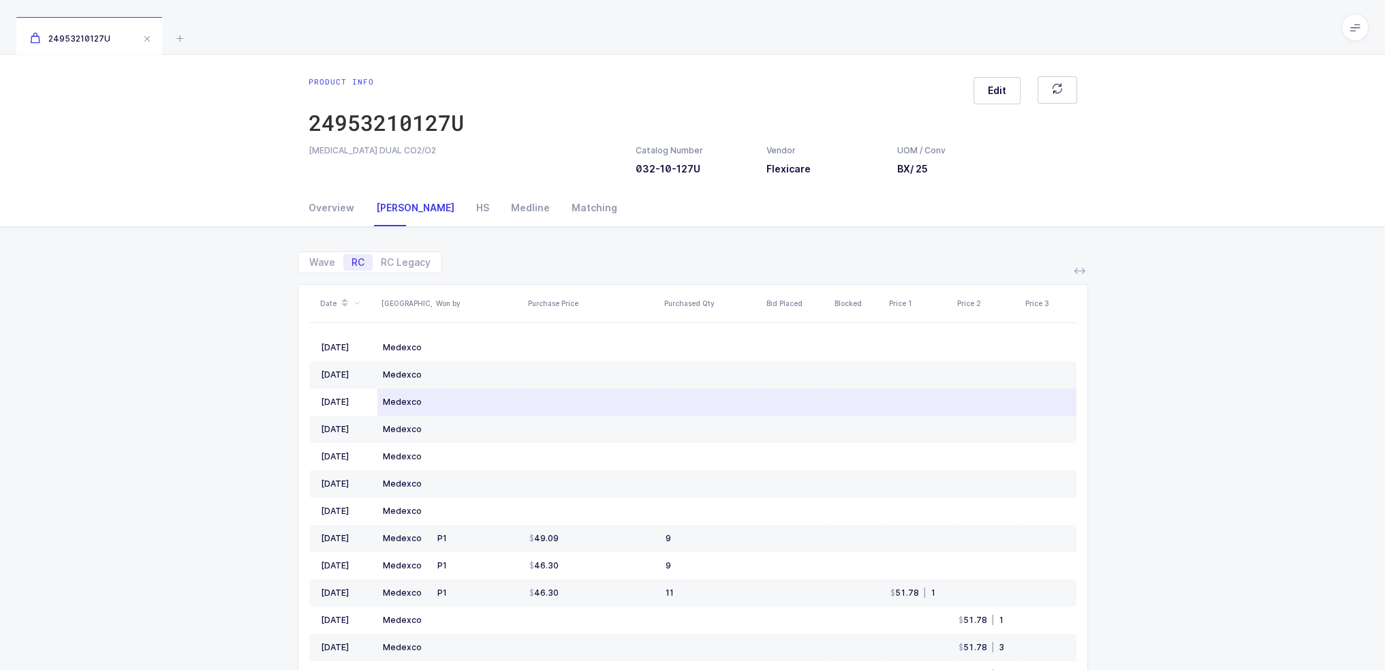
drag, startPoint x: 438, startPoint y: 403, endPoint x: 442, endPoint y: 409, distance: 7.9
click at [442, 409] on td at bounding box center [478, 401] width 92 height 27
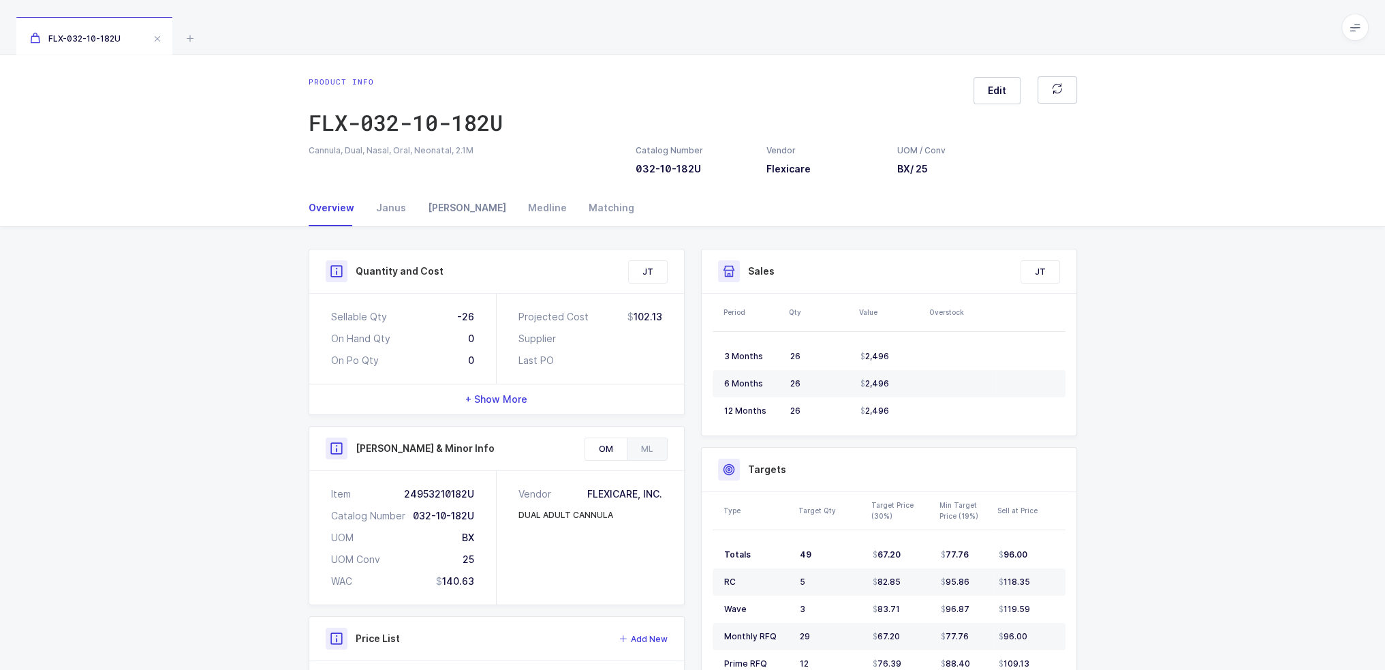
click at [452, 210] on div "[PERSON_NAME]" at bounding box center [467, 207] width 100 height 37
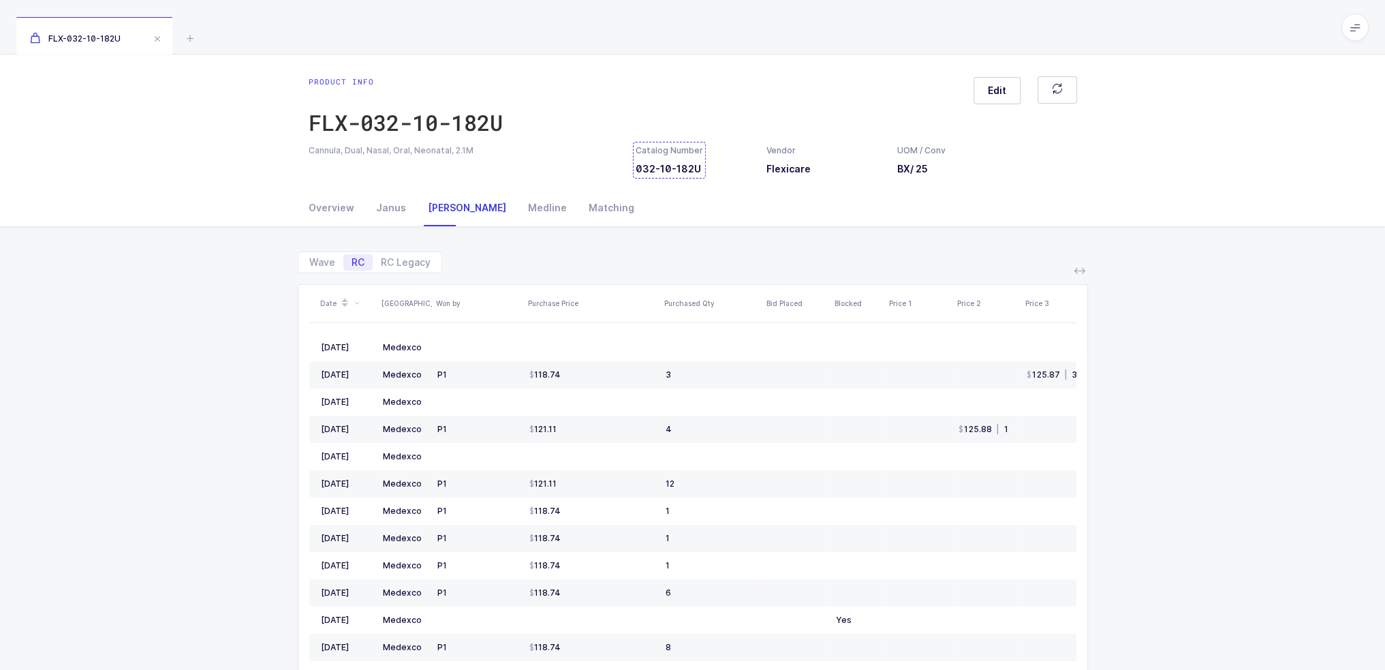
click at [672, 160] on div "Catalog Number 032-10-182U" at bounding box center [669, 159] width 67 height 31
click at [1081, 267] on icon at bounding box center [1079, 270] width 11 height 11
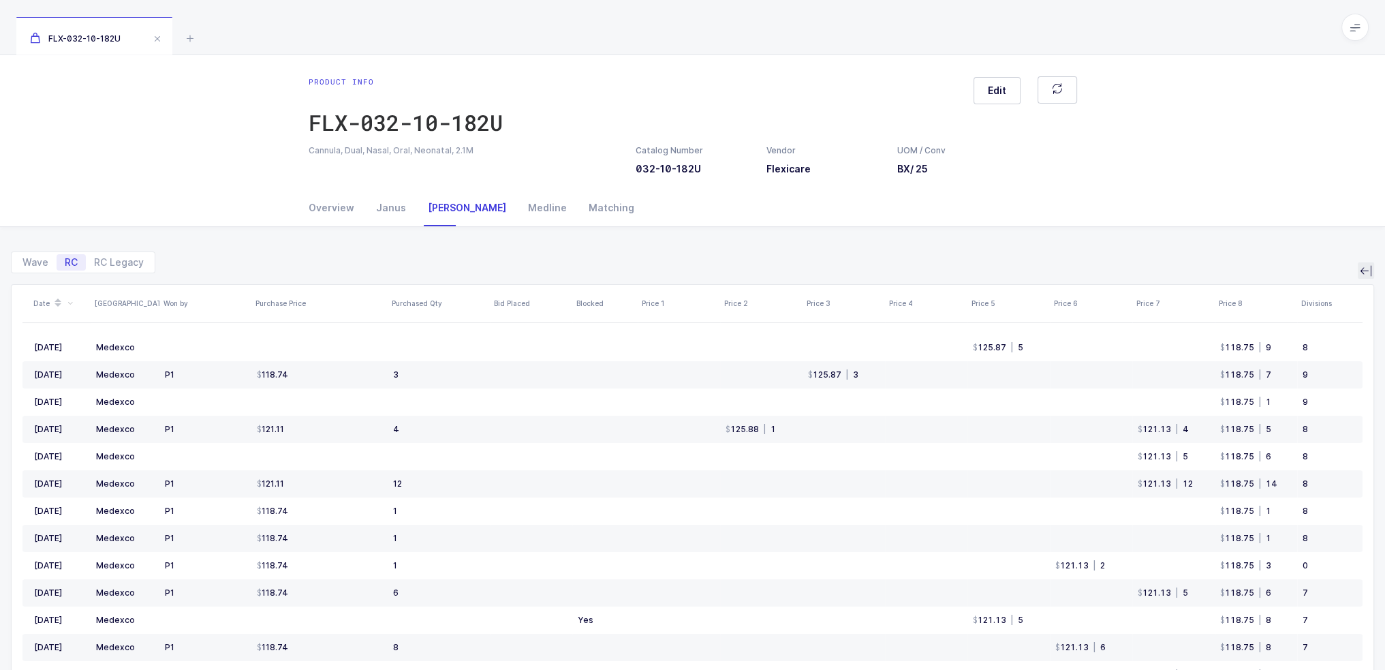
click at [1371, 270] on button at bounding box center [1366, 270] width 16 height 16
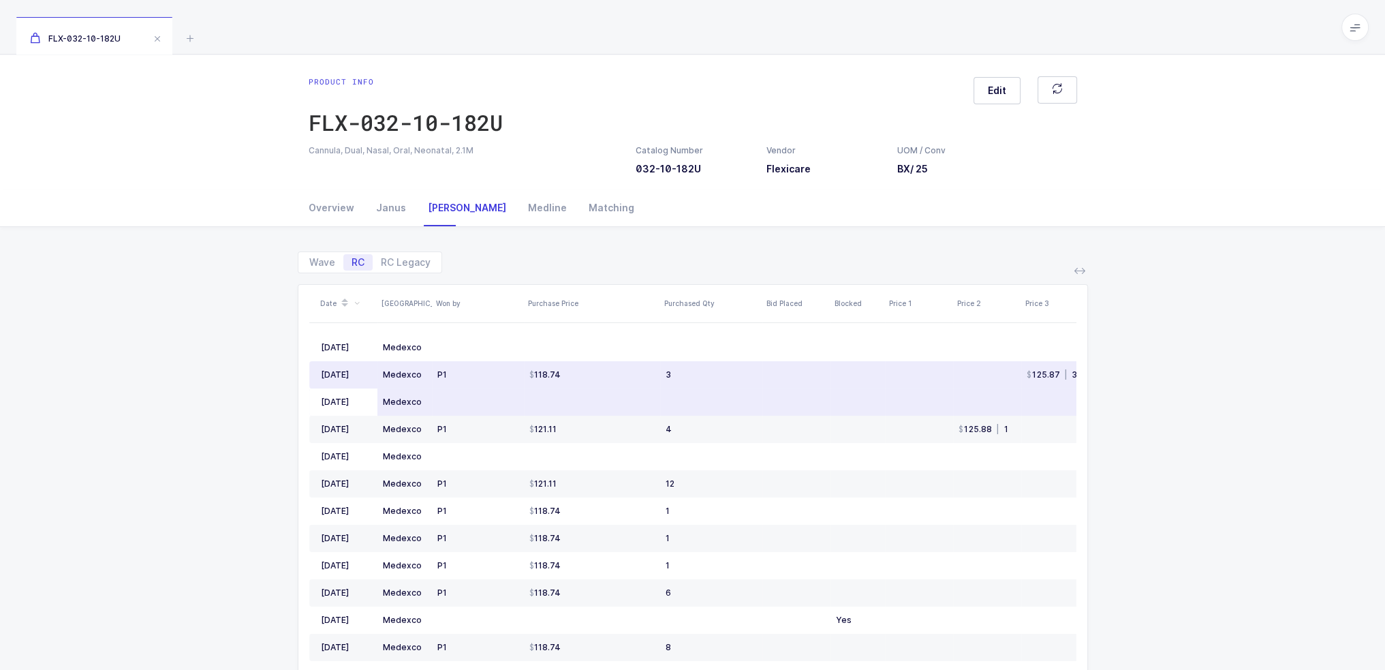
drag, startPoint x: 373, startPoint y: 345, endPoint x: 492, endPoint y: 411, distance: 136.3
click at [492, 411] on div "Date ASV Won by Purchase Price Purchased Qty Bid Placed Blocked Price 1 Price 2…" at bounding box center [692, 533] width 767 height 496
click at [492, 411] on td at bounding box center [478, 401] width 92 height 27
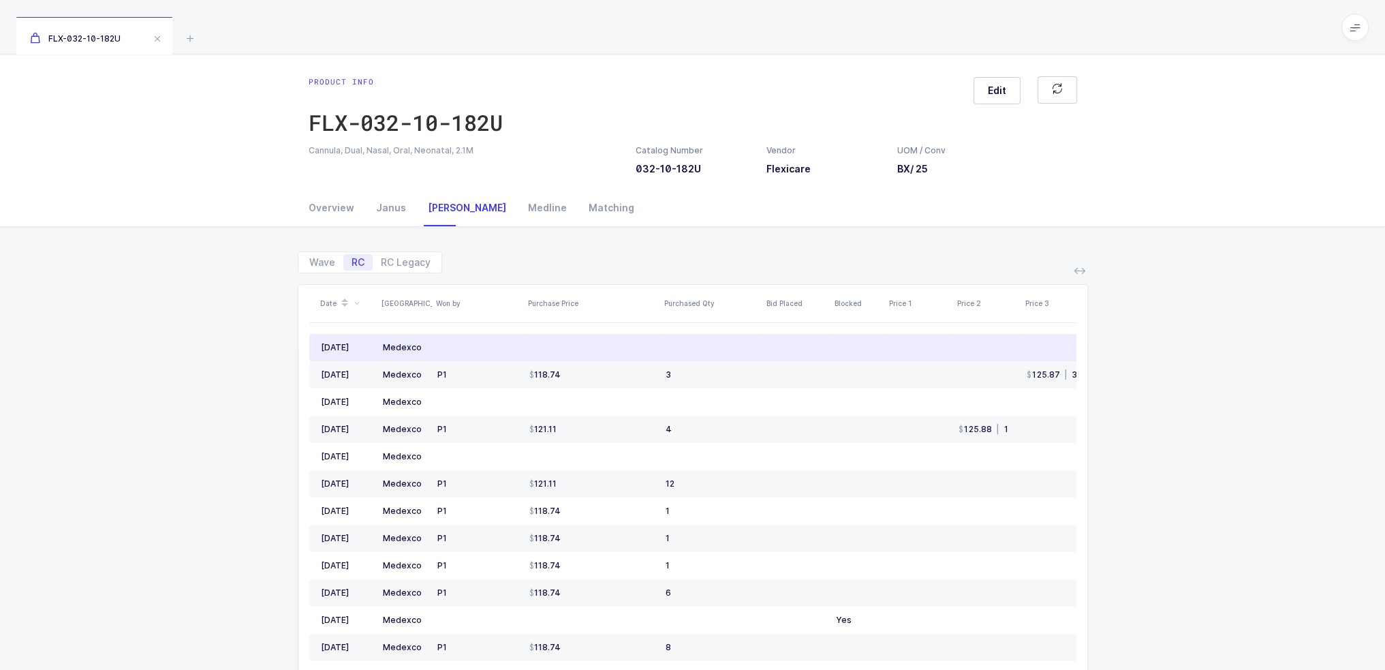
drag, startPoint x: 1030, startPoint y: 629, endPoint x: 379, endPoint y: 347, distance: 708.7
click at [379, 347] on tbody "Aug 2025 Medexco 125.87 | 5 118.75 | 9 8 Jul 2025 Medexco P1 118.74 3 125.87 | …" at bounding box center [896, 552] width 1175 height 436
click at [379, 347] on td "Medexco" at bounding box center [404, 347] width 54 height 27
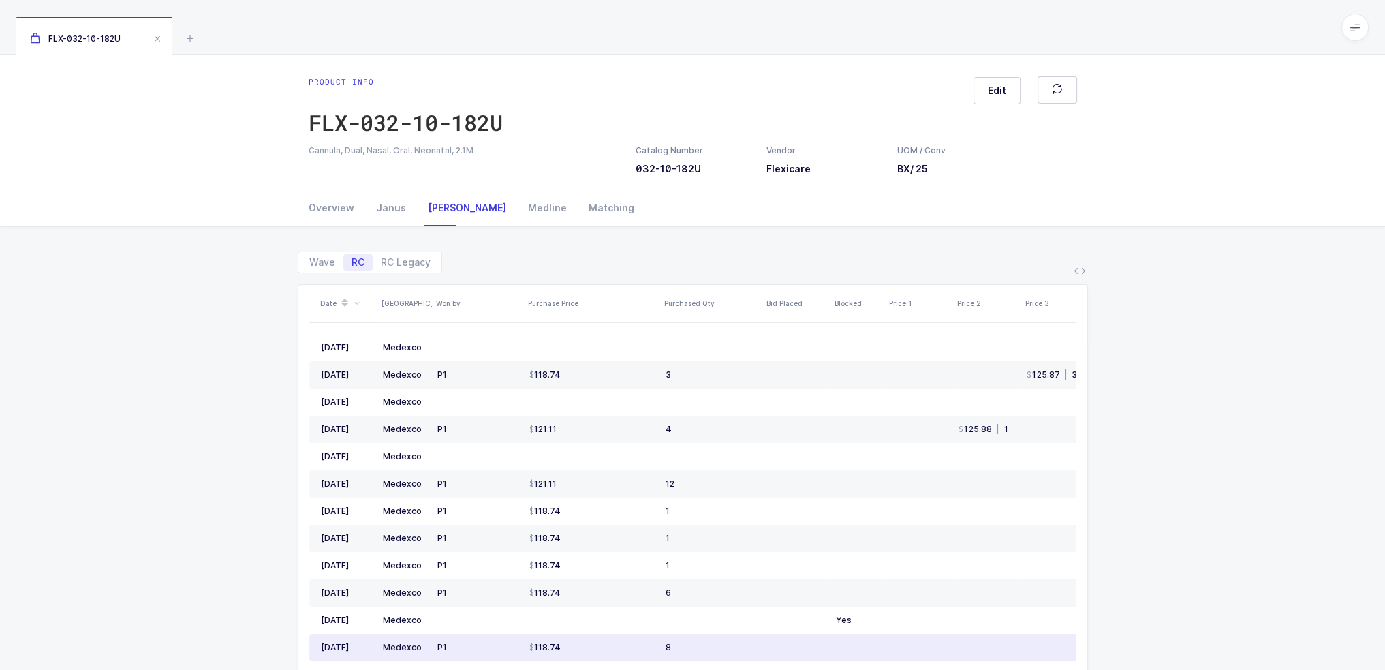
drag, startPoint x: 379, startPoint y: 347, endPoint x: 1046, endPoint y: 653, distance: 733.0
click at [1046, 653] on tbody "Aug 2025 Medexco 125.87 | 5 118.75 | 9 8 Jul 2025 Medexco P1 118.74 3 125.87 | …" at bounding box center [896, 552] width 1175 height 436
click at [1046, 653] on td at bounding box center [1055, 646] width 68 height 27
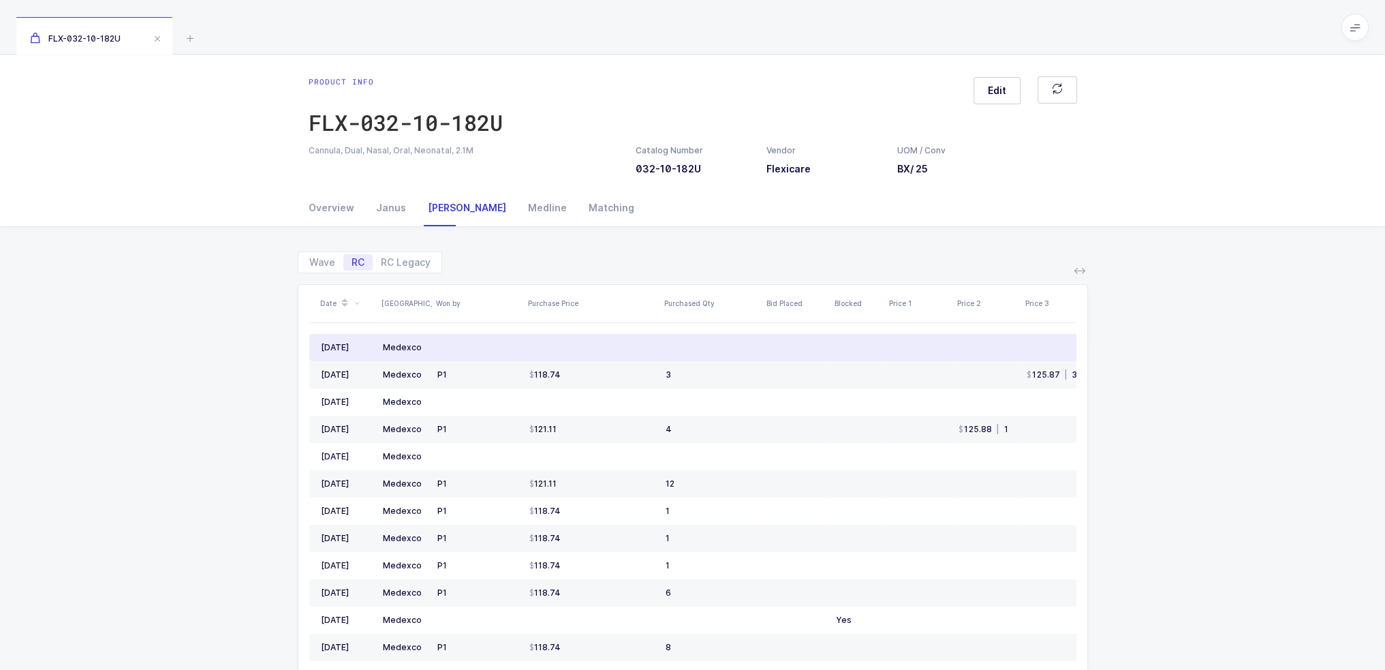
drag, startPoint x: 1046, startPoint y: 653, endPoint x: 383, endPoint y: 343, distance: 731.0
click at [383, 343] on tbody "Aug 2025 Medexco 125.87 | 5 118.75 | 9 8 Jul 2025 Medexco P1 118.74 3 125.87 | …" at bounding box center [896, 552] width 1175 height 436
click at [383, 343] on div "Medexco" at bounding box center [402, 347] width 39 height 11
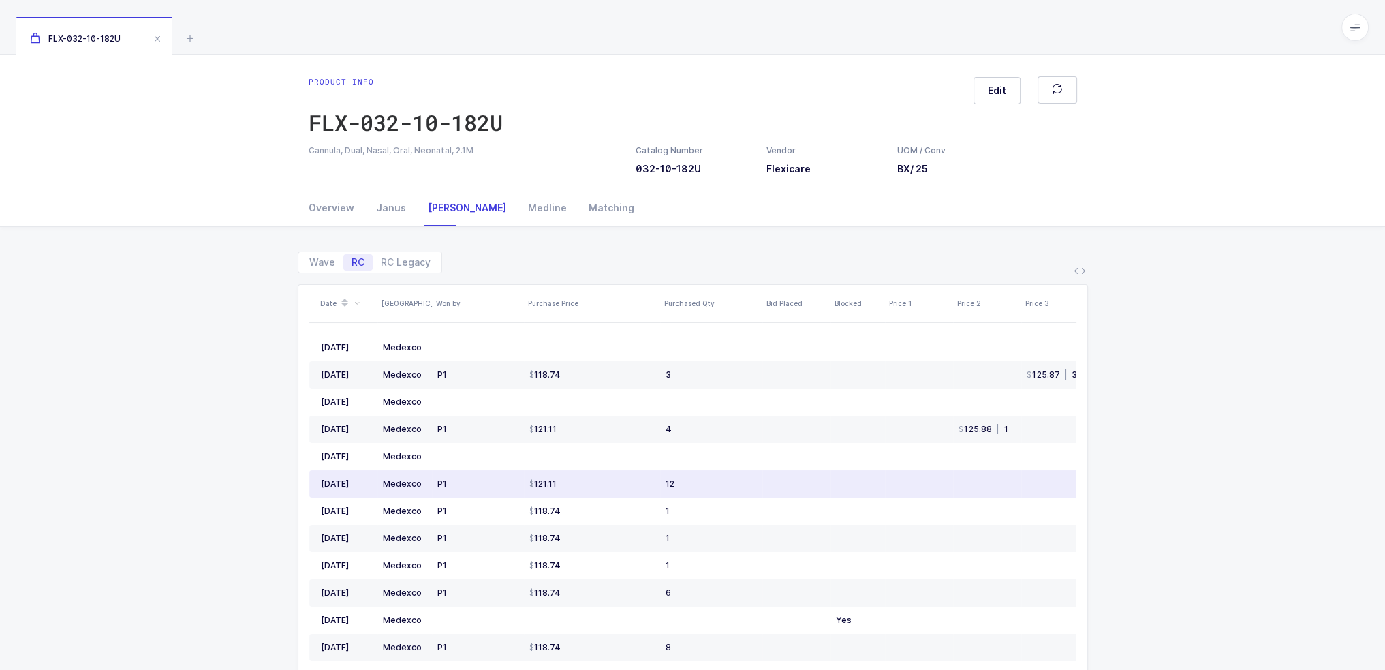
drag, startPoint x: 383, startPoint y: 343, endPoint x: 499, endPoint y: 495, distance: 190.6
click at [499, 495] on tbody "Aug 2025 Medexco 125.87 | 5 118.75 | 9 8 Jul 2025 Medexco P1 118.74 3 125.87 | …" at bounding box center [896, 552] width 1175 height 436
click at [499, 495] on td "P1" at bounding box center [478, 483] width 92 height 27
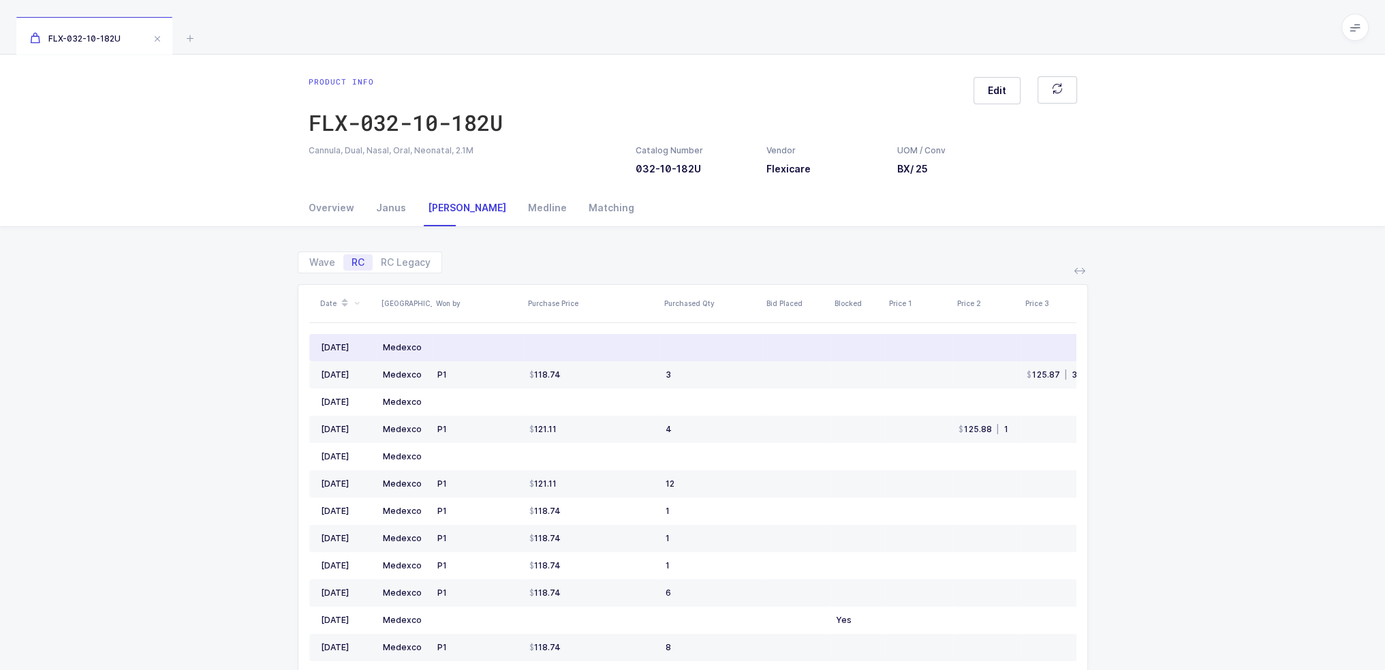
drag, startPoint x: 994, startPoint y: 640, endPoint x: 377, endPoint y: 343, distance: 684.9
click at [377, 343] on tbody "Aug 2025 Medexco 125.87 | 5 118.75 | 9 8 Jul 2025 Medexco P1 118.74 3 125.87 | …" at bounding box center [896, 552] width 1175 height 436
click at [377, 343] on td "Medexco" at bounding box center [404, 347] width 54 height 27
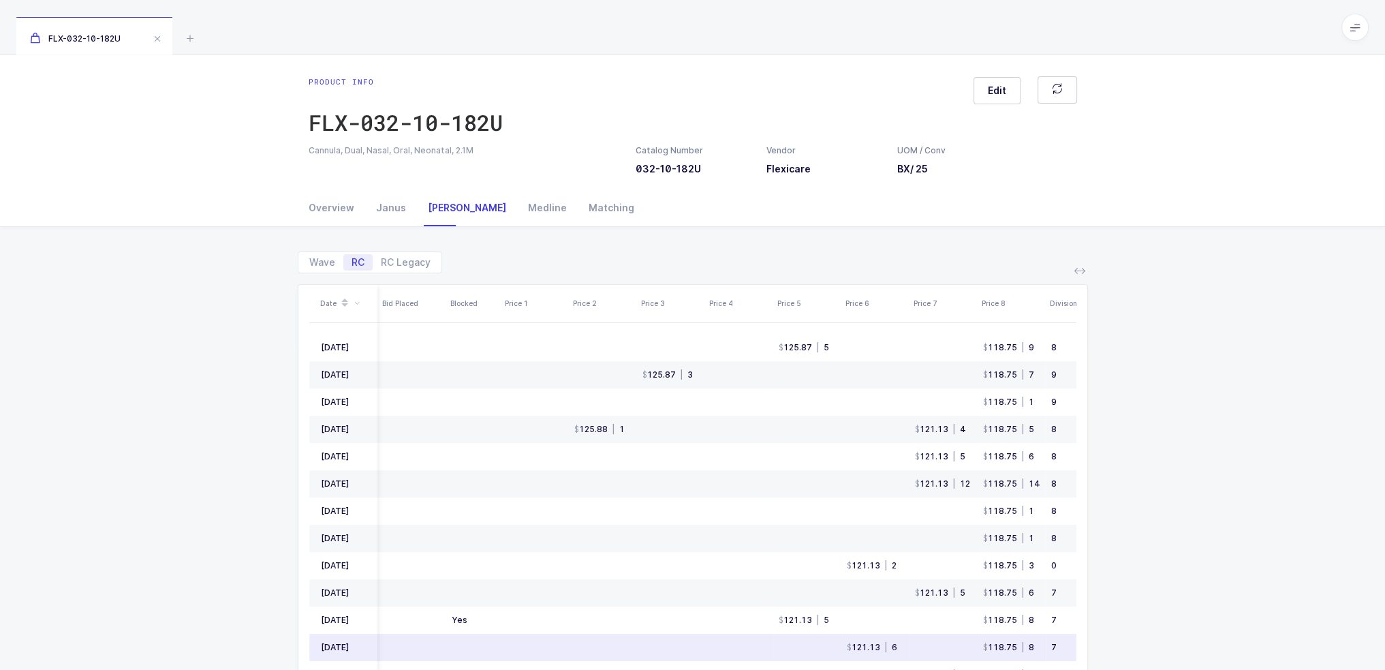
scroll to position [0, 407]
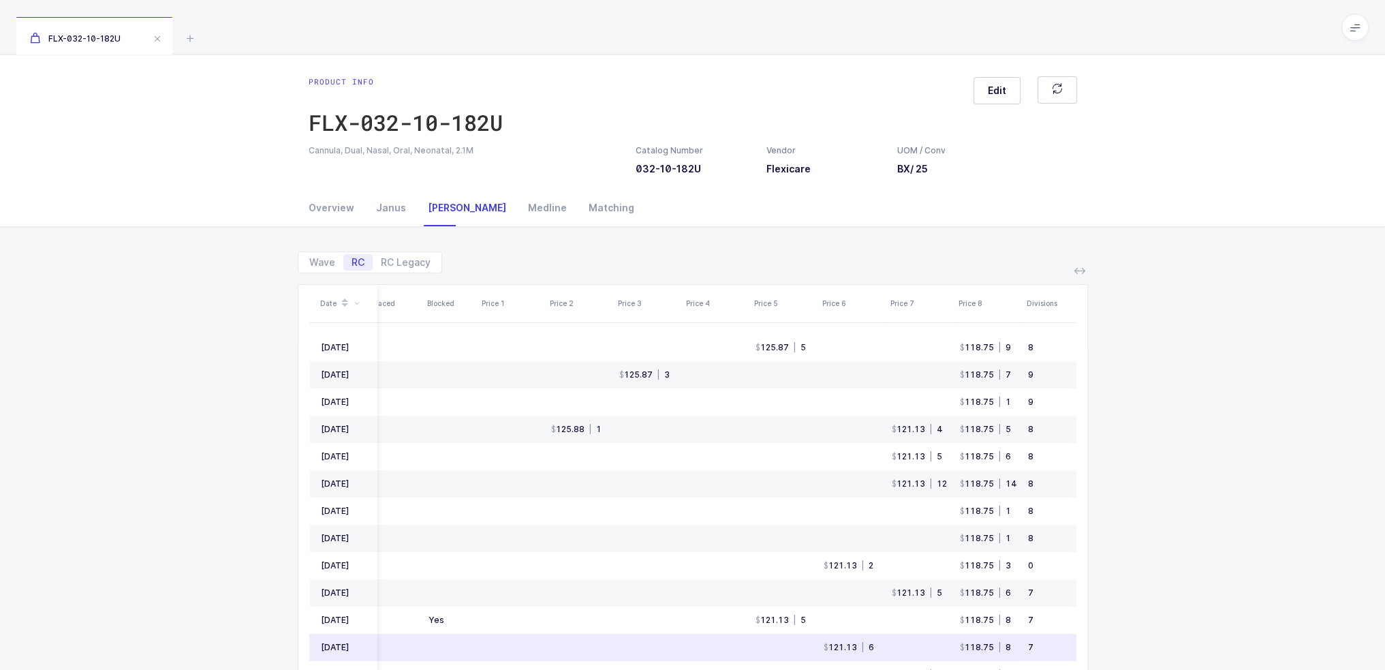
drag, startPoint x: 377, startPoint y: 343, endPoint x: 1034, endPoint y: 644, distance: 722.4
click at [1034, 644] on tbody "Aug 2025 Medexco 125.87 | 5 118.75 | 9 8 Jul 2025 Medexco P1 118.74 3 125.87 | …" at bounding box center [489, 552] width 1175 height 436
click at [1034, 644] on div "7" at bounding box center [1046, 647] width 37 height 11
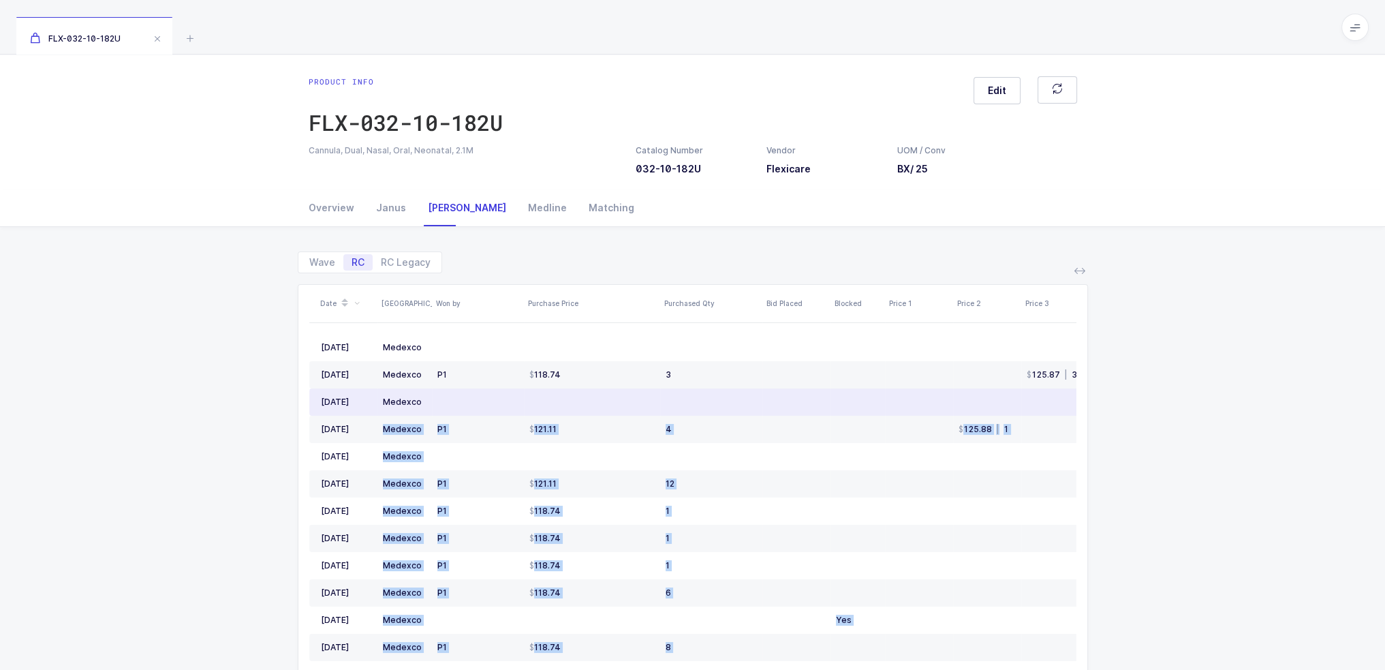
drag, startPoint x: 1037, startPoint y: 644, endPoint x: 518, endPoint y: 404, distance: 571.8
click at [518, 404] on tbody "Aug 2025 Medexco 125.87 | 5 118.75 | 9 8 Jul 2025 Medexco P1 118.74 3 125.87 | …" at bounding box center [896, 552] width 1175 height 436
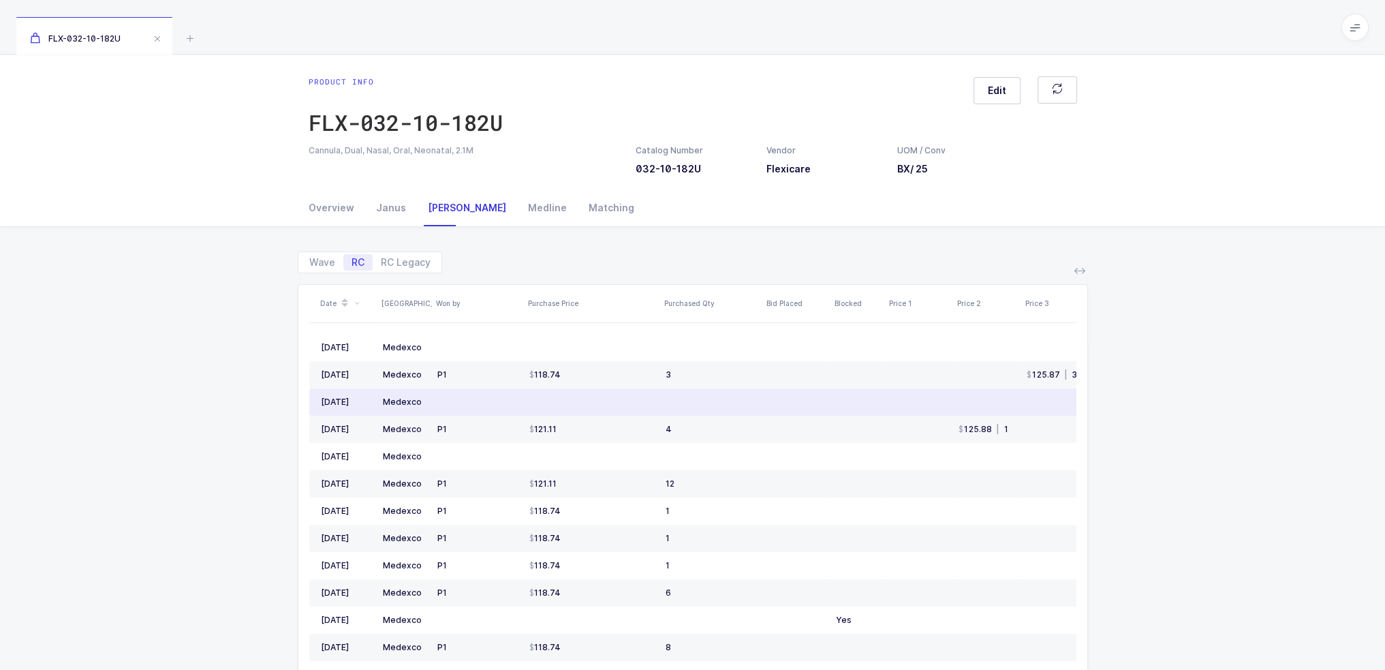
click at [509, 401] on td at bounding box center [478, 401] width 92 height 27
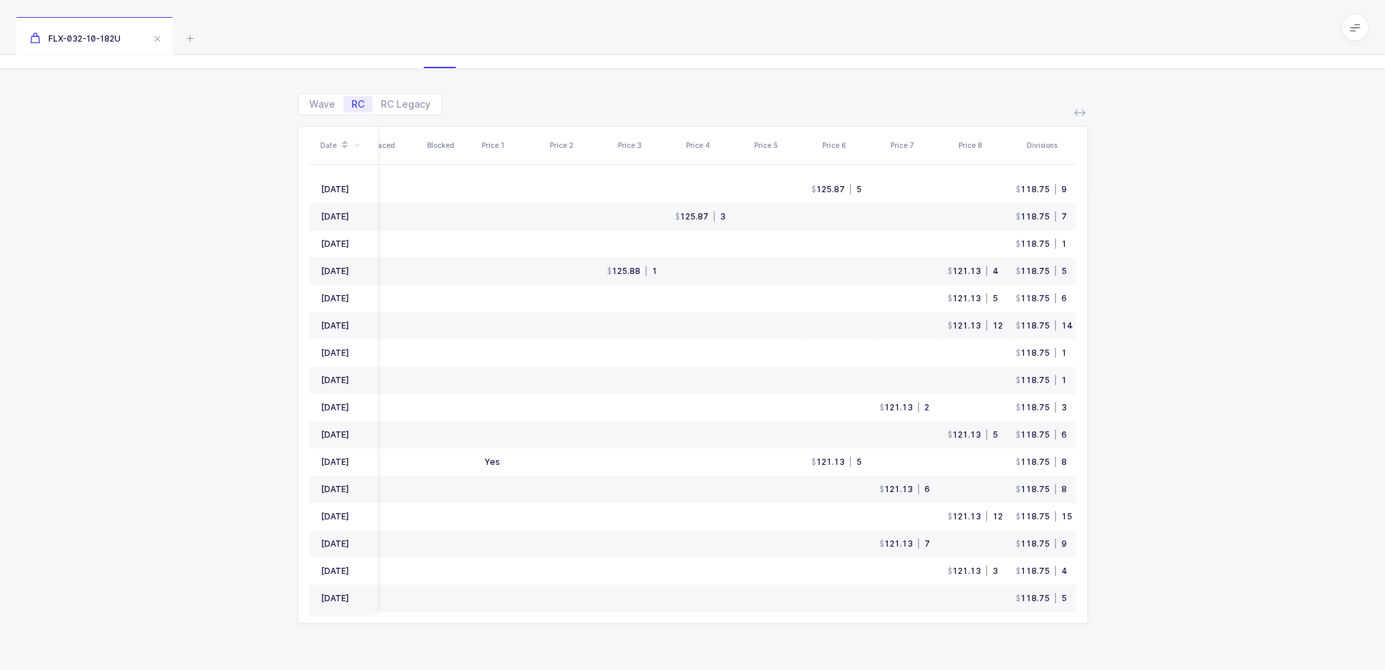
scroll to position [0, 407]
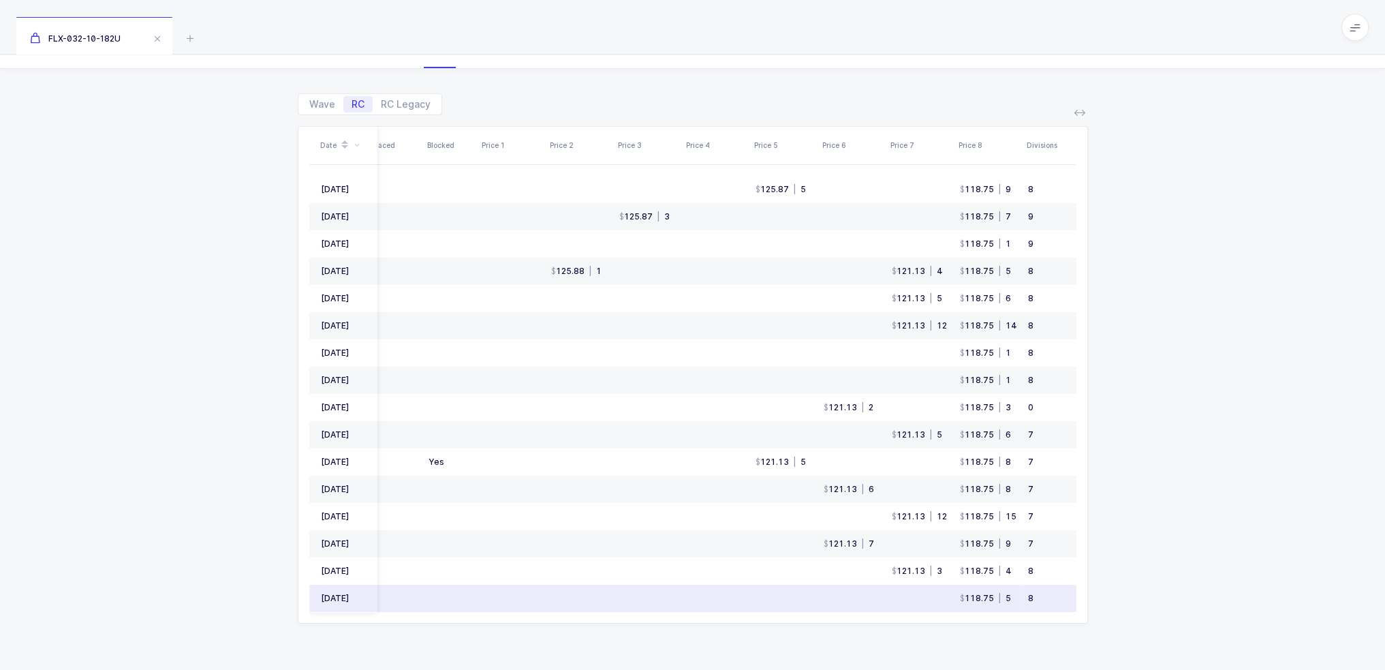
drag, startPoint x: 380, startPoint y: 343, endPoint x: 1033, endPoint y: 596, distance: 700.4
click at [1033, 596] on tbody "Aug 2025 Medexco 125.87 | 5 118.75 | 9 8 Jul 2025 Medexco P1 118.74 3 125.87 | …" at bounding box center [489, 394] width 1175 height 436
click at [1033, 596] on div "8" at bounding box center [1046, 598] width 37 height 11
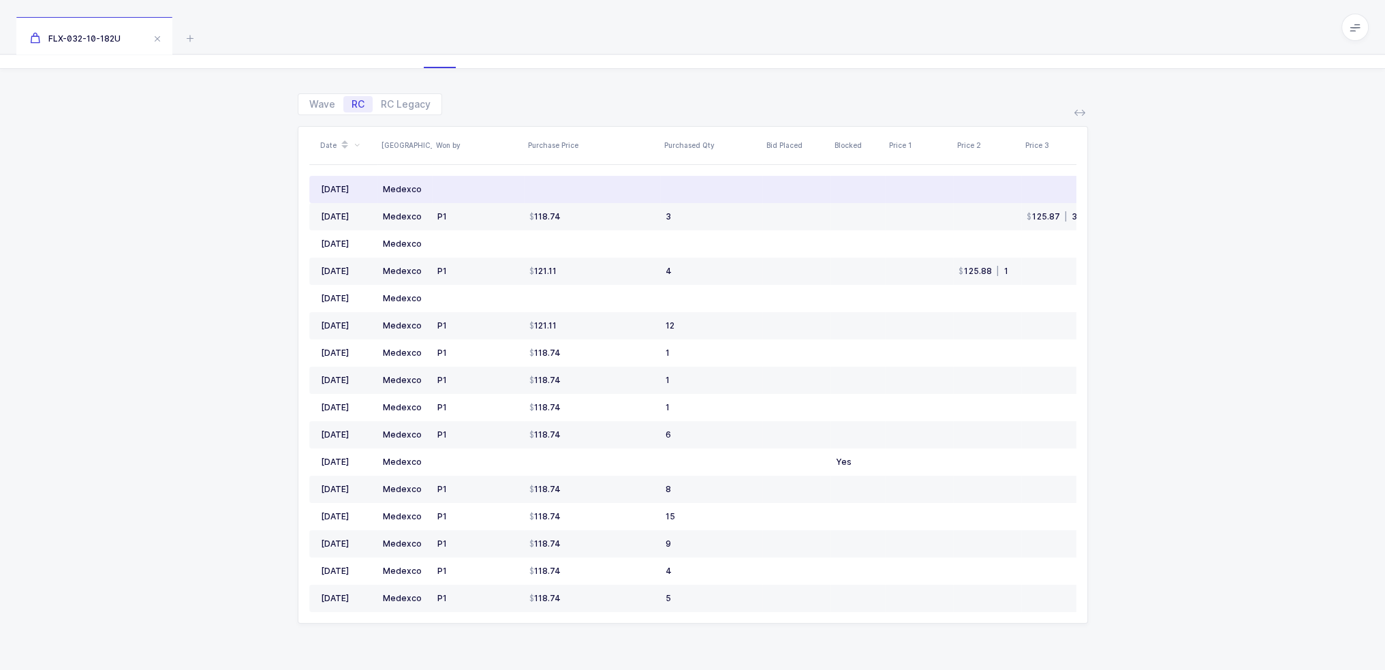
drag, startPoint x: 1035, startPoint y: 596, endPoint x: 381, endPoint y: 185, distance: 773.2
click at [381, 185] on tbody "Aug 2025 Medexco 125.87 | 5 118.75 | 9 8 Jul 2025 Medexco P1 118.74 3 125.87 | …" at bounding box center [896, 394] width 1175 height 436
click at [381, 185] on td "Medexco" at bounding box center [404, 189] width 54 height 27
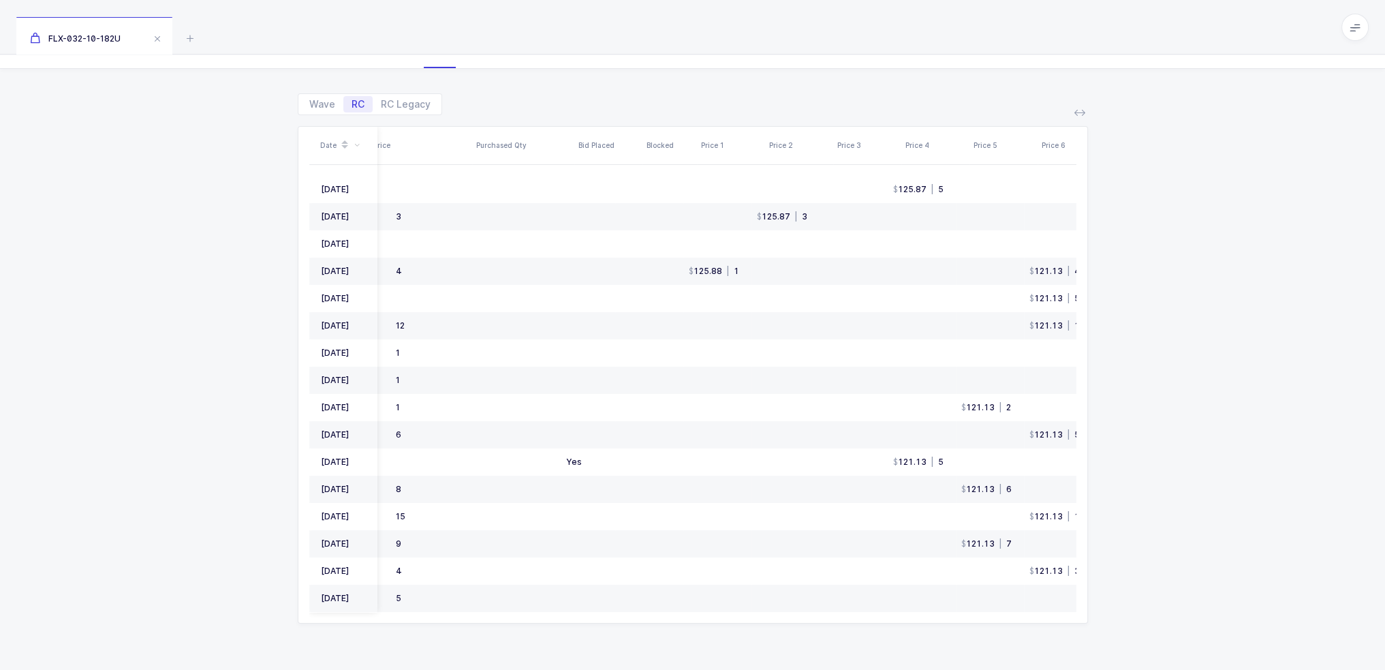
scroll to position [0, 407]
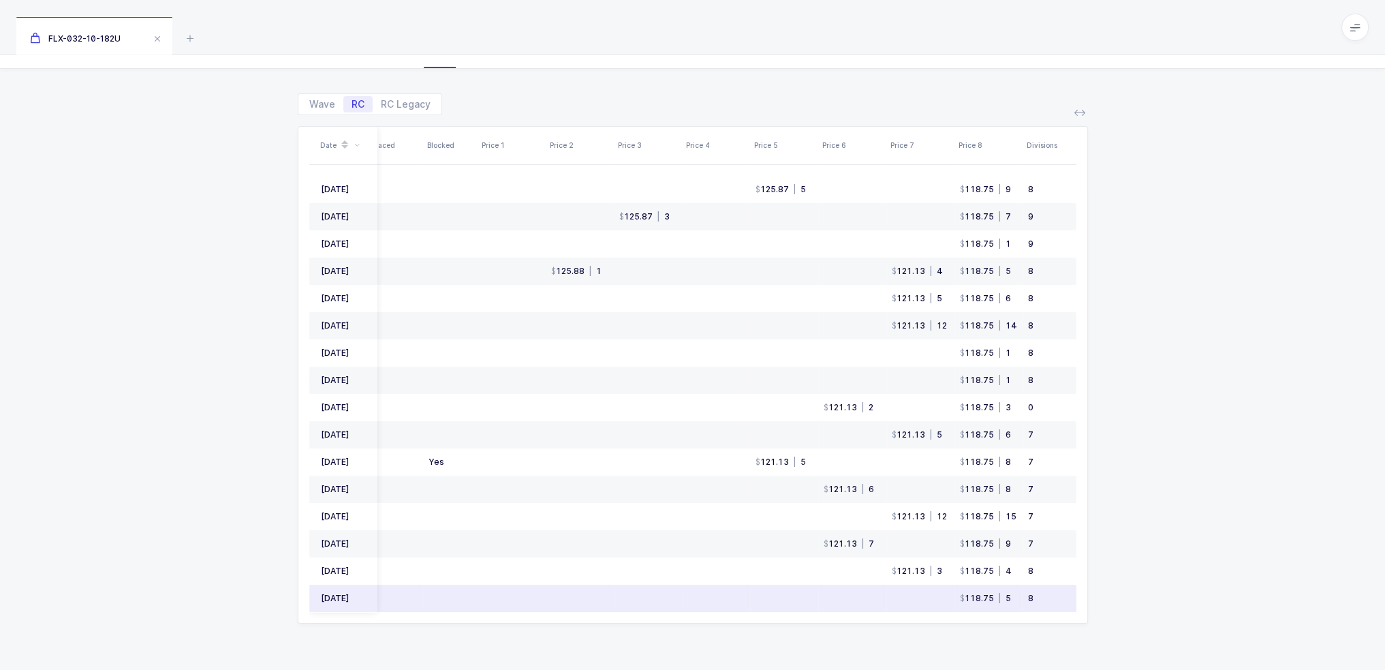
drag, startPoint x: 381, startPoint y: 185, endPoint x: 1029, endPoint y: 591, distance: 765.1
click at [1029, 591] on tbody "Aug 2025 Medexco 125.87 | 5 118.75 | 9 8 Jul 2025 Medexco P1 118.74 3 125.87 | …" at bounding box center [489, 394] width 1175 height 436
click at [1034, 593] on div "8" at bounding box center [1046, 598] width 37 height 11
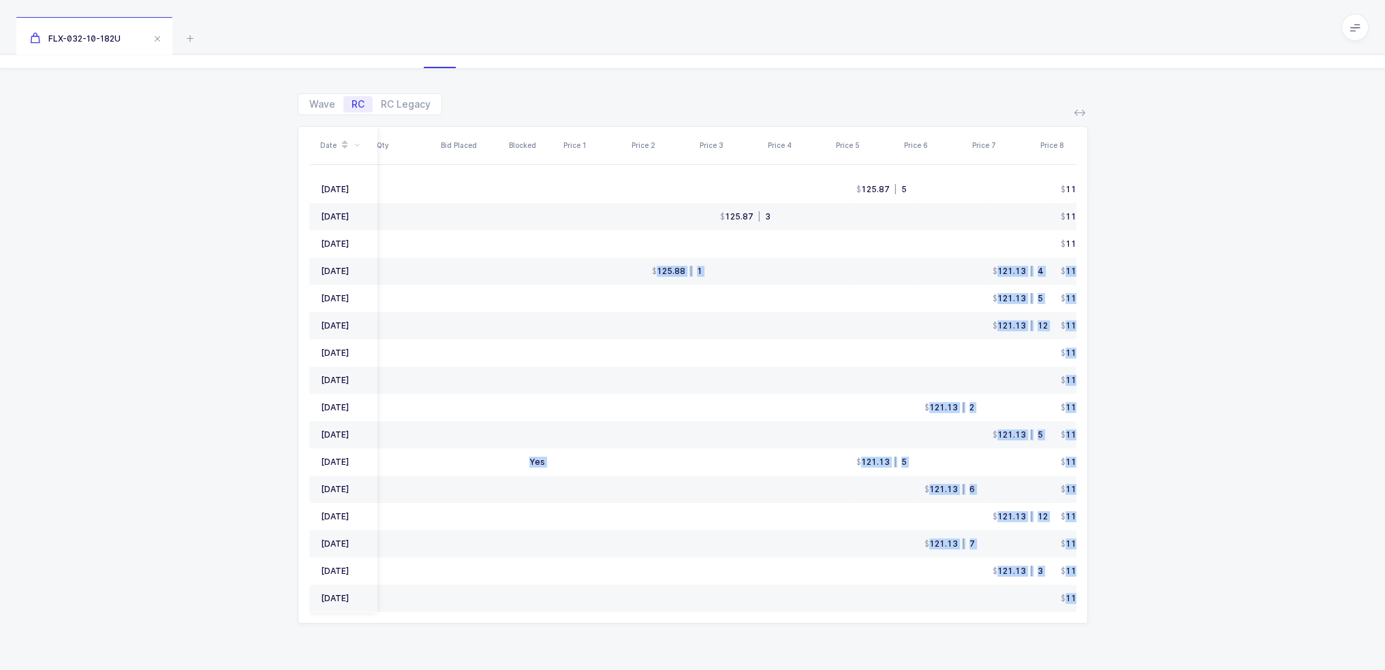
scroll to position [0, 0]
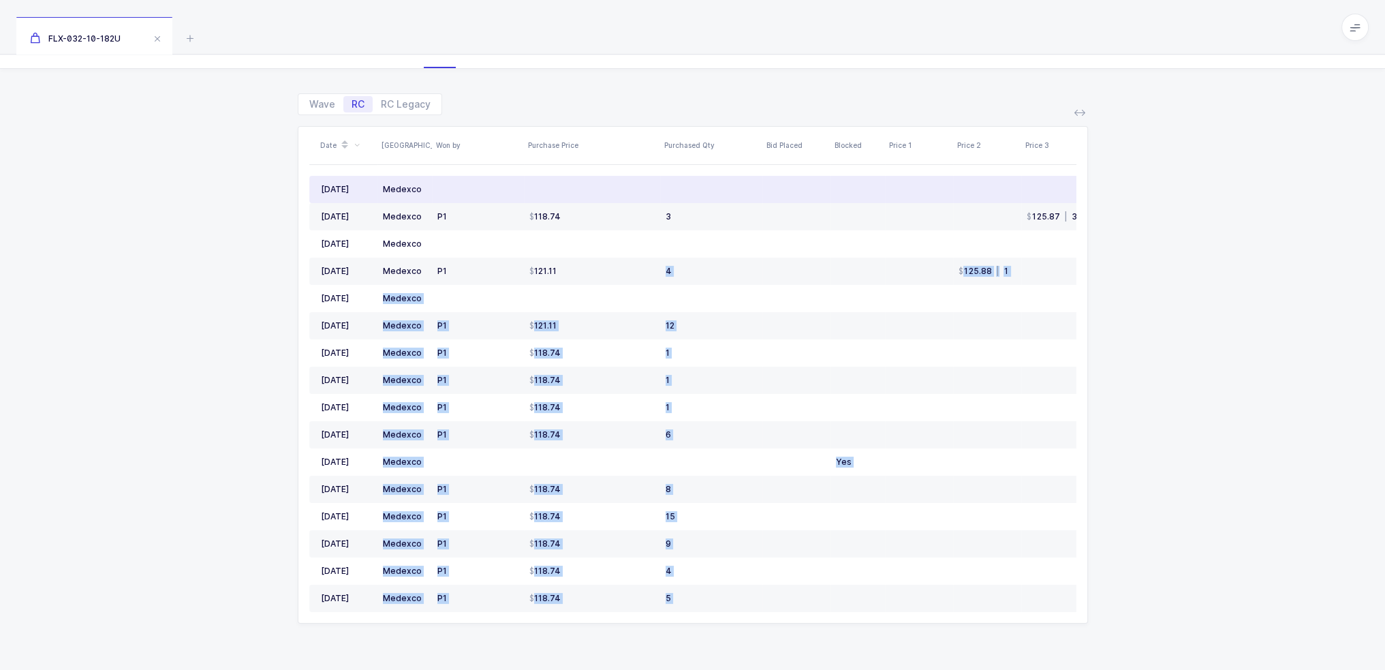
drag, startPoint x: 1034, startPoint y: 593, endPoint x: 386, endPoint y: 187, distance: 765.1
click at [386, 187] on tbody "Aug 2025 Medexco 125.87 | 5 118.75 | 9 8 Jul 2025 Medexco P1 118.74 3 125.87 | …" at bounding box center [896, 394] width 1175 height 436
click at [386, 187] on div "Medexco" at bounding box center [402, 189] width 39 height 11
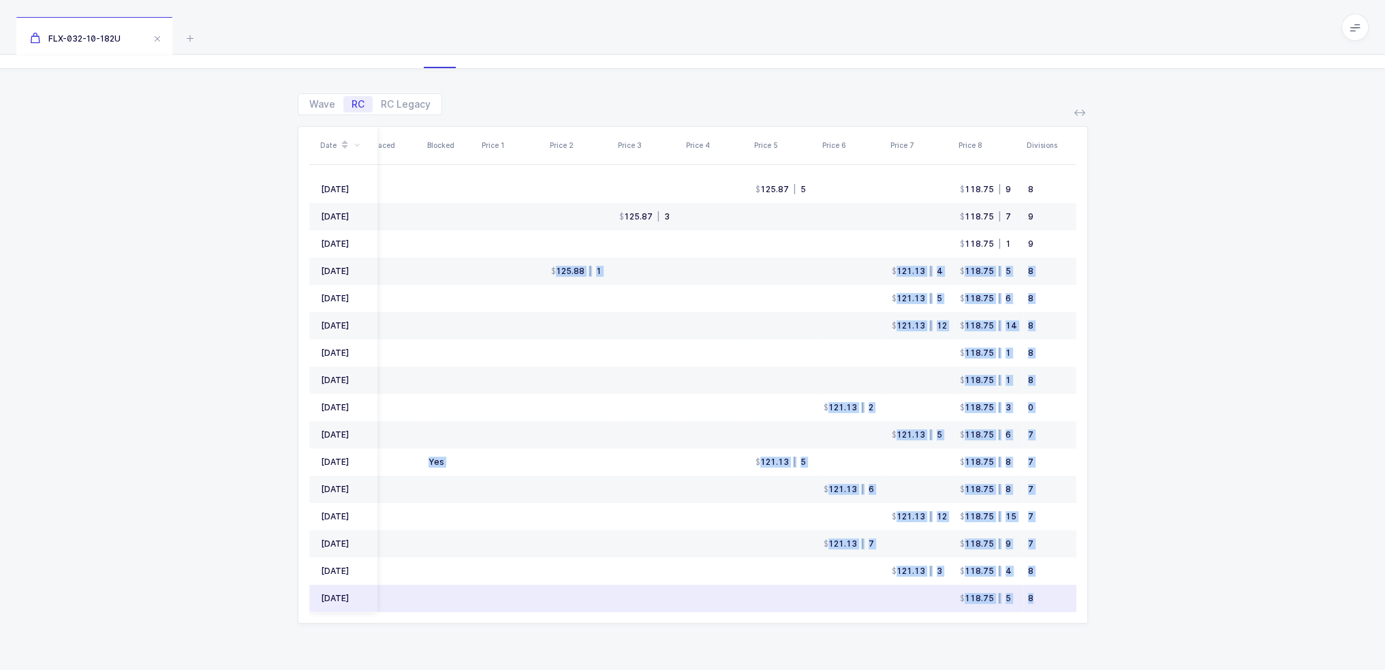
drag, startPoint x: 386, startPoint y: 187, endPoint x: 1049, endPoint y: 596, distance: 779.2
click at [1049, 596] on tbody "Aug 2025 Medexco 125.87 | 5 118.75 | 9 8 Jul 2025 Medexco P1 118.74 3 125.87 | …" at bounding box center [489, 394] width 1175 height 436
click at [1049, 596] on div "8" at bounding box center [1046, 598] width 37 height 11
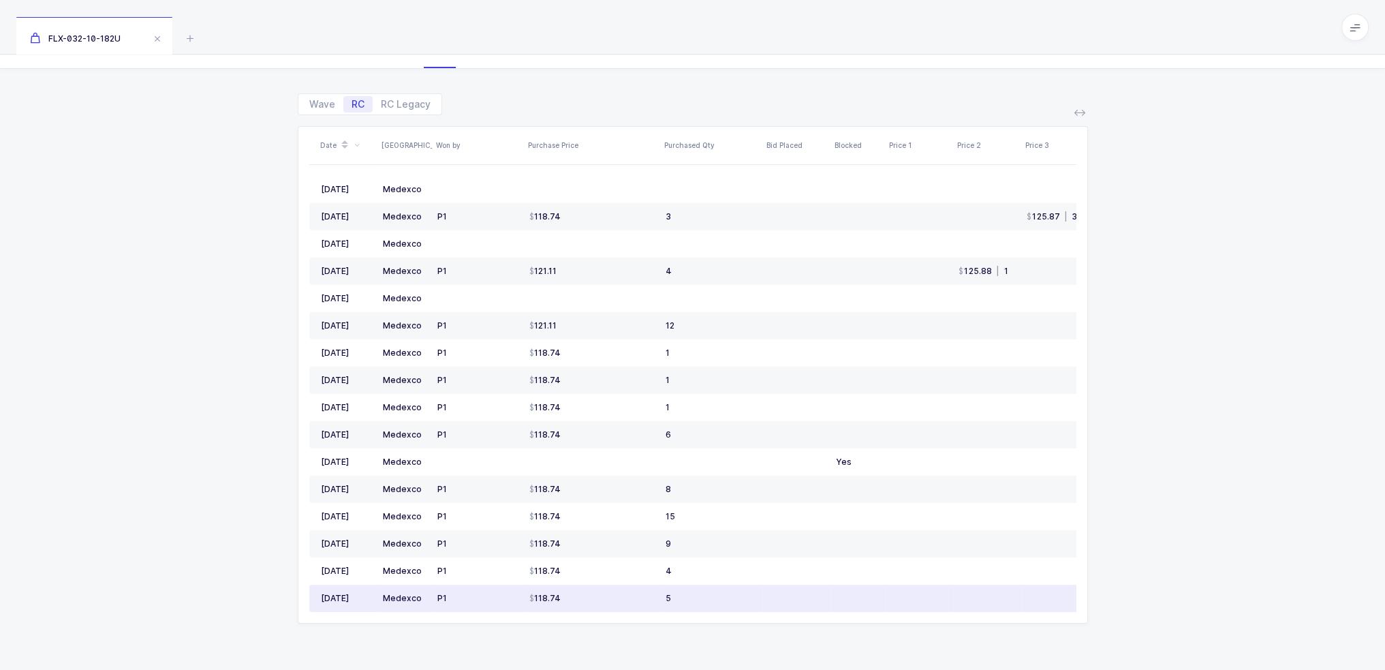
click at [747, 597] on td "5" at bounding box center [711, 597] width 102 height 27
click at [891, 597] on td at bounding box center [919, 597] width 68 height 27
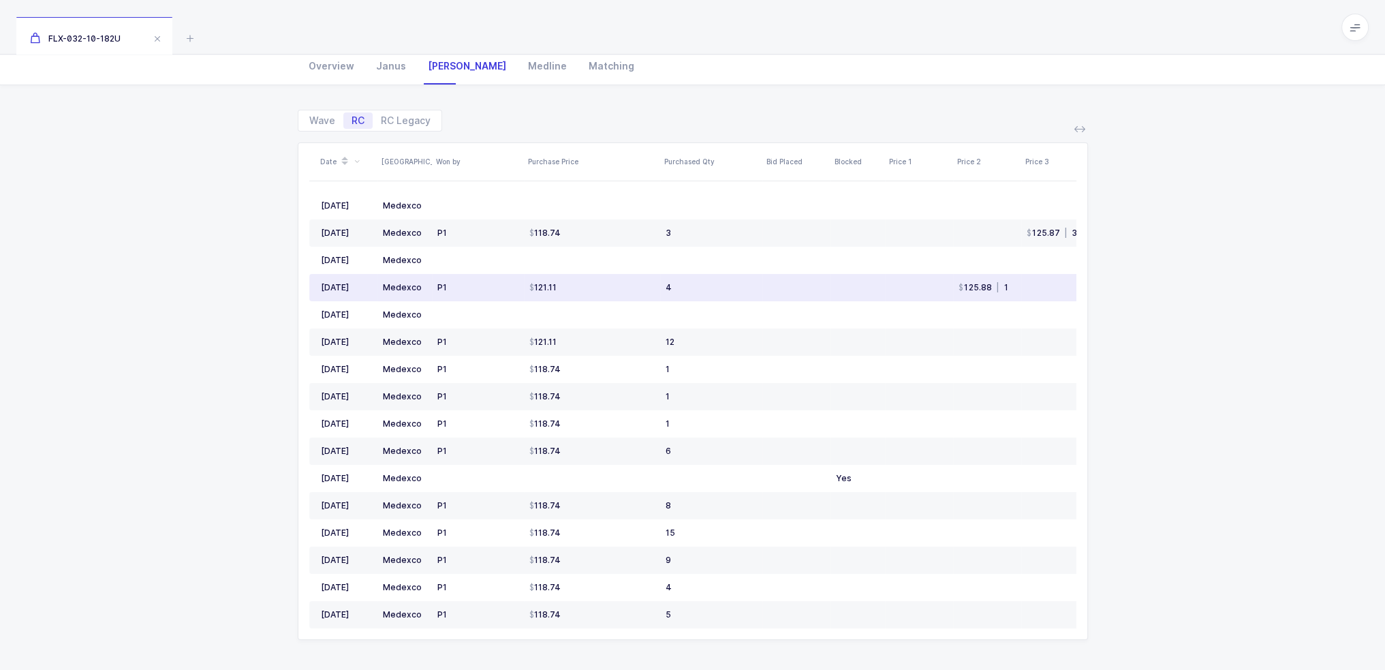
scroll to position [158, 0]
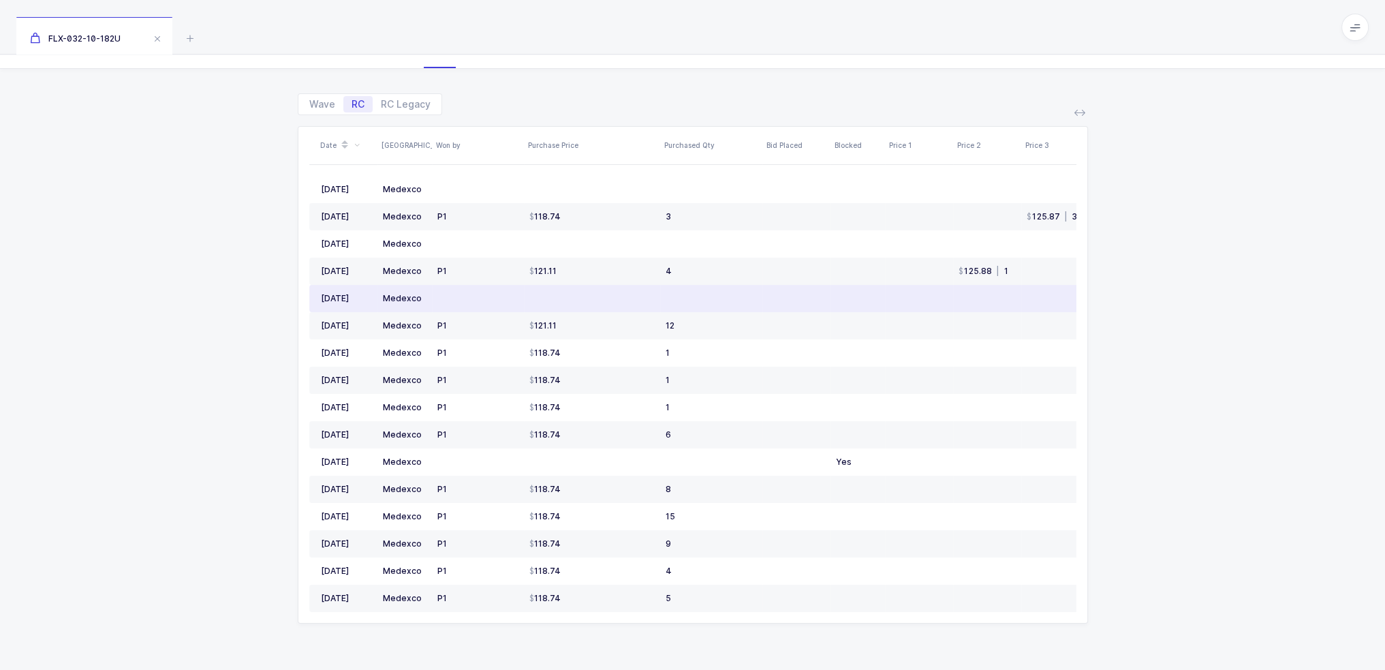
click at [635, 300] on td at bounding box center [592, 298] width 136 height 27
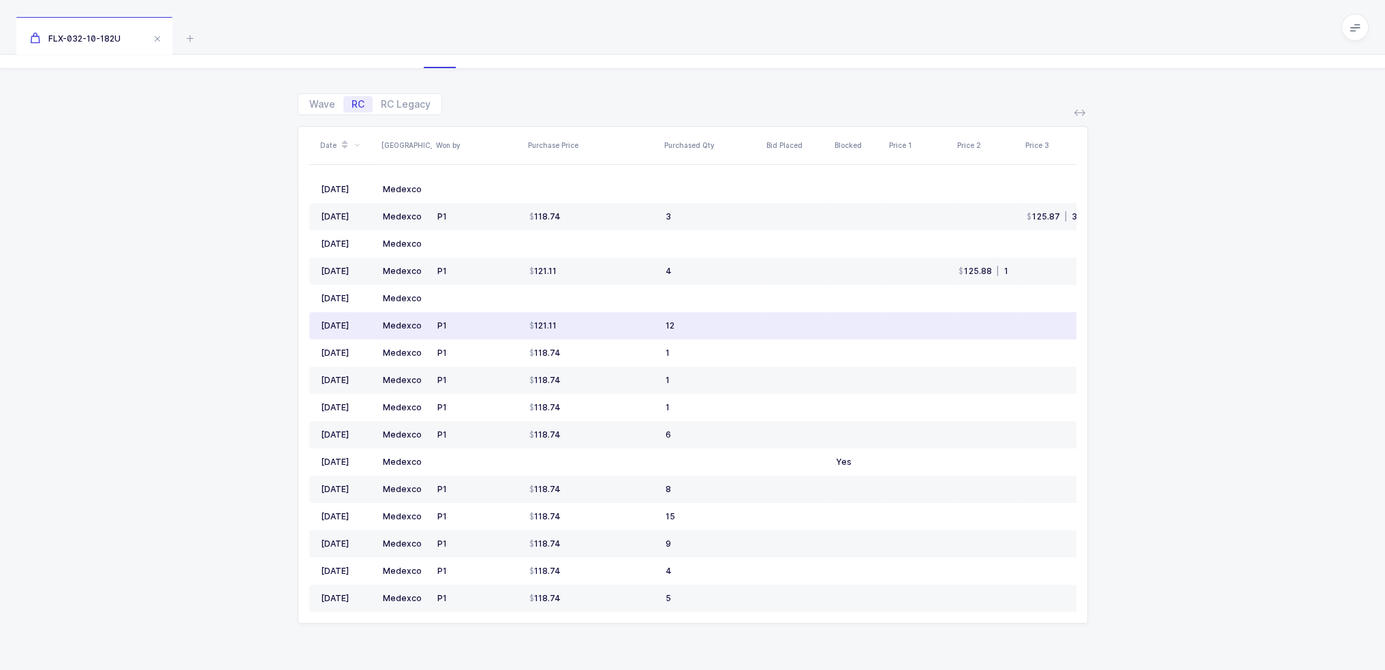
drag, startPoint x: 749, startPoint y: 323, endPoint x: 754, endPoint y: 334, distance: 12.8
click at [754, 334] on td "12" at bounding box center [711, 325] width 102 height 27
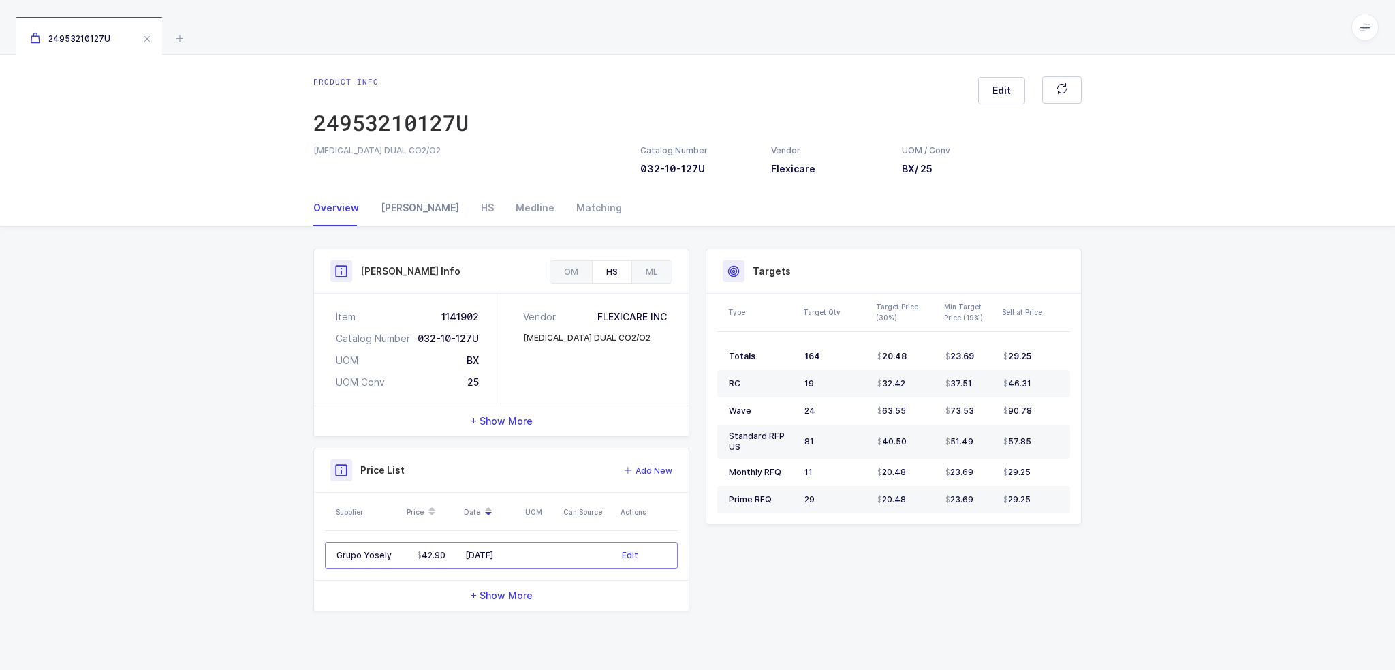
click at [407, 210] on div "[PERSON_NAME]" at bounding box center [420, 207] width 100 height 37
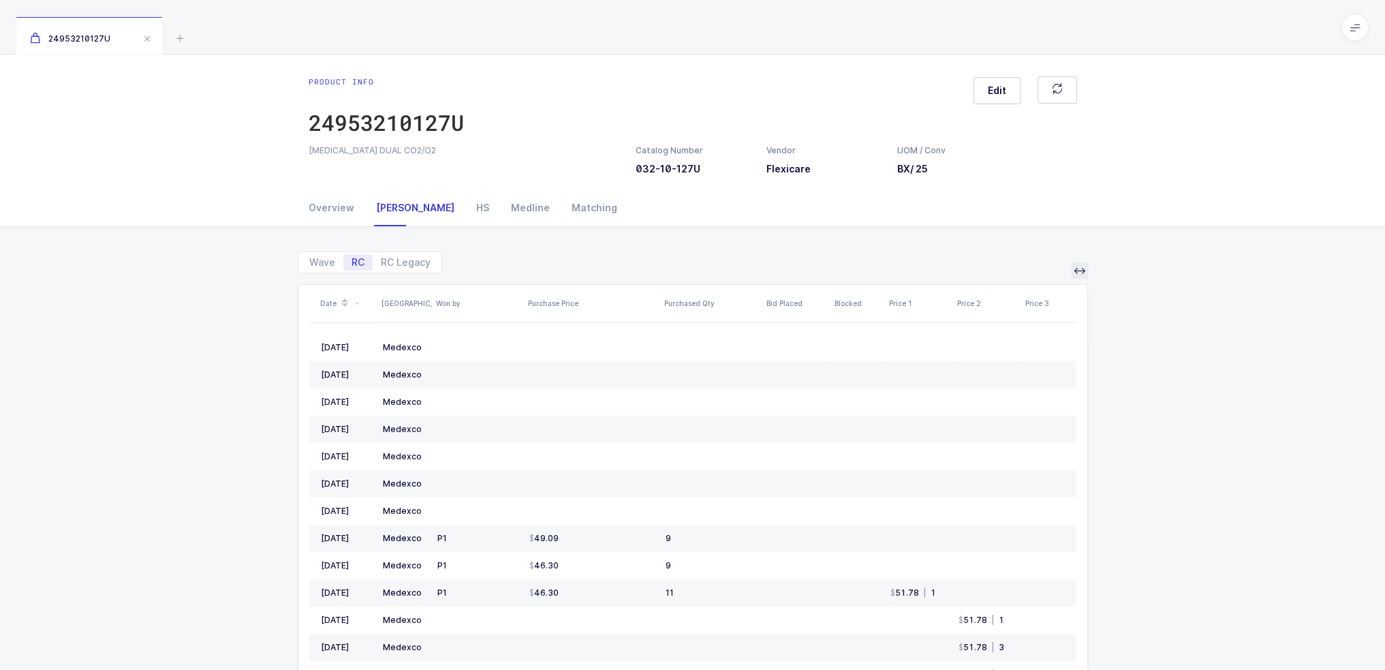
click at [1075, 272] on icon at bounding box center [1079, 270] width 11 height 11
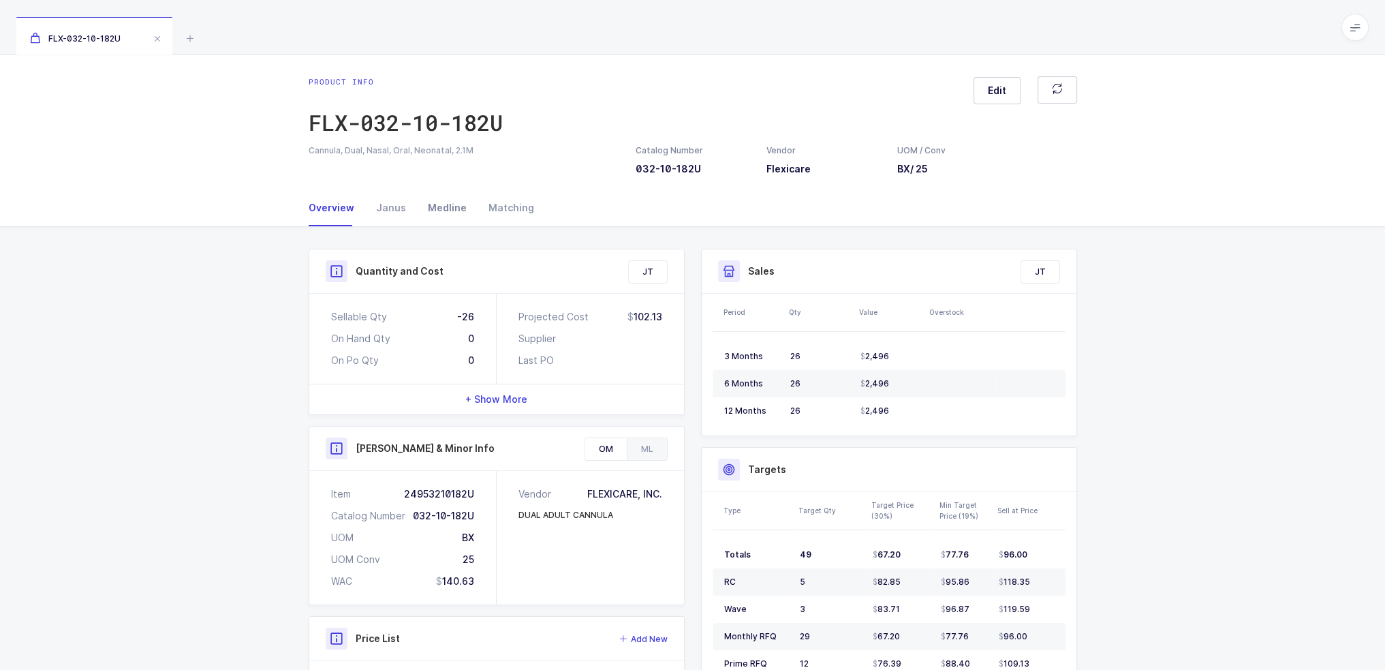
click at [445, 218] on div "Medline" at bounding box center [447, 207] width 61 height 37
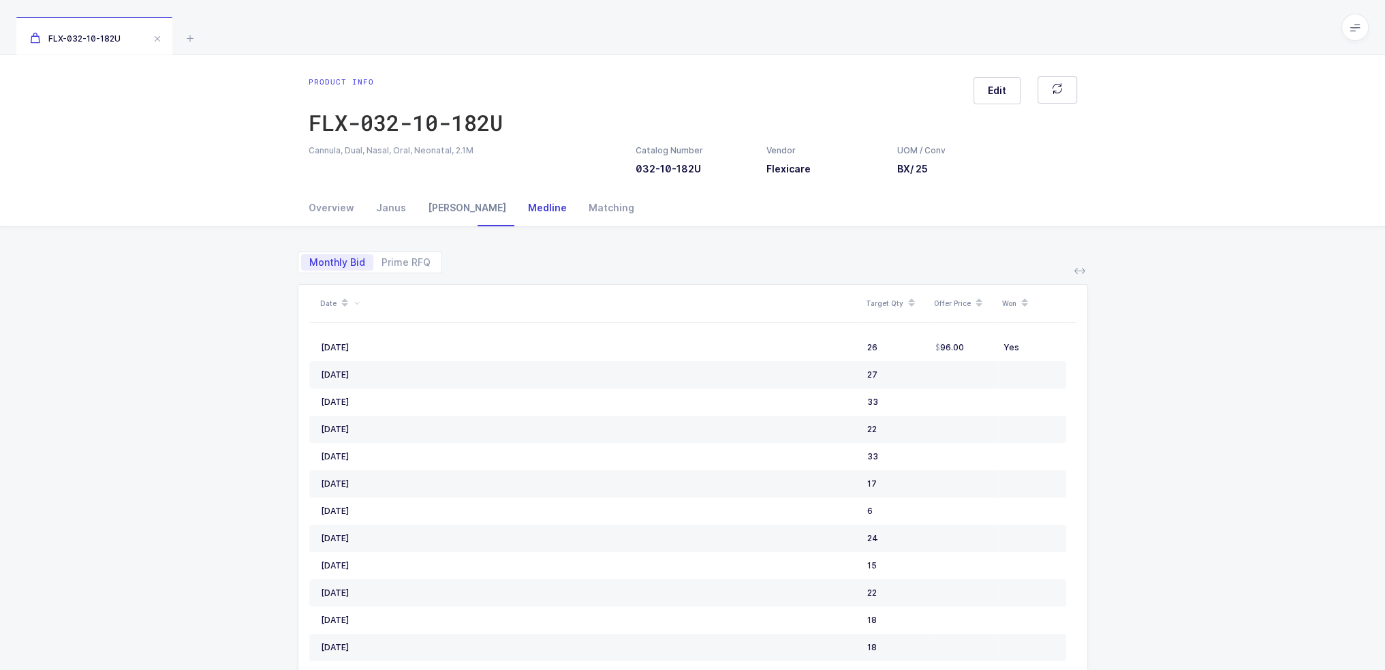
click at [439, 214] on div "[PERSON_NAME]" at bounding box center [467, 207] width 100 height 37
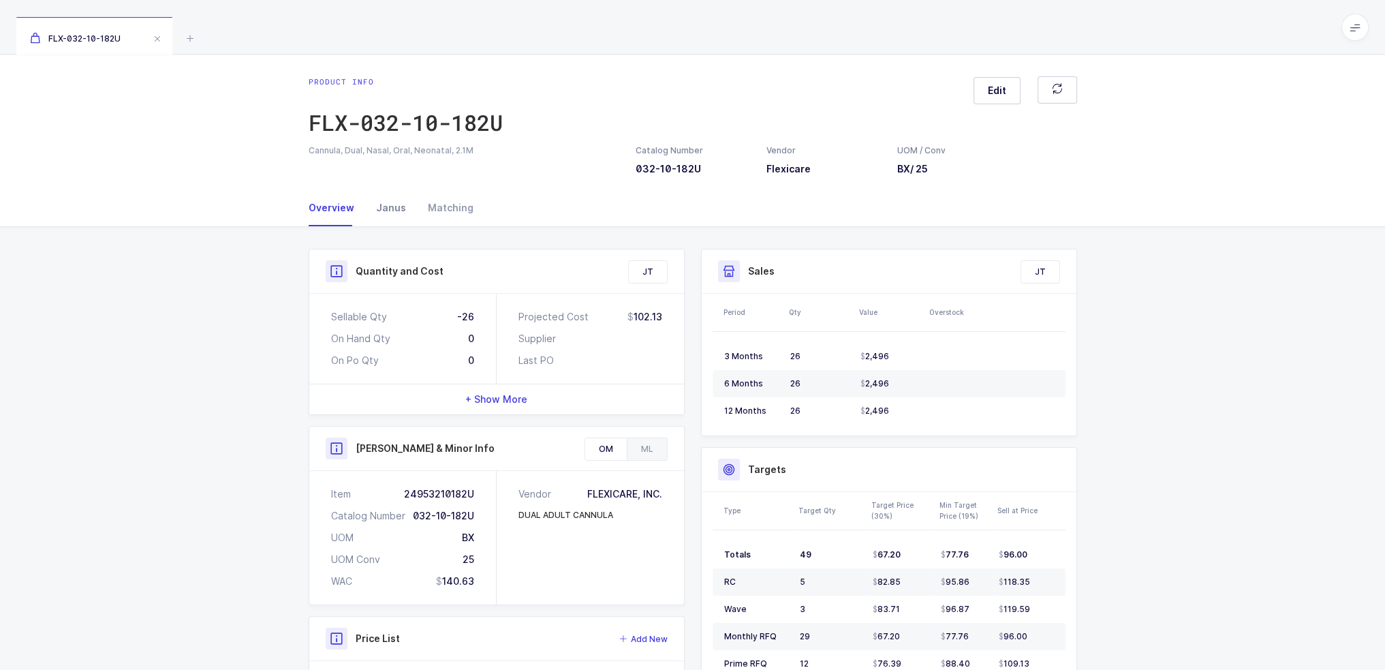
click at [408, 209] on div "Janus" at bounding box center [391, 207] width 52 height 37
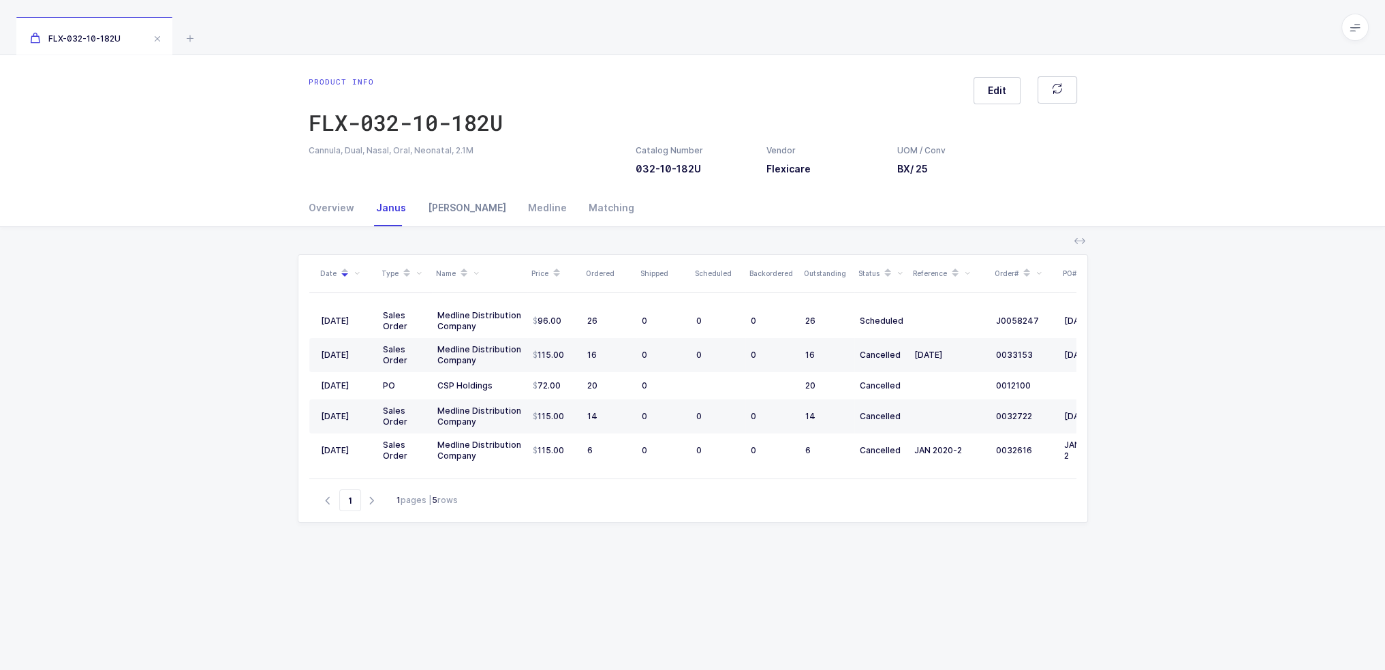
click at [435, 213] on div "[PERSON_NAME]" at bounding box center [467, 207] width 100 height 37
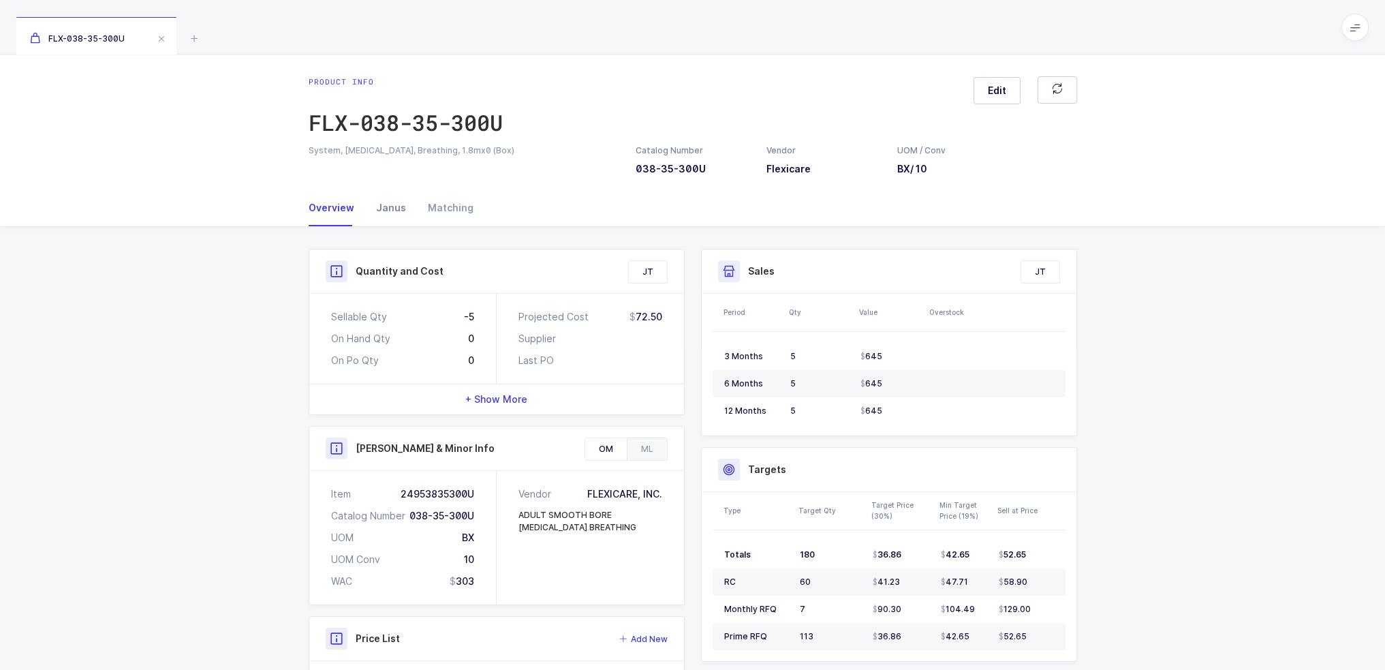
click at [386, 208] on div "Janus" at bounding box center [391, 207] width 52 height 37
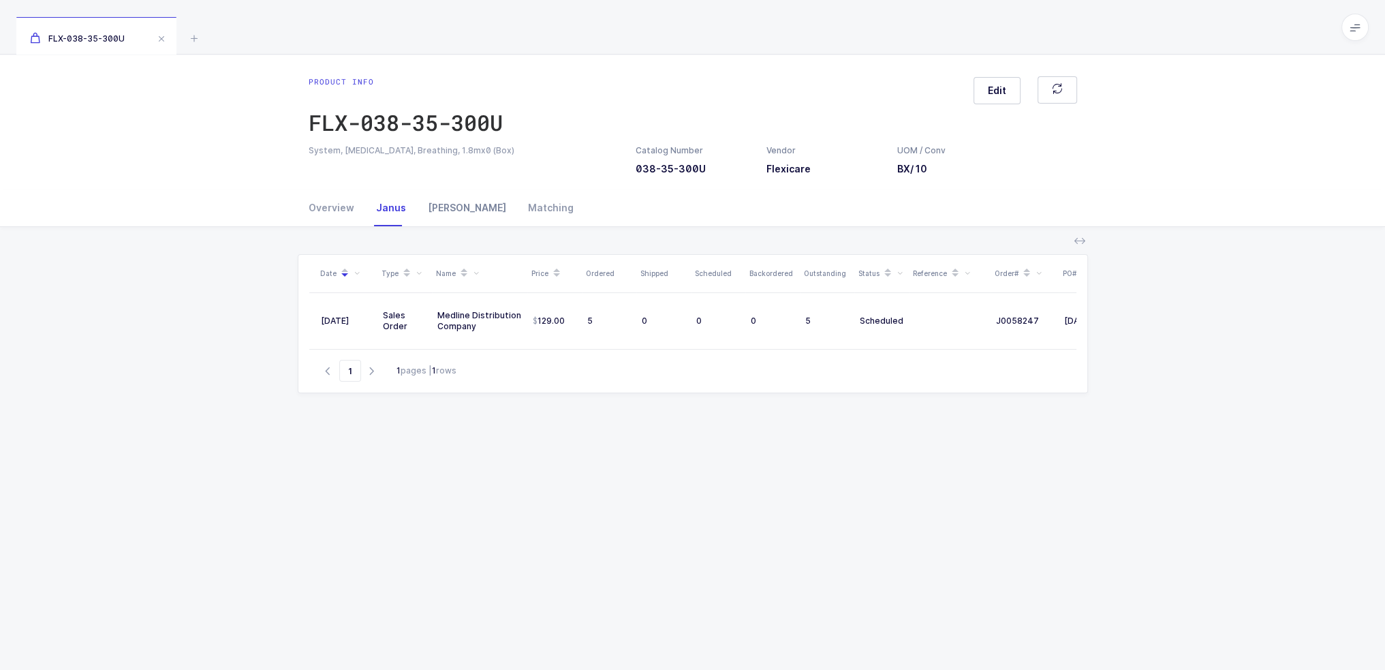
click at [436, 212] on div "[PERSON_NAME]" at bounding box center [467, 207] width 100 height 37
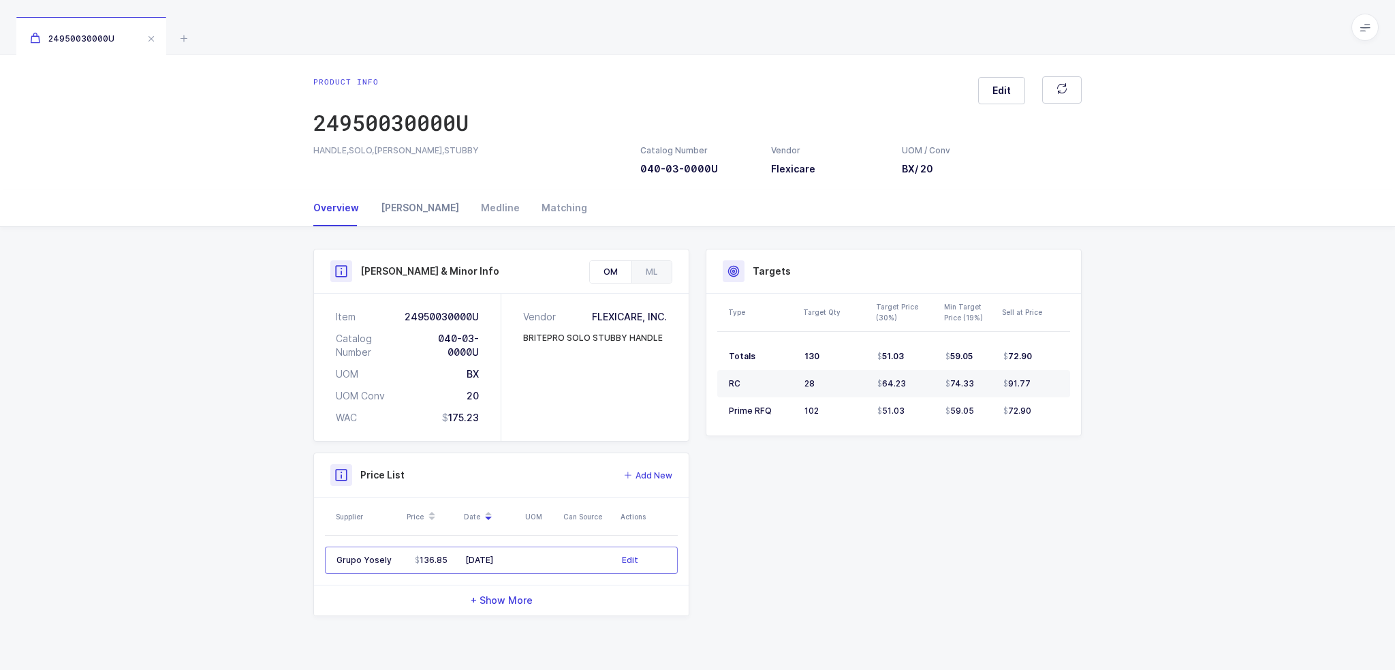
click at [386, 217] on div "[PERSON_NAME]" at bounding box center [420, 207] width 100 height 37
